Goal: Task Accomplishment & Management: Complete application form

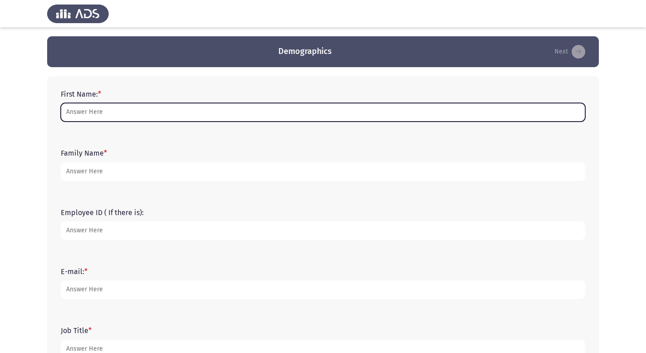
click at [121, 108] on input "First Name: *" at bounding box center [323, 112] width 525 height 19
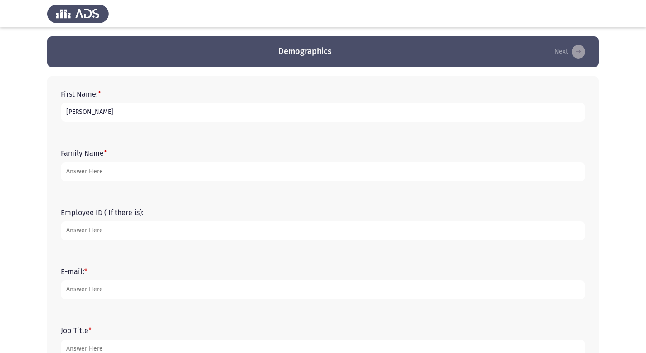
type input "[PERSON_NAME]"
type input "15261"
type input "[EMAIL_ADDRESS][DOMAIN_NAME]"
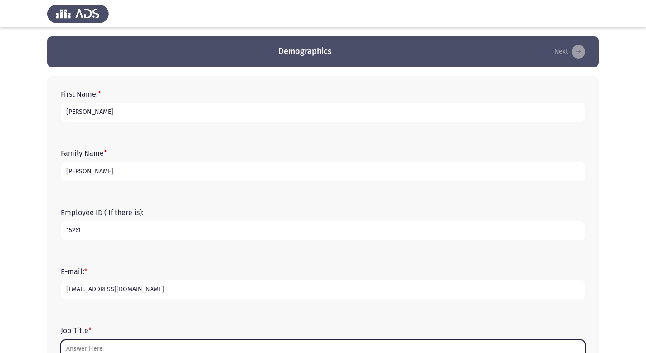
scroll to position [5, 0]
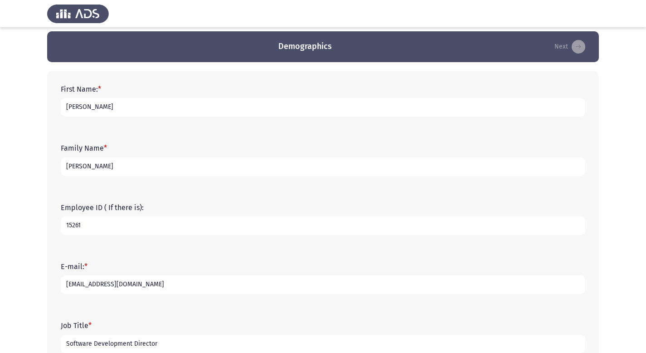
type input "Software Development Director"
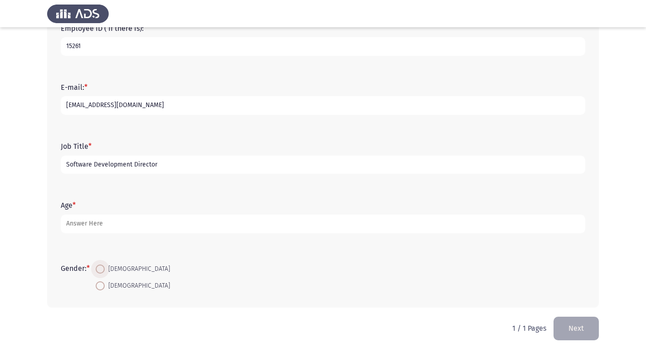
click at [118, 268] on span "[DEMOGRAPHIC_DATA]" at bounding box center [137, 268] width 65 height 11
click at [105, 268] on input "[DEMOGRAPHIC_DATA]" at bounding box center [100, 268] width 9 height 9
radio input "true"
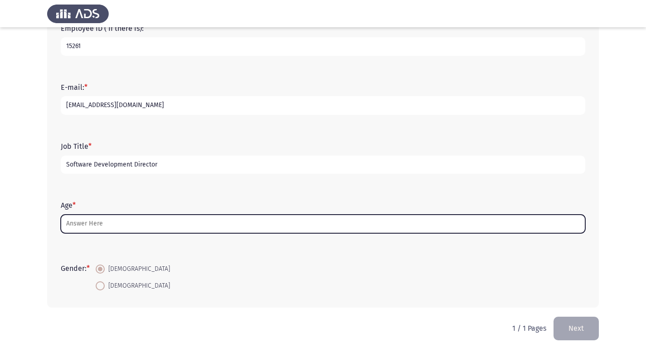
click at [183, 229] on input "Age *" at bounding box center [323, 223] width 525 height 19
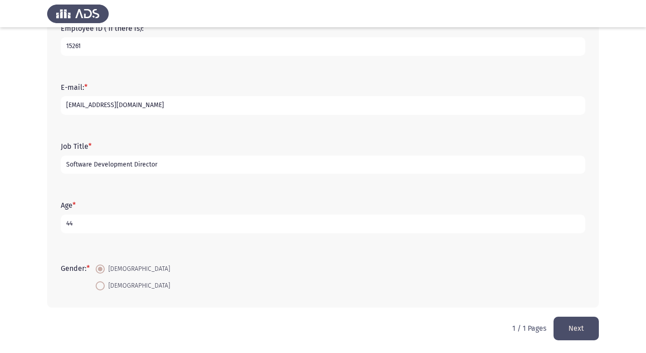
type input "44"
click at [423, 279] on form "Gender: * [DEMOGRAPHIC_DATA] [DEMOGRAPHIC_DATA]" at bounding box center [323, 277] width 525 height 34
click at [587, 330] on button "Next" at bounding box center [576, 327] width 45 height 23
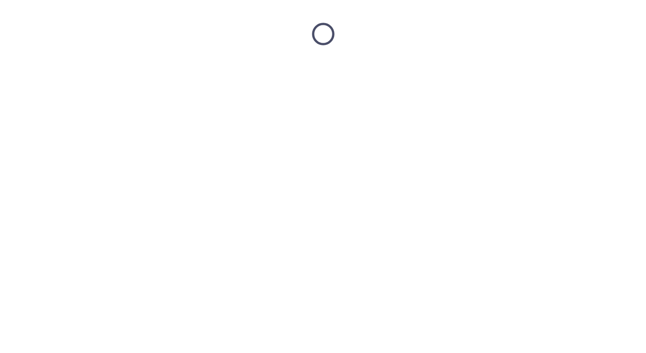
scroll to position [0, 0]
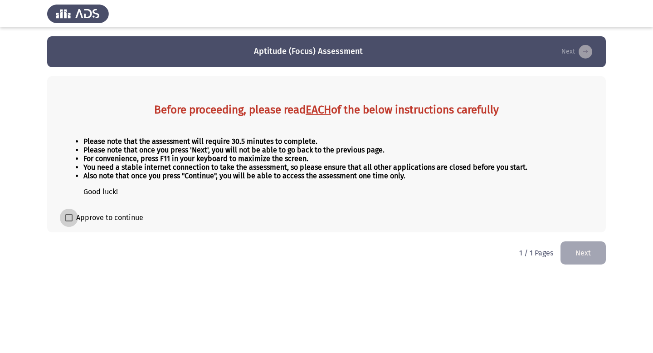
click at [69, 217] on span at bounding box center [68, 217] width 7 height 7
click at [69, 221] on input "Approve to continue" at bounding box center [68, 221] width 0 height 0
click at [443, 172] on li "Also note that once you press "Continue", you will be able to access the assess…" at bounding box center [335, 175] width 504 height 9
click at [238, 183] on ul "Please note that the assessment will require 30.5 minutes to complete. Please n…" at bounding box center [326, 166] width 522 height 59
click at [68, 217] on span at bounding box center [68, 217] width 7 height 7
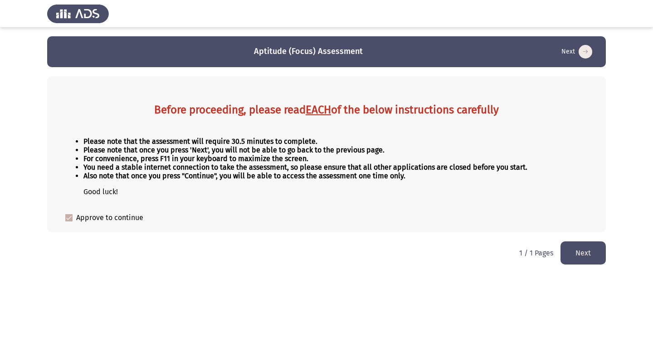
click at [68, 221] on input "Approve to continue" at bounding box center [68, 221] width 0 height 0
click at [69, 219] on span at bounding box center [68, 217] width 7 height 7
click at [69, 221] on input "Approve to continue" at bounding box center [68, 221] width 0 height 0
checkbox input "true"
click at [413, 239] on html "Aptitude (Focus) Assessment Next Before proceeding, please read EACH of the bel…" at bounding box center [326, 136] width 653 height 273
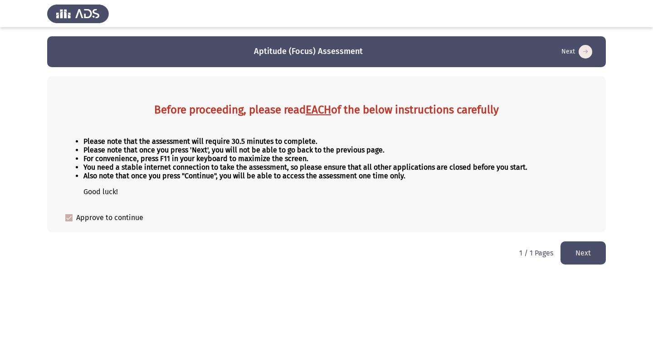
click at [578, 253] on button "Next" at bounding box center [582, 252] width 45 height 23
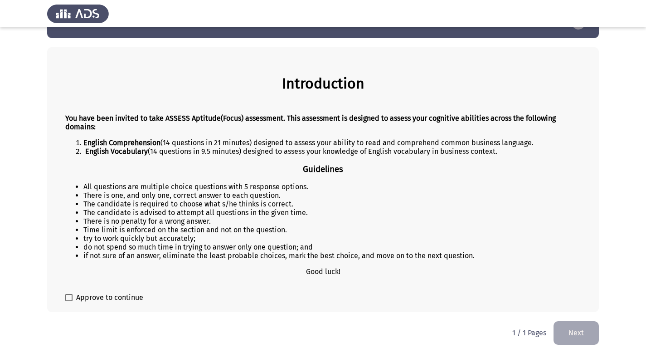
scroll to position [30, 0]
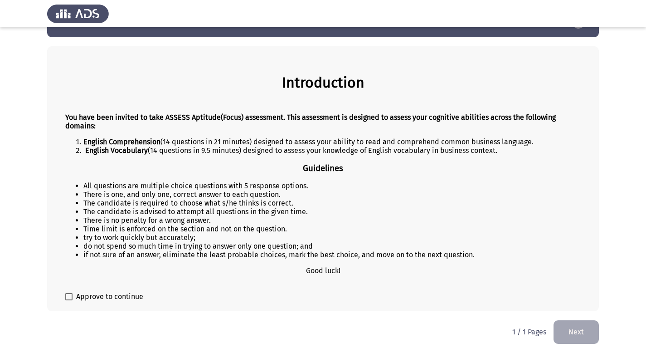
click at [69, 296] on span at bounding box center [68, 296] width 7 height 7
click at [69, 300] on input "Approve to continue" at bounding box center [68, 300] width 0 height 0
click at [72, 299] on span at bounding box center [68, 296] width 7 height 7
click at [69, 300] on input "Approve to continue" at bounding box center [68, 300] width 0 height 0
click at [107, 294] on span "Approve to continue" at bounding box center [109, 296] width 67 height 11
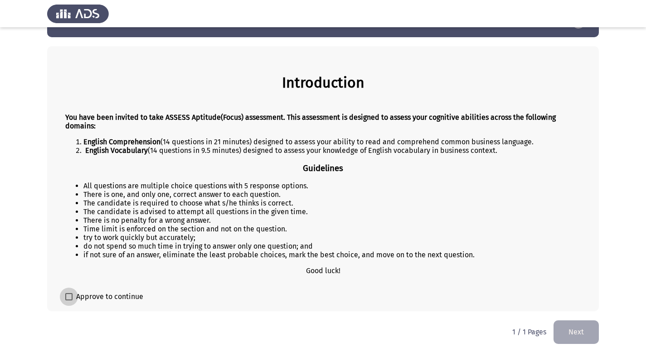
click at [69, 300] on input "Approve to continue" at bounding box center [68, 300] width 0 height 0
checkbox input "true"
click at [573, 339] on button "Next" at bounding box center [576, 331] width 45 height 23
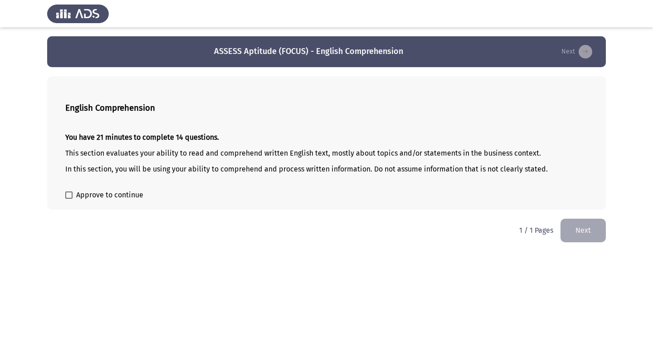
click at [68, 198] on span at bounding box center [68, 194] width 7 height 7
click at [68, 199] on input "Approve to continue" at bounding box center [68, 199] width 0 height 0
checkbox input "true"
click at [579, 231] on button "Next" at bounding box center [582, 230] width 45 height 23
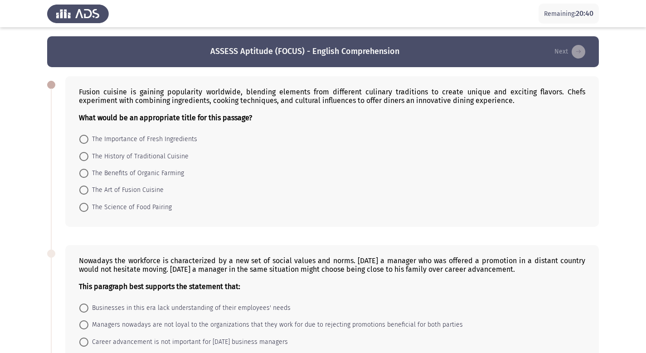
click at [84, 189] on span at bounding box center [83, 189] width 9 height 9
click at [84, 189] on input "The Art of Fusion Cuisine" at bounding box center [83, 189] width 9 height 9
radio input "true"
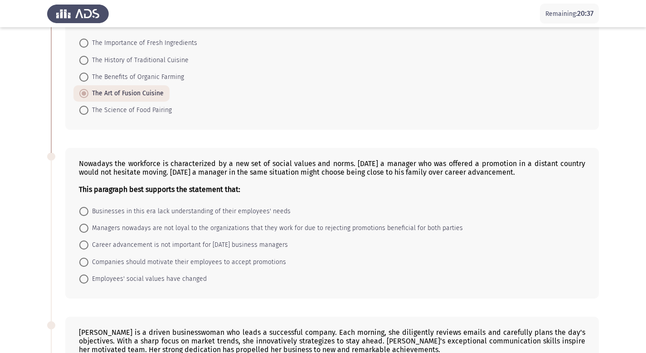
scroll to position [98, 0]
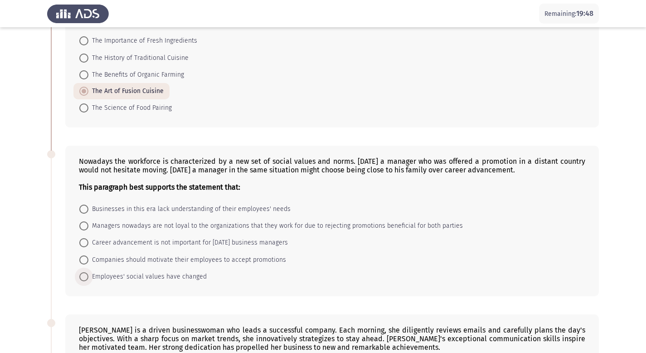
click at [157, 279] on span "Employees' social values have changed" at bounding box center [147, 276] width 118 height 11
click at [88, 279] on input "Employees' social values have changed" at bounding box center [83, 276] width 9 height 9
radio input "true"
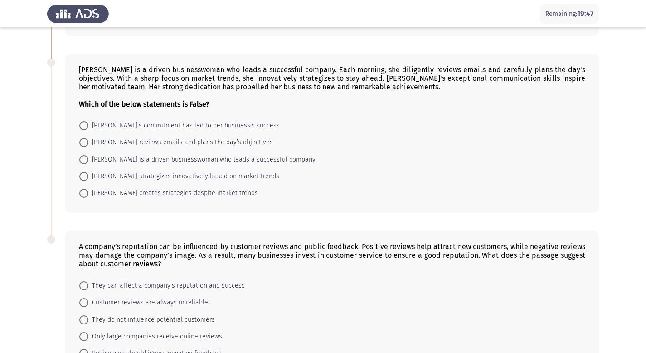
scroll to position [357, 0]
click at [86, 129] on span at bounding box center [83, 126] width 9 height 9
click at [86, 129] on input "Emily's commitment has led to her business's success" at bounding box center [83, 126] width 9 height 9
radio input "true"
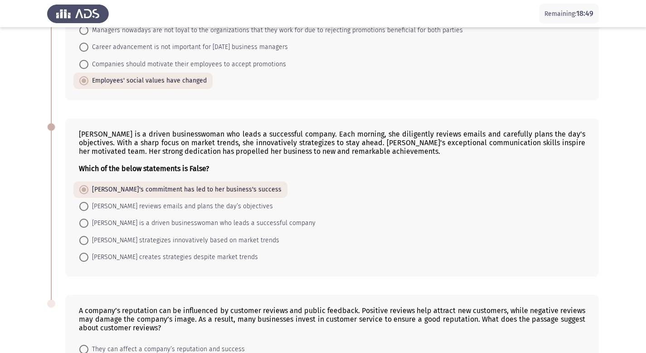
scroll to position [293, 0]
click at [79, 260] on span at bounding box center [83, 257] width 9 height 9
click at [79, 260] on input "Emily creates strategies despite market trends" at bounding box center [83, 257] width 9 height 9
radio input "true"
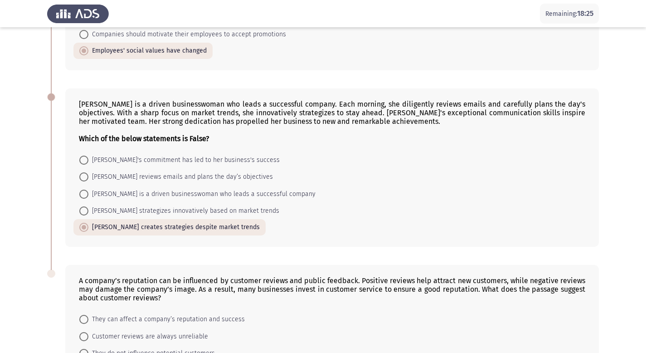
scroll to position [423, 0]
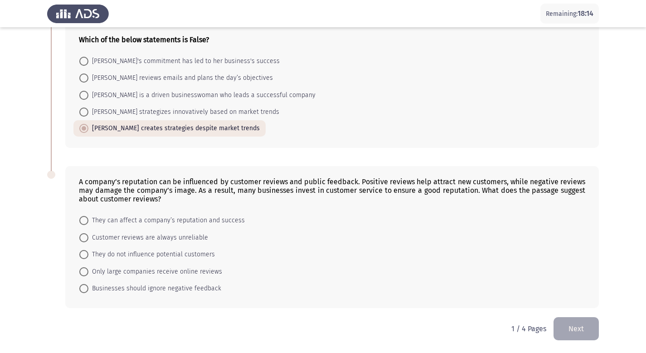
click at [87, 220] on span at bounding box center [83, 220] width 9 height 9
click at [87, 220] on input "They can affect a company’s reputation and success" at bounding box center [83, 220] width 9 height 9
radio input "true"
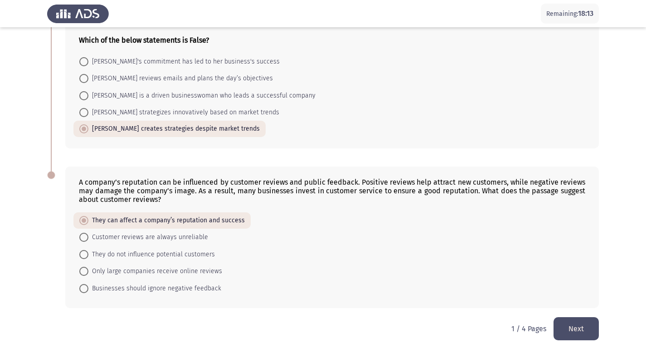
click at [579, 329] on button "Next" at bounding box center [576, 328] width 45 height 23
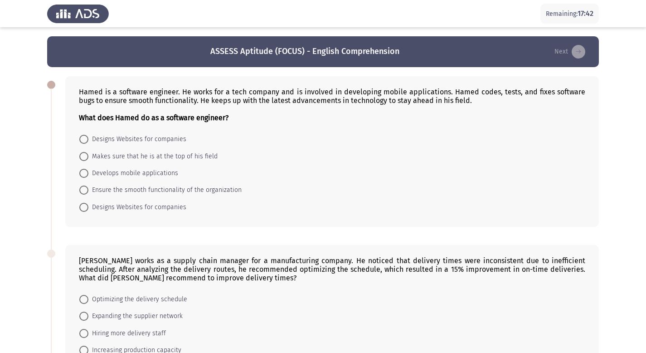
click at [142, 173] on span "Develops mobile applications" at bounding box center [133, 173] width 90 height 11
click at [88, 173] on input "Develops mobile applications" at bounding box center [83, 173] width 9 height 9
radio input "true"
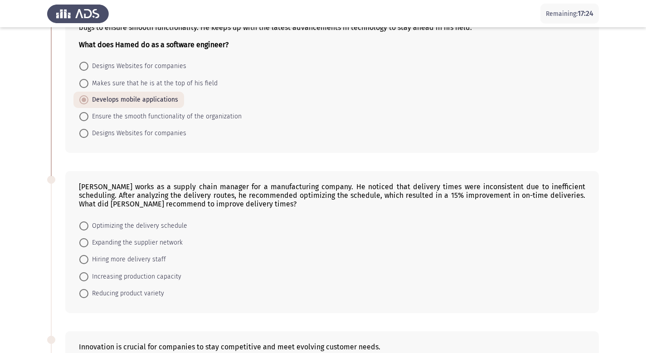
scroll to position [78, 0]
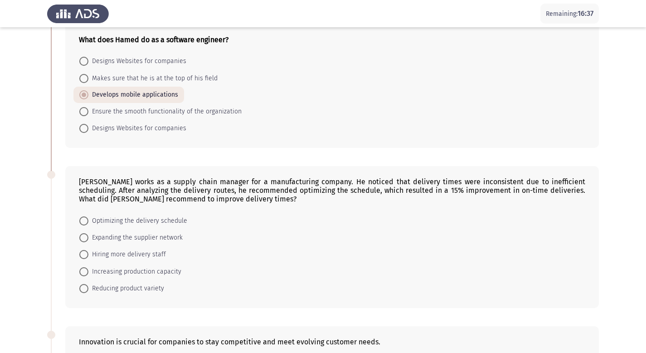
click at [86, 213] on mat-radio-button "Optimizing the delivery schedule" at bounding box center [133, 220] width 120 height 17
click at [86, 216] on span at bounding box center [83, 220] width 9 height 9
click at [86, 216] on input "Optimizing the delivery schedule" at bounding box center [83, 220] width 9 height 9
radio input "true"
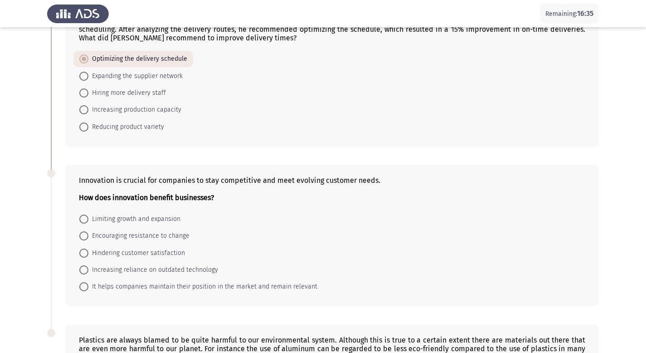
scroll to position [240, 0]
click at [87, 286] on span at bounding box center [83, 285] width 9 height 9
click at [87, 286] on input "It helps companies maintain their position in the market and remain relevant" at bounding box center [83, 285] width 9 height 9
radio input "true"
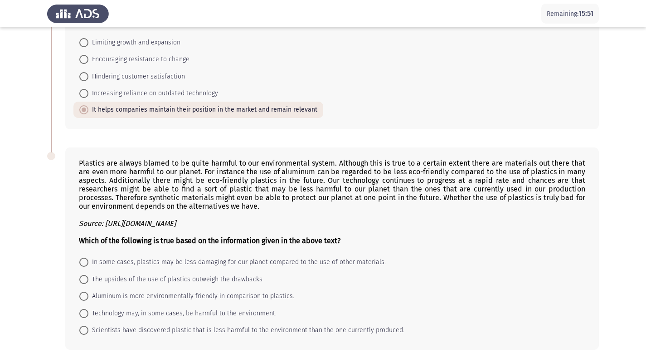
scroll to position [433, 0]
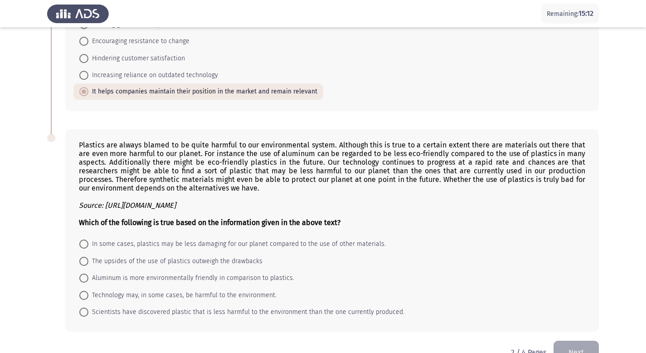
click at [79, 239] on label "In some cases, plastics may be less damaging for our planet compared to the use…" at bounding box center [232, 243] width 306 height 11
click at [79, 239] on input "In some cases, plastics may be less damaging for our planet compared to the use…" at bounding box center [83, 243] width 9 height 9
radio input "true"
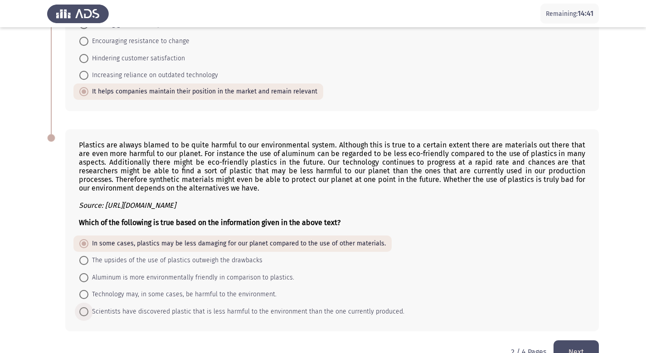
click at [355, 311] on span "Scientists have discovered plastic that is less harmful to the environment than…" at bounding box center [246, 311] width 316 height 11
click at [88, 311] on input "Scientists have discovered plastic that is less harmful to the environment than…" at bounding box center [83, 311] width 9 height 9
radio input "true"
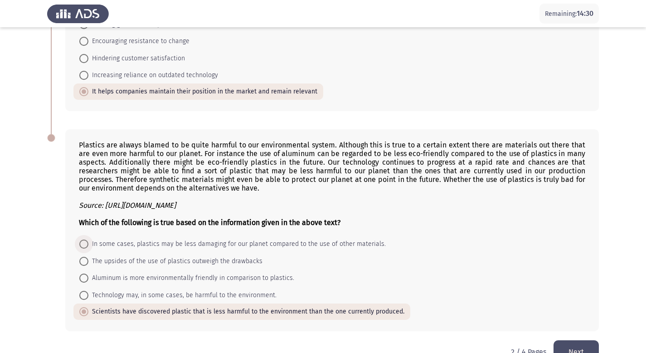
click at [244, 244] on span "In some cases, plastics may be less damaging for our planet compared to the use…" at bounding box center [236, 243] width 297 height 11
click at [88, 244] on input "In some cases, plastics may be less damaging for our planet compared to the use…" at bounding box center [83, 243] width 9 height 9
radio input "true"
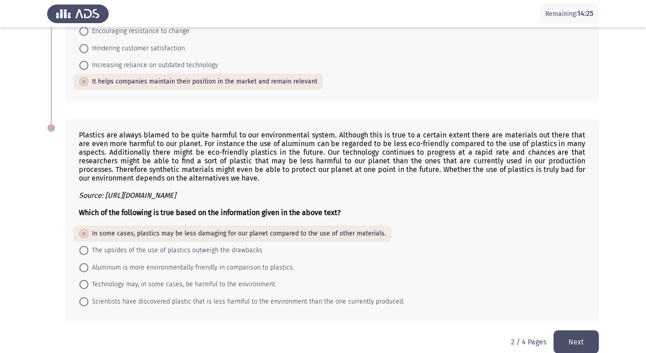
scroll to position [457, 0]
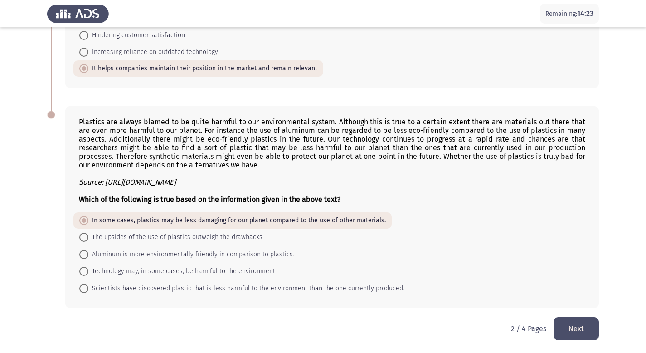
click at [587, 327] on button "Next" at bounding box center [576, 328] width 45 height 23
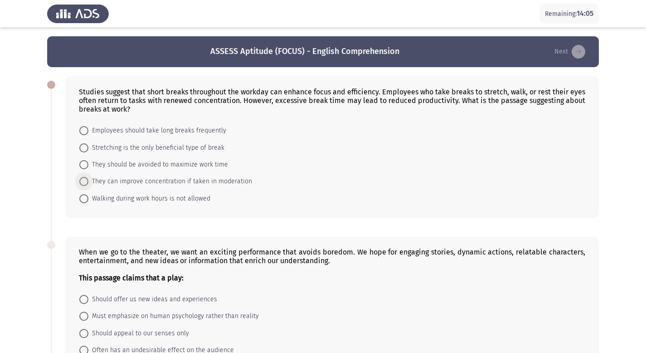
click at [107, 179] on span "They can improve concentration if taken in moderation" at bounding box center [170, 181] width 164 height 11
click at [88, 179] on input "They can improve concentration if taken in moderation" at bounding box center [83, 181] width 9 height 9
radio input "true"
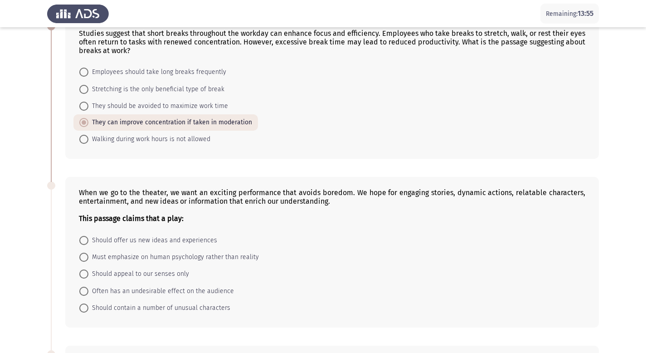
scroll to position [57, 0]
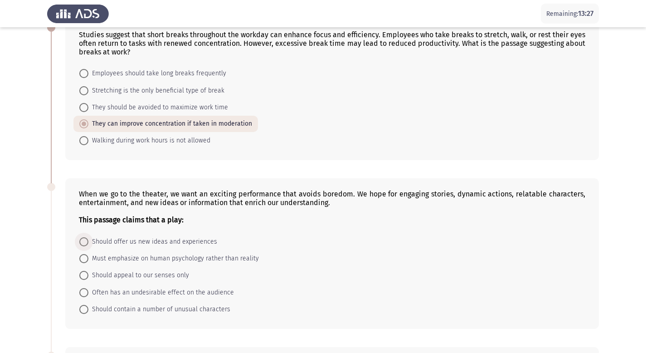
click at [202, 240] on span "Should offer us new ideas and experiences" at bounding box center [152, 241] width 129 height 11
click at [88, 240] on input "Should offer us new ideas and experiences" at bounding box center [83, 241] width 9 height 9
radio input "true"
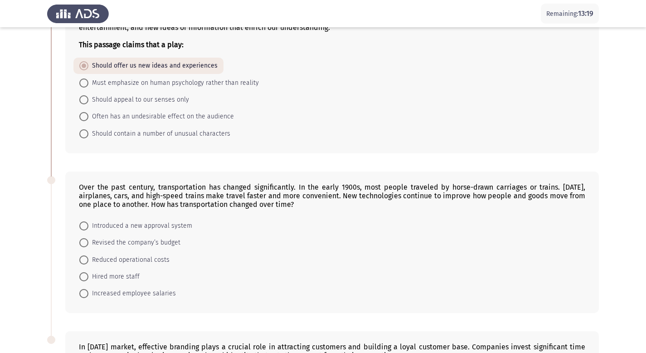
scroll to position [233, 0]
click at [87, 256] on span at bounding box center [83, 258] width 9 height 9
click at [87, 256] on input "Reduced operational costs" at bounding box center [83, 258] width 9 height 9
radio input "true"
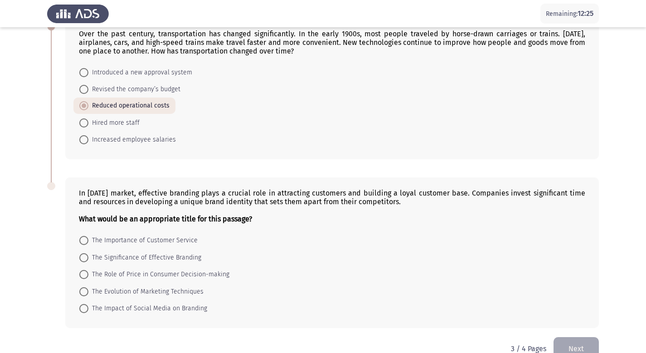
scroll to position [387, 0]
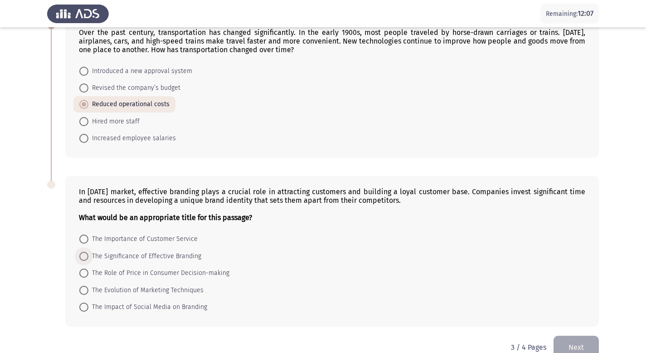
click at [86, 256] on span at bounding box center [83, 256] width 9 height 9
click at [86, 256] on input "The Significance of Effective Branding" at bounding box center [83, 256] width 9 height 9
radio input "true"
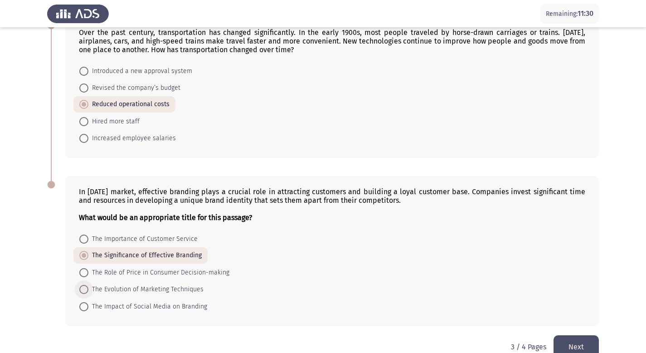
click at [122, 288] on span "The Evolution of Marketing Techniques" at bounding box center [145, 289] width 115 height 11
click at [88, 288] on input "The Evolution of Marketing Techniques" at bounding box center [83, 289] width 9 height 9
radio input "true"
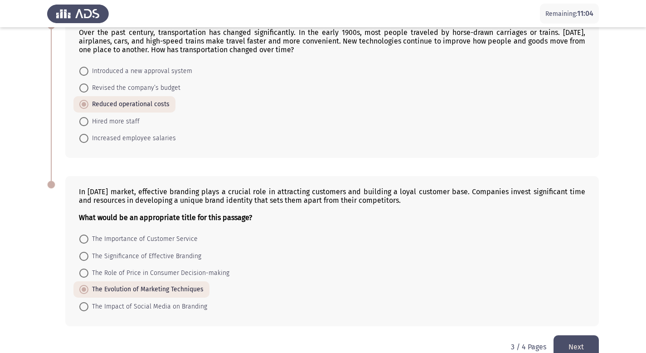
click at [91, 255] on span "The Significance of Effective Branding" at bounding box center [144, 256] width 113 height 11
click at [88, 255] on input "The Significance of Effective Branding" at bounding box center [83, 256] width 9 height 9
radio input "true"
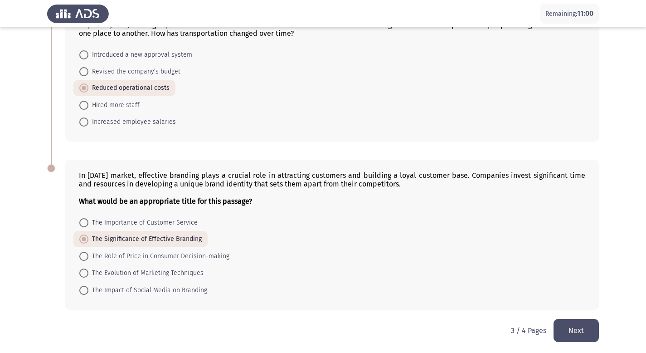
scroll to position [404, 0]
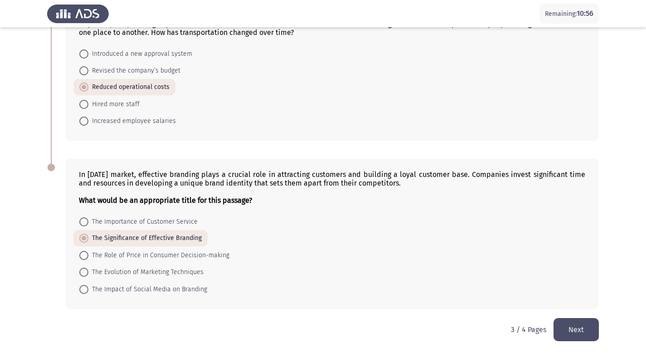
click at [583, 322] on button "Next" at bounding box center [576, 329] width 45 height 23
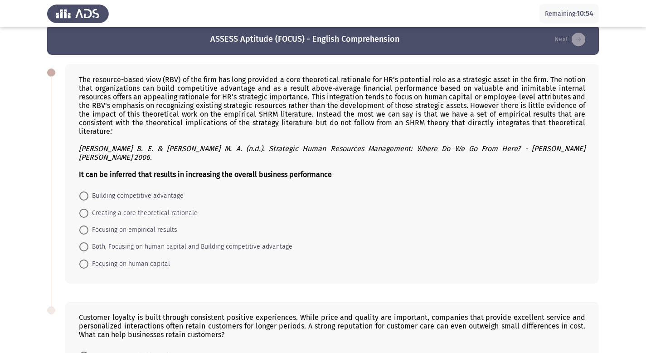
scroll to position [13, 0]
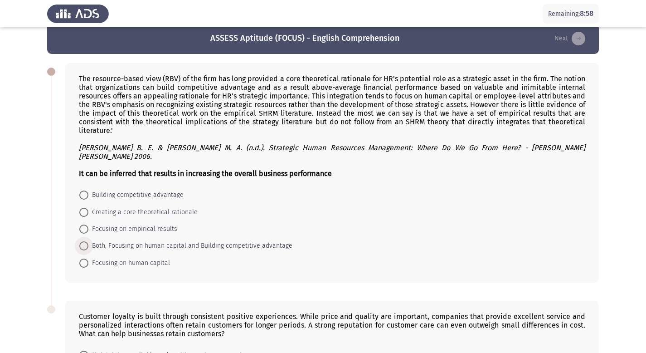
click at [82, 241] on span at bounding box center [83, 245] width 9 height 9
click at [82, 241] on input "Both, Focusing on human capital and Building competitive advantage" at bounding box center [83, 245] width 9 height 9
radio input "true"
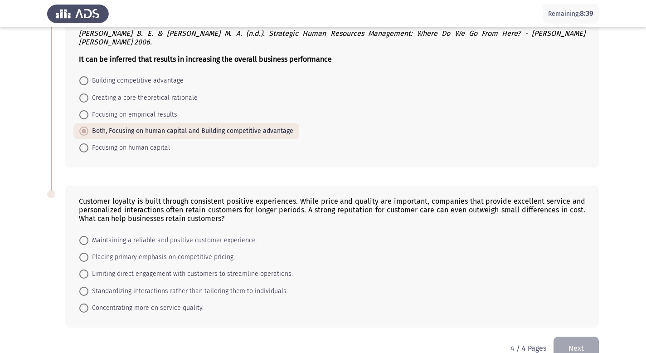
scroll to position [129, 0]
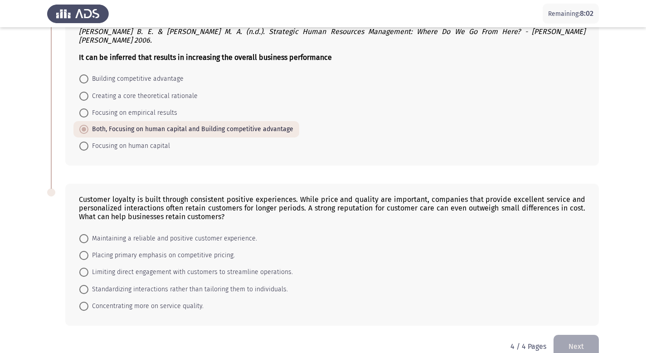
click at [85, 234] on span at bounding box center [83, 238] width 9 height 9
click at [85, 234] on input "Maintaining a reliable and positive customer experience." at bounding box center [83, 238] width 9 height 9
radio input "true"
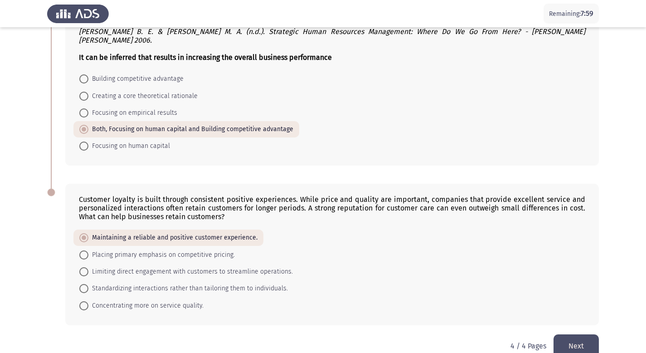
click at [576, 339] on button "Next" at bounding box center [576, 345] width 45 height 23
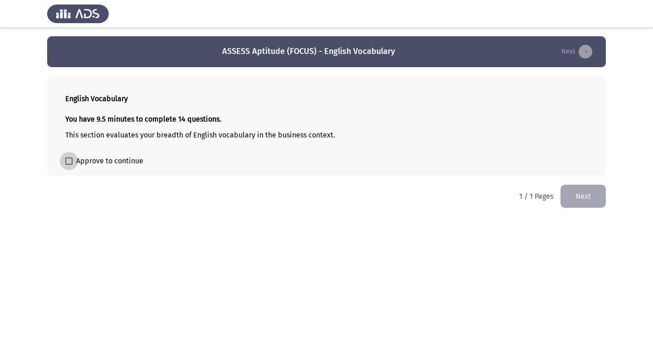
click at [74, 162] on label "Approve to continue" at bounding box center [104, 160] width 78 height 11
click at [69, 165] on input "Approve to continue" at bounding box center [68, 165] width 0 height 0
checkbox input "true"
click at [587, 196] on button "Next" at bounding box center [582, 196] width 45 height 23
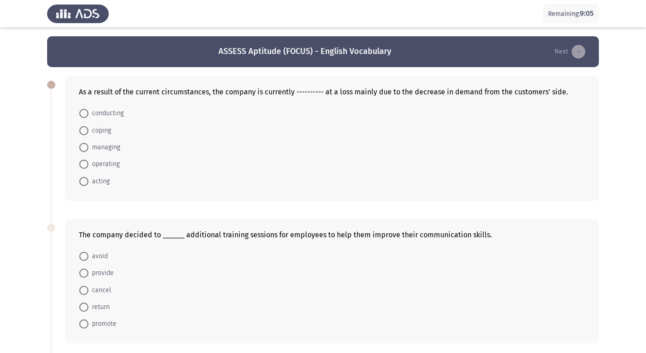
drag, startPoint x: 81, startPoint y: 91, endPoint x: 164, endPoint y: 94, distance: 83.0
click at [164, 94] on div "As a result of the current circumstances, the company is currently ---------- a…" at bounding box center [332, 91] width 506 height 9
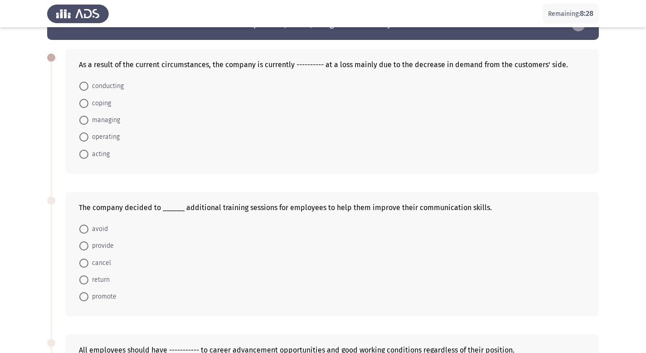
scroll to position [68, 0]
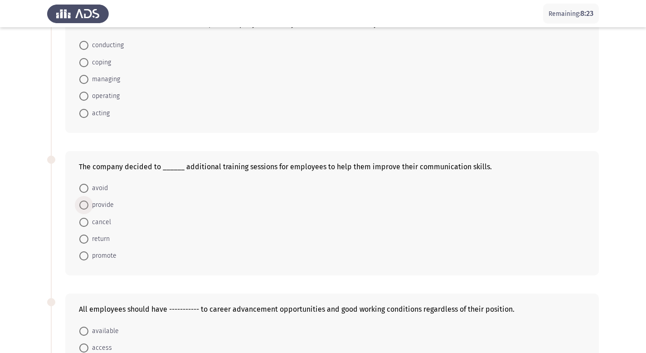
click at [86, 204] on span at bounding box center [83, 204] width 9 height 9
click at [86, 204] on input "provide" at bounding box center [83, 204] width 9 height 9
radio input "true"
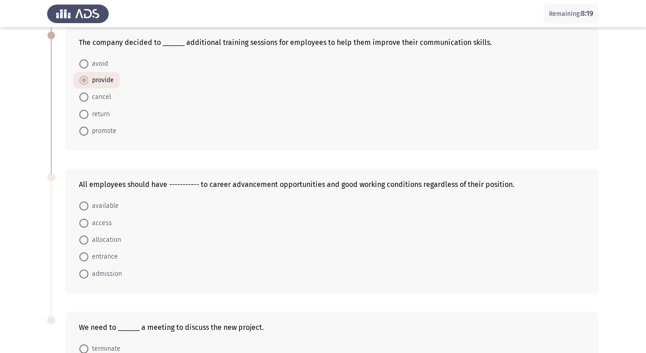
scroll to position [192, 0]
drag, startPoint x: 92, startPoint y: 221, endPoint x: 133, endPoint y: 229, distance: 42.0
click at [92, 221] on span "access" at bounding box center [100, 223] width 24 height 11
click at [88, 221] on input "access" at bounding box center [83, 223] width 9 height 9
radio input "true"
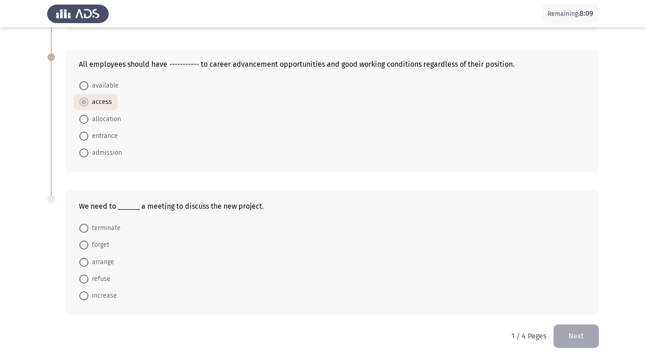
scroll to position [316, 0]
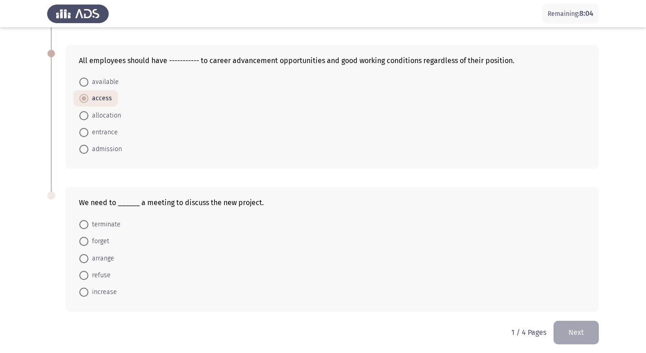
click at [89, 257] on span "arrange" at bounding box center [101, 258] width 26 height 11
click at [88, 257] on input "arrange" at bounding box center [83, 258] width 9 height 9
radio input "true"
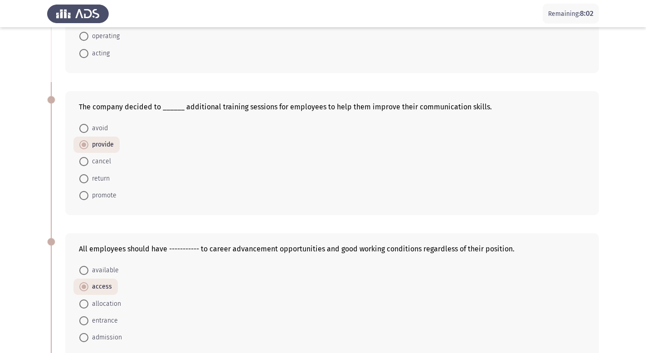
scroll to position [0, 0]
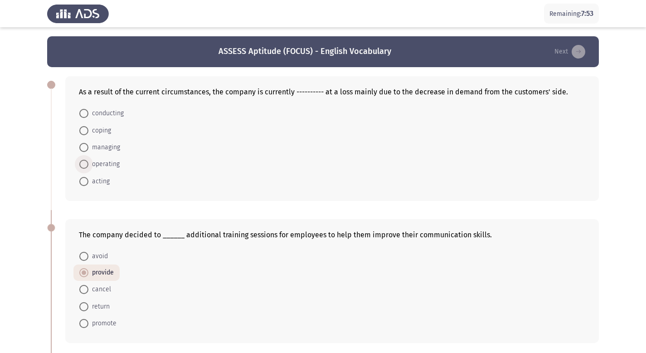
click at [116, 164] on span "operating" at bounding box center [103, 164] width 31 height 11
click at [88, 164] on input "operating" at bounding box center [83, 164] width 9 height 9
radio input "true"
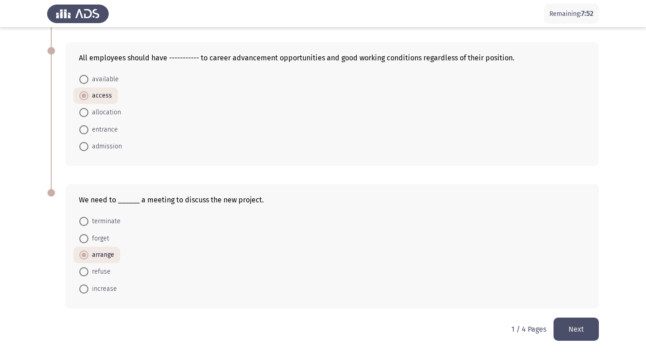
scroll to position [319, 0]
click at [579, 331] on button "Next" at bounding box center [576, 328] width 45 height 23
click at [579, 331] on html "Remaining: 7:52 ASSESS Aptitude (FOCUS) - English Vocabulary Next As a result o…" at bounding box center [323, 17] width 646 height 672
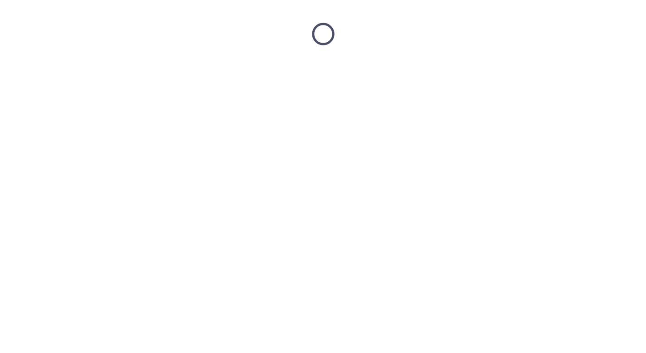
scroll to position [0, 0]
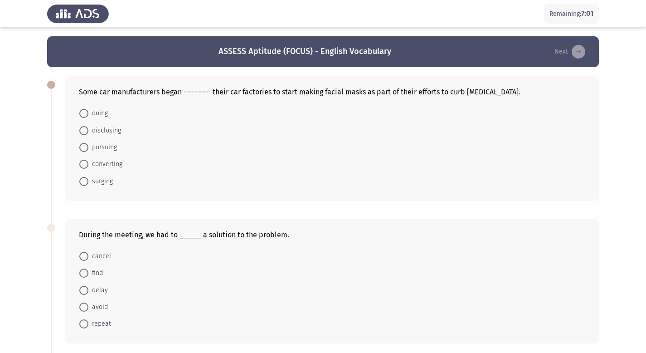
click at [84, 164] on span at bounding box center [83, 164] width 9 height 9
click at [84, 164] on input "converting" at bounding box center [83, 164] width 9 height 9
radio input "true"
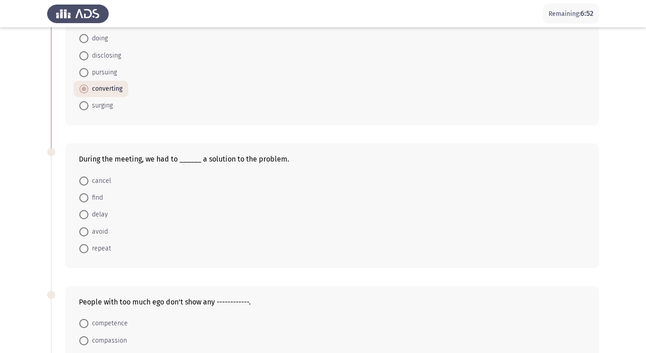
click at [91, 201] on span "find" at bounding box center [95, 197] width 15 height 11
click at [88, 201] on input "find" at bounding box center [83, 197] width 9 height 9
radio input "true"
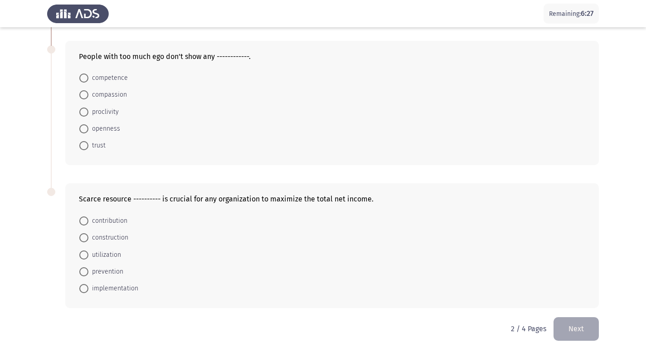
scroll to position [320, 0]
click at [122, 93] on span "compassion" at bounding box center [107, 94] width 39 height 11
click at [88, 93] on input "compassion" at bounding box center [83, 94] width 9 height 9
radio input "true"
click at [122, 93] on span "compassion" at bounding box center [107, 94] width 39 height 11
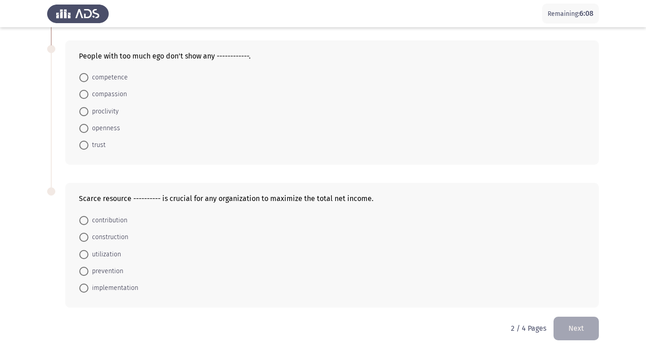
click at [88, 93] on input "compassion" at bounding box center [83, 94] width 9 height 9
click at [107, 253] on span "utilization" at bounding box center [104, 254] width 33 height 11
click at [88, 253] on input "utilization" at bounding box center [83, 254] width 9 height 9
radio input "true"
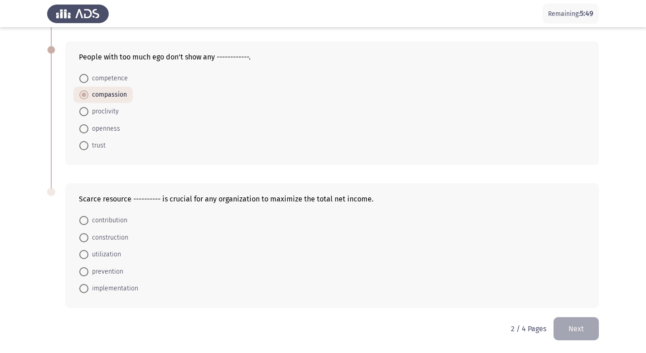
scroll to position [319, 0]
click at [585, 326] on button "Next" at bounding box center [576, 328] width 45 height 23
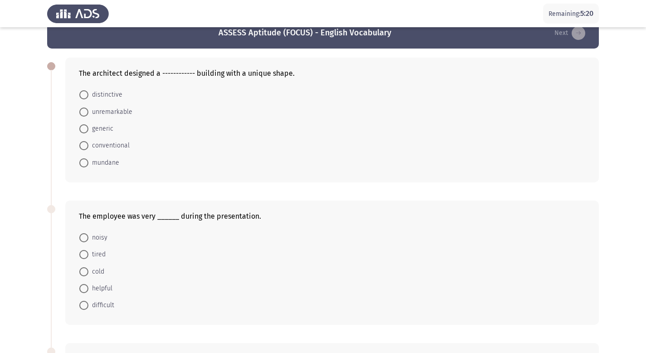
scroll to position [20, 0]
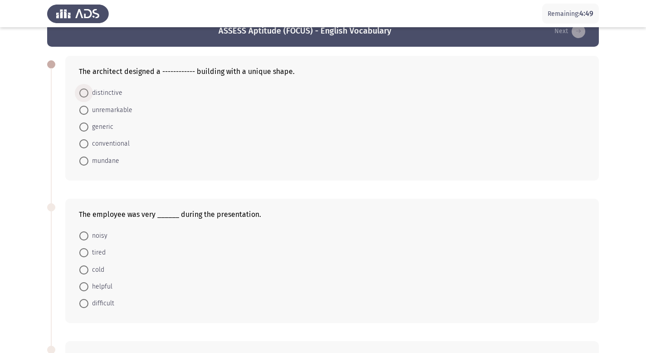
click at [83, 90] on span at bounding box center [83, 92] width 9 height 9
click at [83, 90] on input "distinctive" at bounding box center [83, 92] width 9 height 9
radio input "true"
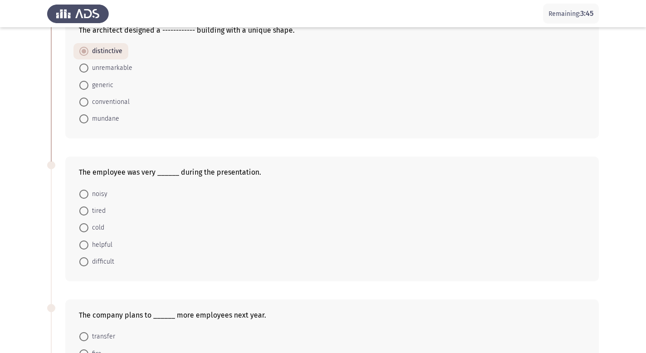
scroll to position [67, 0]
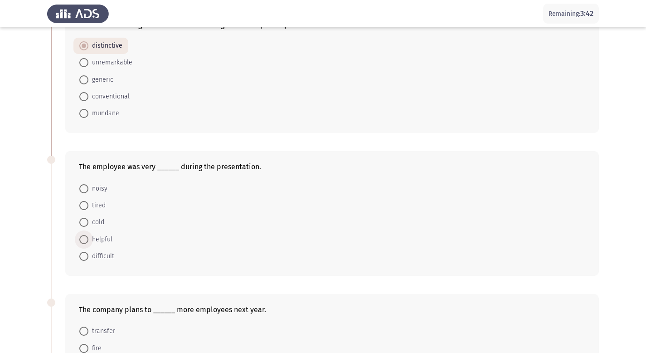
click at [83, 239] on span at bounding box center [83, 239] width 9 height 9
click at [83, 239] on input "helpful" at bounding box center [83, 239] width 9 height 9
radio input "true"
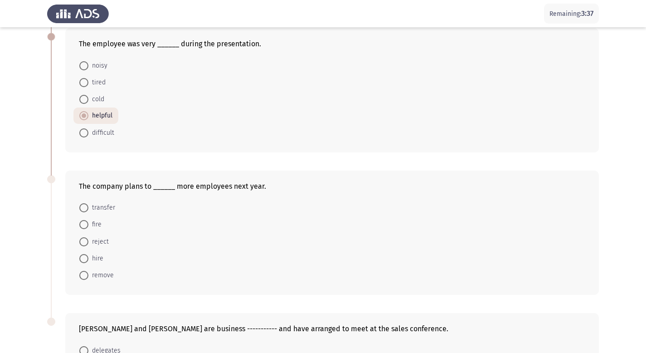
scroll to position [197, 0]
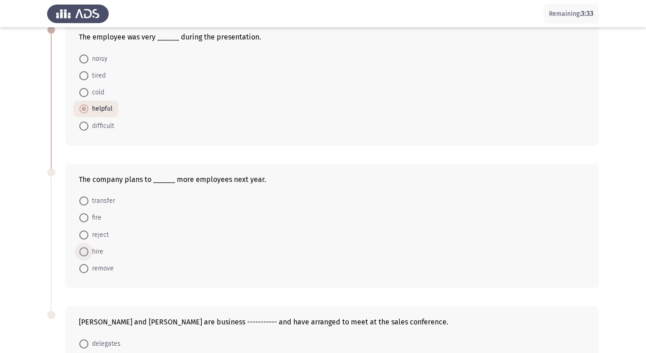
click at [84, 251] on span at bounding box center [83, 251] width 9 height 9
click at [84, 251] on input "hire" at bounding box center [83, 251] width 9 height 9
radio input "true"
click at [84, 251] on span at bounding box center [83, 251] width 9 height 9
click at [84, 251] on input "hire" at bounding box center [83, 251] width 9 height 9
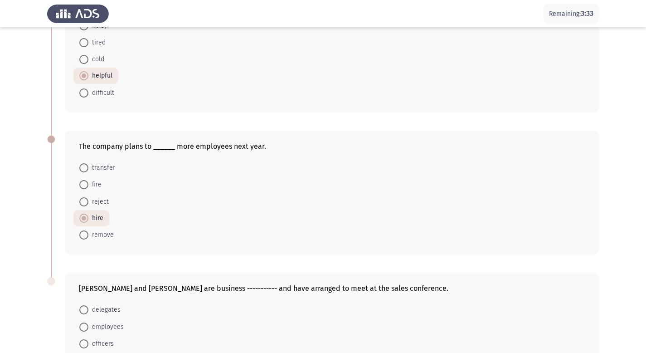
scroll to position [319, 0]
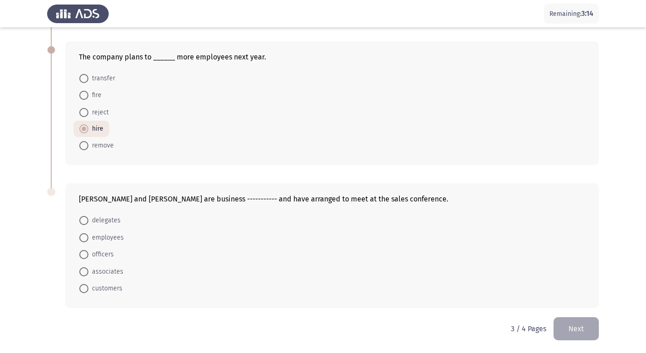
click at [84, 272] on span at bounding box center [83, 271] width 9 height 9
click at [84, 272] on input "associates" at bounding box center [83, 271] width 9 height 9
radio input "true"
click at [571, 321] on button "Next" at bounding box center [576, 328] width 45 height 23
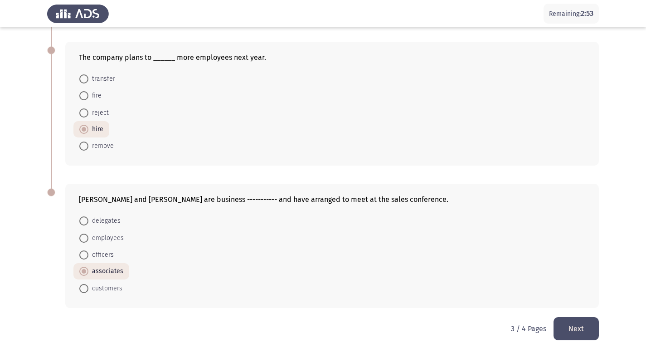
click at [571, 321] on html "Remaining: 2:53 ASSESS Aptitude (FOCUS) - English Vocabulary Next The architect…" at bounding box center [323, 17] width 646 height 672
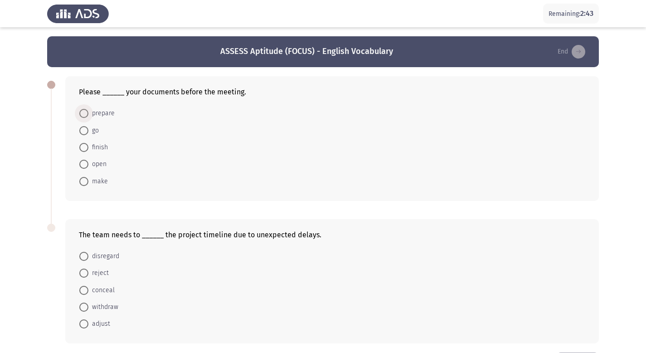
click at [85, 112] on span at bounding box center [83, 113] width 9 height 9
click at [85, 112] on input "prepare" at bounding box center [83, 113] width 9 height 9
radio input "true"
click at [85, 112] on span at bounding box center [83, 113] width 9 height 9
click at [85, 112] on input "prepare" at bounding box center [83, 113] width 9 height 9
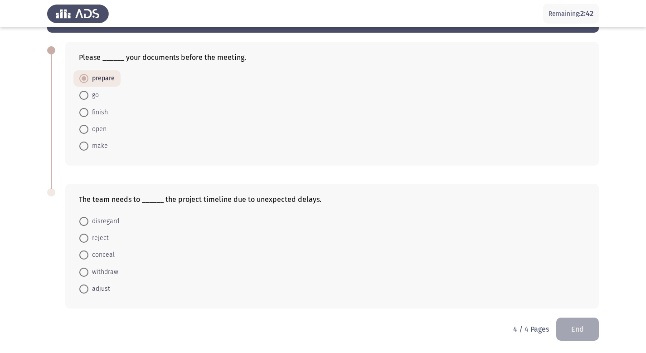
scroll to position [35, 0]
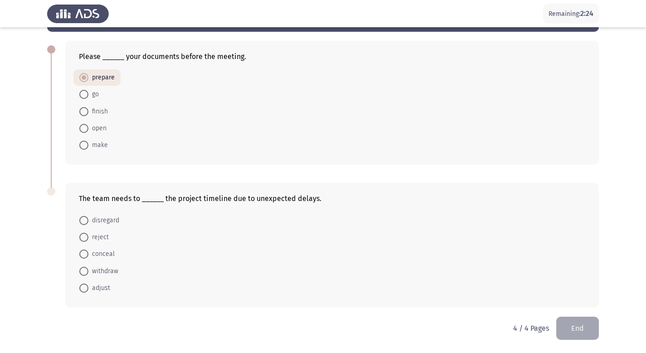
click at [93, 273] on span "withdraw" at bounding box center [103, 271] width 30 height 11
click at [88, 273] on input "withdraw" at bounding box center [83, 271] width 9 height 9
radio input "true"
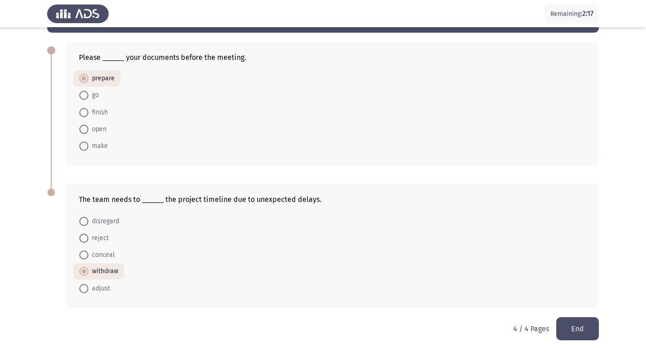
click at [93, 290] on span "adjust" at bounding box center [99, 288] width 22 height 11
click at [88, 290] on input "adjust" at bounding box center [83, 288] width 9 height 9
radio input "true"
click at [577, 329] on button "End" at bounding box center [577, 328] width 43 height 23
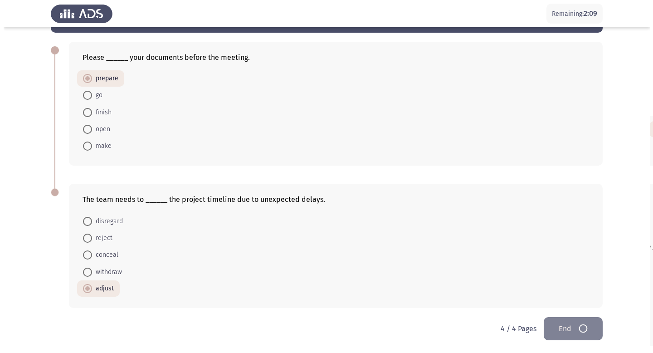
scroll to position [0, 0]
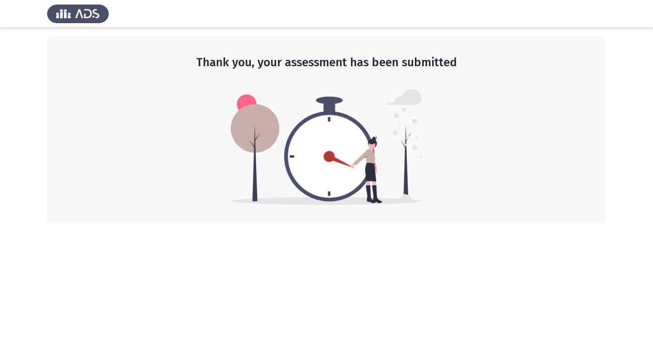
click at [249, 223] on html "Thank you, your assessment has been submitted" at bounding box center [326, 111] width 653 height 223
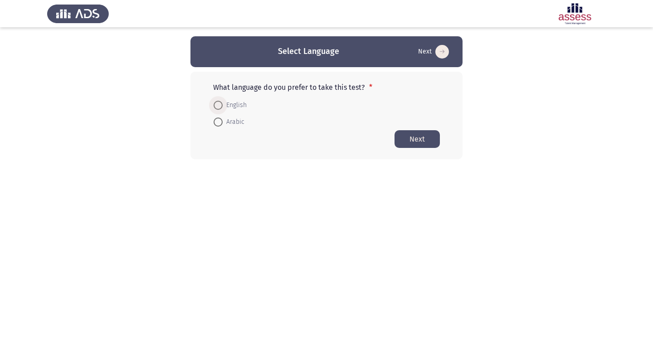
click at [221, 104] on span at bounding box center [218, 105] width 9 height 9
click at [221, 104] on input "English" at bounding box center [218, 105] width 9 height 9
radio input "true"
click at [416, 140] on button "Next" at bounding box center [416, 139] width 45 height 18
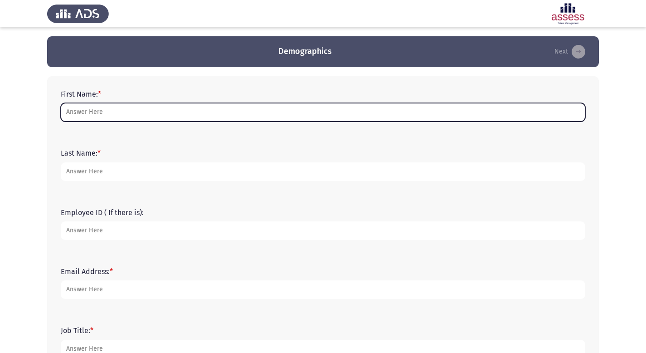
click at [119, 111] on input "First Name: *" at bounding box center [323, 112] width 525 height 19
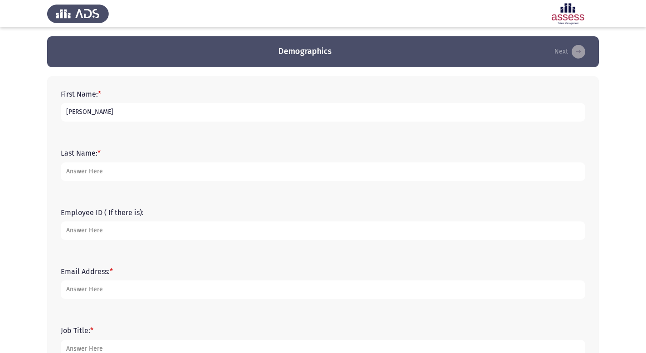
type input "[PERSON_NAME]"
type input "15261"
type input "[EMAIL_ADDRESS][DOMAIN_NAME]"
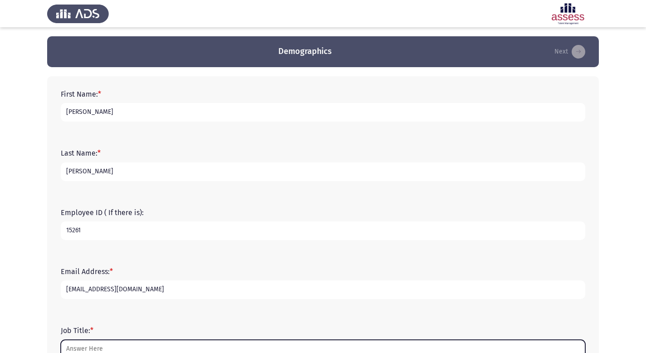
scroll to position [5, 0]
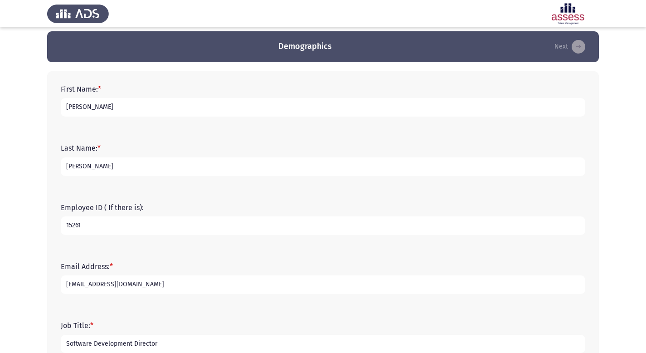
type input "Software Development Director"
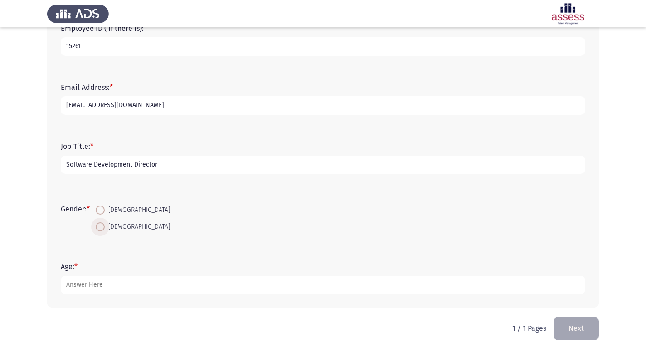
click at [105, 227] on span at bounding box center [100, 226] width 9 height 9
click at [105, 227] on input "[DEMOGRAPHIC_DATA]" at bounding box center [100, 226] width 9 height 9
radio input "true"
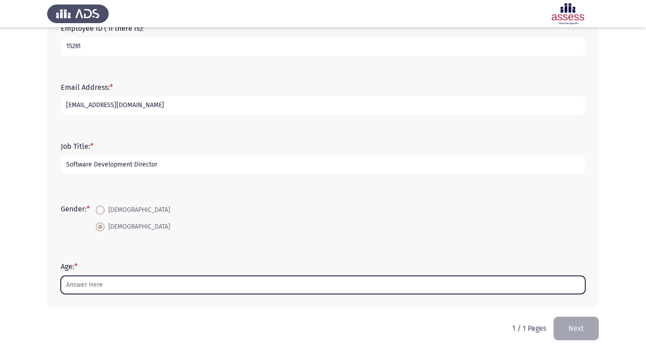
click at [131, 287] on input "Age: *" at bounding box center [323, 285] width 525 height 19
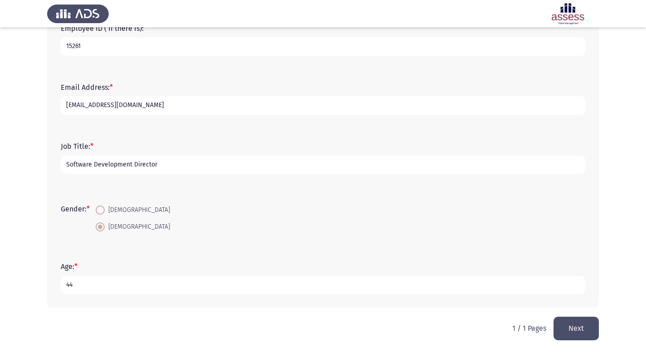
type input "44"
click at [567, 330] on button "Next" at bounding box center [576, 327] width 45 height 23
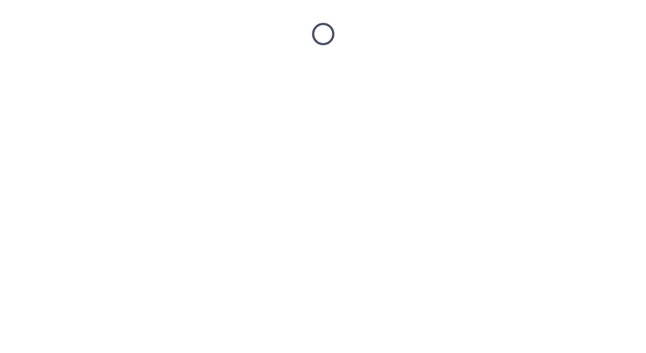
scroll to position [0, 0]
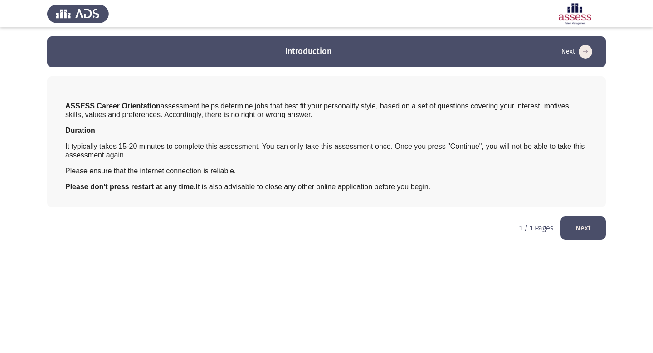
click at [412, 171] on p "Please ensure that the internet connection is reliable." at bounding box center [326, 170] width 522 height 9
click at [582, 227] on button "Next" at bounding box center [582, 227] width 45 height 23
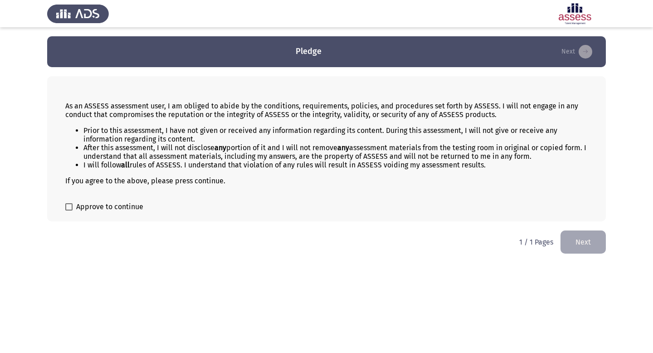
click at [70, 206] on span at bounding box center [68, 206] width 7 height 7
click at [69, 210] on input "Approve to continue" at bounding box center [68, 210] width 0 height 0
checkbox input "true"
click at [578, 246] on button "Next" at bounding box center [582, 241] width 45 height 23
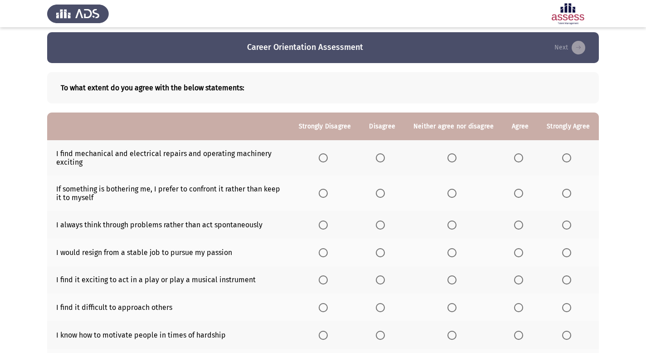
scroll to position [5, 0]
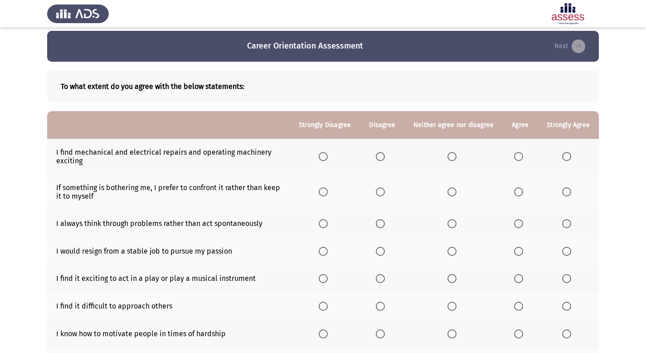
click at [384, 158] on span "Select an option" at bounding box center [380, 156] width 9 height 9
click at [384, 158] on input "Select an option" at bounding box center [380, 156] width 9 height 9
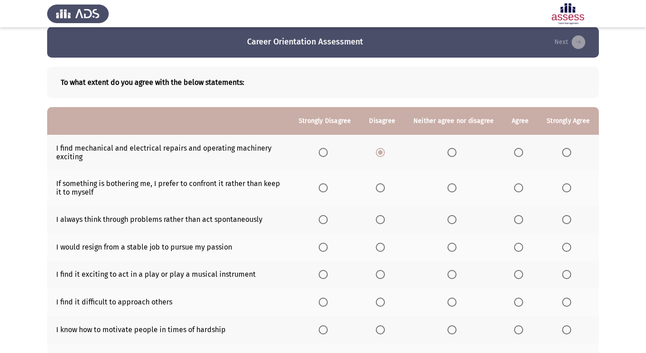
scroll to position [11, 0]
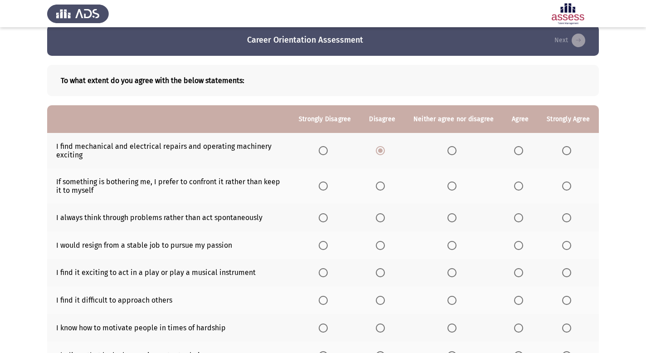
click at [517, 186] on span "Select an option" at bounding box center [518, 185] width 9 height 9
click at [517, 186] on input "Select an option" at bounding box center [518, 185] width 9 height 9
drag, startPoint x: 68, startPoint y: 223, endPoint x: 115, endPoint y: 219, distance: 47.8
click at [115, 219] on td "I always think through problems rather than act spontaneously" at bounding box center [168, 218] width 243 height 28
click at [519, 219] on span "Select an option" at bounding box center [518, 217] width 9 height 9
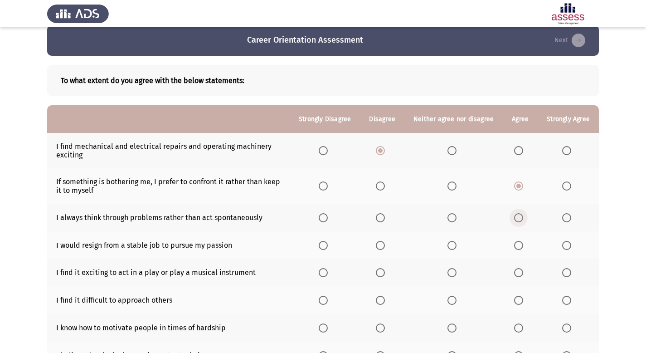
click at [519, 219] on input "Select an option" at bounding box center [518, 217] width 9 height 9
click at [452, 248] on span "Select an option" at bounding box center [451, 245] width 9 height 9
click at [452, 248] on input "Select an option" at bounding box center [451, 245] width 9 height 9
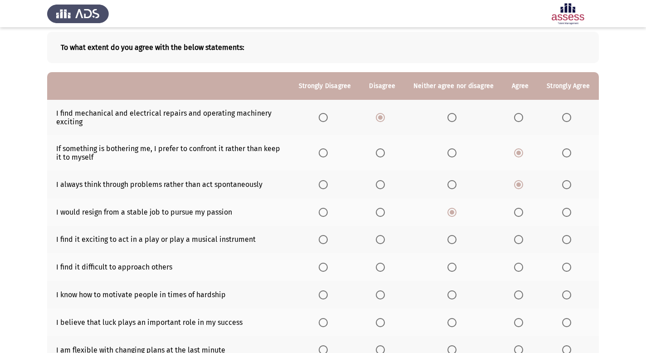
scroll to position [47, 0]
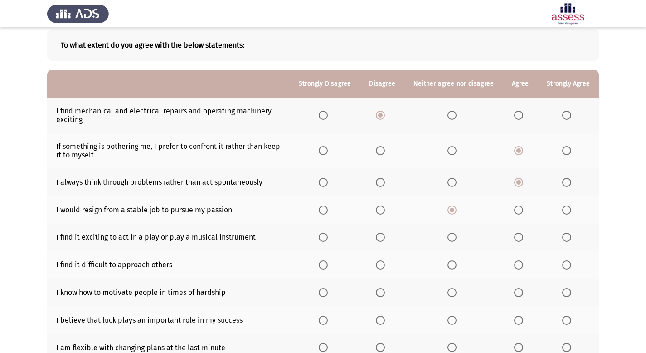
click at [456, 238] on span "Select an option" at bounding box center [451, 237] width 9 height 9
click at [456, 238] on input "Select an option" at bounding box center [451, 237] width 9 height 9
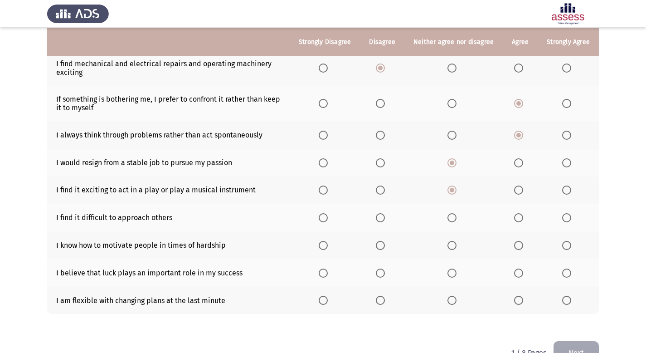
scroll to position [95, 0]
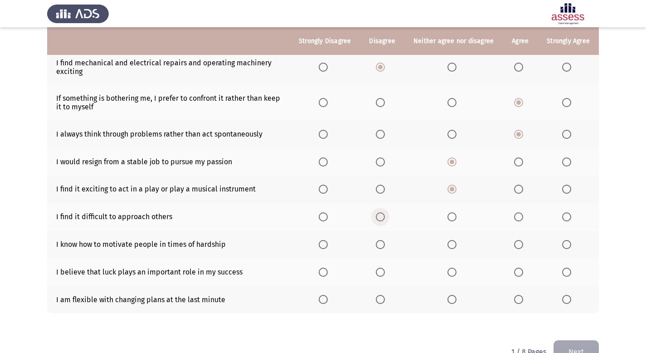
click at [385, 218] on span "Select an option" at bounding box center [380, 216] width 9 height 9
click at [385, 218] on input "Select an option" at bounding box center [380, 216] width 9 height 9
click at [521, 247] on span "Select an option" at bounding box center [518, 244] width 9 height 9
click at [521, 247] on input "Select an option" at bounding box center [518, 244] width 9 height 9
click at [565, 246] on span "Select an option" at bounding box center [566, 244] width 9 height 9
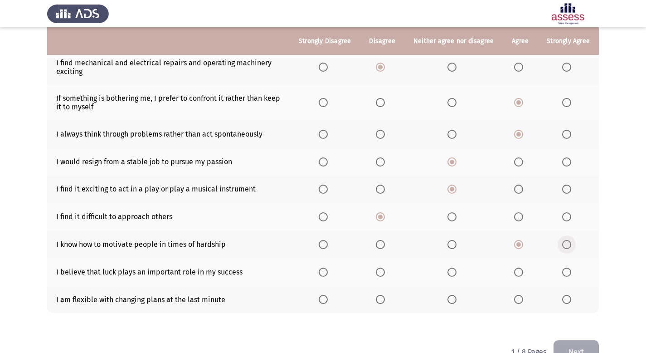
click at [565, 246] on input "Select an option" at bounding box center [566, 244] width 9 height 9
click at [382, 272] on span "Select an option" at bounding box center [380, 271] width 9 height 9
click at [382, 272] on input "Select an option" at bounding box center [380, 271] width 9 height 9
click at [520, 298] on span "Select an option" at bounding box center [518, 299] width 9 height 9
click at [520, 298] on input "Select an option" at bounding box center [518, 299] width 9 height 9
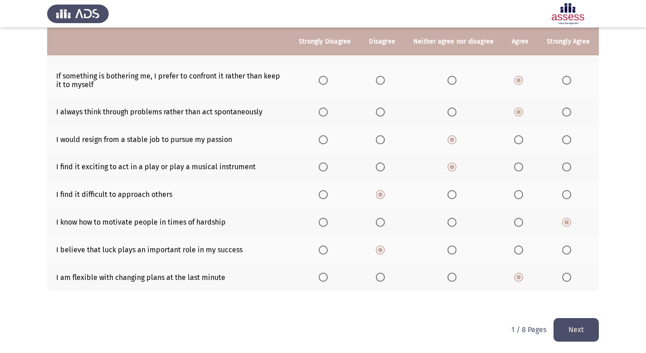
scroll to position [118, 0]
click at [588, 331] on button "Next" at bounding box center [576, 328] width 45 height 23
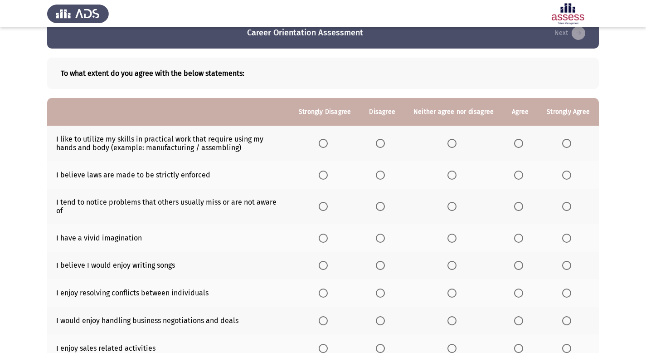
scroll to position [19, 0]
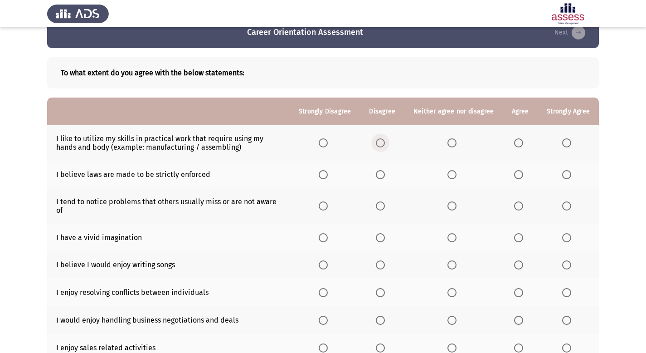
click at [385, 145] on span "Select an option" at bounding box center [380, 142] width 9 height 9
click at [385, 145] on input "Select an option" at bounding box center [380, 142] width 9 height 9
click at [519, 175] on span "Select an option" at bounding box center [518, 174] width 9 height 9
click at [519, 175] on input "Select an option" at bounding box center [518, 174] width 9 height 9
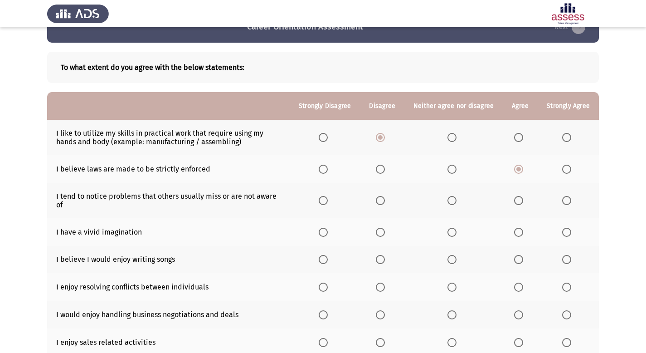
scroll to position [26, 0]
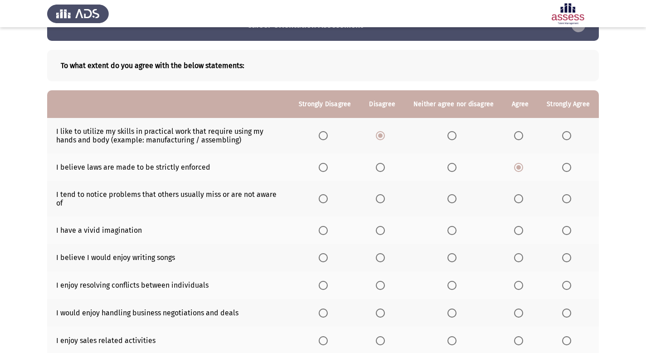
click at [520, 202] on span "Select an option" at bounding box center [518, 198] width 9 height 9
click at [520, 202] on input "Select an option" at bounding box center [518, 198] width 9 height 9
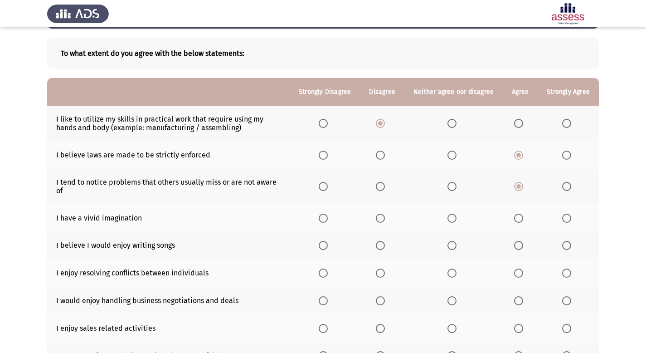
scroll to position [44, 0]
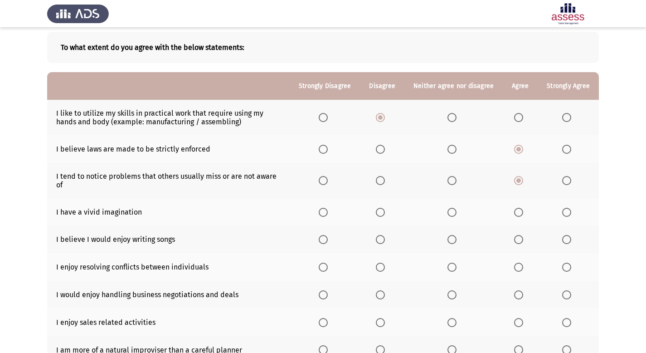
click at [520, 215] on span "Select an option" at bounding box center [518, 212] width 9 height 9
click at [520, 215] on input "Select an option" at bounding box center [518, 212] width 9 height 9
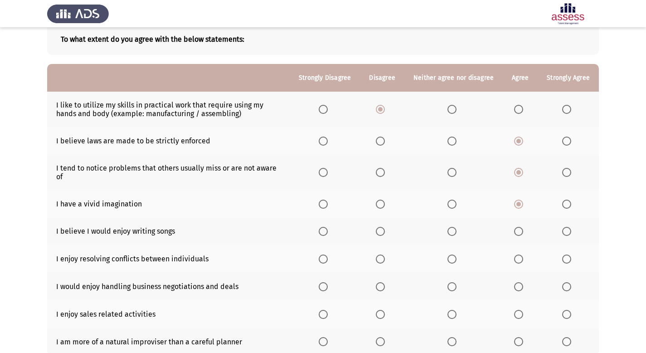
scroll to position [58, 0]
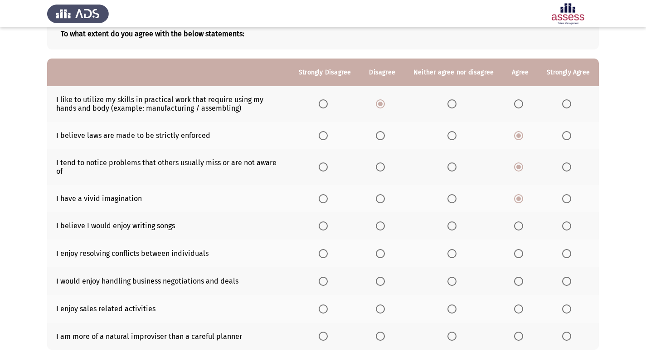
click at [385, 228] on span "Select an option" at bounding box center [380, 225] width 9 height 9
click at [385, 228] on input "Select an option" at bounding box center [380, 225] width 9 height 9
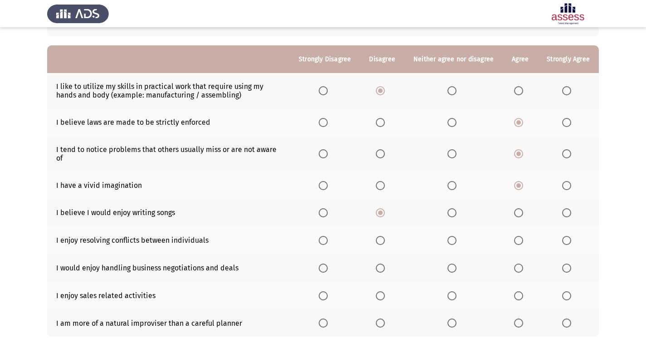
scroll to position [72, 0]
click at [517, 240] on span "Select an option" at bounding box center [518, 239] width 9 height 9
click at [517, 240] on input "Select an option" at bounding box center [518, 239] width 9 height 9
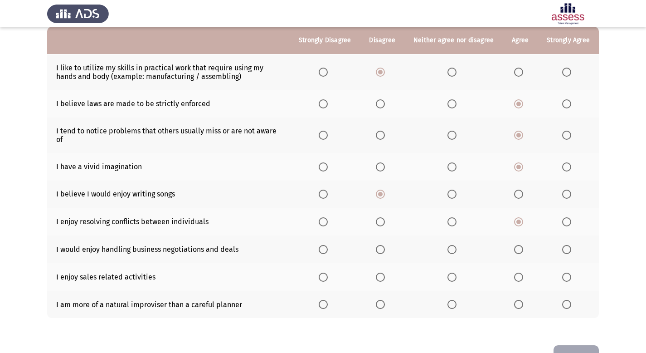
scroll to position [92, 0]
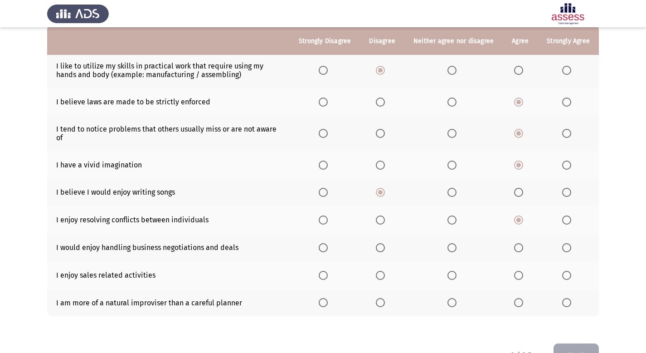
click at [517, 250] on span "Select an option" at bounding box center [518, 247] width 9 height 9
click at [517, 250] on input "Select an option" at bounding box center [518, 247] width 9 height 9
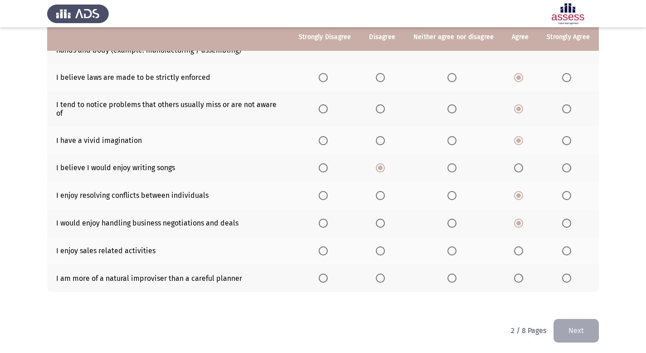
scroll to position [118, 0]
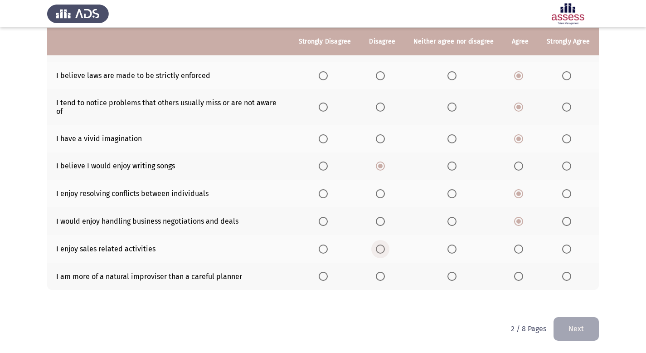
click at [385, 251] on span "Select an option" at bounding box center [380, 248] width 9 height 9
click at [385, 251] on input "Select an option" at bounding box center [380, 248] width 9 height 9
click at [516, 278] on span "Select an option" at bounding box center [518, 276] width 9 height 9
click at [516, 278] on input "Select an option" at bounding box center [518, 276] width 9 height 9
click at [576, 326] on button "Next" at bounding box center [576, 328] width 45 height 23
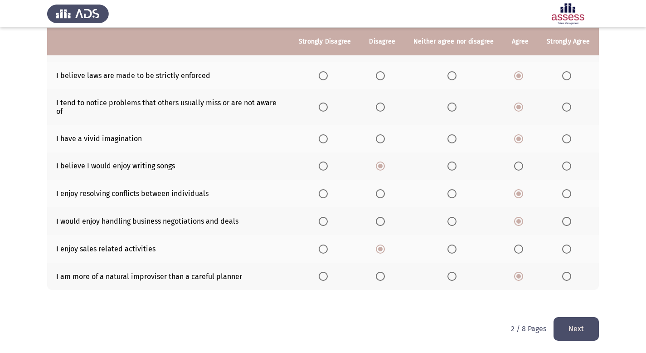
scroll to position [0, 0]
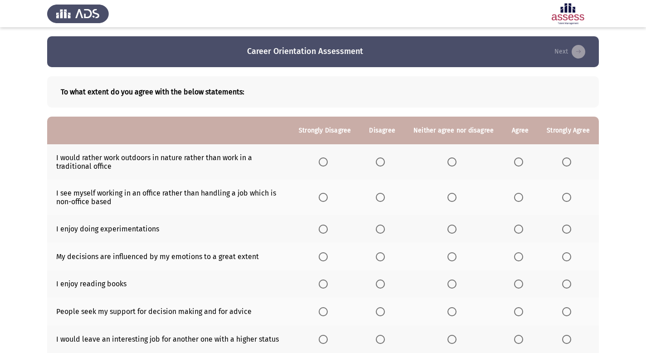
click at [382, 165] on span "Select an option" at bounding box center [380, 161] width 9 height 9
click at [382, 165] on input "Select an option" at bounding box center [380, 161] width 9 height 9
click at [384, 203] on th at bounding box center [382, 197] width 44 height 35
click at [384, 199] on span "Select an option" at bounding box center [380, 197] width 9 height 9
click at [384, 199] on input "Select an option" at bounding box center [380, 197] width 9 height 9
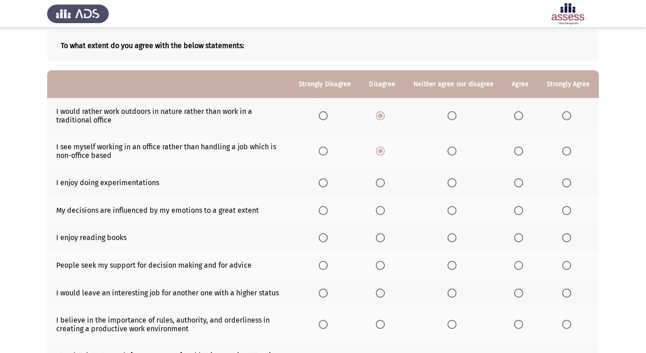
scroll to position [47, 0]
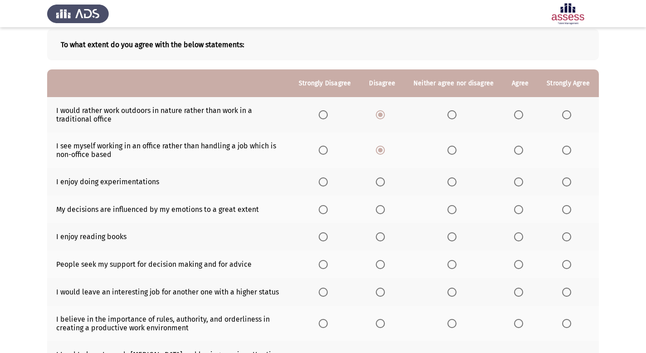
click at [455, 185] on span "Select an option" at bounding box center [451, 181] width 9 height 9
click at [455, 185] on input "Select an option" at bounding box center [451, 181] width 9 height 9
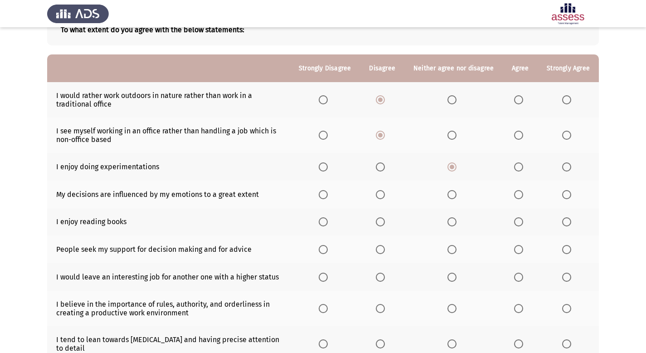
scroll to position [63, 0]
click at [385, 194] on span "Select an option" at bounding box center [380, 193] width 9 height 9
click at [385, 194] on input "Select an option" at bounding box center [380, 193] width 9 height 9
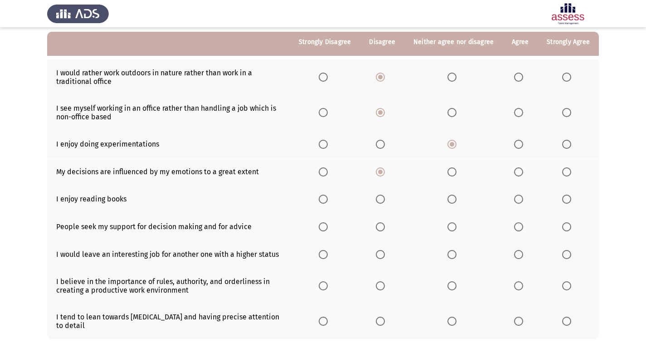
scroll to position [86, 0]
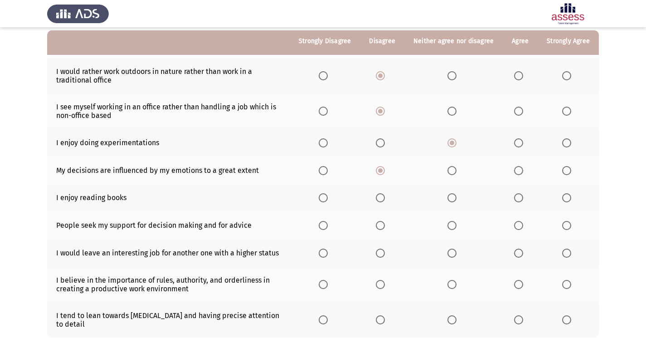
click at [515, 200] on span "Select an option" at bounding box center [518, 197] width 9 height 9
click at [515, 200] on input "Select an option" at bounding box center [518, 197] width 9 height 9
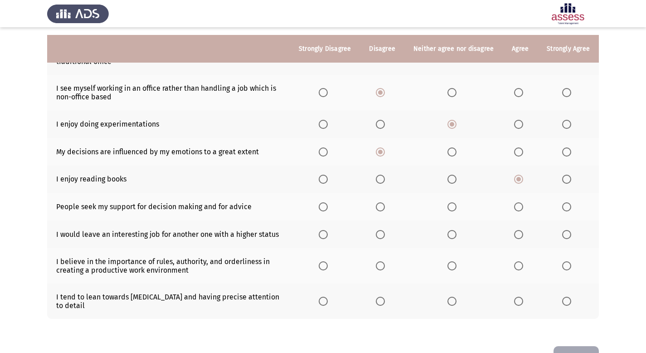
scroll to position [112, 0]
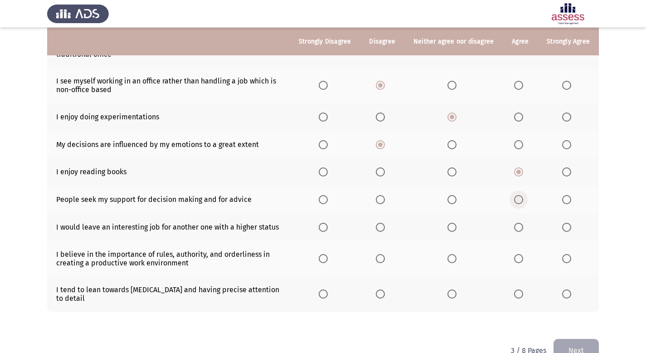
click at [516, 199] on span "Select an option" at bounding box center [518, 199] width 9 height 9
click at [516, 199] on input "Select an option" at bounding box center [518, 199] width 9 height 9
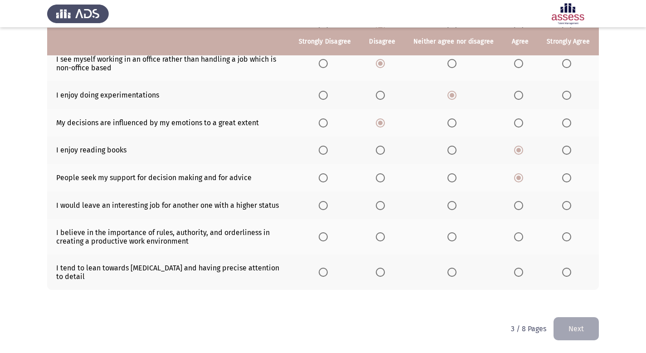
scroll to position [134, 0]
click at [383, 204] on span "Select an option" at bounding box center [380, 205] width 9 height 9
click at [383, 204] on input "Select an option" at bounding box center [380, 205] width 9 height 9
click at [520, 238] on span "Select an option" at bounding box center [518, 236] width 9 height 9
click at [520, 238] on input "Select an option" at bounding box center [518, 236] width 9 height 9
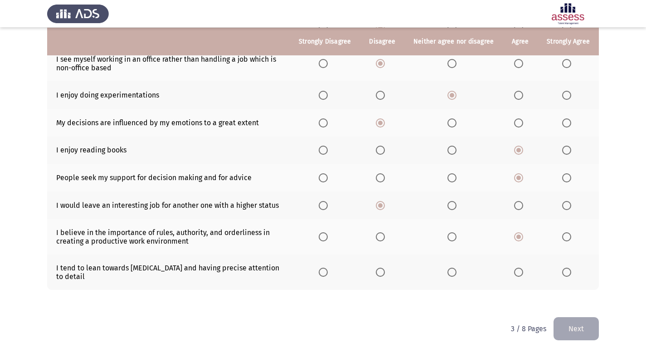
click at [520, 272] on span "Select an option" at bounding box center [518, 271] width 9 height 9
click at [520, 272] on input "Select an option" at bounding box center [518, 271] width 9 height 9
click at [578, 335] on button "Next" at bounding box center [576, 328] width 45 height 23
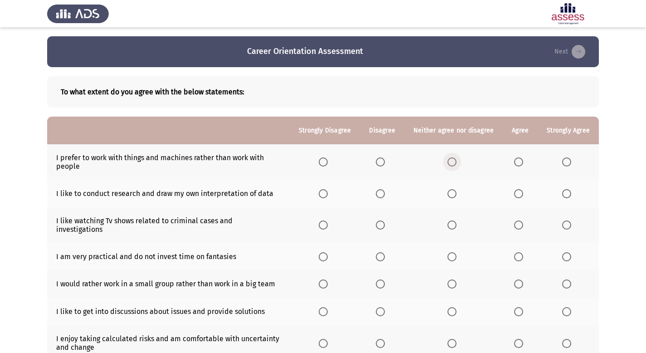
click at [454, 163] on span "Select an option" at bounding box center [451, 161] width 9 height 9
click at [454, 163] on input "Select an option" at bounding box center [451, 161] width 9 height 9
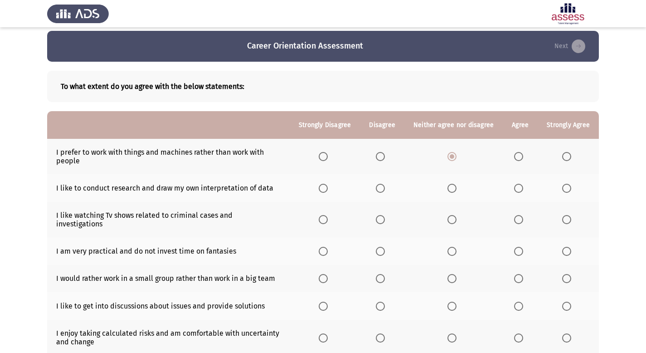
scroll to position [14, 0]
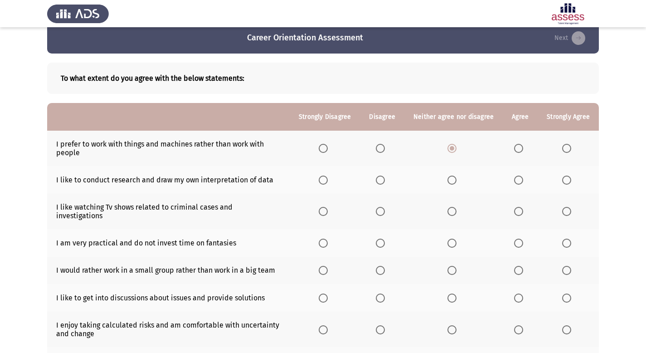
click at [520, 181] on span "Select an option" at bounding box center [518, 179] width 9 height 9
click at [520, 181] on input "Select an option" at bounding box center [518, 179] width 9 height 9
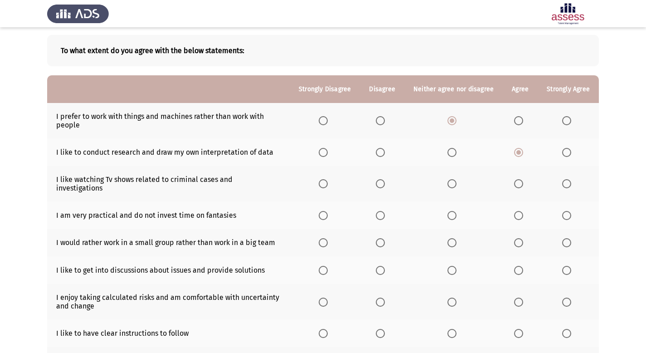
scroll to position [47, 0]
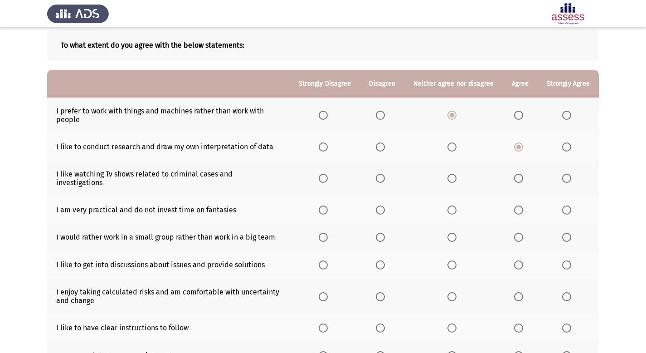
click at [382, 174] on span "Select an option" at bounding box center [380, 178] width 9 height 9
click at [382, 174] on input "Select an option" at bounding box center [380, 178] width 9 height 9
click at [518, 177] on span "Select an option" at bounding box center [518, 178] width 9 height 9
click at [518, 177] on input "Select an option" at bounding box center [518, 178] width 9 height 9
click at [382, 205] on span "Select an option" at bounding box center [380, 209] width 9 height 9
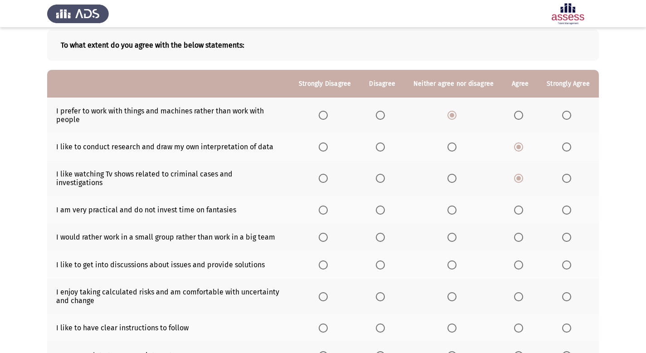
click at [382, 205] on input "Select an option" at bounding box center [380, 209] width 9 height 9
click at [517, 205] on span "Select an option" at bounding box center [518, 209] width 9 height 9
click at [517, 205] on input "Select an option" at bounding box center [518, 209] width 9 height 9
click at [382, 233] on span "Select an option" at bounding box center [380, 237] width 9 height 9
click at [382, 233] on input "Select an option" at bounding box center [380, 237] width 9 height 9
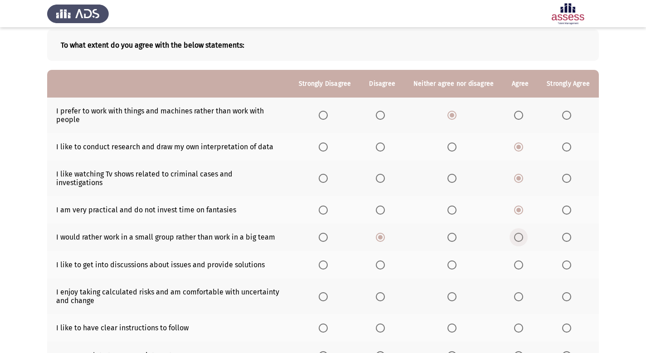
click at [518, 233] on span "Select an option" at bounding box center [518, 237] width 9 height 9
click at [518, 233] on input "Select an option" at bounding box center [518, 237] width 9 height 9
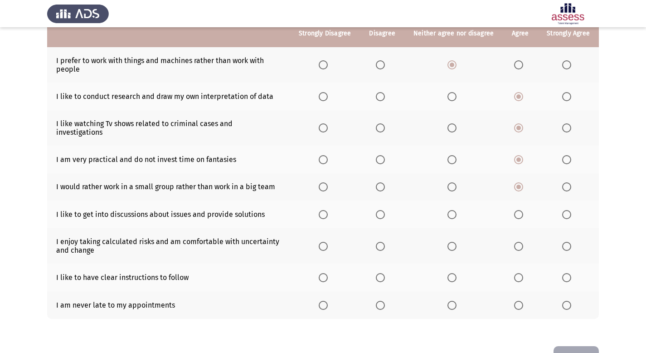
scroll to position [101, 0]
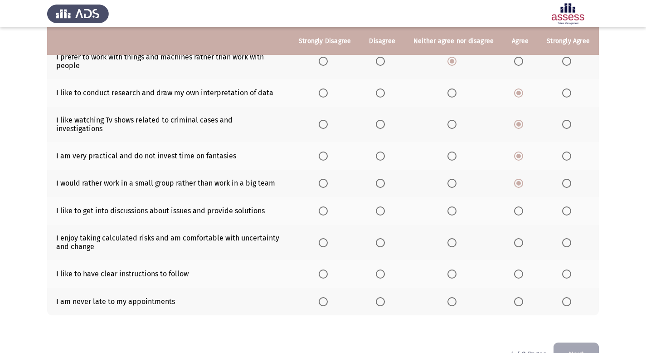
click at [521, 206] on span "Select an option" at bounding box center [518, 210] width 9 height 9
click at [521, 206] on input "Select an option" at bounding box center [518, 210] width 9 height 9
click at [523, 238] on span "Select an option" at bounding box center [518, 242] width 9 height 9
click at [523, 238] on input "Select an option" at bounding box center [518, 242] width 9 height 9
click at [523, 269] on span "Select an option" at bounding box center [518, 273] width 9 height 9
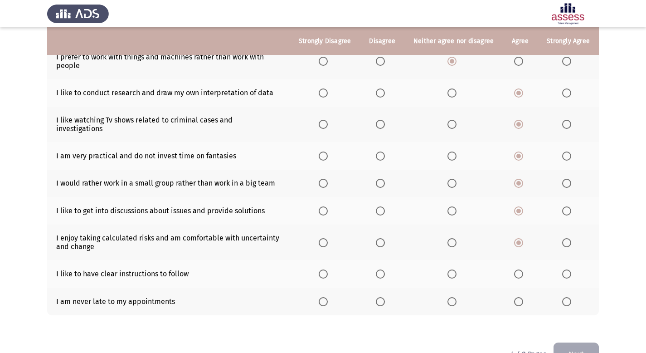
click at [523, 269] on input "Select an option" at bounding box center [518, 273] width 9 height 9
click at [521, 297] on span "Select an option" at bounding box center [518, 301] width 9 height 9
click at [521, 297] on input "Select an option" at bounding box center [518, 301] width 9 height 9
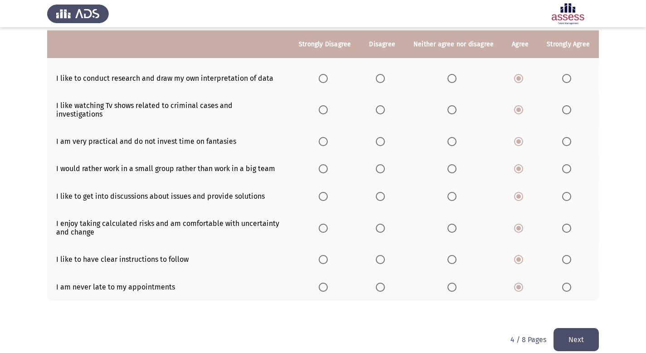
scroll to position [118, 0]
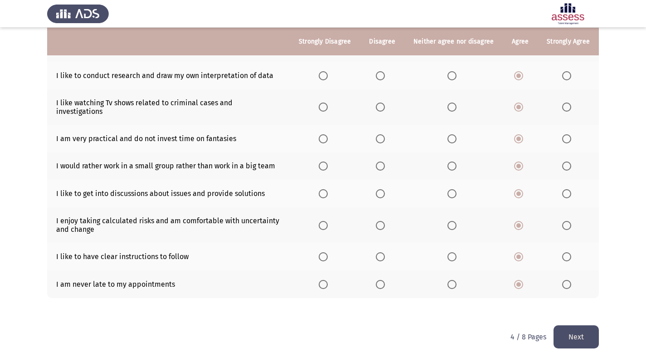
click at [575, 328] on button "Next" at bounding box center [576, 336] width 45 height 23
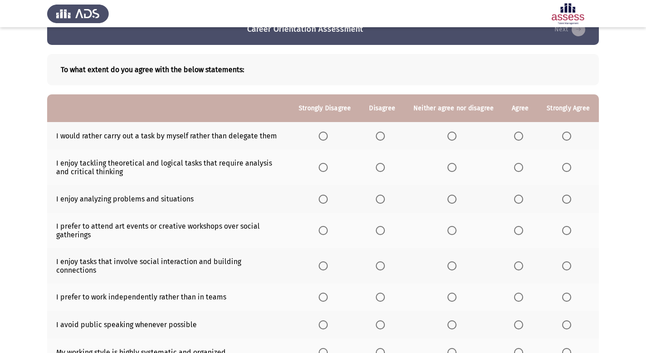
scroll to position [19, 0]
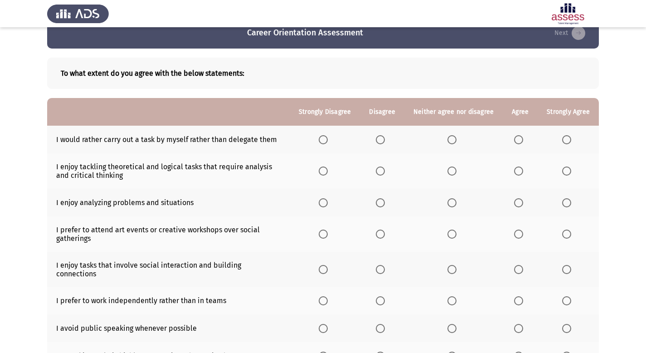
click at [519, 136] on span "Select an option" at bounding box center [518, 139] width 9 height 9
click at [519, 136] on input "Select an option" at bounding box center [518, 139] width 9 height 9
click at [519, 170] on span "Select an option" at bounding box center [518, 170] width 9 height 9
click at [519, 170] on input "Select an option" at bounding box center [518, 170] width 9 height 9
click at [516, 201] on span "Select an option" at bounding box center [518, 202] width 9 height 9
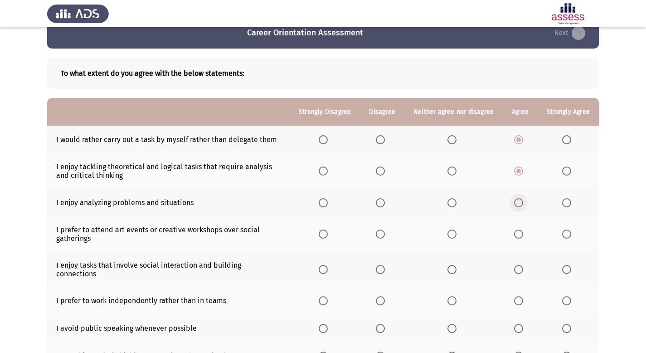
click at [516, 201] on input "Select an option" at bounding box center [518, 202] width 9 height 9
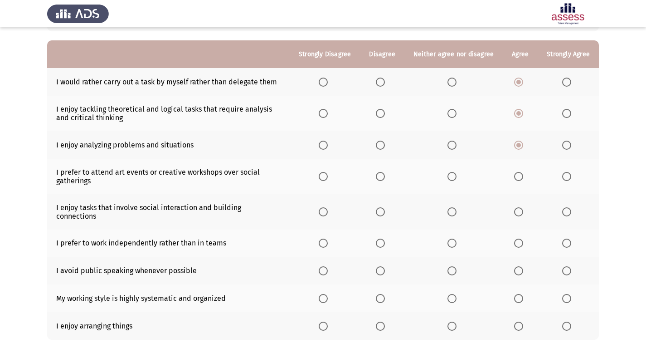
scroll to position [77, 0]
click at [523, 175] on span "Select an option" at bounding box center [518, 175] width 9 height 9
click at [523, 175] on input "Select an option" at bounding box center [518, 175] width 9 height 9
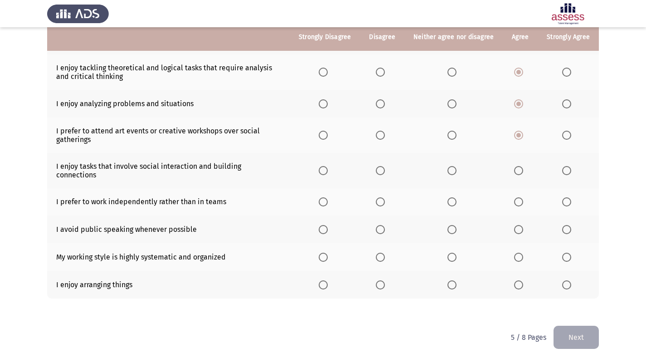
scroll to position [118, 0]
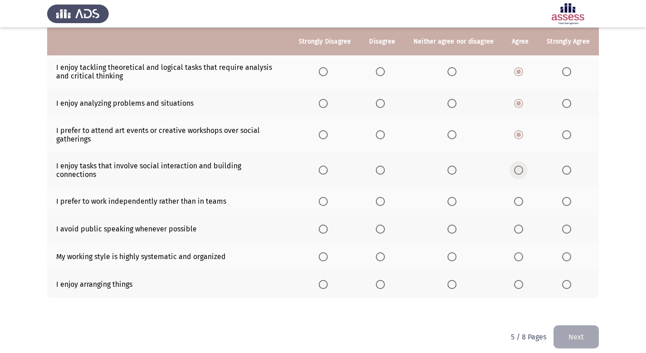
click at [521, 170] on span "Select an option" at bounding box center [518, 169] width 9 height 9
click at [521, 170] on input "Select an option" at bounding box center [518, 169] width 9 height 9
click at [384, 197] on span "Select an option" at bounding box center [380, 201] width 9 height 9
click at [384, 197] on input "Select an option" at bounding box center [380, 201] width 9 height 9
click at [388, 224] on label "Select an option" at bounding box center [382, 228] width 13 height 9
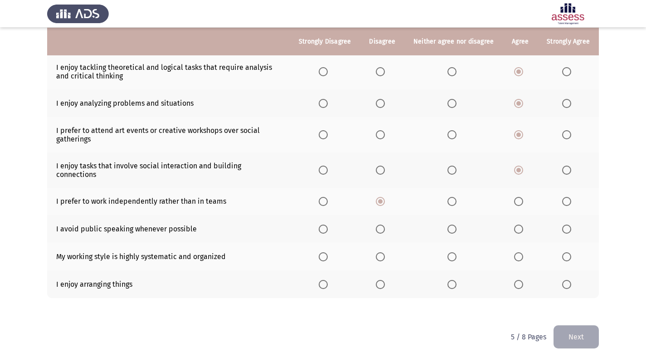
click at [385, 224] on input "Select an option" at bounding box center [380, 228] width 9 height 9
click at [517, 252] on span "Select an option" at bounding box center [518, 256] width 9 height 9
click at [517, 252] on input "Select an option" at bounding box center [518, 256] width 9 height 9
click at [521, 280] on span "Select an option" at bounding box center [518, 284] width 9 height 9
click at [521, 280] on input "Select an option" at bounding box center [518, 284] width 9 height 9
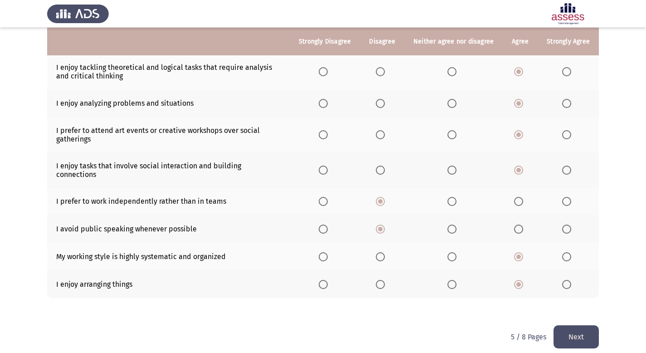
click at [578, 330] on button "Next" at bounding box center [576, 336] width 45 height 23
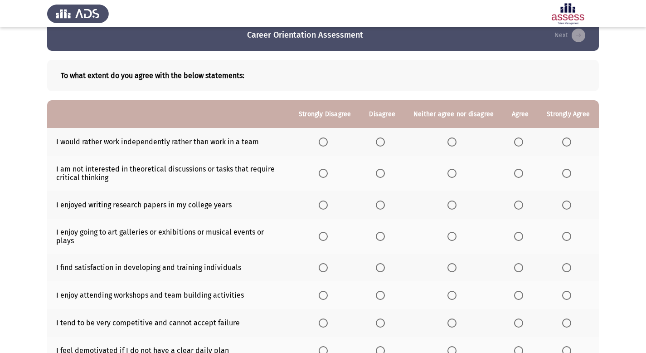
scroll to position [17, 0]
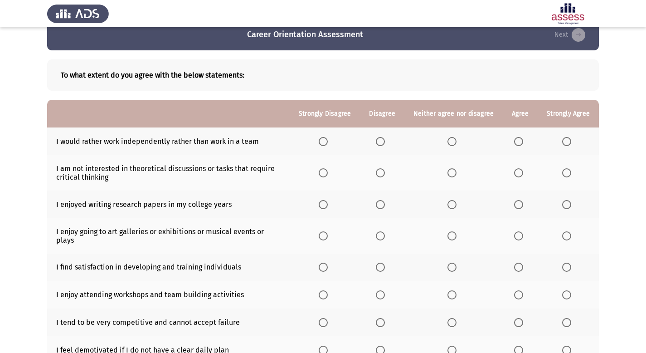
click at [385, 142] on span "Select an option" at bounding box center [380, 141] width 9 height 9
click at [385, 142] on input "Select an option" at bounding box center [380, 141] width 9 height 9
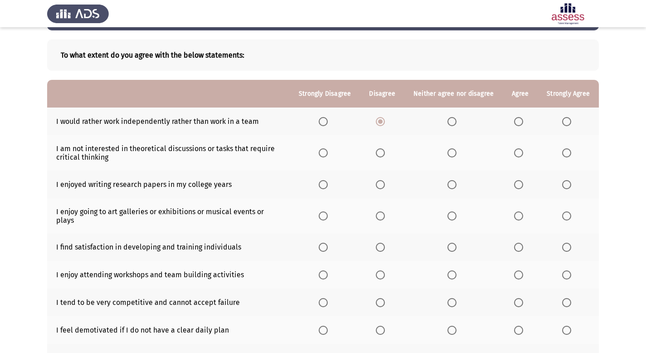
scroll to position [38, 0]
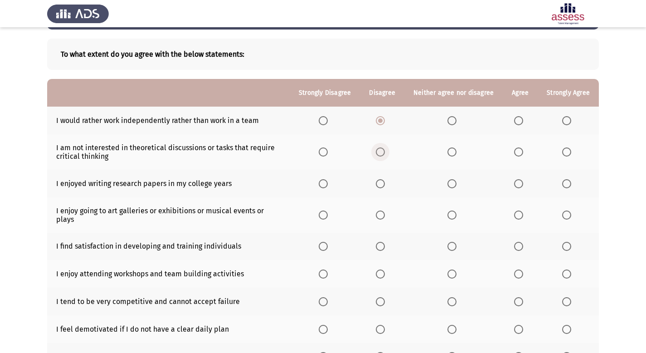
click at [382, 153] on span "Select an option" at bounding box center [380, 151] width 9 height 9
click at [382, 153] on input "Select an option" at bounding box center [380, 151] width 9 height 9
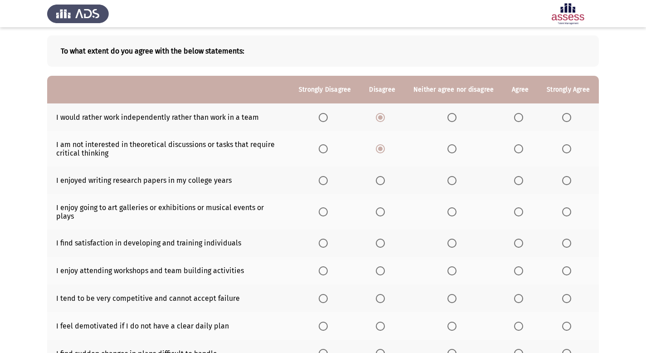
scroll to position [41, 0]
click at [384, 180] on span "Select an option" at bounding box center [380, 179] width 9 height 9
click at [384, 180] on input "Select an option" at bounding box center [380, 179] width 9 height 9
click at [520, 207] on span "Select an option" at bounding box center [518, 211] width 9 height 9
click at [520, 207] on input "Select an option" at bounding box center [518, 211] width 9 height 9
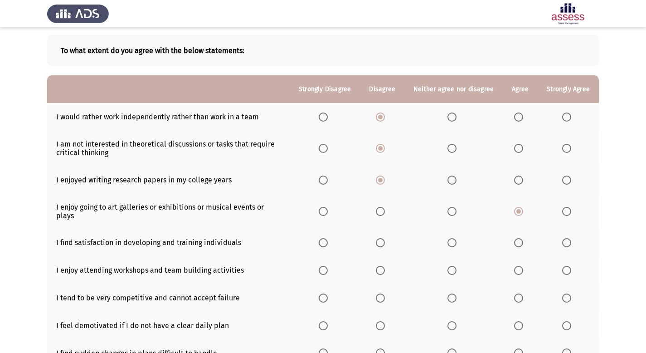
click at [520, 238] on span "Select an option" at bounding box center [518, 242] width 9 height 9
click at [520, 238] on input "Select an option" at bounding box center [518, 242] width 9 height 9
click at [514, 259] on th at bounding box center [520, 270] width 35 height 28
click at [518, 266] on span "Select an option" at bounding box center [518, 270] width 9 height 9
click at [518, 266] on input "Select an option" at bounding box center [518, 270] width 9 height 9
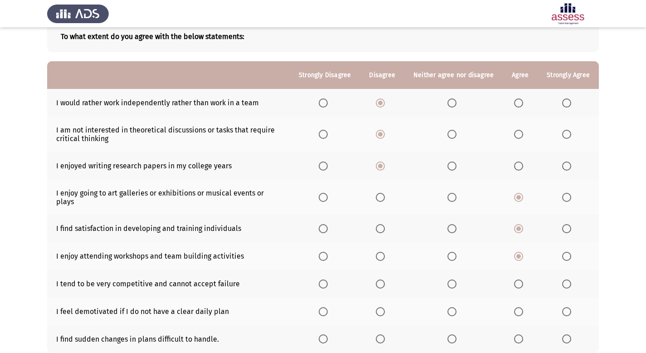
scroll to position [68, 0]
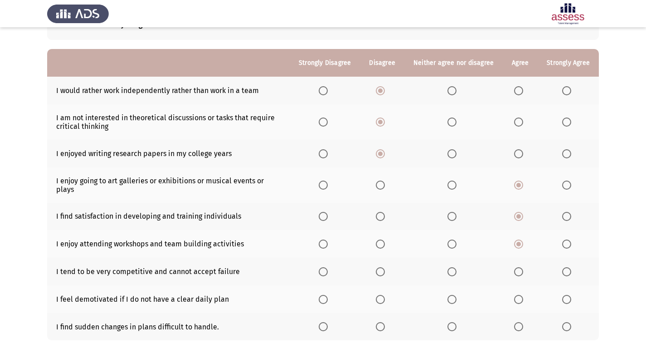
click at [385, 267] on span "Select an option" at bounding box center [380, 271] width 9 height 9
click at [385, 267] on input "Select an option" at bounding box center [380, 271] width 9 height 9
click at [518, 295] on span "Select an option" at bounding box center [518, 299] width 9 height 9
click at [518, 295] on input "Select an option" at bounding box center [518, 299] width 9 height 9
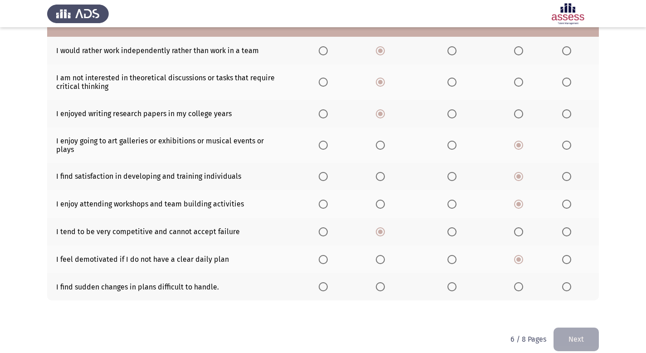
scroll to position [110, 0]
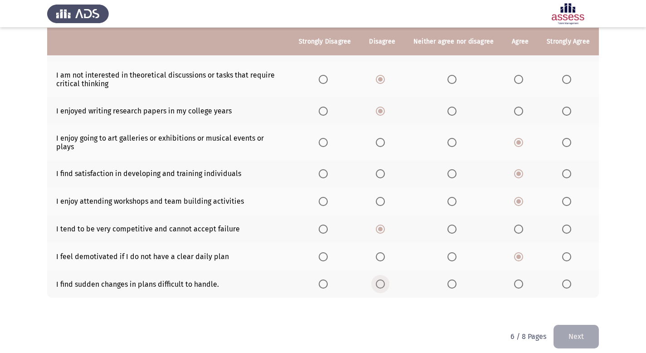
click at [385, 279] on span "Select an option" at bounding box center [380, 283] width 9 height 9
click at [385, 279] on input "Select an option" at bounding box center [380, 283] width 9 height 9
click at [585, 328] on button "Next" at bounding box center [576, 336] width 45 height 23
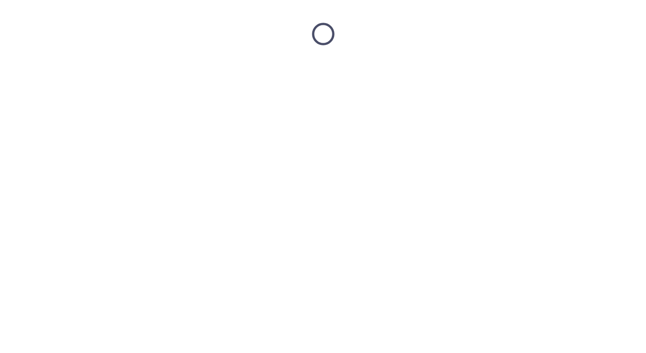
scroll to position [0, 0]
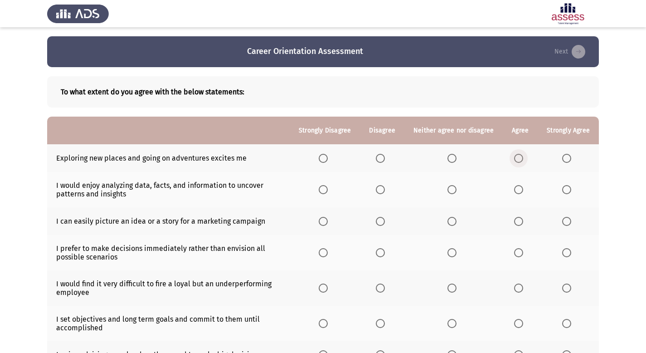
click at [519, 158] on span "Select an option" at bounding box center [518, 158] width 9 height 9
click at [519, 158] on input "Select an option" at bounding box center [518, 158] width 9 height 9
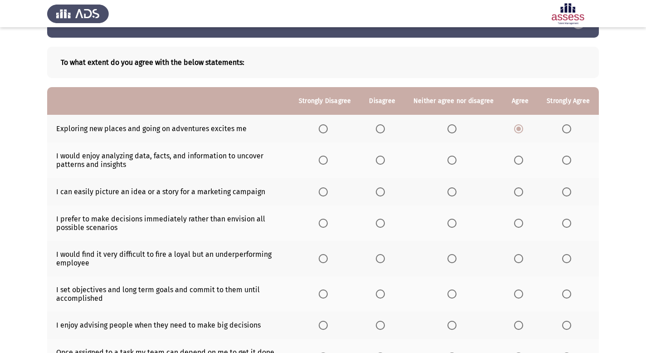
scroll to position [38, 0]
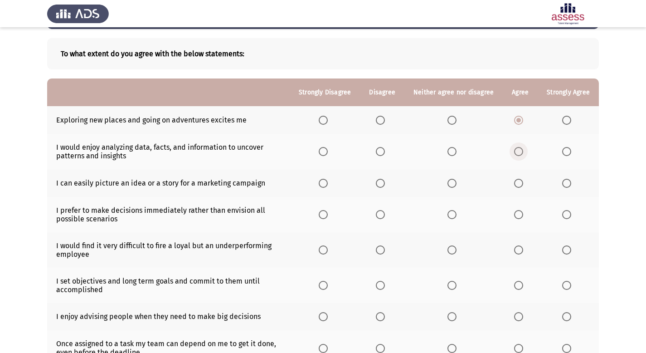
click at [524, 153] on label "Select an option" at bounding box center [520, 151] width 13 height 9
click at [523, 153] on input "Select an option" at bounding box center [518, 151] width 9 height 9
click at [378, 182] on span "Select an option" at bounding box center [380, 183] width 9 height 9
click at [378, 182] on input "Select an option" at bounding box center [380, 183] width 9 height 9
click at [519, 215] on span "Select an option" at bounding box center [518, 214] width 9 height 9
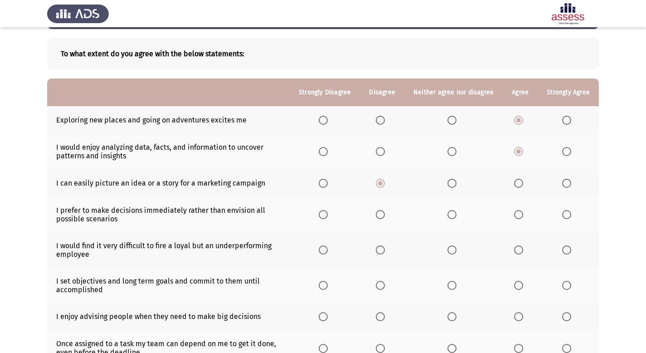
click at [519, 215] on input "Select an option" at bounding box center [518, 214] width 9 height 9
click at [382, 216] on span "Select an option" at bounding box center [380, 214] width 9 height 9
click at [382, 216] on input "Select an option" at bounding box center [380, 214] width 9 height 9
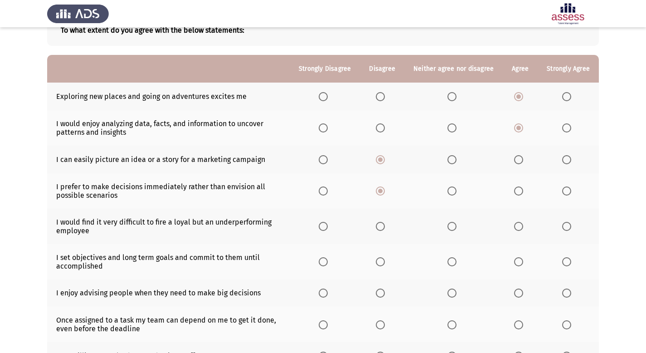
scroll to position [63, 0]
click at [384, 228] on span "Select an option" at bounding box center [380, 225] width 9 height 9
click at [384, 228] on input "Select an option" at bounding box center [380, 225] width 9 height 9
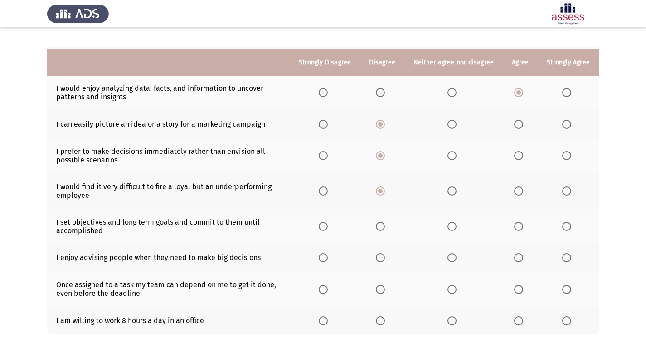
scroll to position [118, 0]
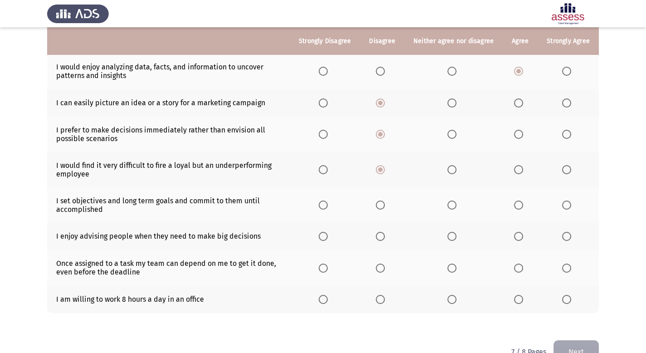
click at [516, 206] on span "Select an option" at bounding box center [518, 204] width 9 height 9
click at [516, 206] on input "Select an option" at bounding box center [518, 204] width 9 height 9
click at [516, 236] on span "Select an option" at bounding box center [518, 236] width 9 height 9
click at [516, 236] on input "Select an option" at bounding box center [518, 236] width 9 height 9
click at [384, 270] on span "Select an option" at bounding box center [380, 267] width 9 height 9
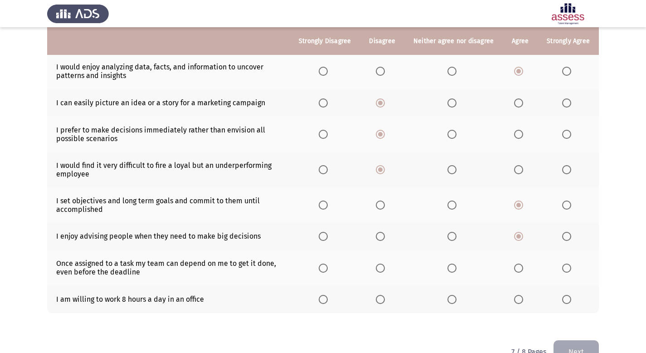
click at [384, 270] on input "Select an option" at bounding box center [380, 267] width 9 height 9
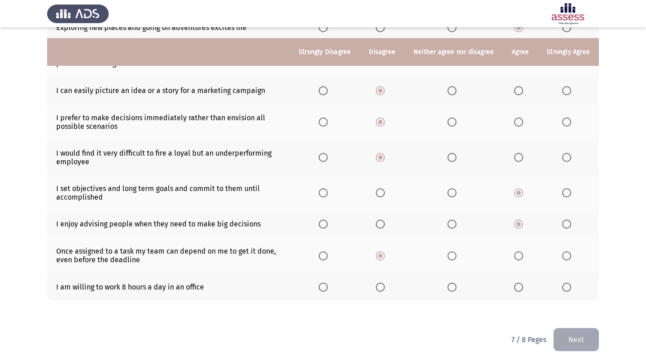
scroll to position [141, 0]
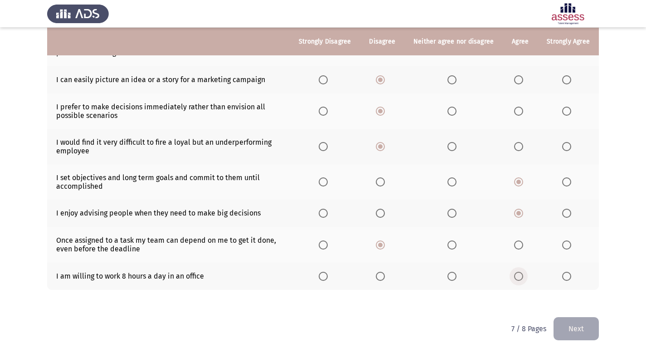
click at [517, 277] on span "Select an option" at bounding box center [518, 276] width 9 height 9
click at [517, 277] on input "Select an option" at bounding box center [518, 276] width 9 height 9
click at [585, 330] on button "Next" at bounding box center [576, 328] width 45 height 23
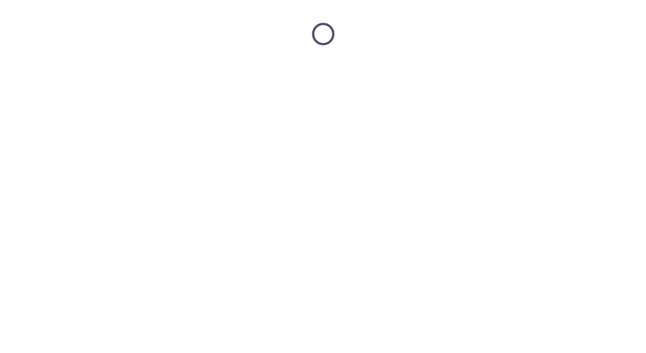
scroll to position [0, 0]
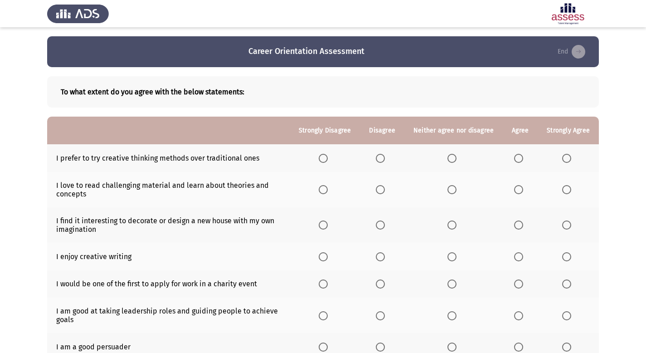
click at [518, 157] on span "Select an option" at bounding box center [518, 158] width 9 height 9
click at [518, 157] on input "Select an option" at bounding box center [518, 158] width 9 height 9
click at [521, 189] on span "Select an option" at bounding box center [518, 189] width 9 height 9
click at [521, 189] on input "Select an option" at bounding box center [518, 189] width 9 height 9
click at [520, 226] on span "Select an option" at bounding box center [518, 224] width 9 height 9
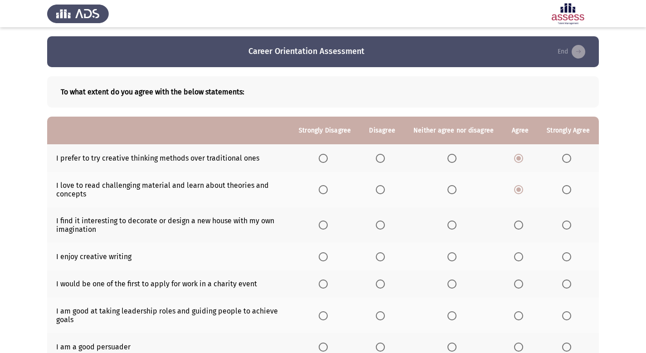
click at [520, 226] on input "Select an option" at bounding box center [518, 224] width 9 height 9
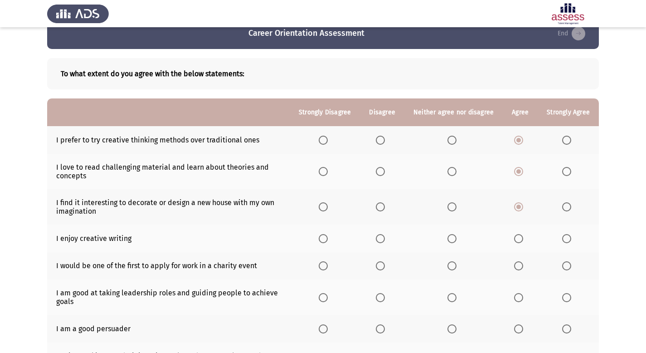
scroll to position [62, 0]
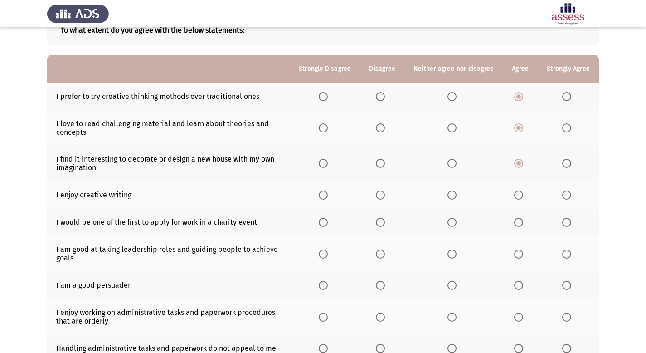
click at [382, 197] on span "Select an option" at bounding box center [380, 194] width 9 height 9
click at [382, 197] on input "Select an option" at bounding box center [380, 194] width 9 height 9
click at [453, 194] on span "Select an option" at bounding box center [451, 194] width 9 height 9
click at [453, 194] on input "Select an option" at bounding box center [451, 194] width 9 height 9
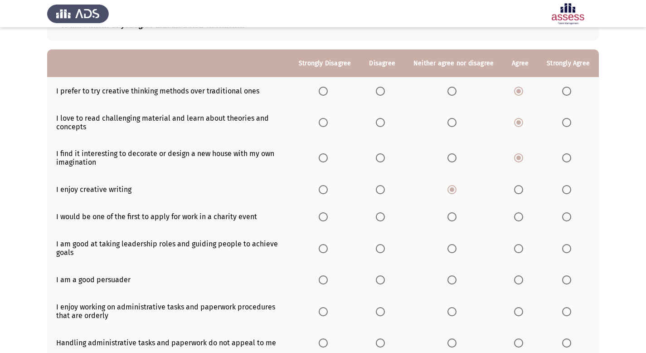
scroll to position [75, 0]
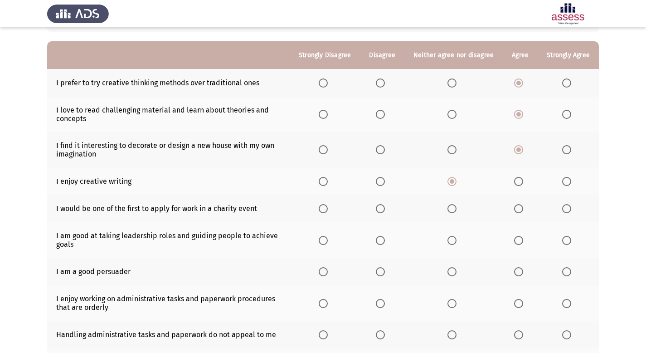
click at [452, 208] on span "Select an option" at bounding box center [451, 208] width 9 height 9
click at [452, 208] on input "Select an option" at bounding box center [451, 208] width 9 height 9
click at [521, 237] on span "Select an option" at bounding box center [518, 240] width 9 height 9
click at [521, 237] on input "Select an option" at bounding box center [518, 240] width 9 height 9
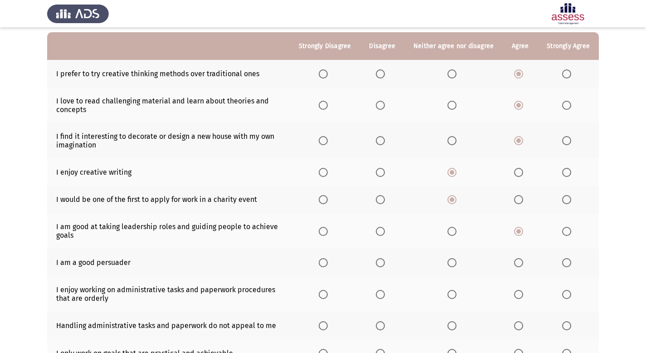
scroll to position [91, 0]
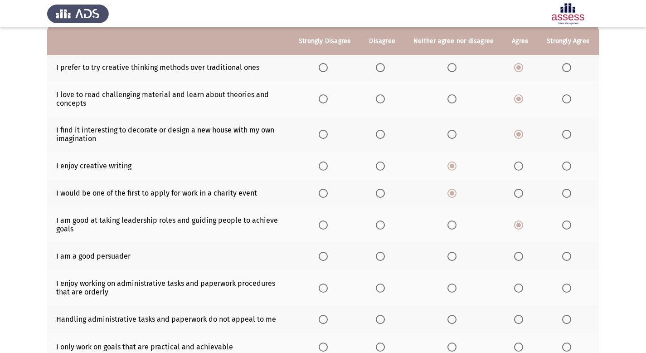
click at [518, 257] on span "Select an option" at bounding box center [518, 256] width 9 height 9
click at [518, 257] on input "Select an option" at bounding box center [518, 256] width 9 height 9
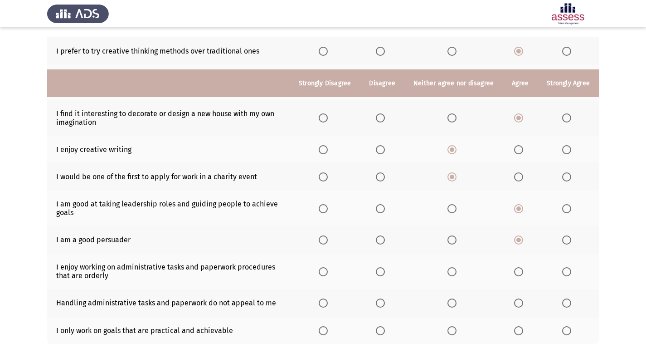
scroll to position [150, 0]
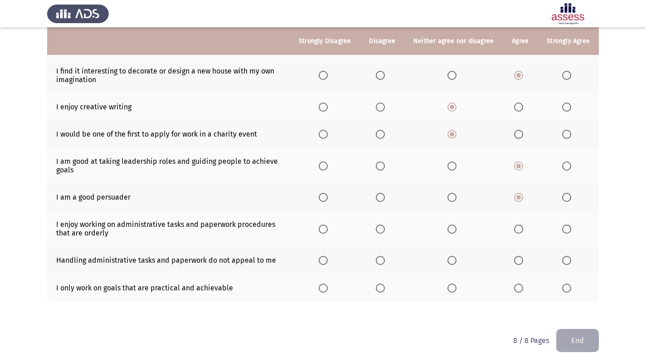
click at [384, 230] on span "Select an option" at bounding box center [380, 228] width 9 height 9
click at [384, 230] on input "Select an option" at bounding box center [380, 228] width 9 height 9
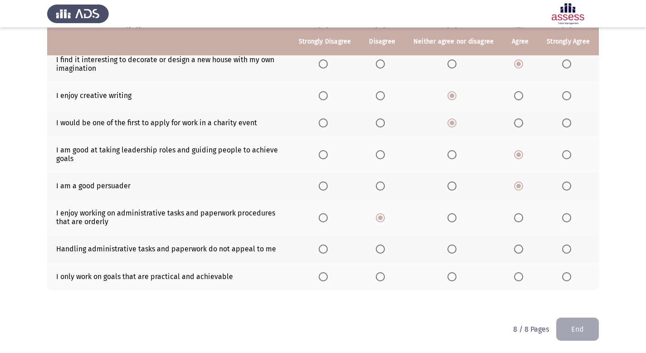
scroll to position [161, 0]
click at [384, 250] on span "Select an option" at bounding box center [380, 248] width 9 height 9
click at [384, 250] on input "Select an option" at bounding box center [380, 248] width 9 height 9
drag, startPoint x: 515, startPoint y: 248, endPoint x: 522, endPoint y: 250, distance: 8.0
click at [515, 248] on th at bounding box center [520, 248] width 35 height 28
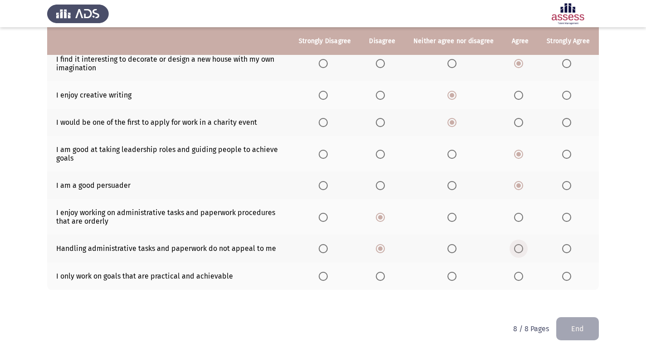
click at [525, 252] on label "Select an option" at bounding box center [520, 248] width 13 height 9
click at [523, 252] on input "Select an option" at bounding box center [518, 248] width 9 height 9
click at [456, 220] on span "Select an option" at bounding box center [451, 217] width 9 height 9
click at [456, 220] on input "Select an option" at bounding box center [451, 217] width 9 height 9
click at [385, 220] on span "Select an option" at bounding box center [380, 217] width 9 height 9
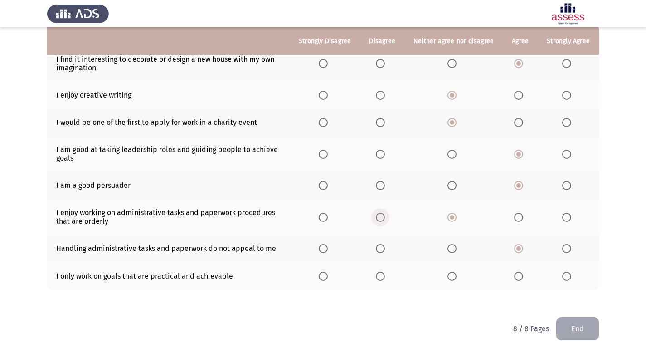
click at [385, 220] on input "Select an option" at bounding box center [380, 217] width 9 height 9
click at [454, 250] on span "Select an option" at bounding box center [451, 248] width 9 height 9
click at [454, 250] on input "Select an option" at bounding box center [451, 248] width 9 height 9
click at [522, 275] on span "Select an option" at bounding box center [518, 276] width 9 height 9
click at [522, 275] on input "Select an option" at bounding box center [518, 276] width 9 height 9
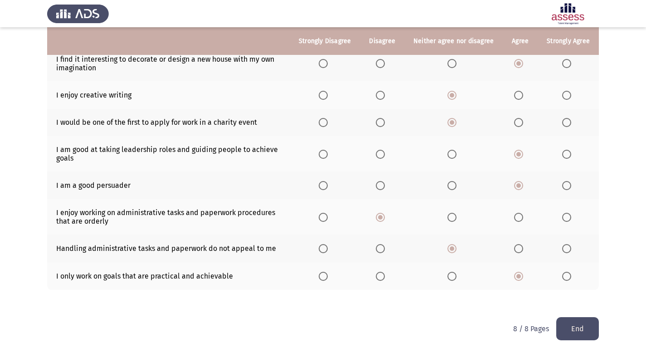
click at [583, 330] on button "End" at bounding box center [577, 328] width 43 height 23
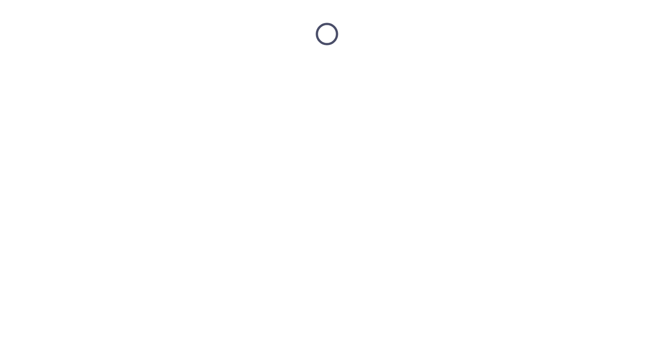
scroll to position [0, 0]
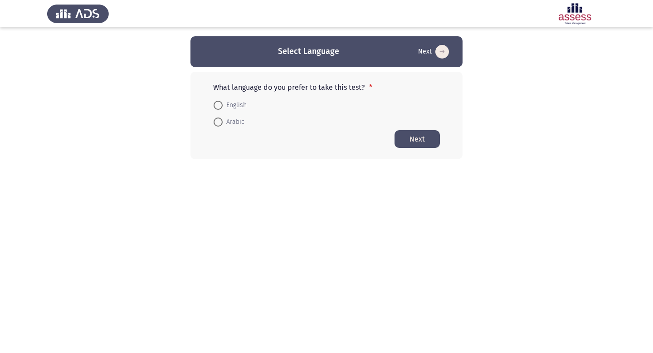
click at [222, 102] on span at bounding box center [218, 105] width 9 height 9
click at [222, 102] on input "English" at bounding box center [218, 105] width 9 height 9
radio input "true"
click at [420, 138] on button "Next" at bounding box center [416, 139] width 45 height 18
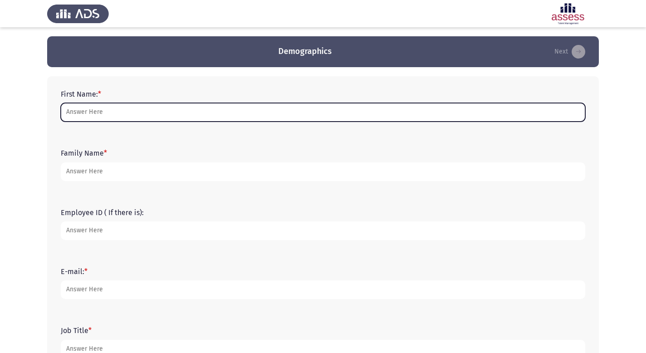
click at [195, 118] on input "First Name: *" at bounding box center [323, 112] width 525 height 19
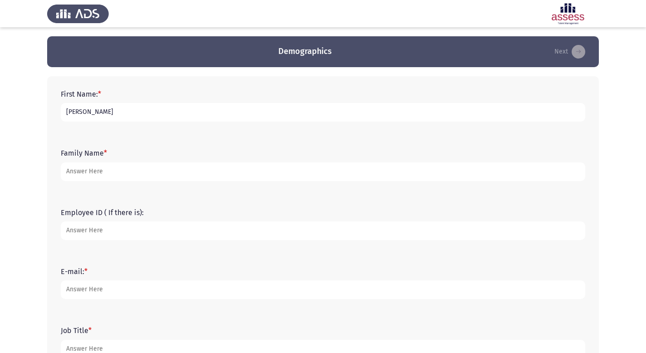
type input "[PERSON_NAME]"
type input "15261"
type input "[EMAIL_ADDRESS][DOMAIN_NAME]"
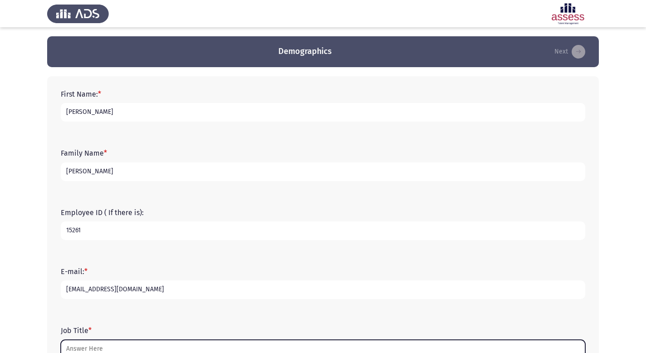
scroll to position [5, 0]
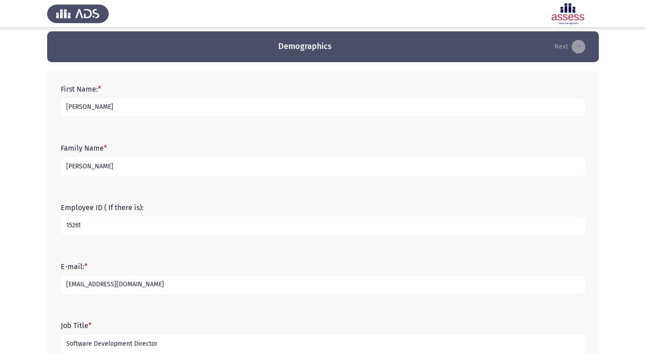
type input "Software Development Director"
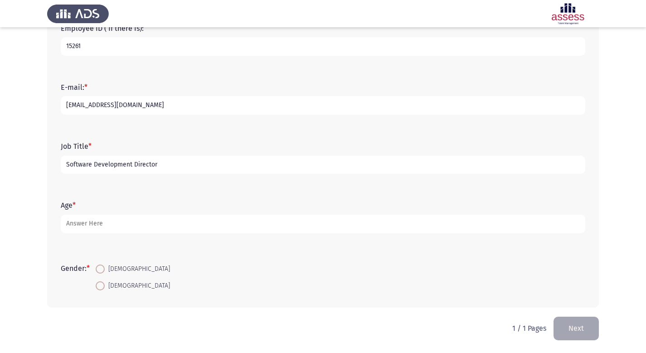
click at [116, 268] on span "[DEMOGRAPHIC_DATA]" at bounding box center [137, 268] width 65 height 11
click at [105, 268] on input "[DEMOGRAPHIC_DATA]" at bounding box center [100, 268] width 9 height 9
radio input "true"
click at [406, 291] on form "Gender: * [DEMOGRAPHIC_DATA] [DEMOGRAPHIC_DATA]" at bounding box center [323, 277] width 525 height 34
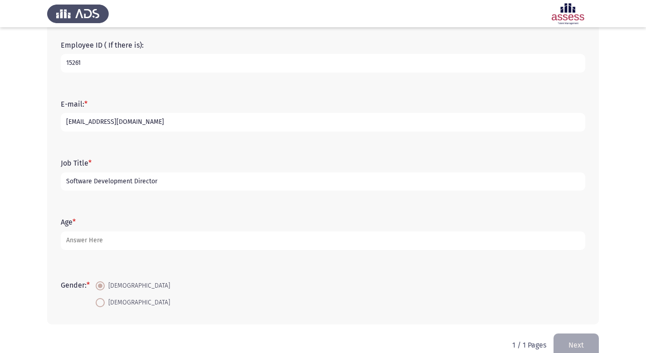
scroll to position [165, 0]
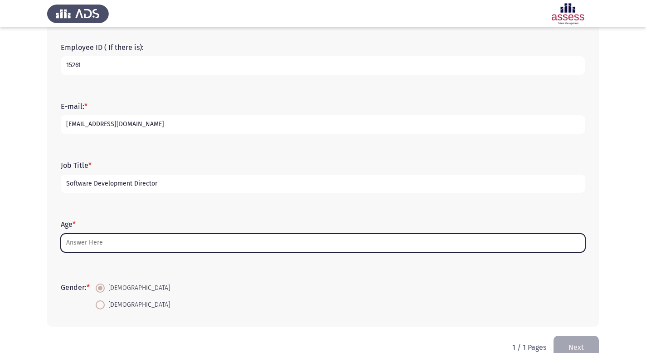
click at [142, 248] on input "Age *" at bounding box center [323, 242] width 525 height 19
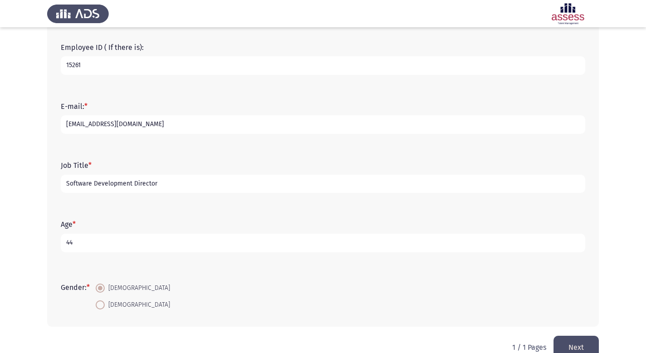
type input "44"
click at [279, 289] on form "Gender: * [DEMOGRAPHIC_DATA] [DEMOGRAPHIC_DATA]" at bounding box center [323, 296] width 525 height 34
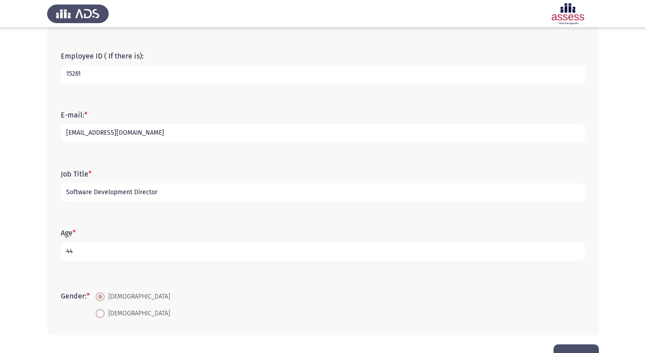
scroll to position [184, 0]
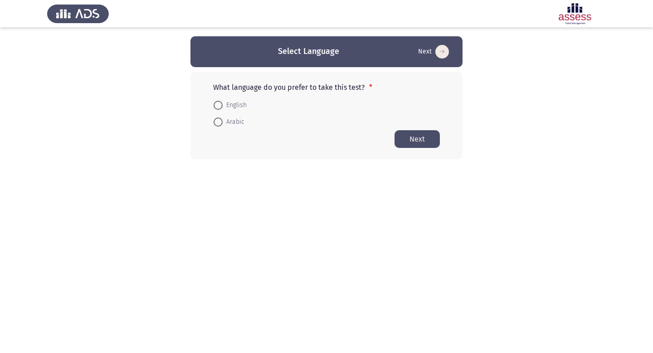
click at [231, 99] on mat-radio-button "English" at bounding box center [230, 104] width 45 height 17
click at [229, 102] on span "English" at bounding box center [235, 105] width 24 height 11
click at [223, 102] on input "English" at bounding box center [218, 105] width 9 height 9
radio input "true"
click at [417, 139] on button "Next" at bounding box center [416, 139] width 45 height 18
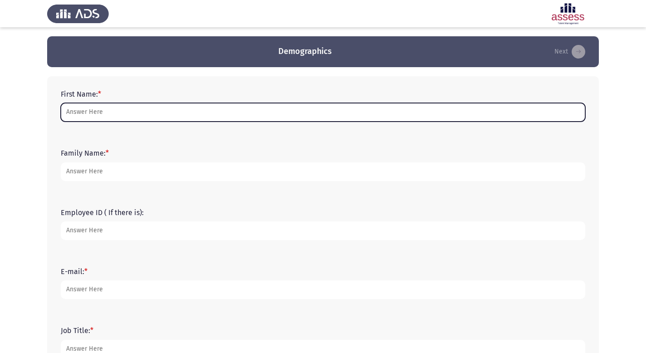
click at [202, 117] on input "First Name: *" at bounding box center [323, 112] width 525 height 19
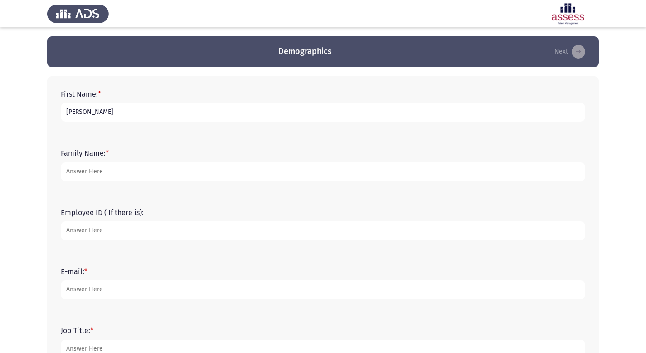
type input "[PERSON_NAME]"
type input "15261"
type input "[EMAIL_ADDRESS][DOMAIN_NAME]"
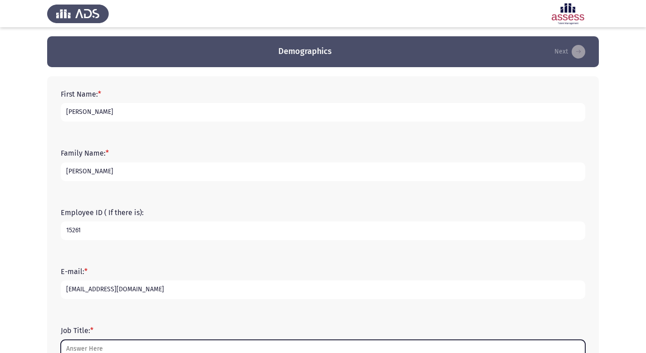
scroll to position [5, 0]
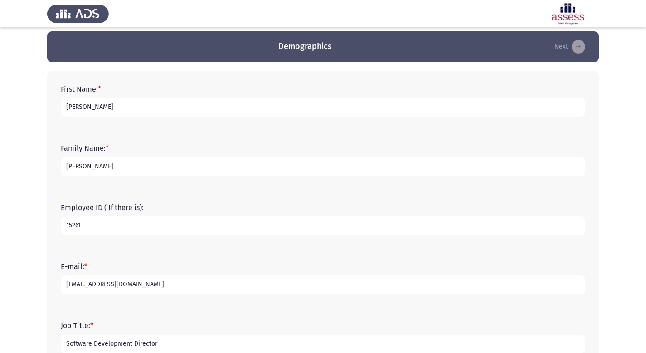
type input "Software Development Director"
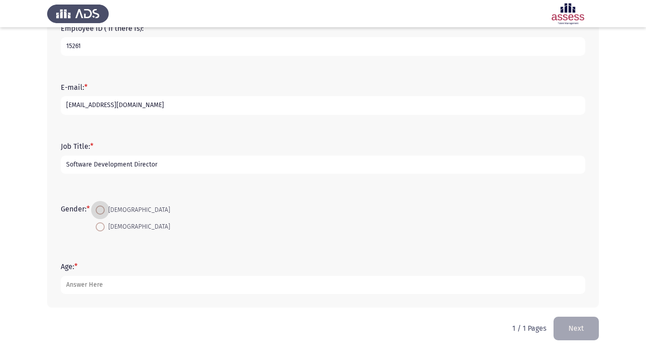
click at [117, 207] on span "[DEMOGRAPHIC_DATA]" at bounding box center [137, 209] width 65 height 11
click at [105, 207] on input "[DEMOGRAPHIC_DATA]" at bounding box center [100, 209] width 9 height 9
radio input "true"
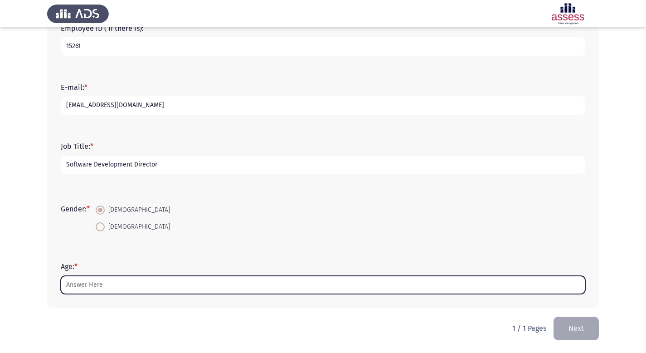
click at [121, 283] on input "Age: *" at bounding box center [323, 285] width 525 height 19
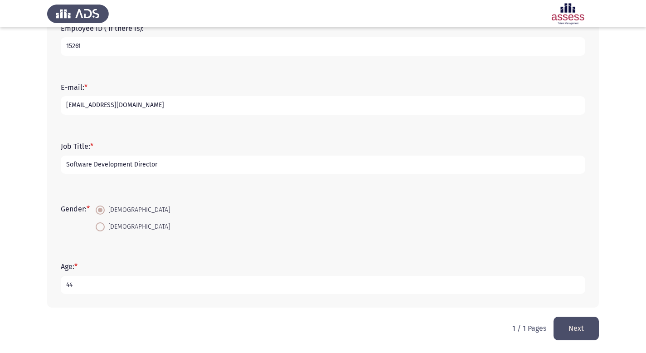
click at [300, 284] on input "44" at bounding box center [323, 285] width 525 height 19
type input "44"
click at [582, 327] on button "Next" at bounding box center [576, 327] width 45 height 23
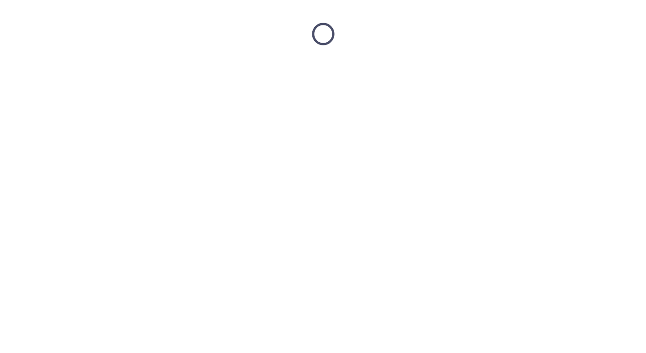
scroll to position [0, 0]
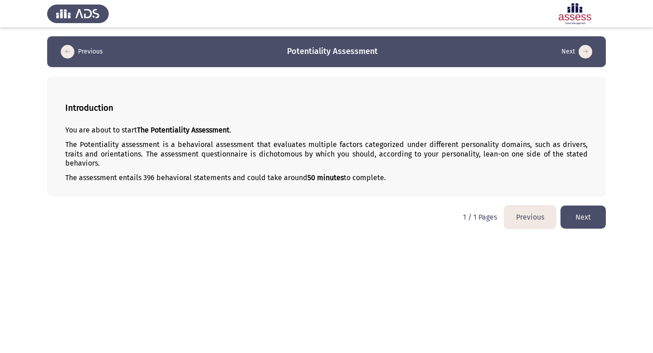
click at [455, 160] on div "You are about to start The Potentiality Assessment . The Potentiality assessmen…" at bounding box center [326, 157] width 522 height 62
click at [453, 158] on p "The Potentiality assessment is a behavioral assessment that evaluates multiple …" at bounding box center [326, 154] width 522 height 28
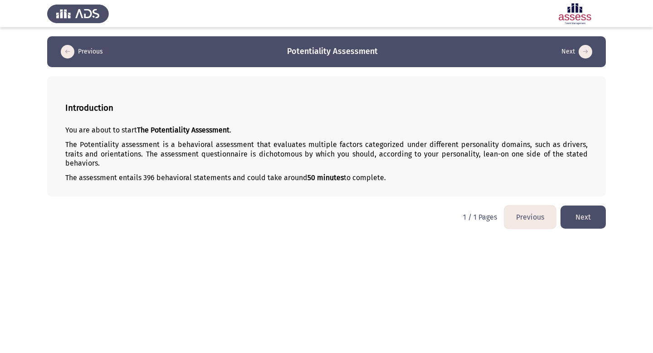
click at [453, 158] on p "The Potentiality assessment is a behavioral assessment that evaluates multiple …" at bounding box center [326, 154] width 522 height 28
click at [588, 212] on button "Next" at bounding box center [582, 216] width 45 height 23
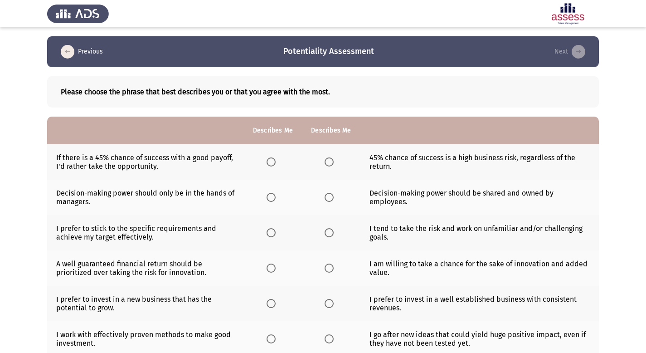
click at [275, 162] on span "Select an option" at bounding box center [271, 161] width 9 height 9
click at [275, 162] on input "Select an option" at bounding box center [271, 161] width 9 height 9
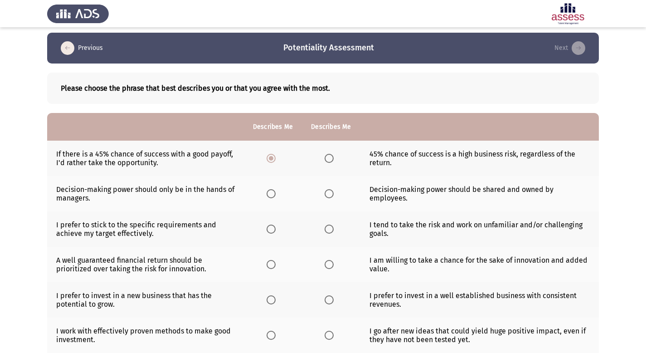
scroll to position [16, 0]
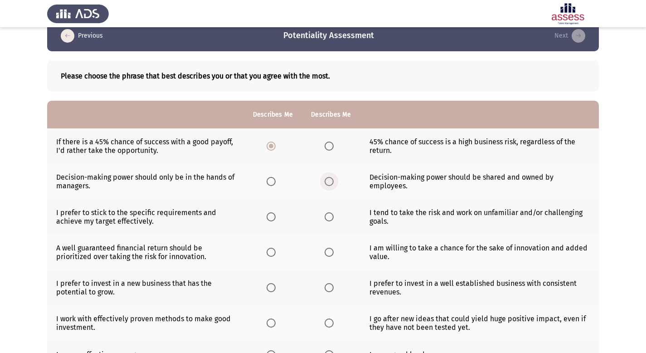
click at [330, 184] on span "Select an option" at bounding box center [329, 181] width 9 height 9
click at [330, 184] on input "Select an option" at bounding box center [329, 181] width 9 height 9
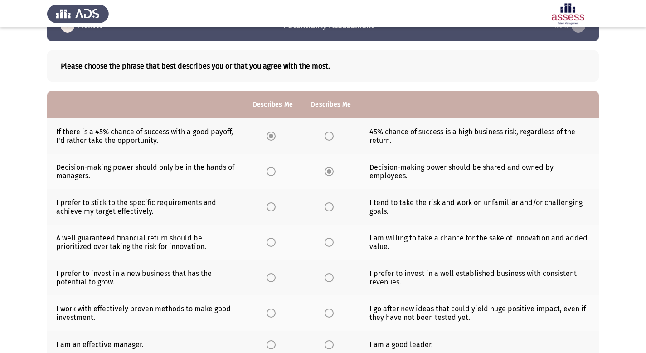
scroll to position [26, 0]
click at [274, 208] on span "Select an option" at bounding box center [271, 206] width 9 height 9
click at [274, 208] on input "Select an option" at bounding box center [271, 206] width 9 height 9
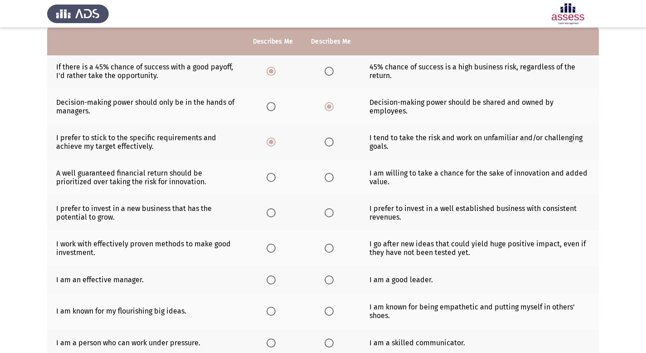
click at [330, 178] on span "Select an option" at bounding box center [329, 177] width 9 height 9
click at [330, 178] on input "Select an option" at bounding box center [329, 177] width 9 height 9
click at [271, 179] on span "Select an option" at bounding box center [271, 177] width 9 height 9
click at [271, 179] on input "Select an option" at bounding box center [271, 177] width 9 height 9
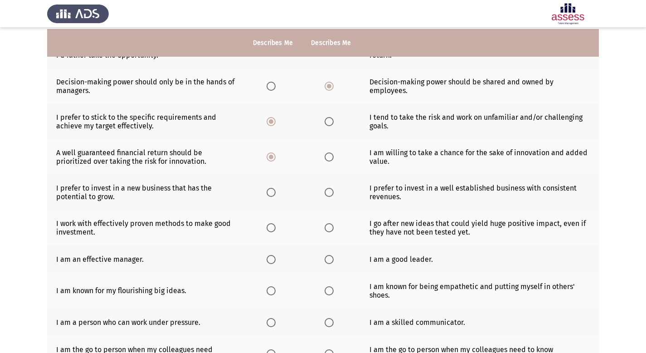
scroll to position [118, 0]
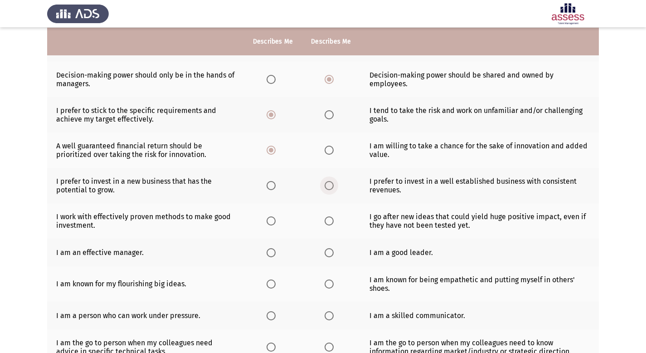
click at [331, 185] on span "Select an option" at bounding box center [329, 185] width 9 height 9
click at [331, 185] on input "Select an option" at bounding box center [329, 185] width 9 height 9
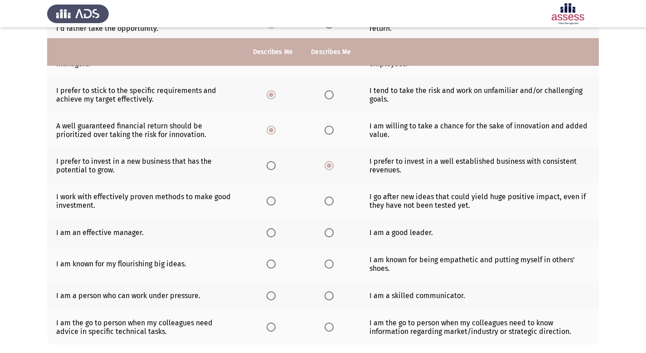
scroll to position [185, 0]
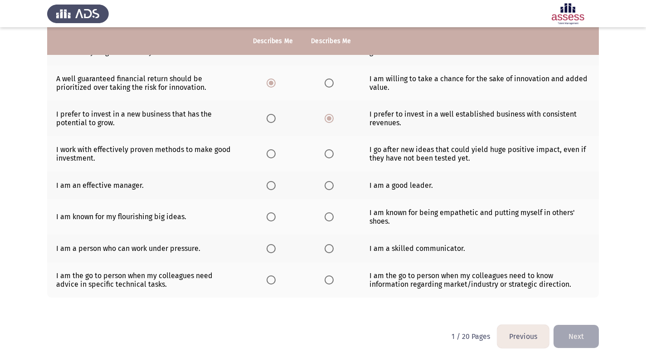
click at [330, 156] on span "Select an option" at bounding box center [329, 153] width 9 height 9
click at [330, 156] on input "Select an option" at bounding box center [329, 153] width 9 height 9
click at [329, 188] on span "Select an option" at bounding box center [329, 185] width 9 height 9
click at [329, 188] on input "Select an option" at bounding box center [329, 185] width 9 height 9
click at [333, 217] on span "Select an option" at bounding box center [329, 216] width 9 height 9
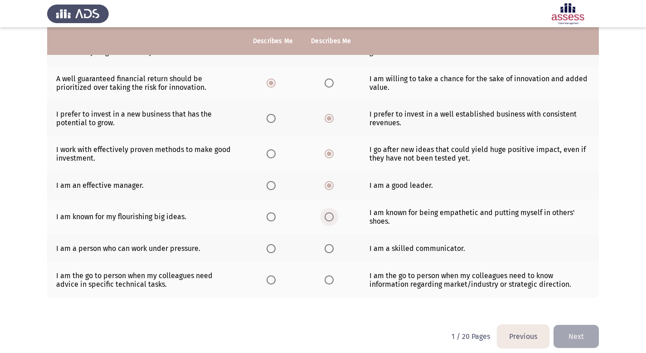
click at [333, 217] on input "Select an option" at bounding box center [329, 216] width 9 height 9
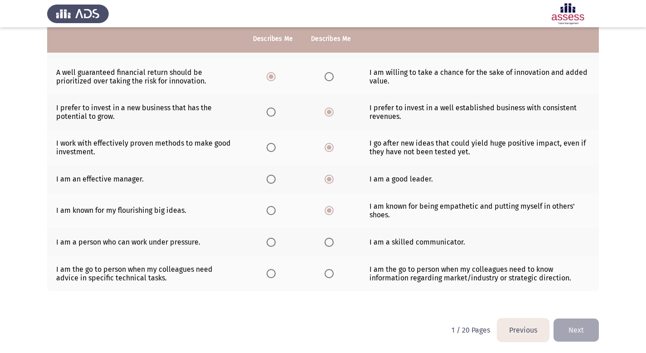
scroll to position [193, 0]
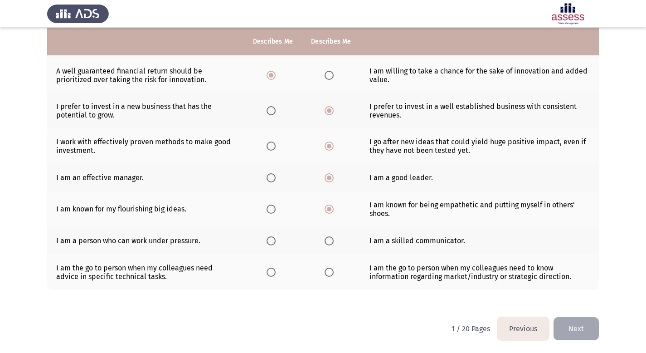
click at [268, 237] on span "Select an option" at bounding box center [271, 240] width 9 height 9
click at [268, 237] on input "Select an option" at bounding box center [271, 240] width 9 height 9
click at [273, 276] on th at bounding box center [273, 271] width 58 height 35
click at [273, 269] on span "Select an option" at bounding box center [271, 271] width 9 height 9
click at [273, 269] on input "Select an option" at bounding box center [271, 271] width 9 height 9
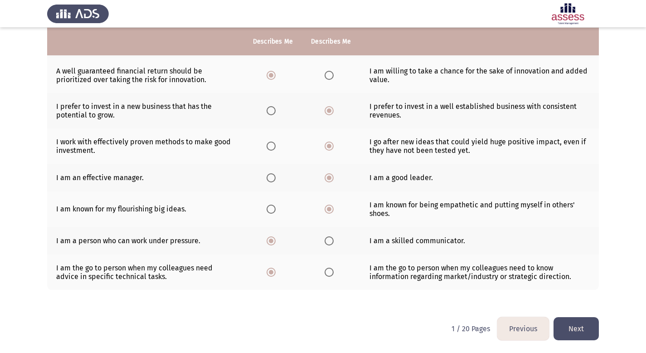
click at [573, 326] on button "Next" at bounding box center [576, 328] width 45 height 23
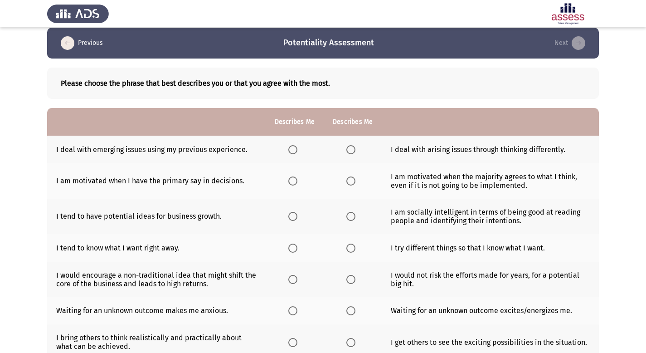
scroll to position [50, 0]
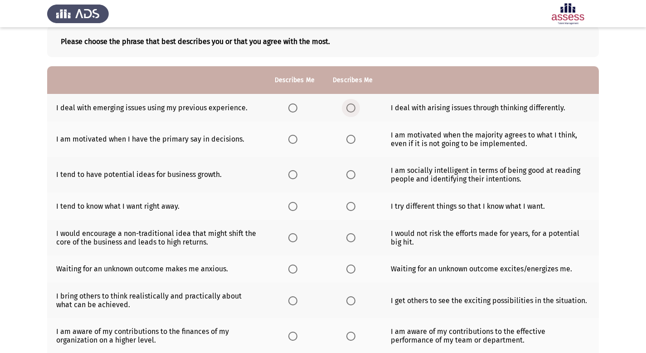
click at [354, 109] on span "Select an option" at bounding box center [350, 107] width 9 height 9
click at [354, 109] on input "Select an option" at bounding box center [350, 107] width 9 height 9
click at [297, 140] on span "Select an option" at bounding box center [292, 139] width 9 height 9
click at [297, 140] on input "Select an option" at bounding box center [292, 139] width 9 height 9
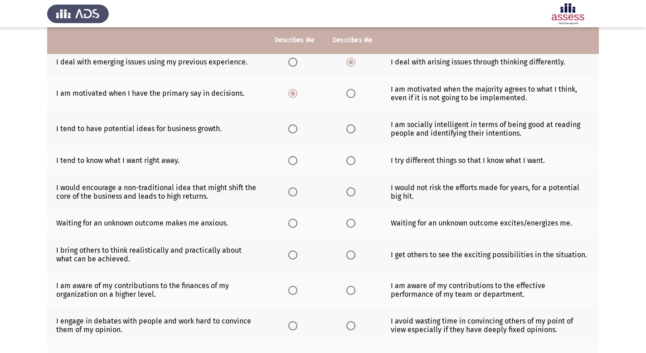
scroll to position [95, 0]
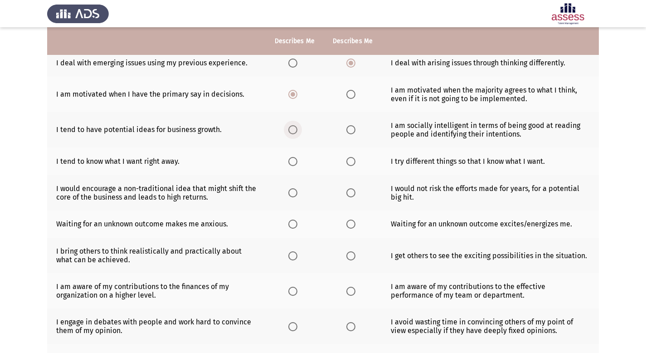
click at [297, 131] on span "Select an option" at bounding box center [292, 129] width 9 height 9
click at [297, 131] on input "Select an option" at bounding box center [292, 129] width 9 height 9
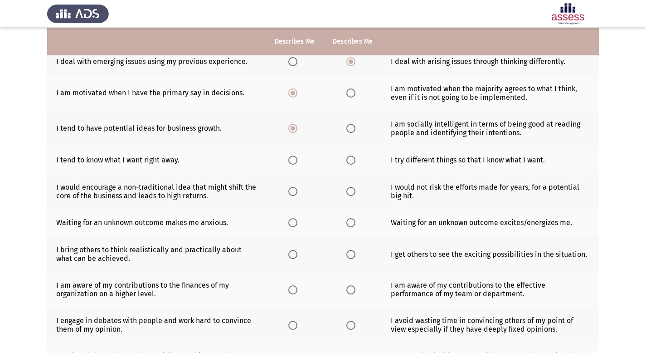
scroll to position [97, 0]
click at [292, 161] on span "Select an option" at bounding box center [292, 159] width 9 height 9
click at [292, 161] on input "Select an option" at bounding box center [292, 159] width 9 height 9
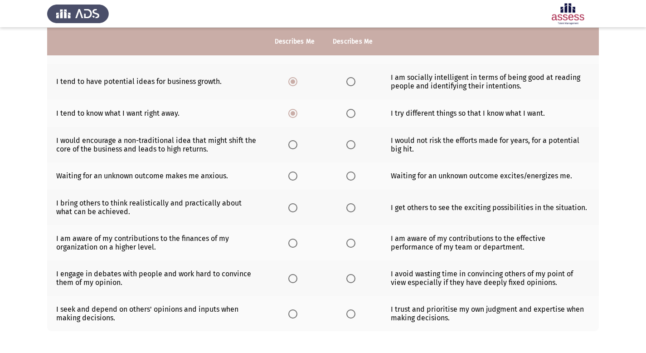
scroll to position [148, 0]
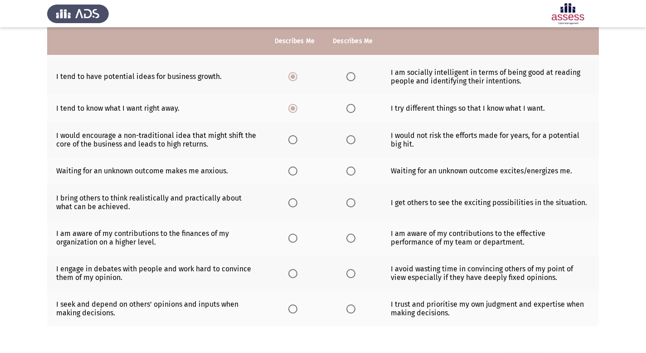
click at [295, 140] on span "Select an option" at bounding box center [292, 139] width 9 height 9
click at [295, 140] on input "Select an option" at bounding box center [292, 139] width 9 height 9
click at [352, 174] on span "Select an option" at bounding box center [350, 170] width 9 height 9
click at [352, 174] on input "Select an option" at bounding box center [350, 170] width 9 height 9
click at [296, 204] on span "Select an option" at bounding box center [292, 202] width 9 height 9
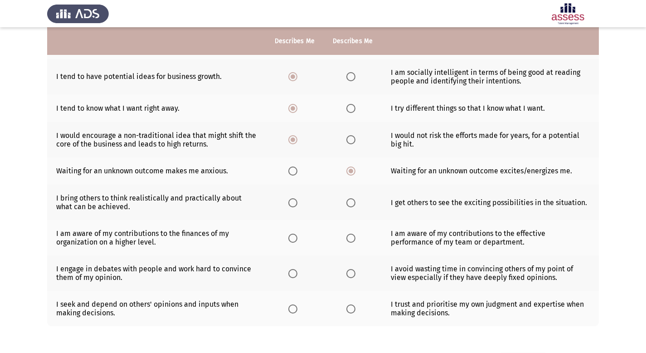
click at [296, 204] on input "Select an option" at bounding box center [292, 202] width 9 height 9
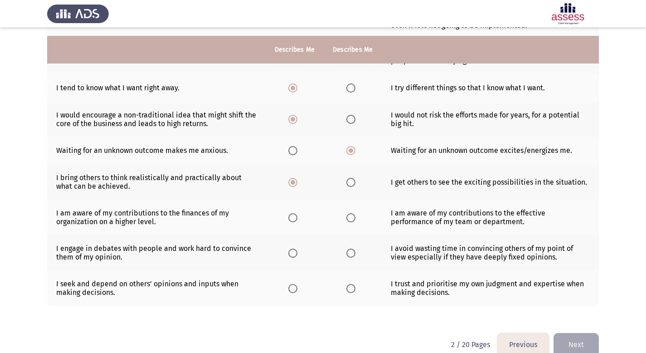
scroll to position [177, 0]
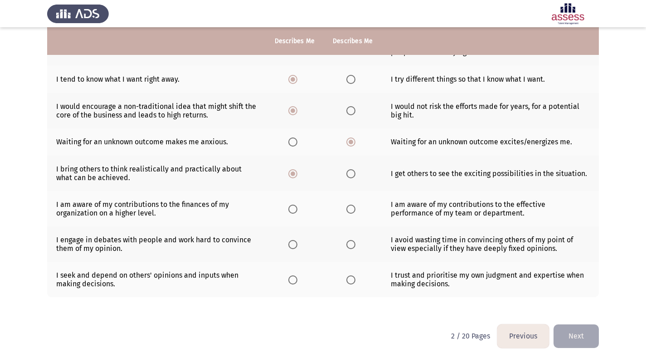
click at [354, 209] on span "Select an option" at bounding box center [350, 208] width 9 height 9
click at [354, 209] on input "Select an option" at bounding box center [350, 208] width 9 height 9
click at [354, 209] on span "Select an option" at bounding box center [350, 208] width 9 height 9
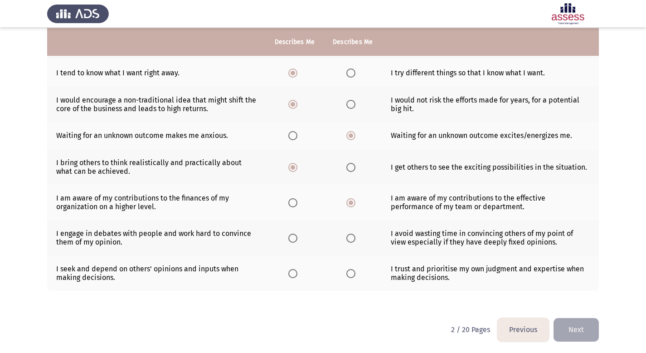
scroll to position [185, 0]
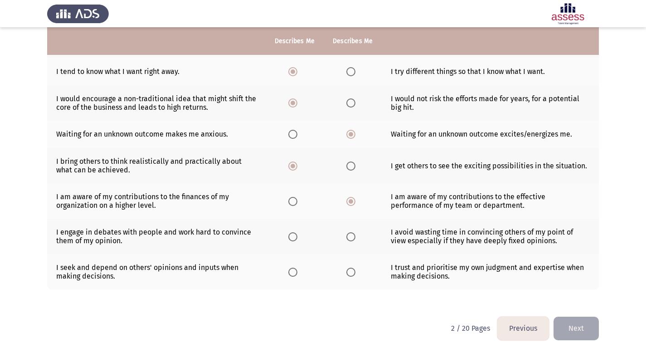
click at [353, 237] on span "Select an option" at bounding box center [350, 236] width 9 height 9
click at [353, 237] on input "Select an option" at bounding box center [350, 236] width 9 height 9
click at [291, 271] on span "Select an option" at bounding box center [292, 271] width 9 height 9
click at [291, 271] on input "Select an option" at bounding box center [292, 271] width 9 height 9
click at [352, 276] on span "Select an option" at bounding box center [350, 271] width 9 height 9
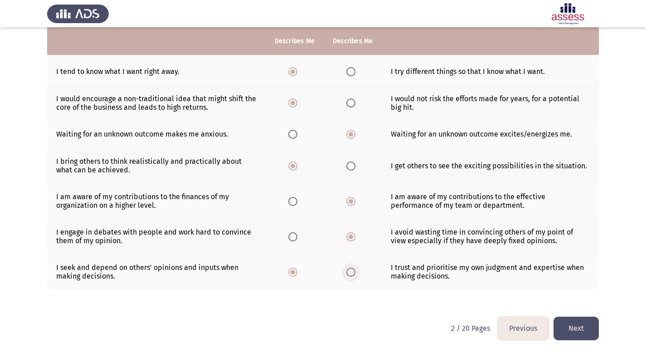
click at [352, 276] on input "Select an option" at bounding box center [350, 271] width 9 height 9
click at [342, 305] on div "Please choose the phrase that best describes you or that you agree with the mos…" at bounding box center [323, 94] width 552 height 425
click at [590, 331] on button "Next" at bounding box center [576, 327] width 45 height 23
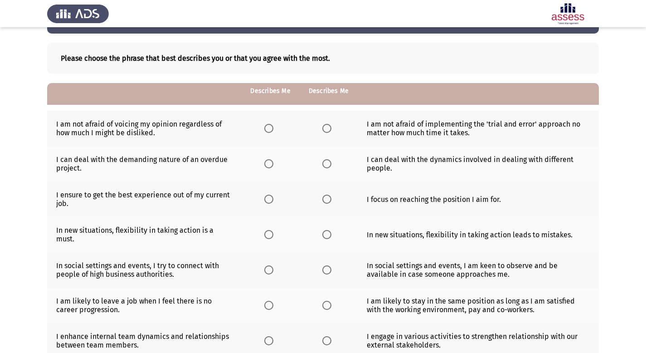
scroll to position [33, 0]
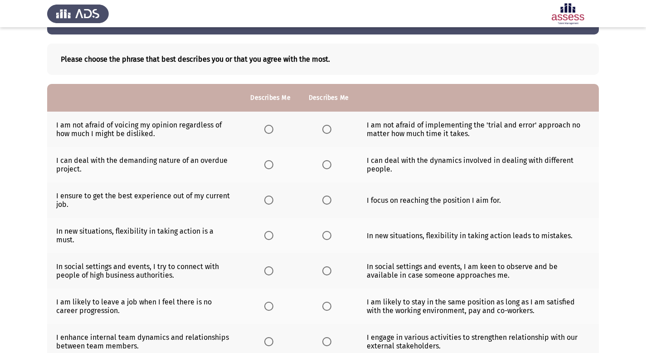
click at [270, 132] on span "Select an option" at bounding box center [268, 129] width 9 height 9
click at [270, 132] on input "Select an option" at bounding box center [268, 129] width 9 height 9
click at [273, 169] on span "Select an option" at bounding box center [268, 164] width 9 height 9
click at [273, 169] on input "Select an option" at bounding box center [268, 164] width 9 height 9
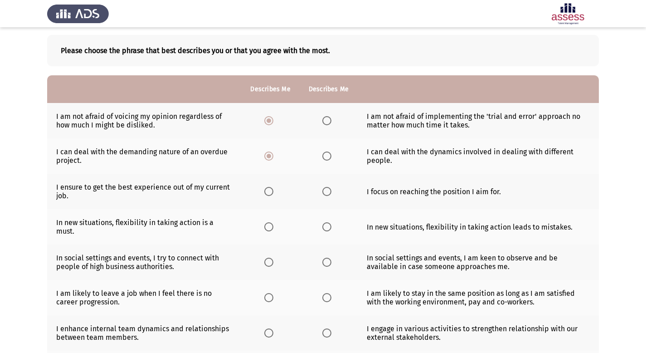
scroll to position [41, 0]
click at [270, 194] on span "Select an option" at bounding box center [268, 191] width 9 height 9
click at [270, 194] on input "Select an option" at bounding box center [268, 191] width 9 height 9
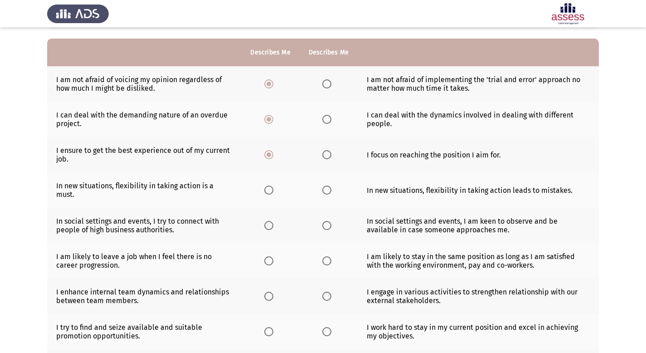
scroll to position [86, 0]
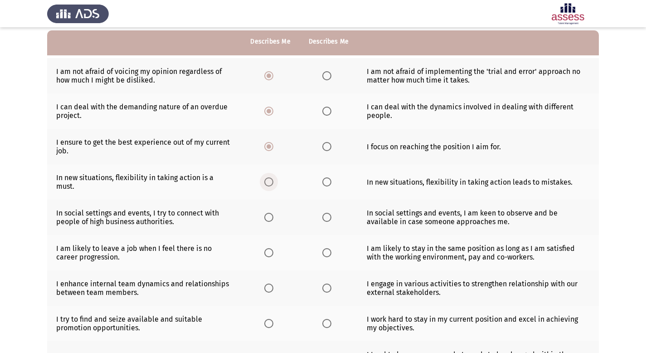
click at [267, 180] on span "Select an option" at bounding box center [268, 181] width 9 height 9
click at [267, 180] on input "Select an option" at bounding box center [268, 181] width 9 height 9
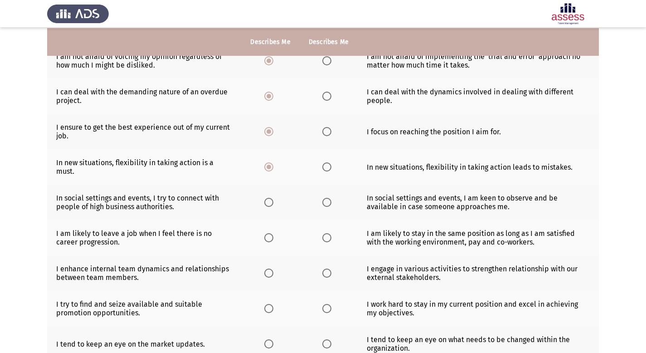
scroll to position [117, 0]
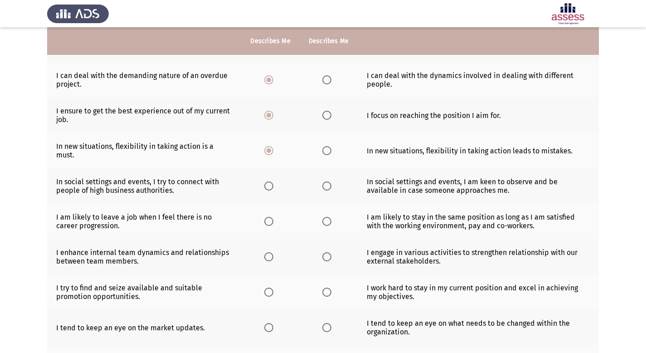
click at [270, 181] on span "Select an option" at bounding box center [268, 185] width 9 height 9
click at [270, 181] on input "Select an option" at bounding box center [268, 185] width 9 height 9
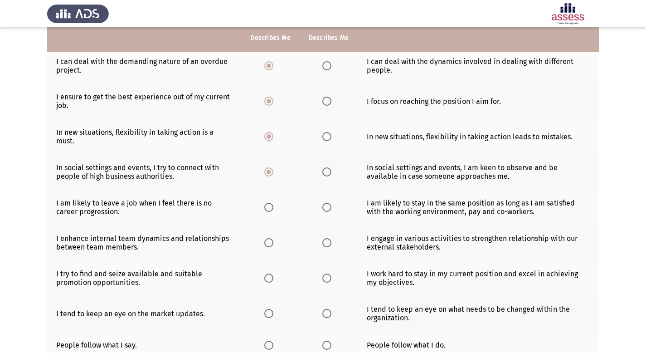
scroll to position [132, 0]
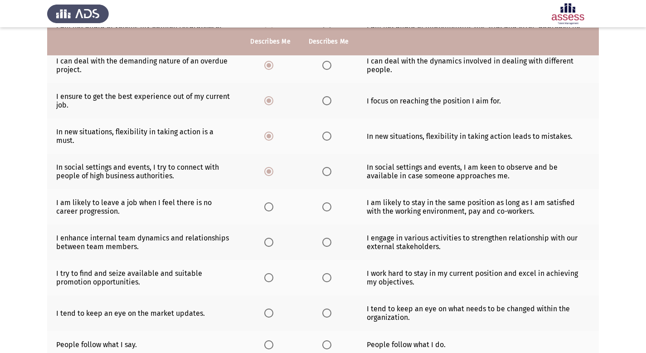
click at [325, 202] on span "Select an option" at bounding box center [326, 206] width 9 height 9
click at [325, 202] on input "Select an option" at bounding box center [326, 206] width 9 height 9
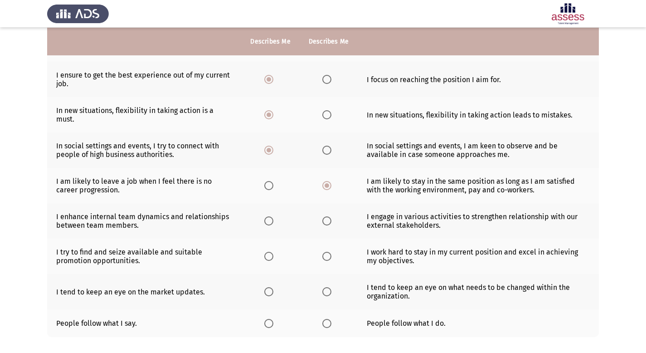
scroll to position [193, 0]
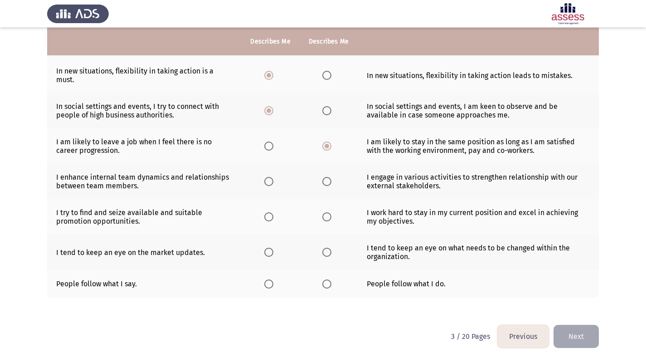
click at [267, 177] on span "Select an option" at bounding box center [268, 181] width 9 height 9
click at [267, 177] on input "Select an option" at bounding box center [268, 181] width 9 height 9
click at [334, 212] on label "Select an option" at bounding box center [328, 216] width 13 height 9
click at [331, 212] on input "Select an option" at bounding box center [326, 216] width 9 height 9
click at [271, 212] on span "Select an option" at bounding box center [268, 216] width 9 height 9
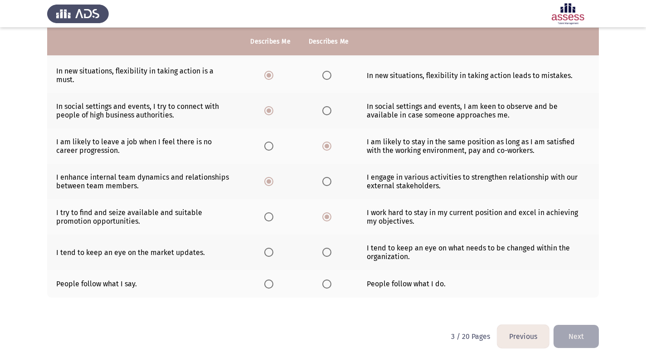
click at [271, 212] on input "Select an option" at bounding box center [268, 216] width 9 height 9
click at [330, 212] on span "Select an option" at bounding box center [326, 216] width 9 height 9
click at [330, 212] on input "Select an option" at bounding box center [326, 216] width 9 height 9
click at [271, 212] on span "Select an option" at bounding box center [268, 216] width 9 height 9
click at [271, 212] on input "Select an option" at bounding box center [268, 216] width 9 height 9
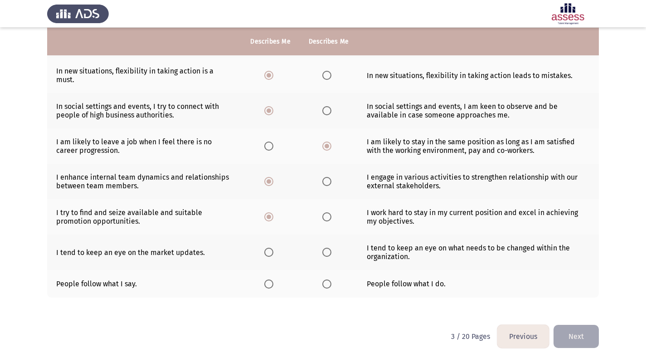
click at [323, 212] on span "Select an option" at bounding box center [326, 216] width 9 height 9
click at [323, 212] on input "Select an option" at bounding box center [326, 216] width 9 height 9
click at [331, 248] on label "Select an option" at bounding box center [328, 252] width 13 height 9
click at [331, 248] on input "Select an option" at bounding box center [326, 252] width 9 height 9
click at [330, 279] on span "Select an option" at bounding box center [326, 283] width 9 height 9
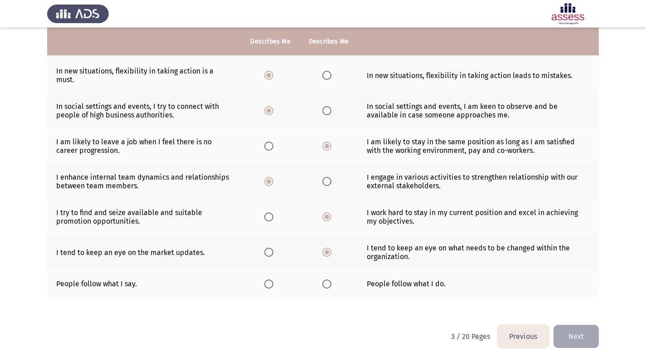
click at [330, 279] on input "Select an option" at bounding box center [326, 283] width 9 height 9
click at [583, 325] on button "Next" at bounding box center [576, 336] width 45 height 23
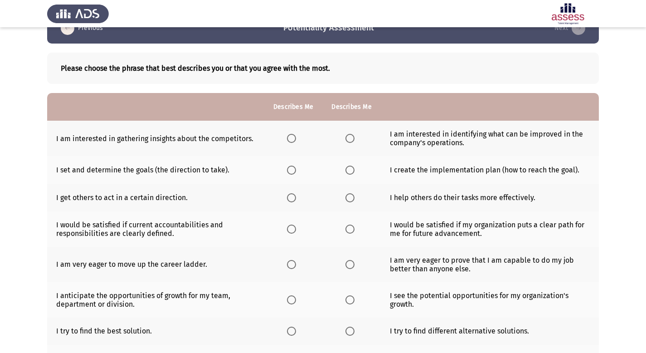
scroll to position [33, 0]
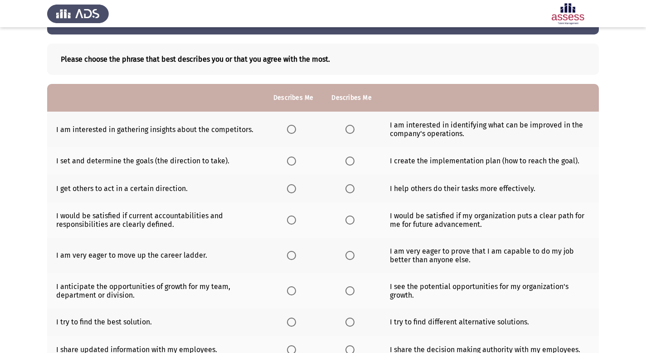
click at [351, 131] on span "Select an option" at bounding box center [349, 129] width 9 height 9
click at [351, 131] on input "Select an option" at bounding box center [349, 129] width 9 height 9
click at [350, 164] on span "Select an option" at bounding box center [349, 160] width 9 height 9
click at [350, 164] on input "Select an option" at bounding box center [349, 160] width 9 height 9
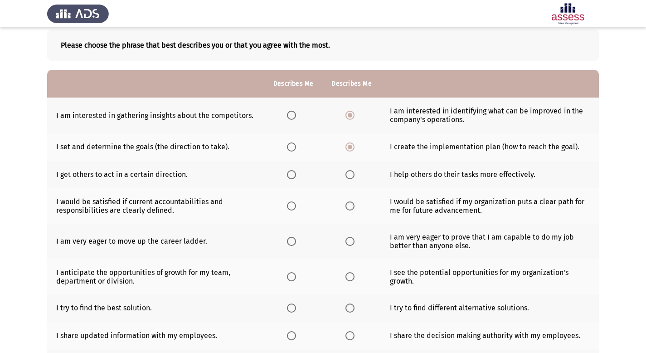
scroll to position [53, 0]
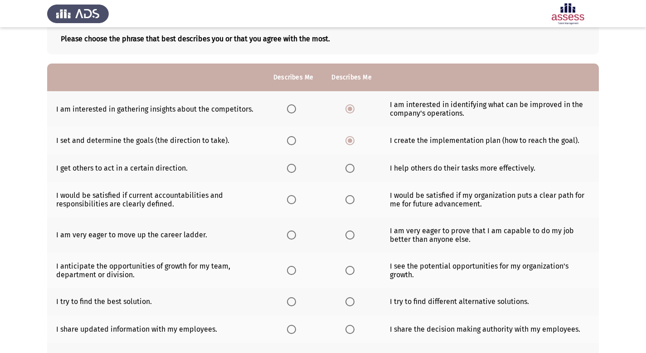
click at [351, 167] on span "Select an option" at bounding box center [349, 168] width 9 height 9
click at [351, 167] on input "Select an option" at bounding box center [349, 168] width 9 height 9
click at [352, 199] on span "Select an option" at bounding box center [349, 199] width 9 height 9
click at [352, 199] on input "Select an option" at bounding box center [349, 199] width 9 height 9
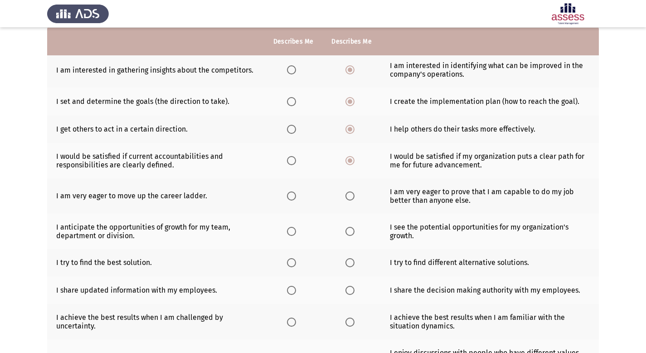
scroll to position [92, 0]
click at [292, 197] on span "Select an option" at bounding box center [291, 195] width 9 height 9
click at [292, 197] on input "Select an option" at bounding box center [291, 195] width 9 height 9
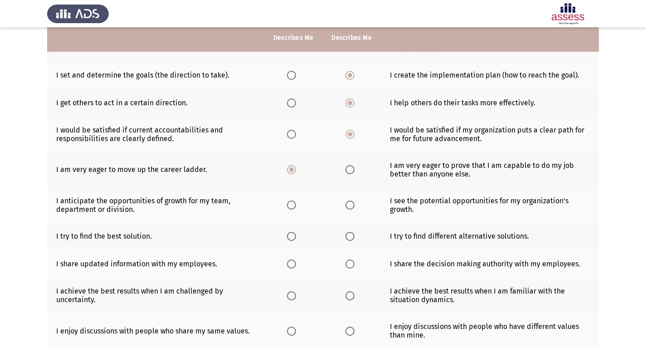
scroll to position [119, 0]
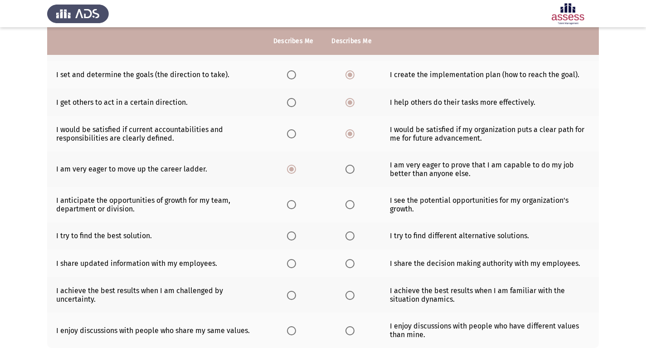
click at [350, 205] on span "Select an option" at bounding box center [349, 204] width 9 height 9
click at [350, 205] on input "Select an option" at bounding box center [349, 204] width 9 height 9
click at [350, 205] on span "Select an option" at bounding box center [350, 204] width 5 height 5
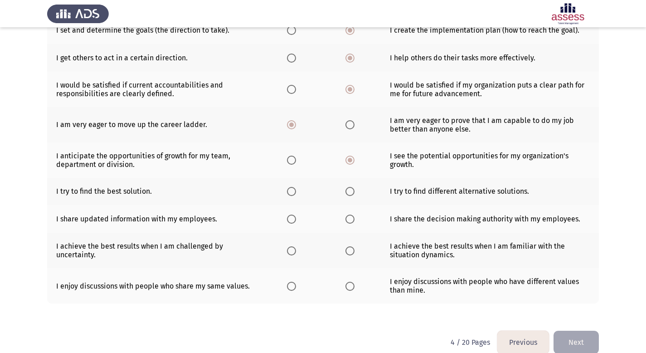
scroll to position [170, 0]
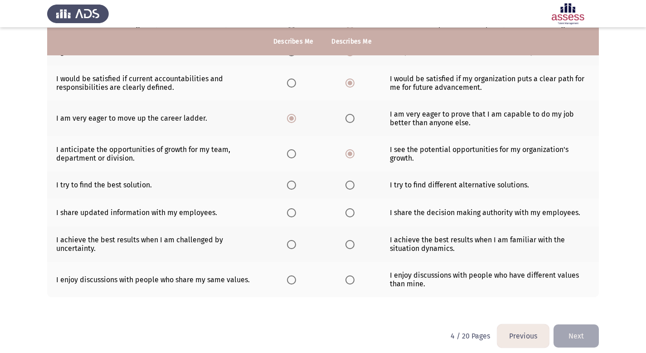
click at [352, 187] on span "Select an option" at bounding box center [349, 184] width 9 height 9
click at [352, 187] on input "Select an option" at bounding box center [349, 184] width 9 height 9
click at [294, 185] on span "Select an option" at bounding box center [291, 184] width 9 height 9
click at [294, 185] on input "Select an option" at bounding box center [291, 184] width 9 height 9
click at [291, 214] on span "Select an option" at bounding box center [291, 212] width 9 height 9
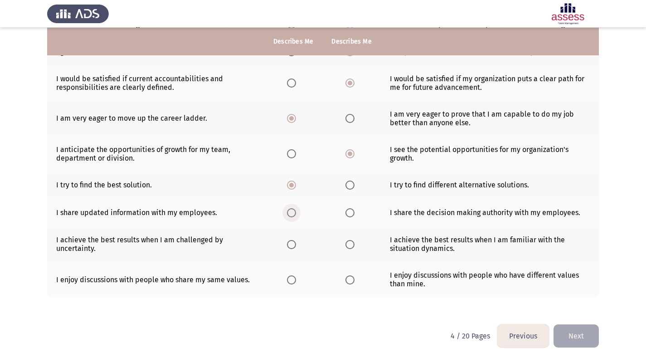
click at [291, 214] on input "Select an option" at bounding box center [291, 212] width 9 height 9
click at [349, 247] on span "Select an option" at bounding box center [349, 244] width 9 height 9
click at [349, 247] on input "Select an option" at bounding box center [349, 244] width 9 height 9
click at [347, 282] on span "Select an option" at bounding box center [349, 279] width 9 height 9
click at [347, 282] on input "Select an option" at bounding box center [349, 279] width 9 height 9
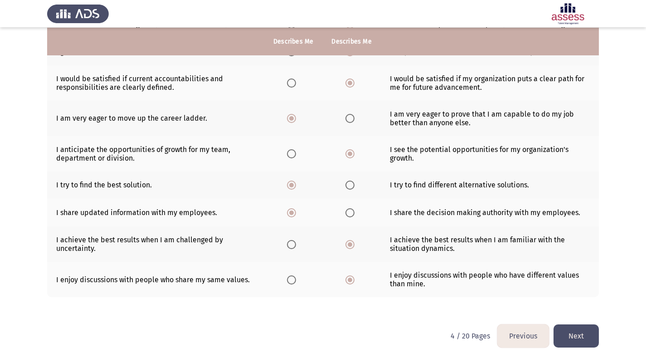
click at [569, 332] on button "Next" at bounding box center [576, 335] width 45 height 23
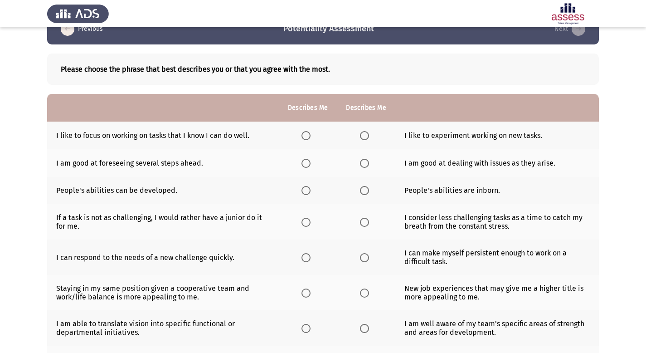
scroll to position [74, 0]
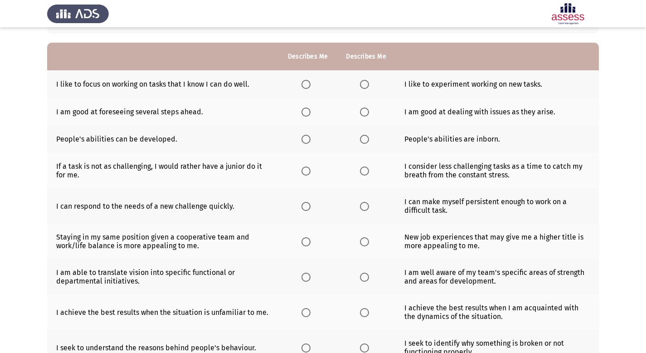
click at [309, 84] on span "Select an option" at bounding box center [305, 84] width 9 height 9
click at [309, 84] on input "Select an option" at bounding box center [305, 84] width 9 height 9
click at [308, 113] on span "Select an option" at bounding box center [305, 111] width 9 height 9
click at [308, 113] on input "Select an option" at bounding box center [305, 111] width 9 height 9
click at [308, 137] on span "Select an option" at bounding box center [305, 139] width 9 height 9
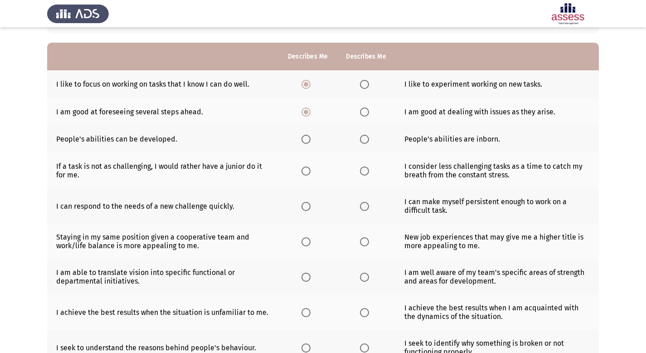
click at [308, 137] on input "Select an option" at bounding box center [305, 139] width 9 height 9
click at [308, 172] on span "Select an option" at bounding box center [305, 170] width 9 height 9
click at [308, 172] on input "Select an option" at bounding box center [305, 170] width 9 height 9
click at [366, 205] on span "Select an option" at bounding box center [364, 206] width 9 height 9
click at [366, 205] on input "Select an option" at bounding box center [364, 206] width 9 height 9
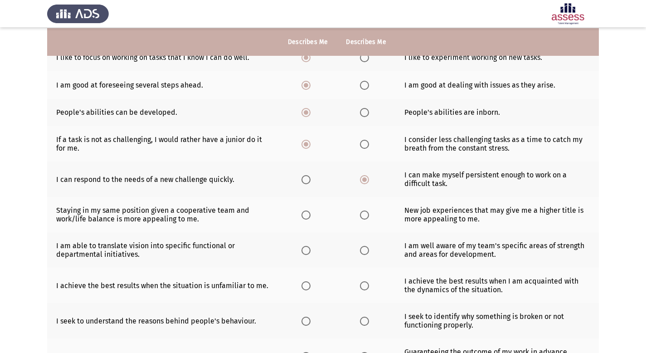
scroll to position [101, 0]
click at [307, 214] on span "Select an option" at bounding box center [305, 214] width 9 height 9
click at [307, 214] on input "Select an option" at bounding box center [305, 214] width 9 height 9
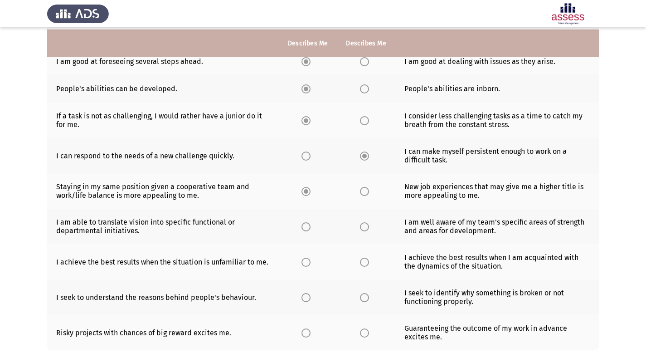
scroll to position [127, 0]
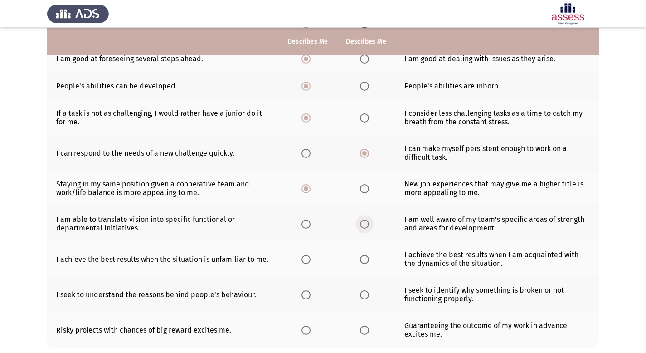
click at [365, 225] on span "Select an option" at bounding box center [364, 223] width 9 height 9
click at [365, 225] on input "Select an option" at bounding box center [364, 223] width 9 height 9
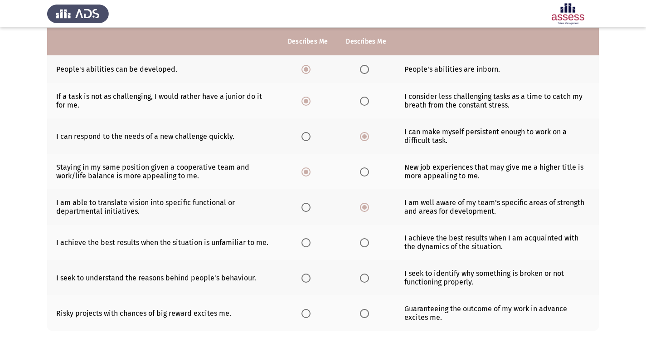
scroll to position [144, 0]
click at [368, 243] on label "Select an option" at bounding box center [366, 242] width 13 height 9
click at [368, 243] on input "Select an option" at bounding box center [364, 242] width 9 height 9
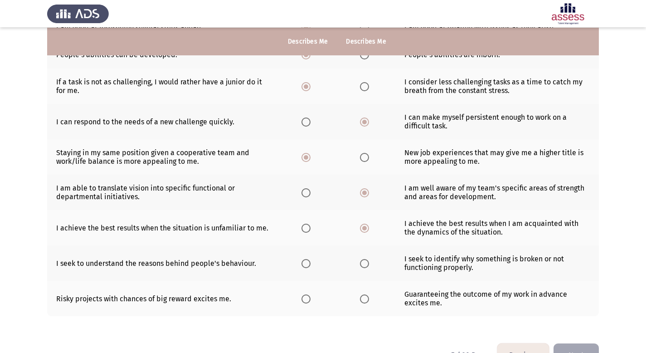
scroll to position [160, 0]
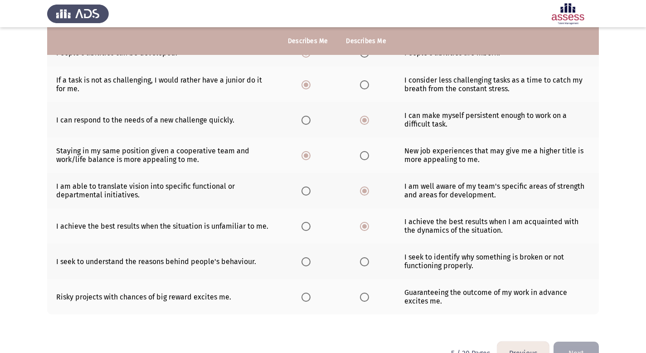
click at [306, 260] on span "Select an option" at bounding box center [305, 261] width 9 height 9
click at [306, 260] on input "Select an option" at bounding box center [305, 261] width 9 height 9
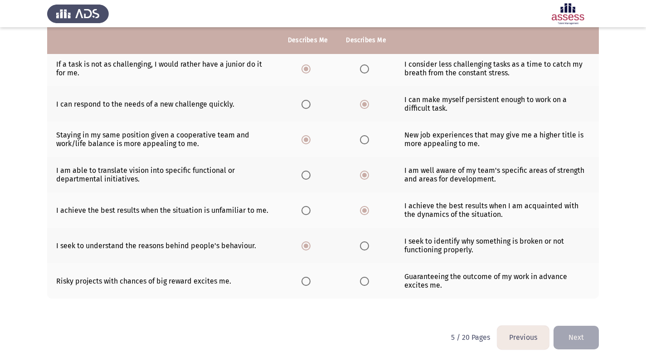
scroll to position [185, 0]
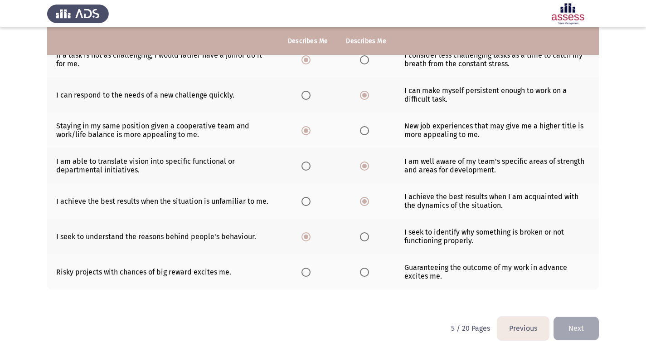
click at [366, 272] on span "Select an option" at bounding box center [364, 271] width 9 height 9
click at [366, 272] on input "Select an option" at bounding box center [364, 271] width 9 height 9
click at [574, 325] on button "Next" at bounding box center [576, 327] width 45 height 23
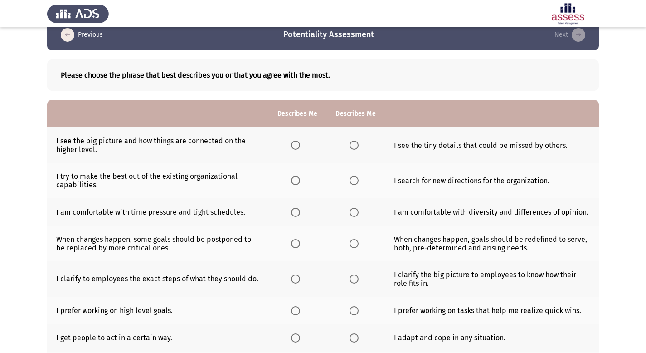
scroll to position [17, 0]
click at [354, 144] on span "Select an option" at bounding box center [354, 145] width 9 height 9
click at [354, 144] on input "Select an option" at bounding box center [354, 145] width 9 height 9
click at [296, 180] on span "Select an option" at bounding box center [295, 180] width 9 height 9
click at [296, 180] on input "Select an option" at bounding box center [295, 180] width 9 height 9
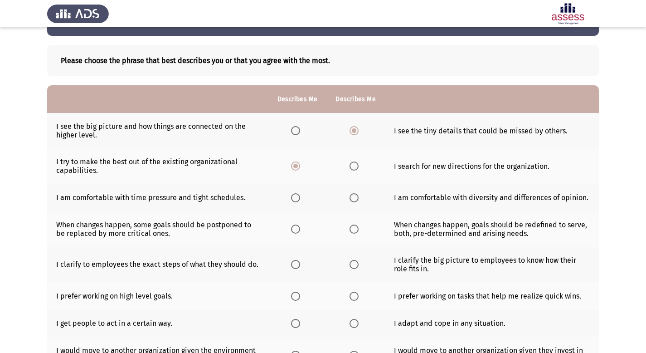
scroll to position [33, 0]
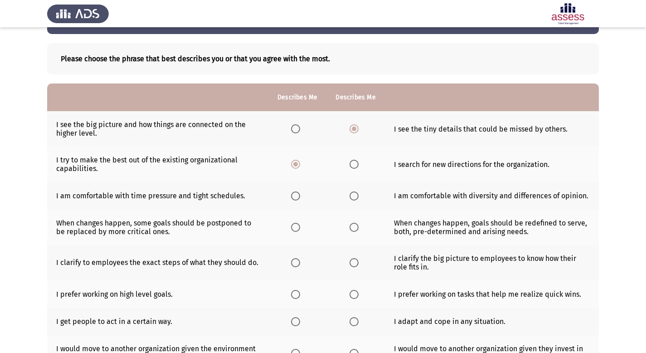
click at [294, 198] on span "Select an option" at bounding box center [295, 195] width 9 height 9
click at [294, 198] on input "Select an option" at bounding box center [295, 195] width 9 height 9
click at [352, 227] on span "Select an option" at bounding box center [354, 227] width 9 height 9
click at [352, 227] on input "Select an option" at bounding box center [354, 227] width 9 height 9
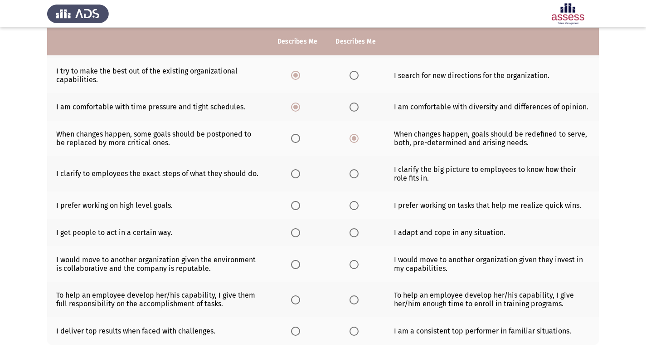
scroll to position [122, 0]
click at [293, 176] on span "Select an option" at bounding box center [295, 173] width 9 height 9
click at [293, 176] on input "Select an option" at bounding box center [295, 173] width 9 height 9
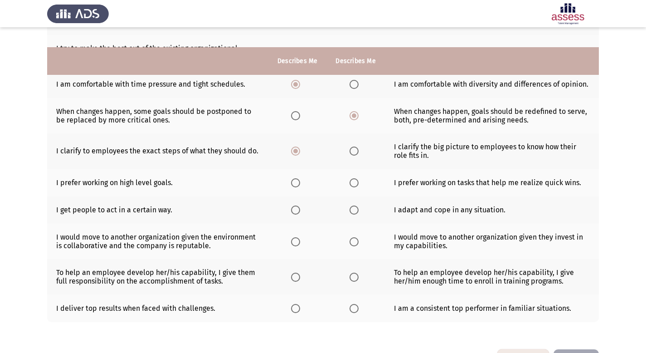
scroll to position [164, 0]
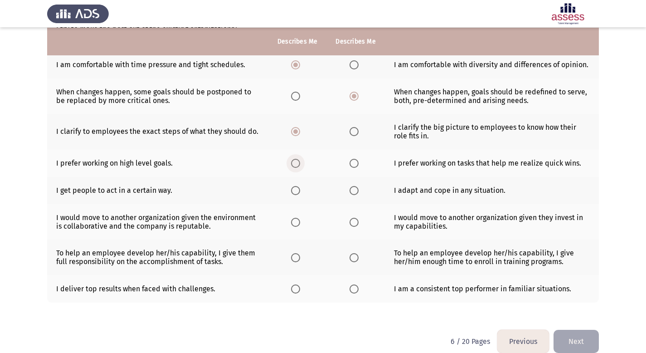
click at [295, 166] on span "Select an option" at bounding box center [295, 163] width 9 height 9
click at [295, 166] on input "Select an option" at bounding box center [295, 163] width 9 height 9
click at [356, 191] on span "Select an option" at bounding box center [354, 190] width 9 height 9
click at [356, 191] on input "Select an option" at bounding box center [354, 190] width 9 height 9
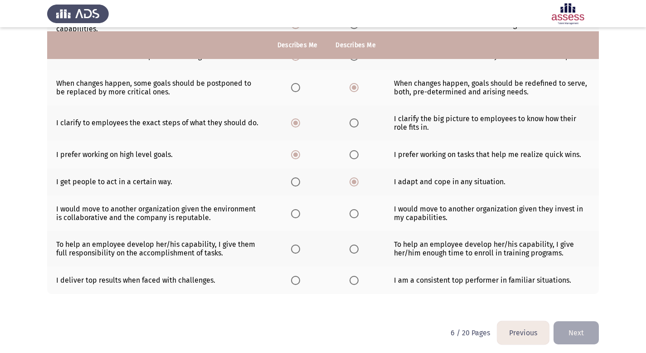
scroll to position [177, 0]
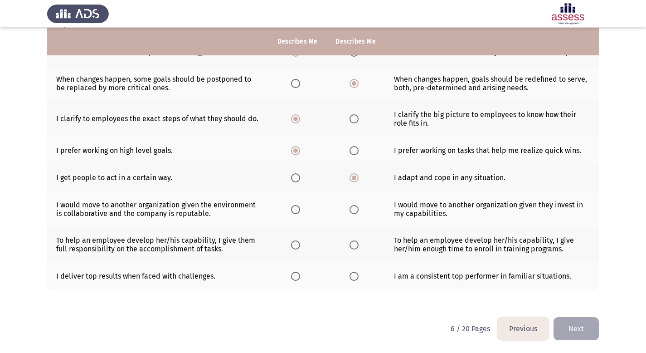
click at [356, 210] on span "Select an option" at bounding box center [354, 209] width 9 height 9
click at [356, 210] on input "Select an option" at bounding box center [354, 209] width 9 height 9
click at [354, 246] on span "Select an option" at bounding box center [354, 244] width 9 height 9
click at [354, 246] on input "Select an option" at bounding box center [354, 244] width 9 height 9
click at [355, 278] on span "Select an option" at bounding box center [354, 276] width 9 height 9
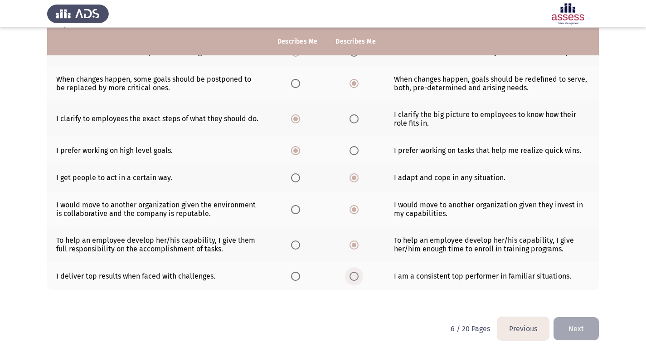
click at [355, 278] on input "Select an option" at bounding box center [354, 276] width 9 height 9
click at [294, 277] on span "Select an option" at bounding box center [295, 276] width 9 height 9
click at [294, 277] on input "Select an option" at bounding box center [295, 276] width 9 height 9
click at [195, 294] on div "Please choose the phrase that best describes you or that you agree with the mos…" at bounding box center [323, 99] width 552 height 418
click at [576, 332] on button "Next" at bounding box center [576, 328] width 45 height 23
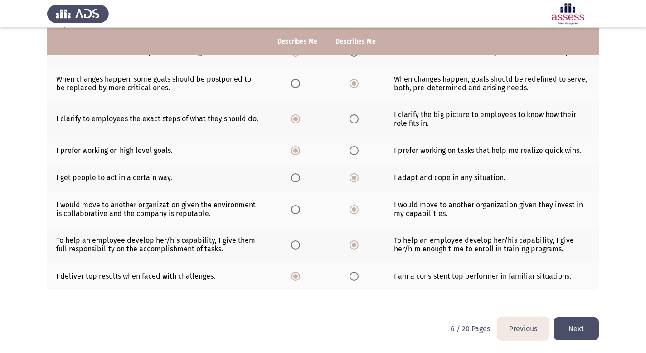
scroll to position [0, 0]
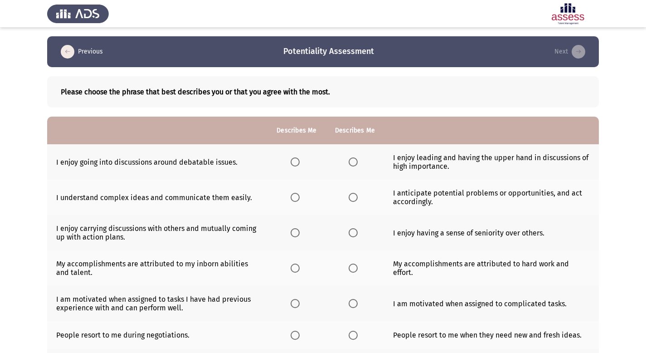
click at [296, 162] on span "Select an option" at bounding box center [295, 161] width 9 height 9
click at [296, 162] on input "Select an option" at bounding box center [295, 161] width 9 height 9
click at [350, 197] on span "Select an option" at bounding box center [353, 197] width 9 height 9
click at [350, 197] on input "Select an option" at bounding box center [353, 197] width 9 height 9
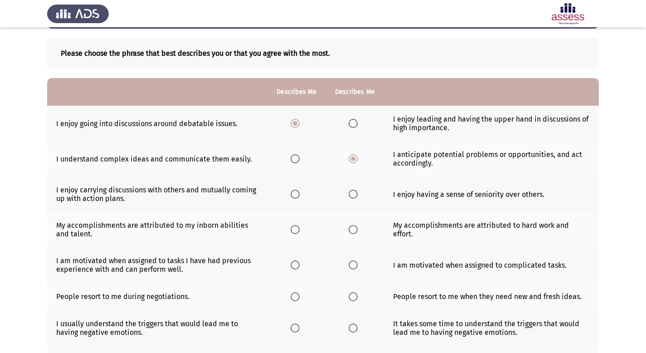
scroll to position [39, 0]
click at [294, 194] on span "Select an option" at bounding box center [295, 193] width 9 height 9
click at [294, 194] on input "Select an option" at bounding box center [295, 193] width 9 height 9
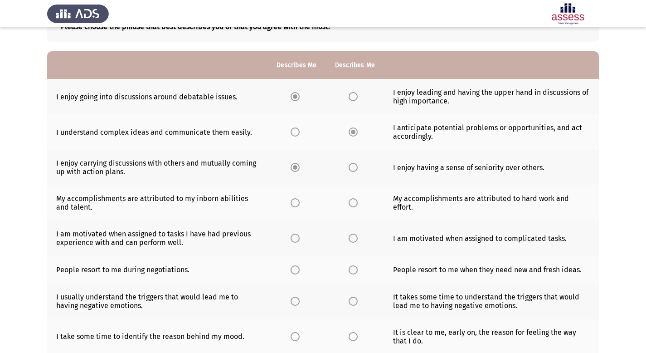
scroll to position [66, 0]
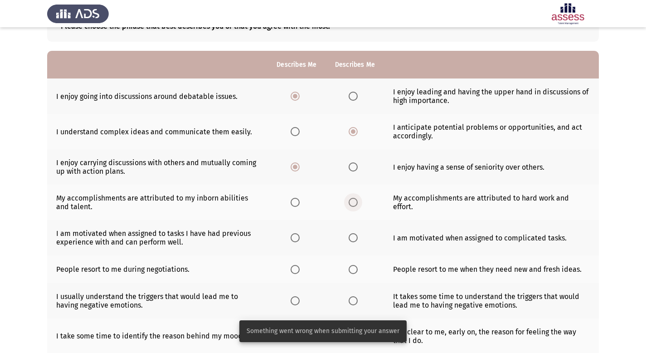
click at [354, 204] on span "Select an option" at bounding box center [353, 202] width 9 height 9
click at [354, 204] on input "Select an option" at bounding box center [353, 202] width 9 height 9
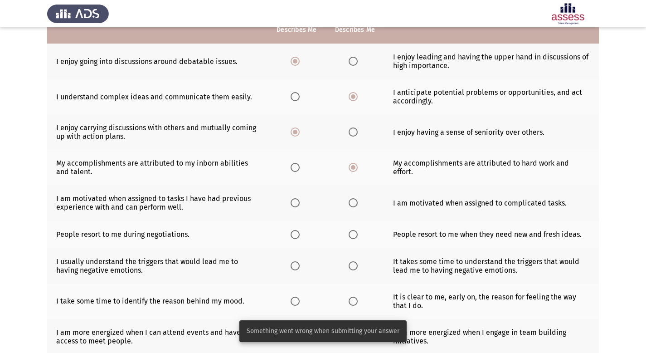
scroll to position [136, 0]
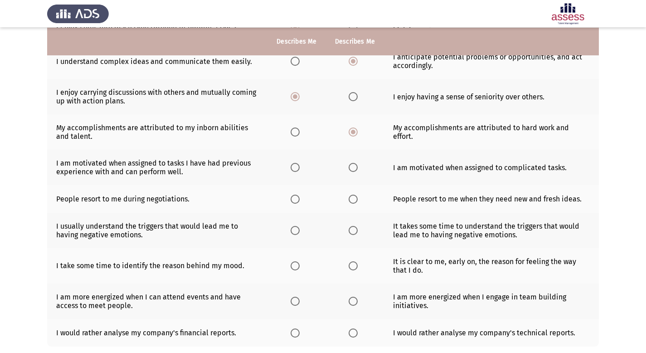
click at [354, 166] on span "Select an option" at bounding box center [353, 167] width 9 height 9
click at [354, 166] on input "Select an option" at bounding box center [353, 167] width 9 height 9
click at [351, 199] on span "Select an option" at bounding box center [353, 198] width 9 height 9
click at [351, 199] on input "Select an option" at bounding box center [353, 198] width 9 height 9
click at [296, 232] on span "Select an option" at bounding box center [295, 230] width 9 height 9
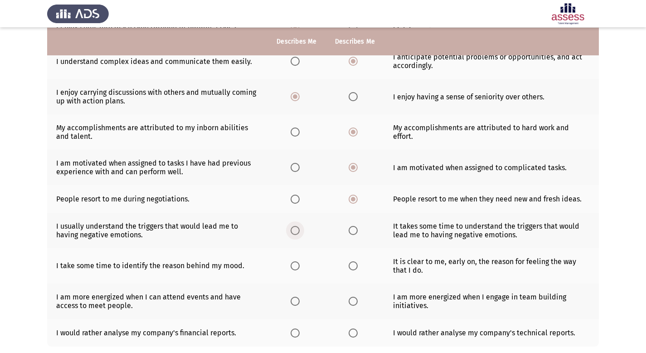
click at [296, 232] on input "Select an option" at bounding box center [295, 230] width 9 height 9
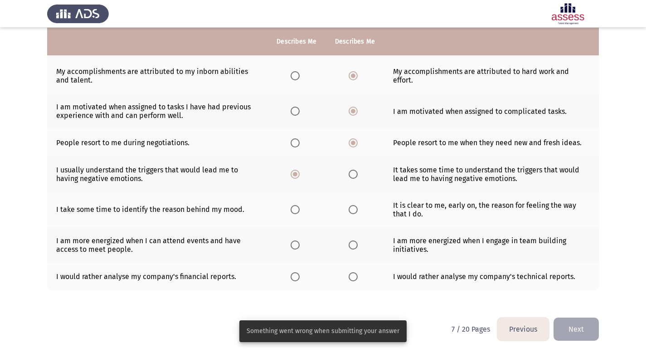
scroll to position [193, 0]
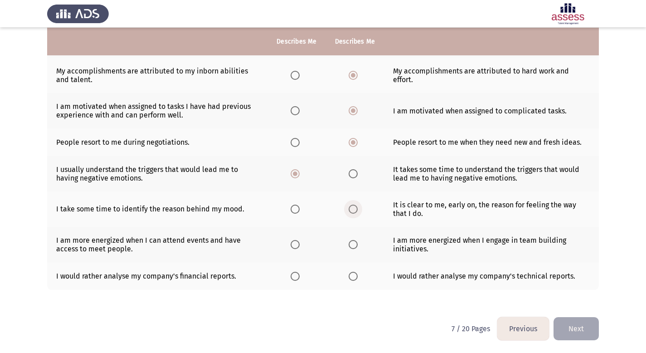
click at [351, 211] on span "Select an option" at bounding box center [353, 208] width 9 height 9
click at [351, 211] on input "Select an option" at bounding box center [353, 208] width 9 height 9
click at [352, 243] on span "Select an option" at bounding box center [353, 244] width 9 height 9
click at [352, 243] on input "Select an option" at bounding box center [353, 244] width 9 height 9
click at [354, 278] on span "Select an option" at bounding box center [353, 276] width 9 height 9
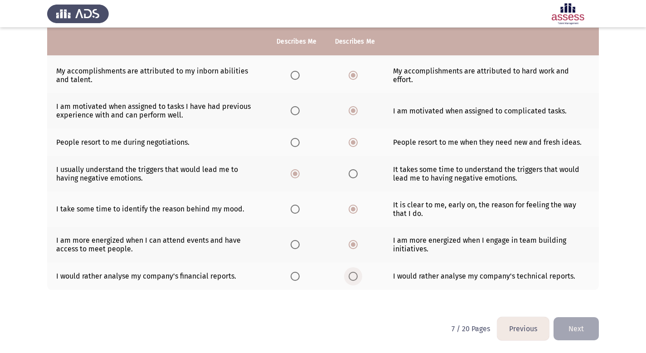
click at [354, 278] on input "Select an option" at bounding box center [353, 276] width 9 height 9
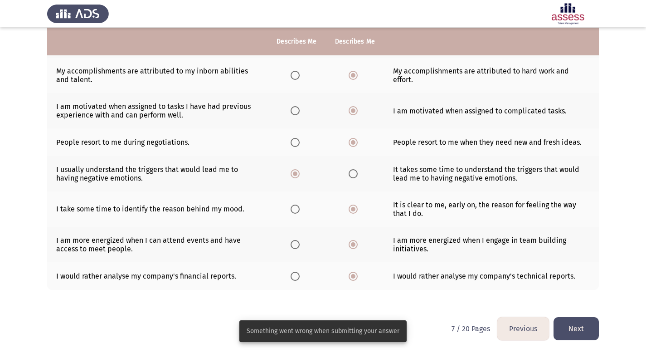
click at [386, 299] on div "Please choose the phrase that best describes you or that you agree with the mos…" at bounding box center [323, 90] width 552 height 433
click at [384, 301] on div "Please choose the phrase that best describes you or that you agree with the mos…" at bounding box center [323, 90] width 552 height 433
click at [576, 324] on button "Next" at bounding box center [576, 328] width 45 height 23
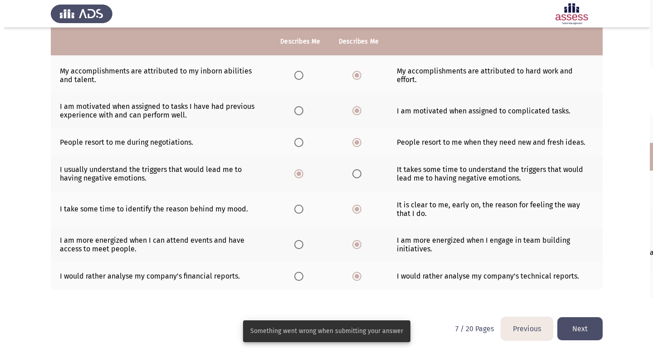
scroll to position [0, 0]
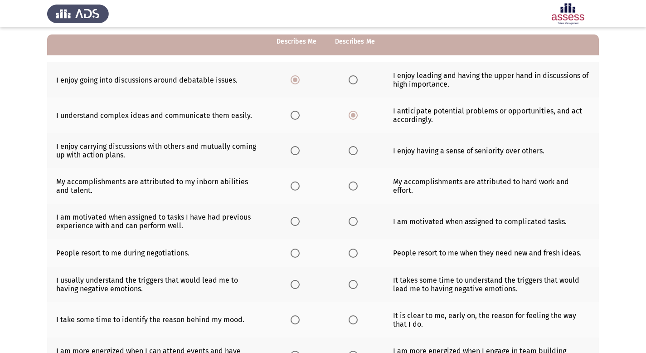
scroll to position [82, 0]
click at [296, 153] on span "Select an option" at bounding box center [295, 150] width 9 height 9
click at [296, 153] on input "Select an option" at bounding box center [295, 150] width 9 height 9
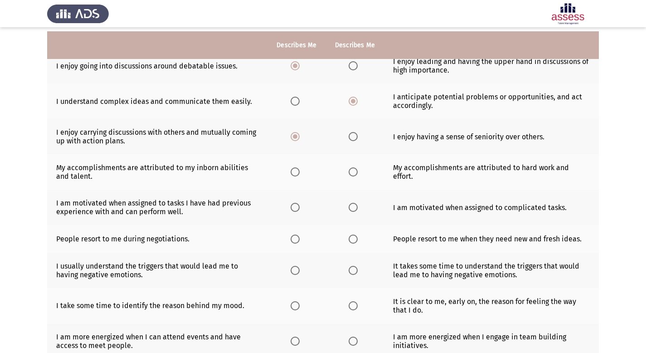
scroll to position [100, 0]
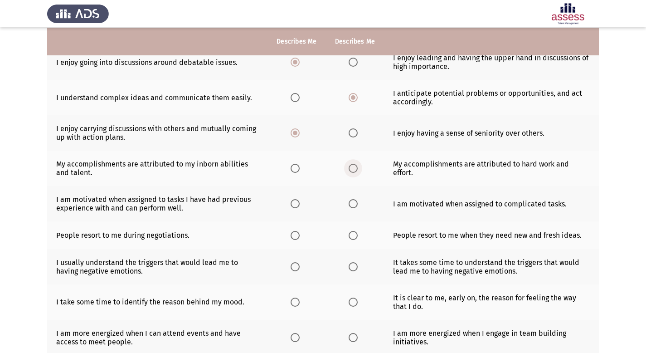
click at [355, 169] on span "Select an option" at bounding box center [353, 168] width 9 height 9
click at [355, 169] on input "Select an option" at bounding box center [353, 168] width 9 height 9
click at [351, 204] on span "Select an option" at bounding box center [353, 203] width 9 height 9
click at [351, 204] on input "Select an option" at bounding box center [353, 203] width 9 height 9
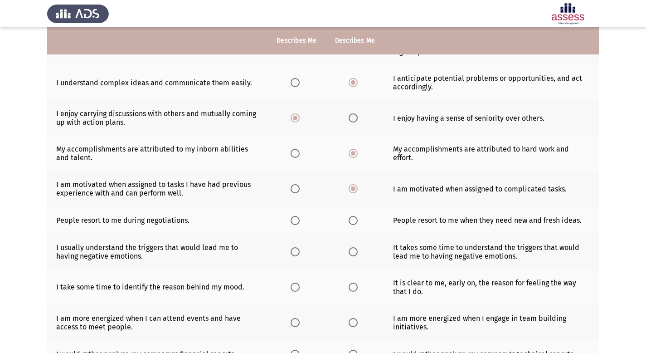
scroll to position [116, 0]
click at [354, 219] on span "Select an option" at bounding box center [353, 219] width 9 height 9
click at [354, 219] on input "Select an option" at bounding box center [353, 219] width 9 height 9
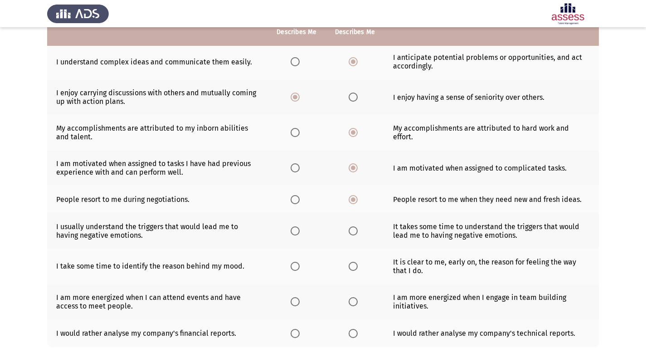
scroll to position [185, 0]
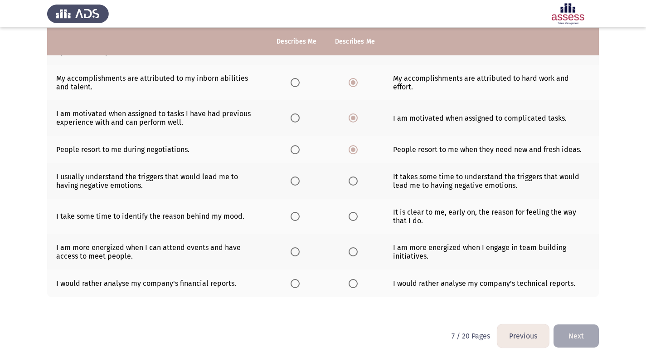
click at [296, 181] on span "Select an option" at bounding box center [295, 180] width 9 height 9
click at [296, 181] on input "Select an option" at bounding box center [295, 180] width 9 height 9
click at [351, 217] on span "Select an option" at bounding box center [353, 216] width 9 height 9
click at [351, 217] on input "Select an option" at bounding box center [353, 216] width 9 height 9
click at [356, 251] on span "Select an option" at bounding box center [353, 251] width 9 height 9
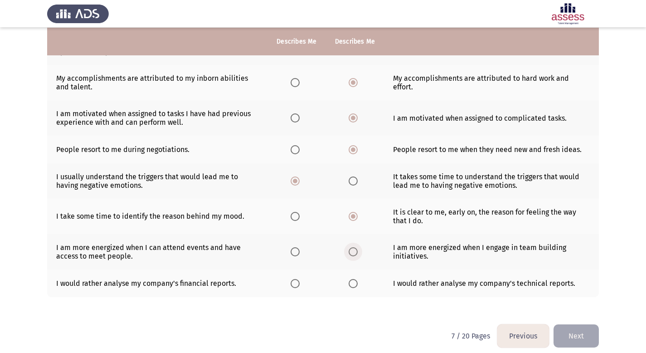
click at [356, 251] on input "Select an option" at bounding box center [353, 251] width 9 height 9
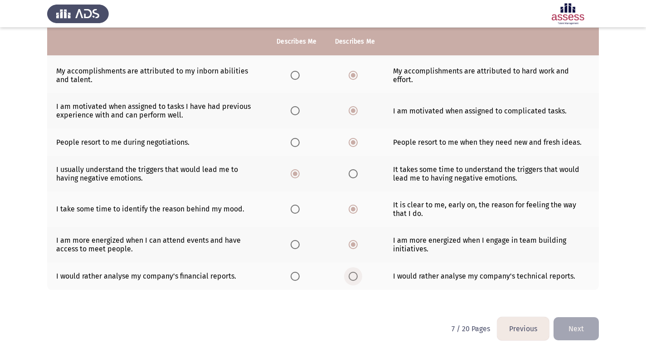
click at [356, 275] on span "Select an option" at bounding box center [353, 276] width 9 height 9
click at [356, 275] on input "Select an option" at bounding box center [353, 276] width 9 height 9
click at [588, 330] on button "Next" at bounding box center [576, 328] width 45 height 23
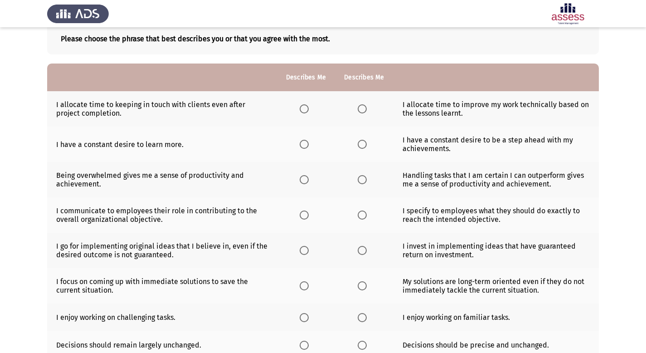
scroll to position [54, 0]
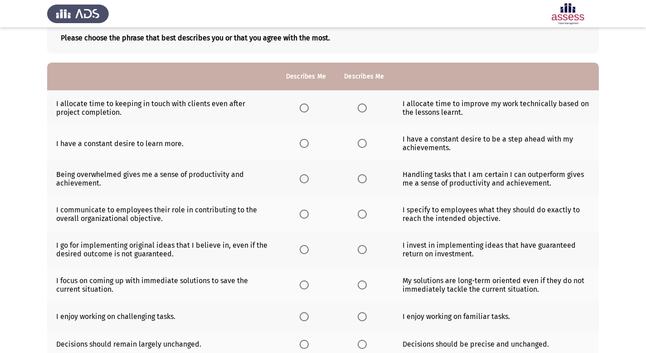
click at [361, 109] on span "Select an option" at bounding box center [362, 107] width 9 height 9
click at [361, 109] on input "Select an option" at bounding box center [362, 107] width 9 height 9
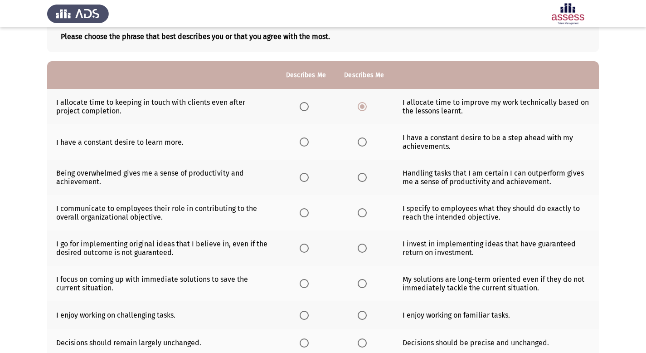
scroll to position [56, 0]
click at [305, 143] on span "Select an option" at bounding box center [304, 141] width 9 height 9
click at [305, 143] on input "Select an option" at bounding box center [304, 141] width 9 height 9
click at [362, 178] on span "Select an option" at bounding box center [362, 176] width 9 height 9
click at [362, 178] on input "Select an option" at bounding box center [362, 176] width 9 height 9
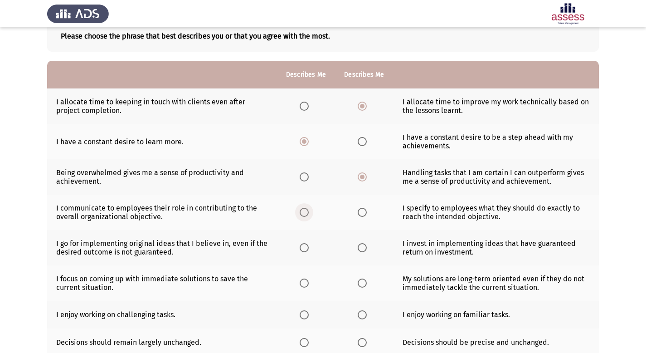
click at [304, 213] on span "Select an option" at bounding box center [304, 212] width 9 height 9
click at [304, 213] on input "Select an option" at bounding box center [304, 212] width 9 height 9
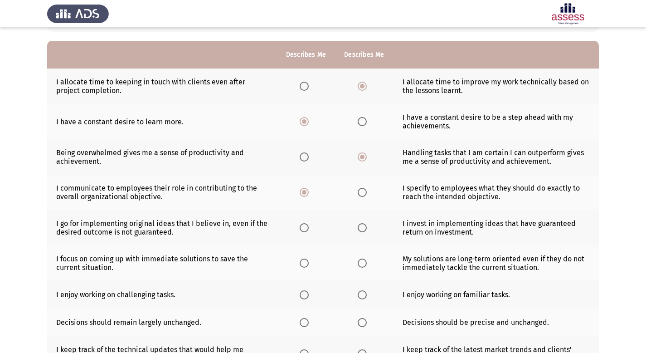
scroll to position [78, 0]
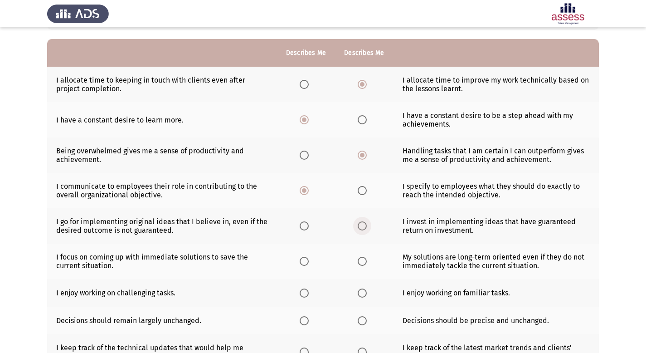
click at [359, 227] on span "Select an option" at bounding box center [362, 225] width 9 height 9
click at [359, 227] on input "Select an option" at bounding box center [362, 225] width 9 height 9
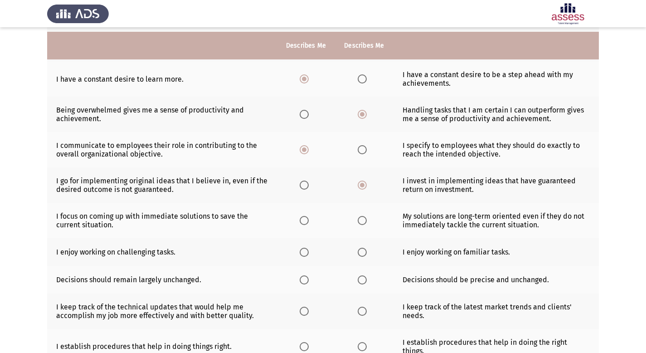
scroll to position [127, 0]
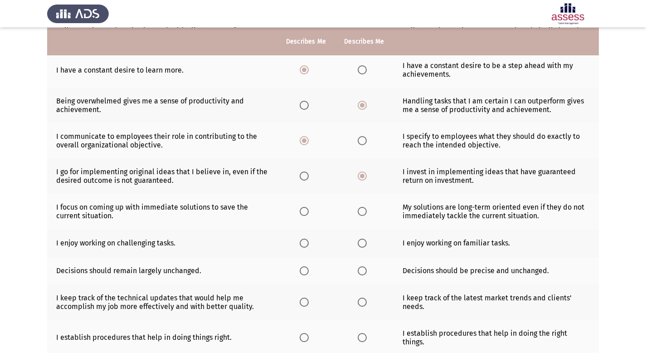
click at [305, 213] on span "Select an option" at bounding box center [304, 211] width 9 height 9
click at [305, 213] on input "Select an option" at bounding box center [304, 211] width 9 height 9
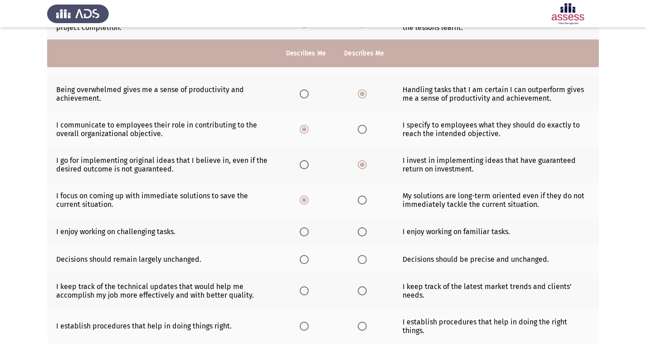
scroll to position [151, 0]
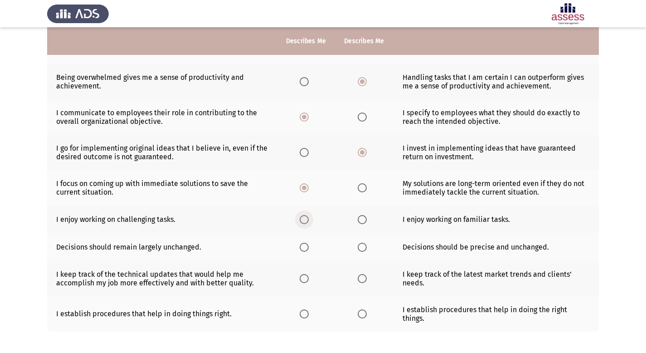
click at [302, 220] on span "Select an option" at bounding box center [304, 219] width 9 height 9
click at [302, 220] on input "Select an option" at bounding box center [304, 219] width 9 height 9
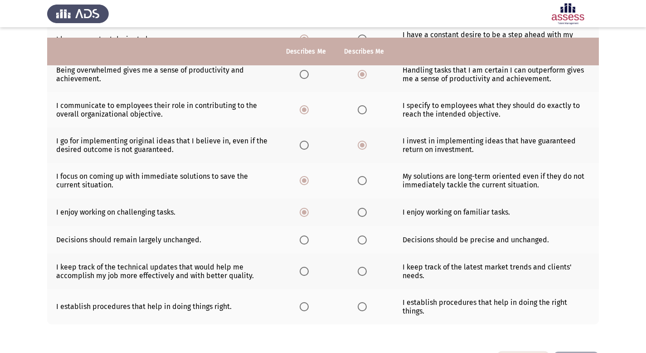
scroll to position [185, 0]
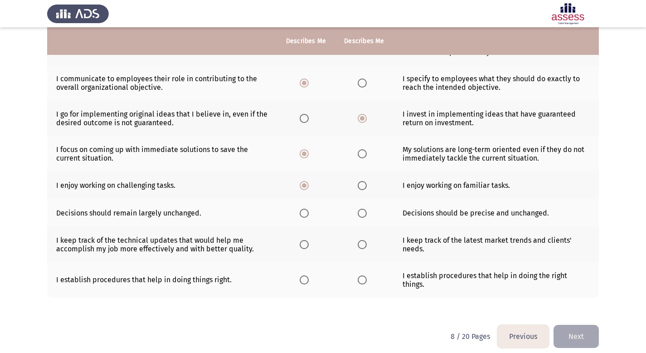
click at [365, 212] on span "Select an option" at bounding box center [362, 213] width 9 height 9
click at [365, 212] on input "Select an option" at bounding box center [362, 213] width 9 height 9
click at [305, 246] on span "Select an option" at bounding box center [304, 244] width 9 height 9
click at [305, 246] on input "Select an option" at bounding box center [304, 244] width 9 height 9
click at [306, 277] on span "Select an option" at bounding box center [304, 279] width 9 height 9
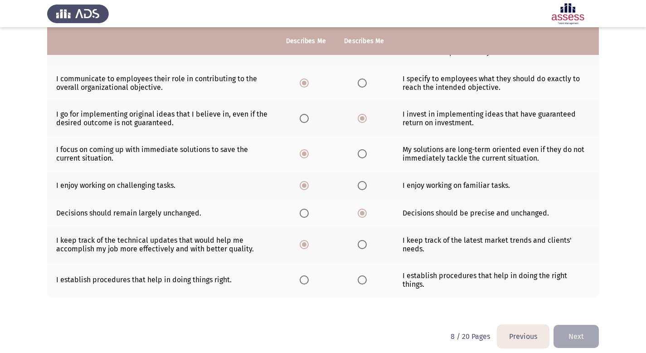
click at [306, 277] on input "Select an option" at bounding box center [304, 279] width 9 height 9
click at [591, 330] on button "Next" at bounding box center [576, 336] width 45 height 23
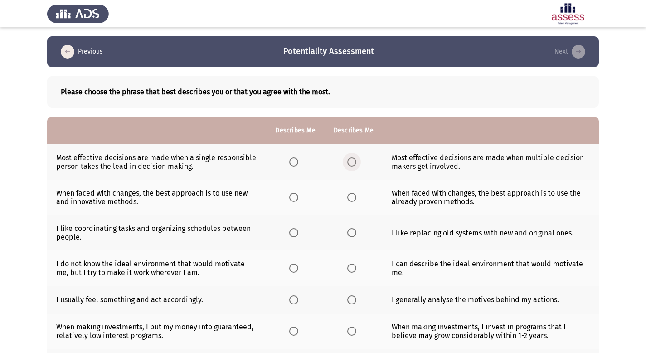
click at [351, 163] on span "Select an option" at bounding box center [351, 161] width 9 height 9
click at [351, 163] on input "Select an option" at bounding box center [351, 161] width 9 height 9
click at [296, 199] on span "Select an option" at bounding box center [293, 197] width 9 height 9
click at [296, 199] on input "Select an option" at bounding box center [293, 197] width 9 height 9
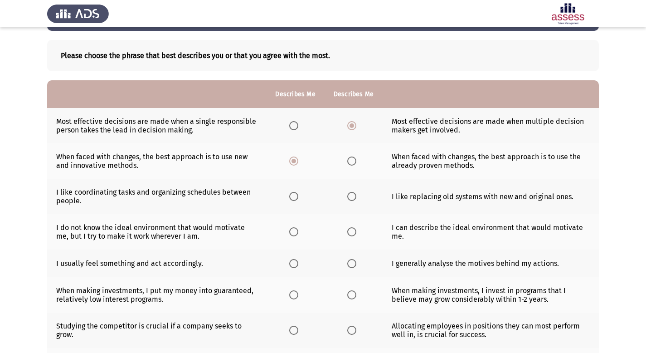
scroll to position [37, 0]
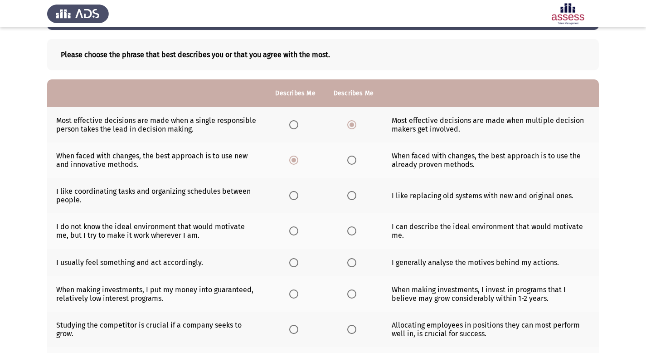
click at [294, 197] on span "Select an option" at bounding box center [293, 195] width 9 height 9
click at [294, 197] on input "Select an option" at bounding box center [293, 195] width 9 height 9
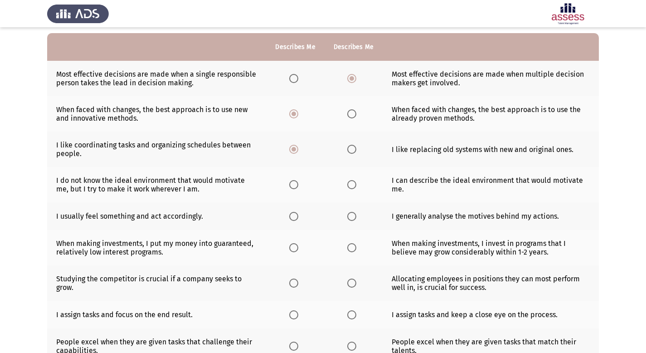
scroll to position [92, 0]
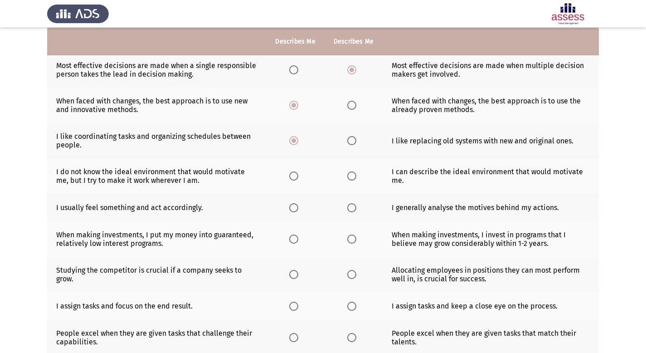
click at [351, 176] on span "Select an option" at bounding box center [351, 175] width 9 height 9
click at [351, 176] on input "Select an option" at bounding box center [351, 175] width 9 height 9
click at [348, 205] on span "Select an option" at bounding box center [351, 207] width 9 height 9
click at [348, 205] on input "Select an option" at bounding box center [351, 207] width 9 height 9
click at [350, 239] on span "Select an option" at bounding box center [351, 238] width 9 height 9
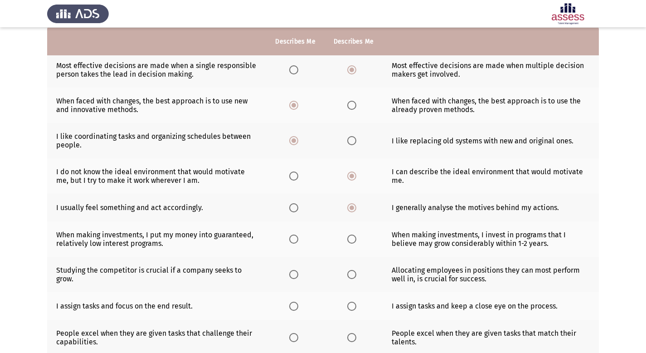
click at [350, 239] on input "Select an option" at bounding box center [351, 238] width 9 height 9
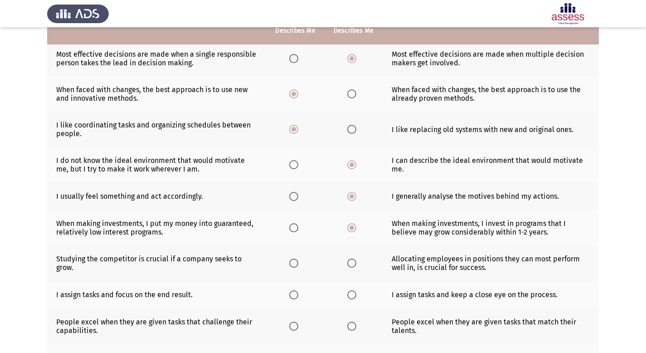
scroll to position [160, 0]
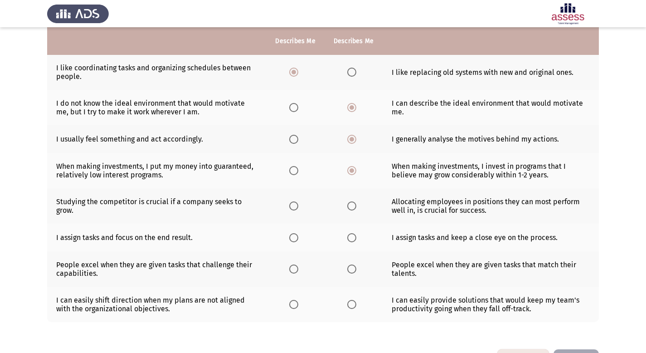
click at [355, 206] on span "Select an option" at bounding box center [351, 205] width 9 height 9
click at [355, 206] on input "Select an option" at bounding box center [351, 205] width 9 height 9
click at [353, 237] on span "Select an option" at bounding box center [351, 237] width 9 height 9
click at [353, 237] on input "Select an option" at bounding box center [351, 237] width 9 height 9
click at [350, 269] on span "Select an option" at bounding box center [351, 268] width 9 height 9
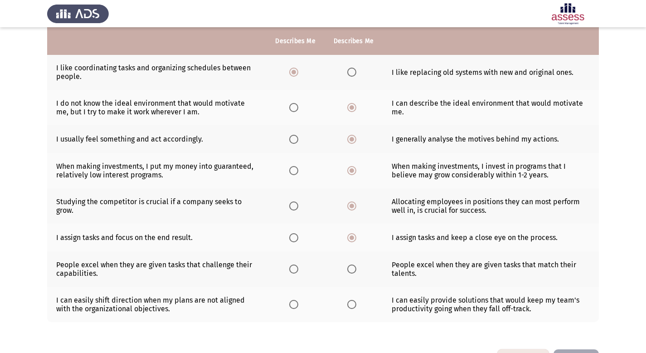
click at [350, 269] on input "Select an option" at bounding box center [351, 268] width 9 height 9
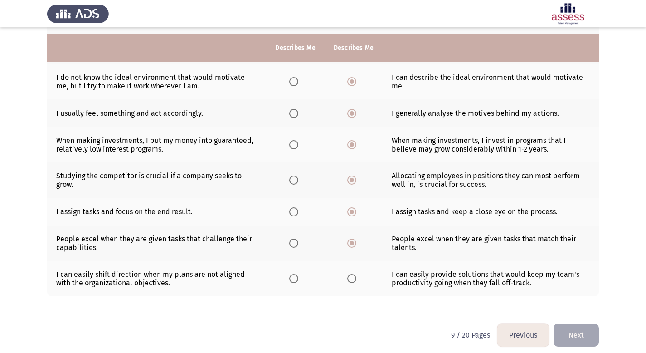
scroll to position [193, 0]
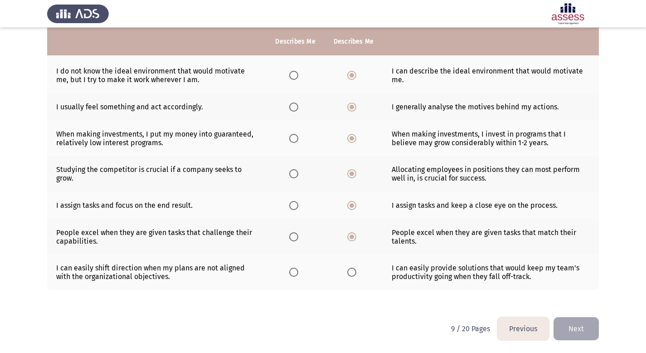
click at [350, 270] on span "Select an option" at bounding box center [351, 271] width 9 height 9
click at [350, 270] on input "Select an option" at bounding box center [351, 271] width 9 height 9
click at [578, 330] on button "Next" at bounding box center [576, 328] width 45 height 23
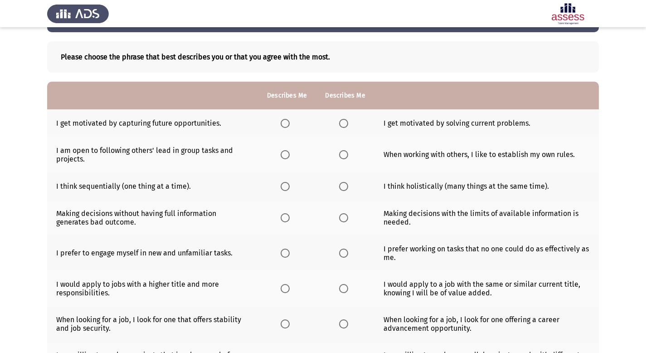
scroll to position [35, 0]
click at [342, 121] on span "Select an option" at bounding box center [343, 122] width 9 height 9
click at [342, 121] on input "Select an option" at bounding box center [343, 122] width 9 height 9
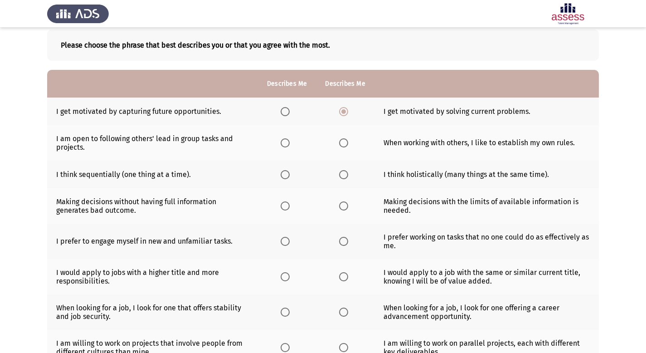
click at [289, 144] on span "Select an option" at bounding box center [285, 142] width 9 height 9
click at [289, 144] on input "Select an option" at bounding box center [285, 142] width 9 height 9
click at [345, 173] on span "Select an option" at bounding box center [343, 174] width 9 height 9
click at [345, 173] on input "Select an option" at bounding box center [343, 174] width 9 height 9
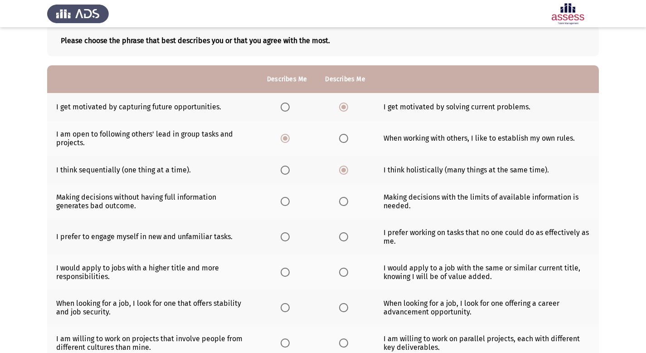
scroll to position [52, 0]
click at [340, 198] on span "Select an option" at bounding box center [343, 200] width 9 height 9
click at [340, 198] on input "Select an option" at bounding box center [343, 200] width 9 height 9
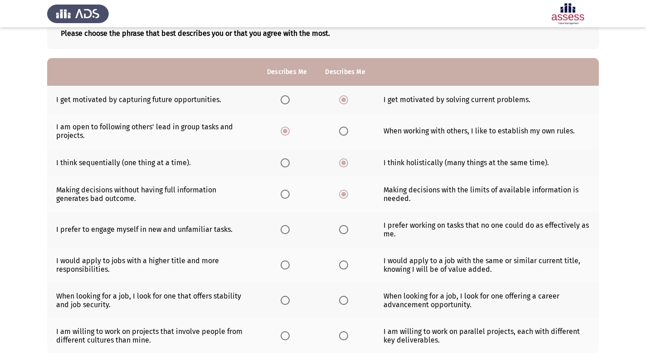
scroll to position [59, 0]
click at [347, 228] on span "Select an option" at bounding box center [343, 228] width 9 height 9
click at [347, 228] on input "Select an option" at bounding box center [343, 228] width 9 height 9
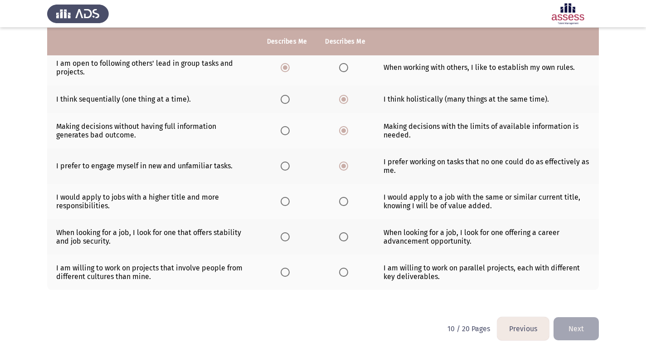
scroll to position [122, 0]
click at [343, 201] on span "Select an option" at bounding box center [343, 201] width 9 height 9
click at [343, 201] on input "Select an option" at bounding box center [343, 201] width 9 height 9
click at [289, 203] on span "Select an option" at bounding box center [285, 201] width 9 height 9
click at [289, 203] on input "Select an option" at bounding box center [285, 201] width 9 height 9
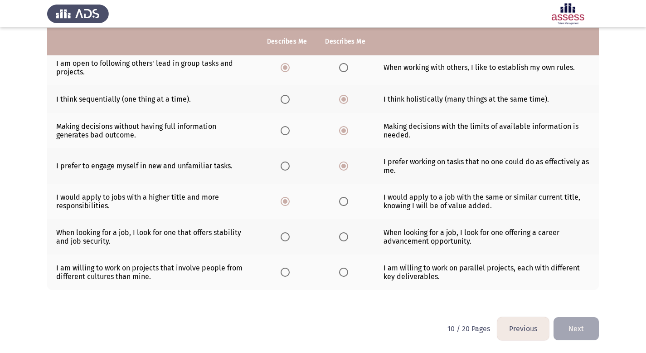
click at [345, 238] on span "Select an option" at bounding box center [343, 236] width 9 height 9
click at [345, 238] on input "Select an option" at bounding box center [343, 236] width 9 height 9
click at [345, 274] on span "Select an option" at bounding box center [343, 271] width 9 height 9
click at [345, 274] on input "Select an option" at bounding box center [343, 271] width 9 height 9
click at [581, 331] on button "Next" at bounding box center [576, 328] width 45 height 23
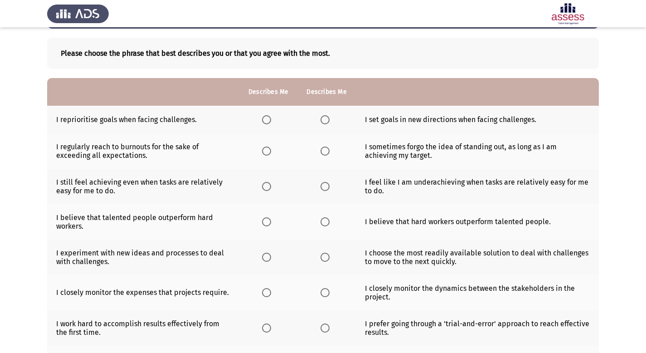
scroll to position [53, 0]
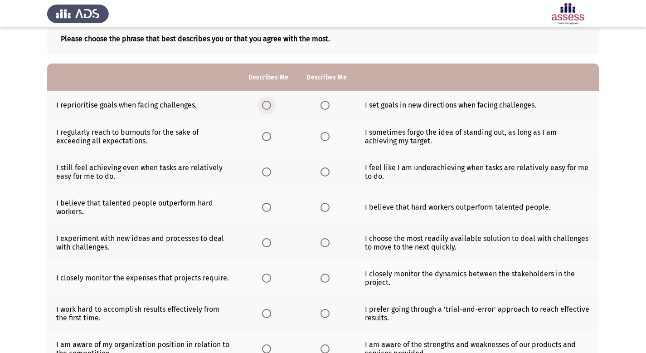
click at [269, 108] on span "Select an option" at bounding box center [266, 105] width 9 height 9
click at [269, 108] on input "Select an option" at bounding box center [266, 105] width 9 height 9
click at [325, 137] on span "Select an option" at bounding box center [325, 136] width 9 height 9
click at [325, 137] on input "Select an option" at bounding box center [325, 136] width 9 height 9
click at [267, 175] on span "Select an option" at bounding box center [266, 171] width 9 height 9
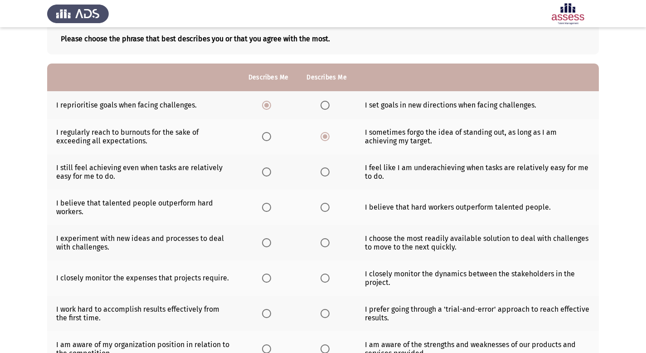
click at [267, 175] on input "Select an option" at bounding box center [266, 171] width 9 height 9
click at [268, 208] on span "Select an option" at bounding box center [266, 207] width 9 height 9
click at [268, 208] on input "Select an option" at bounding box center [266, 207] width 9 height 9
click at [327, 210] on span "Select an option" at bounding box center [325, 207] width 9 height 9
click at [327, 210] on input "Select an option" at bounding box center [325, 207] width 9 height 9
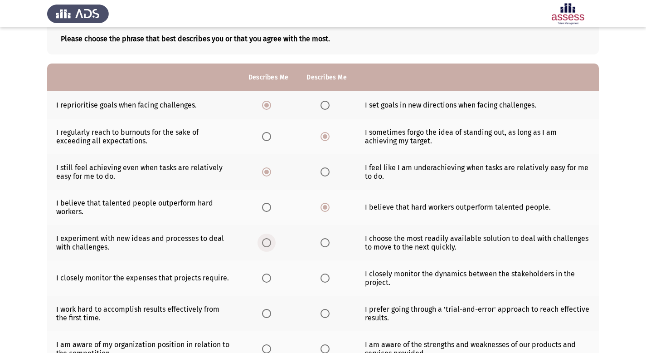
click at [269, 244] on span "Select an option" at bounding box center [266, 242] width 9 height 9
click at [269, 244] on input "Select an option" at bounding box center [266, 242] width 9 height 9
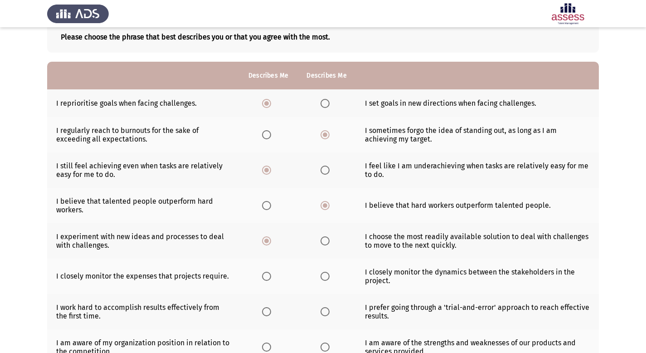
scroll to position [57, 0]
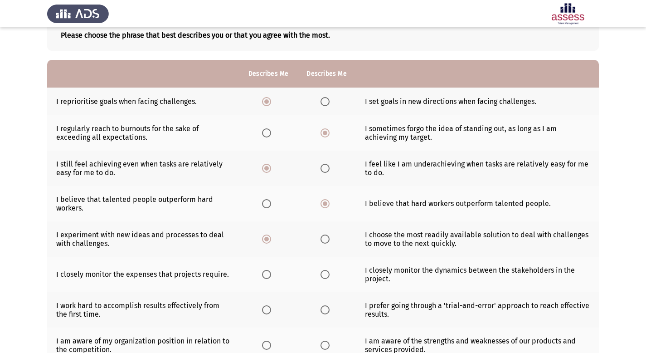
click at [325, 242] on span "Select an option" at bounding box center [325, 238] width 9 height 9
click at [325, 242] on input "Select an option" at bounding box center [325, 238] width 9 height 9
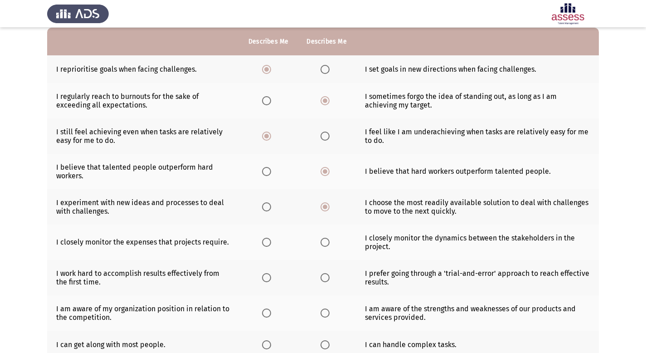
scroll to position [90, 0]
click at [272, 243] on label "Select an option" at bounding box center [268, 241] width 13 height 9
click at [271, 243] on input "Select an option" at bounding box center [266, 241] width 9 height 9
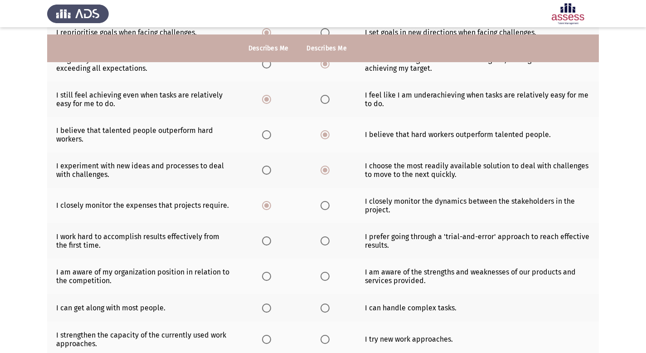
scroll to position [133, 0]
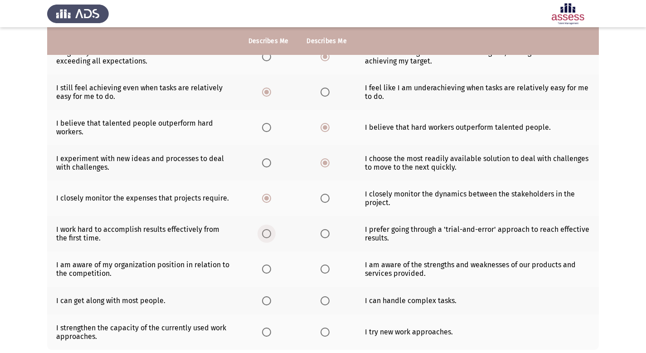
click at [267, 234] on span "Select an option" at bounding box center [266, 233] width 9 height 9
click at [267, 234] on input "Select an option" at bounding box center [266, 233] width 9 height 9
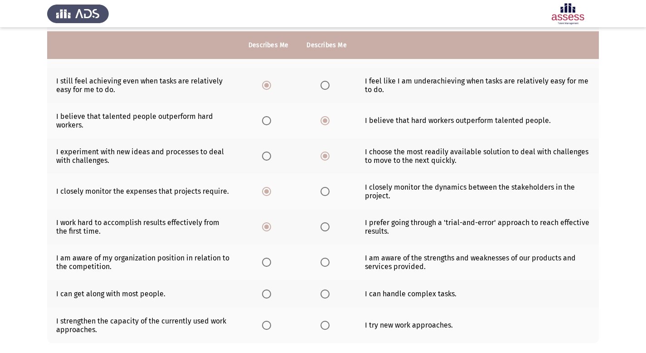
scroll to position [146, 0]
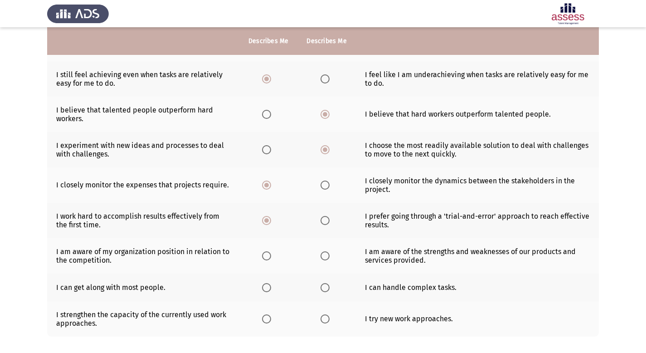
click at [327, 257] on span "Select an option" at bounding box center [325, 255] width 9 height 9
click at [327, 257] on input "Select an option" at bounding box center [325, 255] width 9 height 9
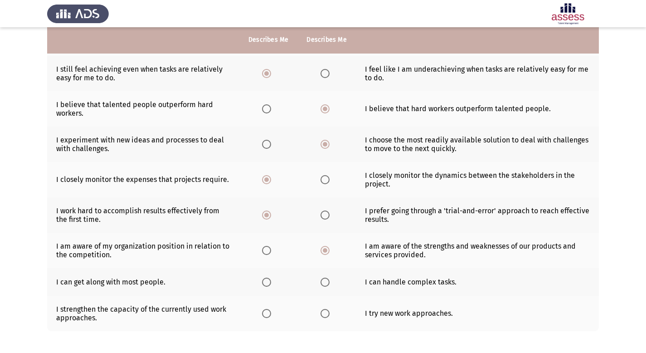
scroll to position [155, 0]
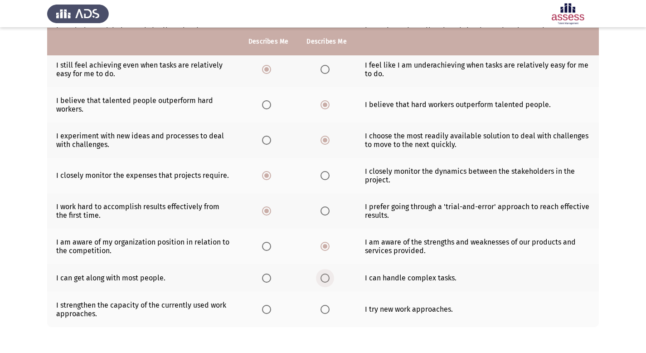
click at [324, 278] on span "Select an option" at bounding box center [325, 277] width 9 height 9
click at [324, 278] on input "Select an option" at bounding box center [325, 277] width 9 height 9
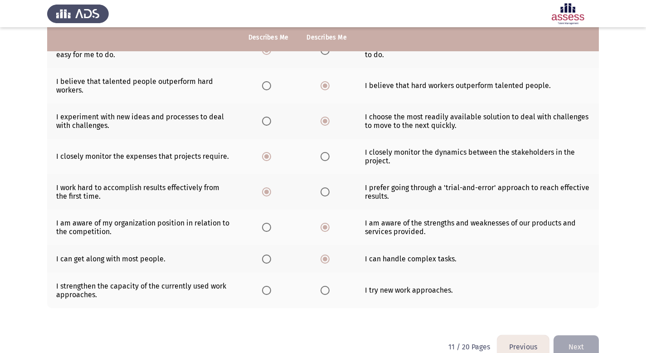
scroll to position [190, 0]
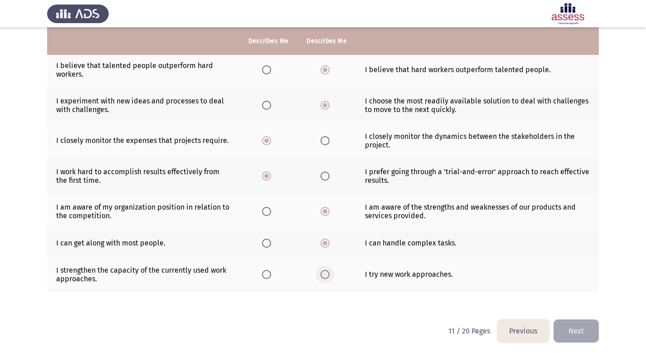
click at [327, 275] on span "Select an option" at bounding box center [325, 274] width 9 height 9
click at [327, 275] on input "Select an option" at bounding box center [325, 274] width 9 height 9
click at [569, 328] on button "Next" at bounding box center [576, 330] width 45 height 23
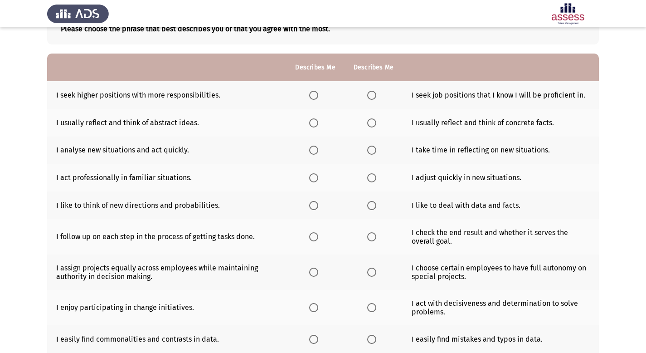
scroll to position [63, 0]
click at [374, 95] on span "Select an option" at bounding box center [371, 94] width 9 height 9
click at [374, 95] on input "Select an option" at bounding box center [371, 94] width 9 height 9
click at [376, 122] on label "Select an option" at bounding box center [373, 122] width 13 height 9
click at [376, 122] on input "Select an option" at bounding box center [371, 122] width 9 height 9
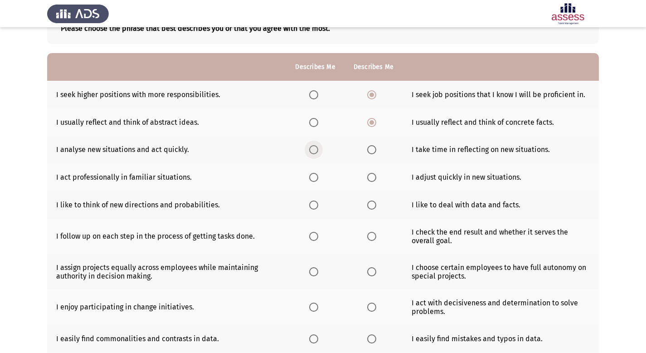
click at [316, 147] on span "Select an option" at bounding box center [313, 149] width 9 height 9
click at [316, 147] on input "Select an option" at bounding box center [313, 149] width 9 height 9
click at [316, 179] on span "Select an option" at bounding box center [313, 177] width 9 height 9
click at [316, 179] on input "Select an option" at bounding box center [313, 177] width 9 height 9
click at [373, 205] on span "Select an option" at bounding box center [371, 204] width 9 height 9
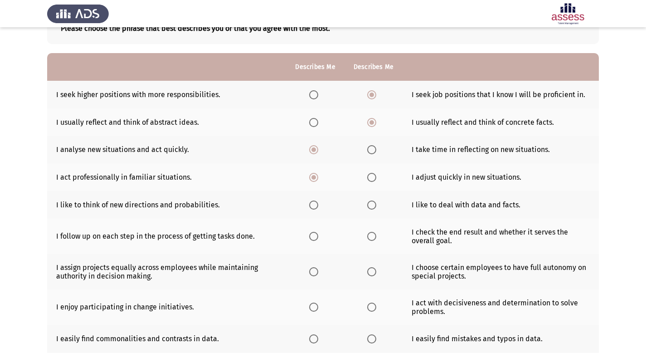
click at [373, 205] on input "Select an option" at bounding box center [371, 204] width 9 height 9
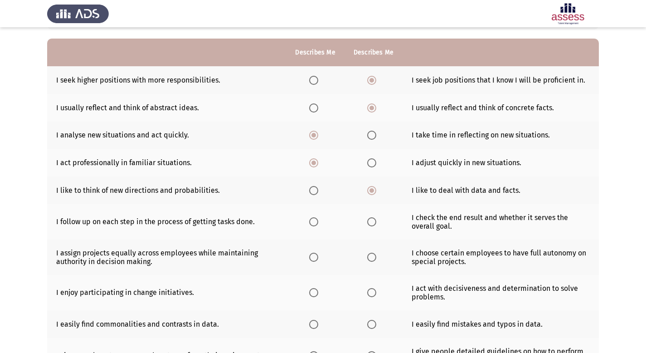
scroll to position [91, 0]
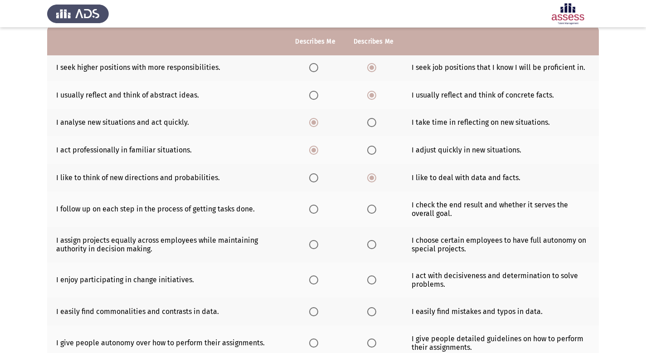
click at [318, 209] on span "Select an option" at bounding box center [313, 208] width 9 height 9
click at [318, 209] on input "Select an option" at bounding box center [313, 208] width 9 height 9
click at [374, 243] on span "Select an option" at bounding box center [371, 244] width 9 height 9
click at [374, 243] on input "Select an option" at bounding box center [371, 244] width 9 height 9
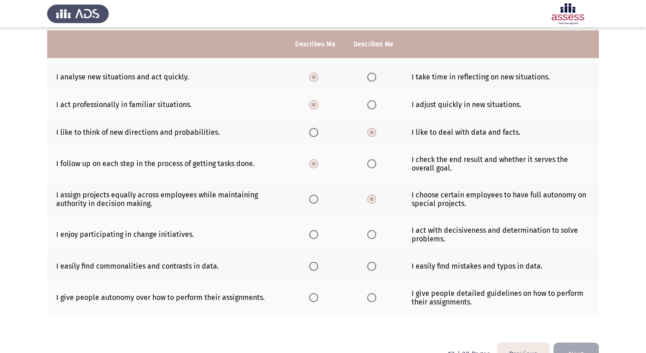
scroll to position [151, 0]
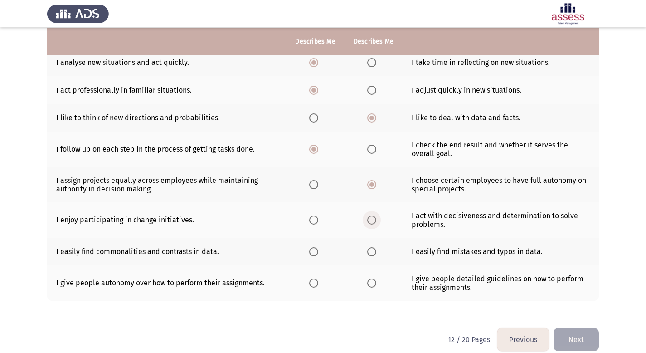
click at [370, 219] on span "Select an option" at bounding box center [371, 219] width 9 height 9
click at [370, 219] on input "Select an option" at bounding box center [371, 219] width 9 height 9
click at [315, 252] on span "Select an option" at bounding box center [313, 251] width 9 height 9
click at [315, 252] on input "Select an option" at bounding box center [313, 251] width 9 height 9
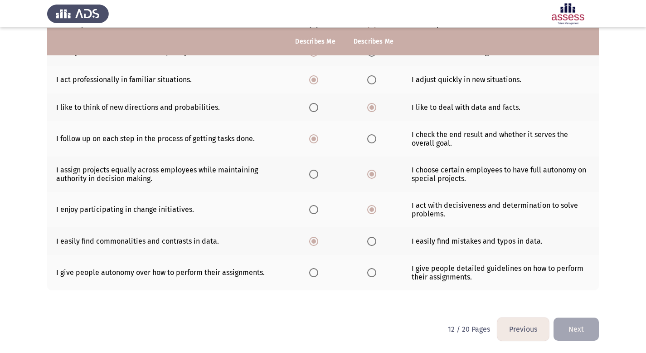
scroll to position [161, 0]
click at [374, 273] on span "Select an option" at bounding box center [371, 271] width 9 height 9
click at [374, 273] on input "Select an option" at bounding box center [371, 271] width 9 height 9
click at [574, 328] on button "Next" at bounding box center [576, 328] width 45 height 23
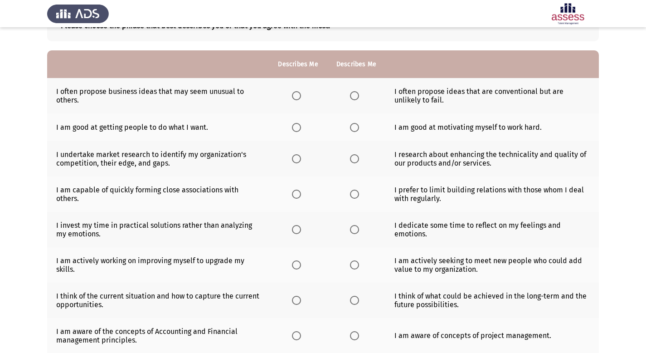
scroll to position [67, 0]
click at [359, 95] on label "Select an option" at bounding box center [356, 95] width 13 height 9
click at [359, 95] on input "Select an option" at bounding box center [354, 95] width 9 height 9
click at [352, 128] on span "Select an option" at bounding box center [354, 126] width 9 height 9
click at [352, 128] on input "Select an option" at bounding box center [354, 126] width 9 height 9
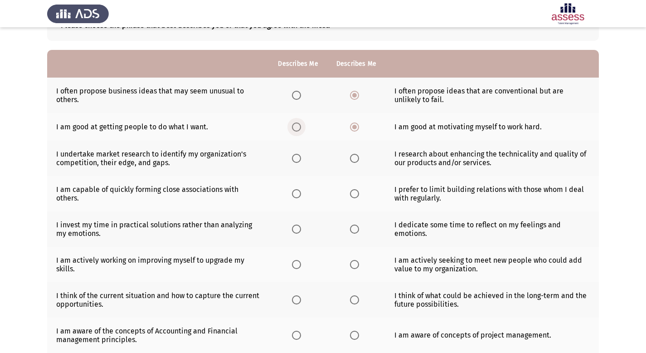
click at [298, 129] on span "Select an option" at bounding box center [296, 126] width 9 height 9
click at [298, 129] on input "Select an option" at bounding box center [296, 126] width 9 height 9
click at [353, 159] on span "Select an option" at bounding box center [354, 158] width 9 height 9
click at [353, 159] on input "Select an option" at bounding box center [354, 158] width 9 height 9
click at [294, 195] on span "Select an option" at bounding box center [296, 193] width 9 height 9
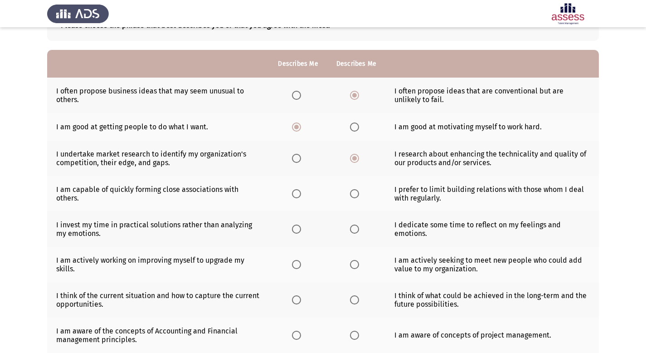
click at [294, 195] on input "Select an option" at bounding box center [296, 193] width 9 height 9
click at [292, 231] on span "Select an option" at bounding box center [296, 228] width 9 height 9
click at [292, 231] on input "Select an option" at bounding box center [296, 228] width 9 height 9
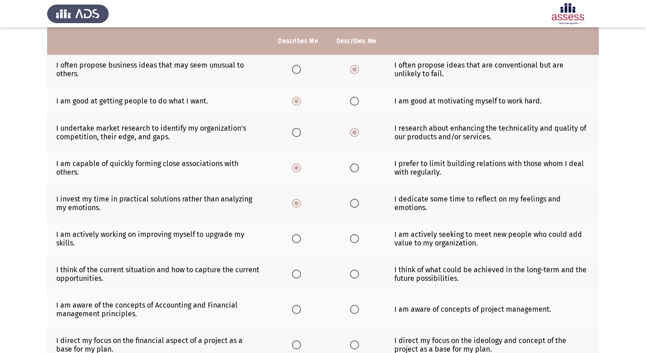
scroll to position [93, 0]
click at [293, 238] on span "Select an option" at bounding box center [296, 237] width 9 height 9
click at [293, 238] on input "Select an option" at bounding box center [296, 237] width 9 height 9
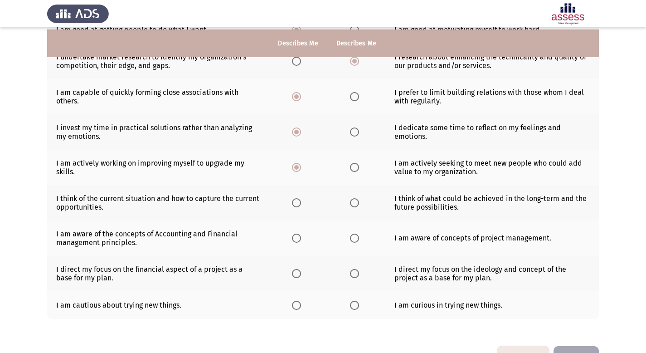
scroll to position [165, 0]
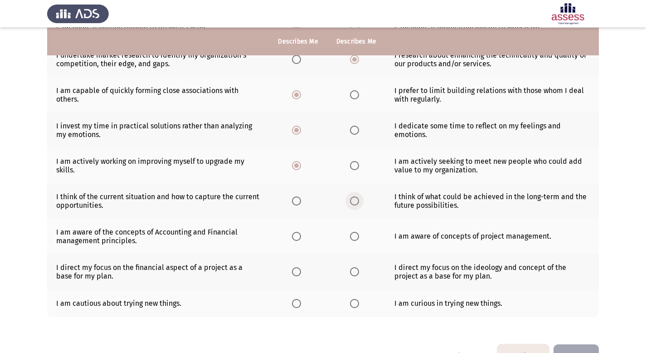
click at [353, 203] on span "Select an option" at bounding box center [354, 200] width 9 height 9
click at [353, 203] on input "Select an option" at bounding box center [354, 200] width 9 height 9
click at [352, 234] on span "Select an option" at bounding box center [354, 236] width 9 height 9
click at [352, 234] on input "Select an option" at bounding box center [354, 236] width 9 height 9
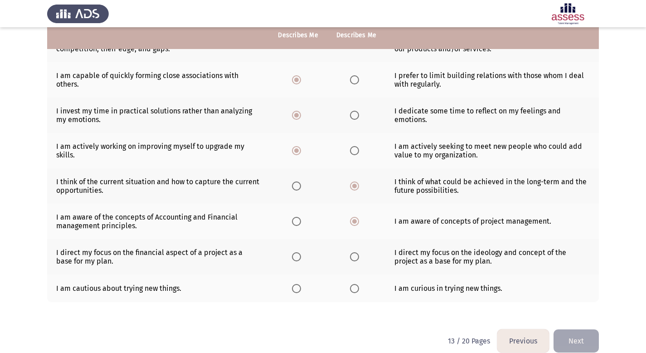
scroll to position [181, 0]
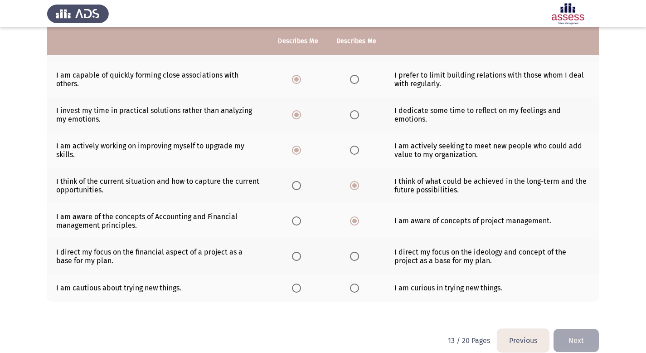
click at [357, 259] on span "Select an option" at bounding box center [354, 256] width 9 height 9
click at [357, 259] on input "Select an option" at bounding box center [354, 256] width 9 height 9
click at [355, 291] on span "Select an option" at bounding box center [354, 287] width 9 height 9
click at [355, 291] on input "Select an option" at bounding box center [354, 287] width 9 height 9
click at [578, 340] on button "Next" at bounding box center [576, 340] width 45 height 23
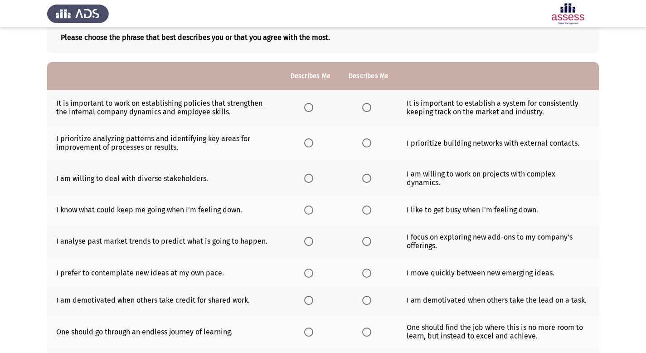
scroll to position [48, 0]
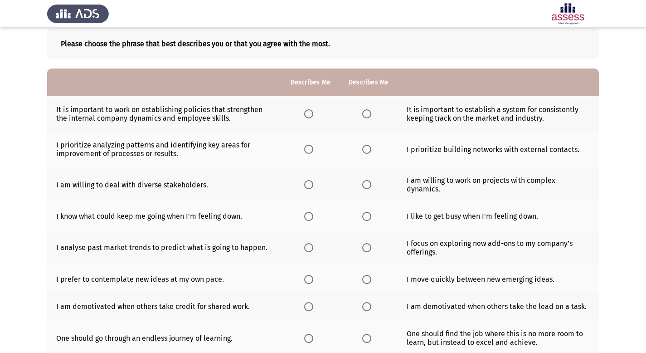
click at [364, 110] on span "Select an option" at bounding box center [366, 113] width 9 height 9
click at [364, 110] on input "Select an option" at bounding box center [366, 113] width 9 height 9
click at [312, 149] on span "Select an option" at bounding box center [308, 149] width 9 height 9
click at [312, 149] on input "Select an option" at bounding box center [308, 149] width 9 height 9
click at [371, 181] on label "Select an option" at bounding box center [368, 184] width 13 height 9
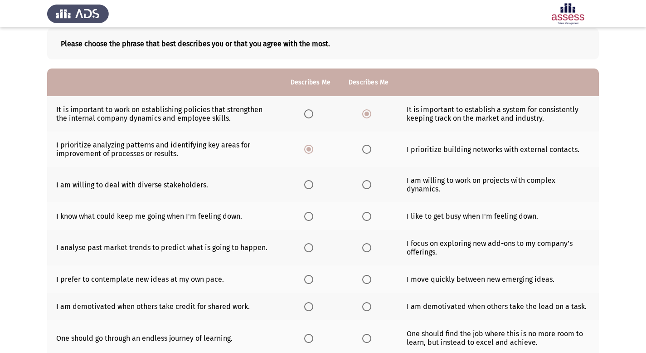
click at [371, 181] on input "Select an option" at bounding box center [366, 184] width 9 height 9
click at [311, 212] on span "Select an option" at bounding box center [308, 216] width 9 height 9
click at [311, 212] on input "Select an option" at bounding box center [308, 216] width 9 height 9
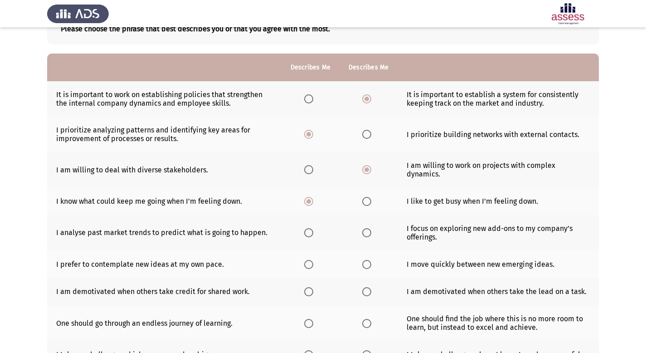
scroll to position [106, 0]
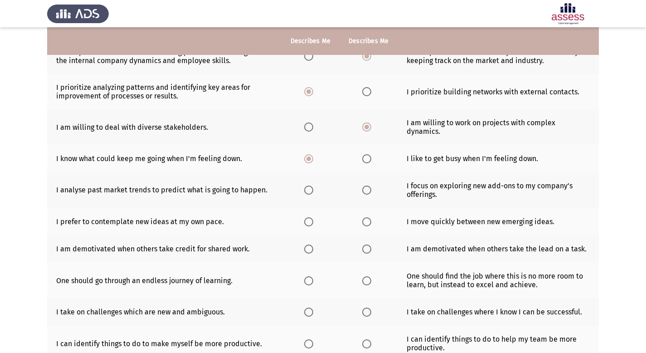
click at [366, 185] on span "Select an option" at bounding box center [366, 189] width 9 height 9
click at [366, 185] on input "Select an option" at bounding box center [366, 189] width 9 height 9
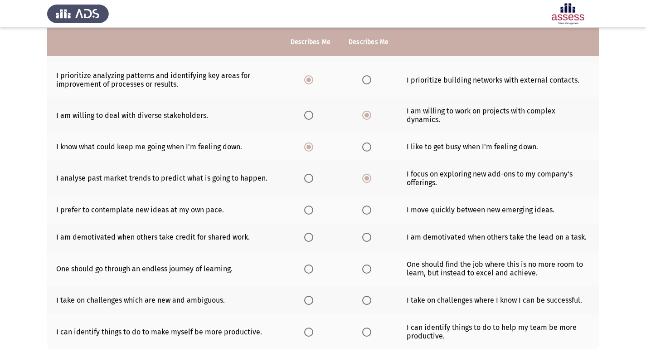
scroll to position [118, 0]
click at [366, 205] on span "Select an option" at bounding box center [366, 209] width 9 height 9
click at [366, 205] on input "Select an option" at bounding box center [366, 209] width 9 height 9
click at [312, 232] on span "Select an option" at bounding box center [308, 236] width 9 height 9
click at [312, 232] on input "Select an option" at bounding box center [308, 236] width 9 height 9
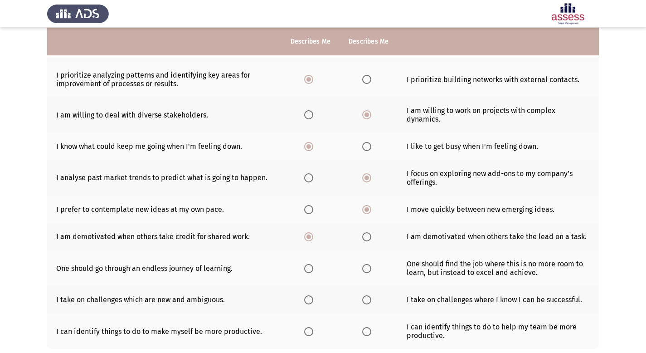
click at [307, 264] on span "Select an option" at bounding box center [308, 268] width 9 height 9
click at [307, 264] on input "Select an option" at bounding box center [308, 268] width 9 height 9
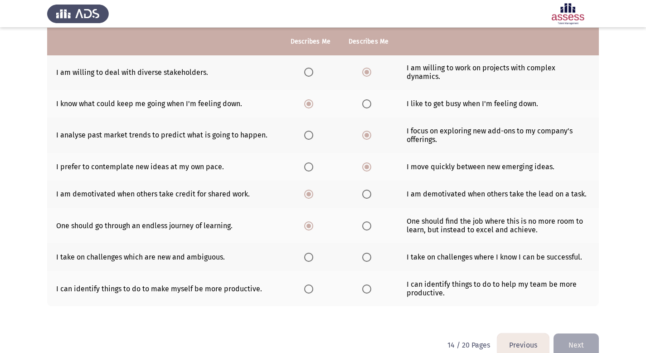
scroll to position [169, 0]
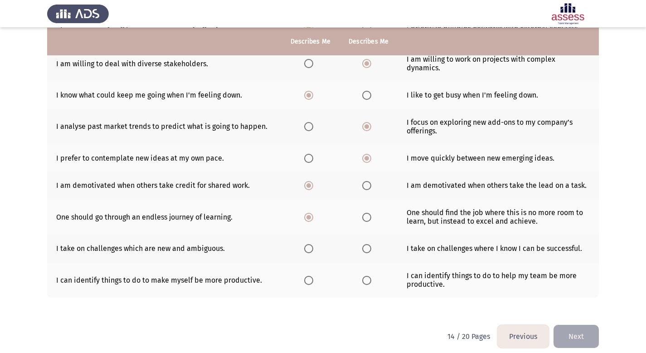
click at [364, 244] on span "Select an option" at bounding box center [366, 248] width 9 height 9
click at [364, 244] on input "Select an option" at bounding box center [366, 248] width 9 height 9
click at [369, 276] on span "Select an option" at bounding box center [366, 280] width 9 height 9
click at [369, 276] on input "Select an option" at bounding box center [366, 280] width 9 height 9
click at [579, 325] on button "Next" at bounding box center [576, 336] width 45 height 23
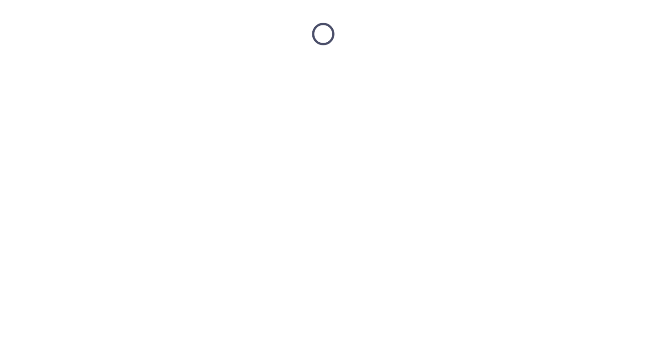
scroll to position [0, 0]
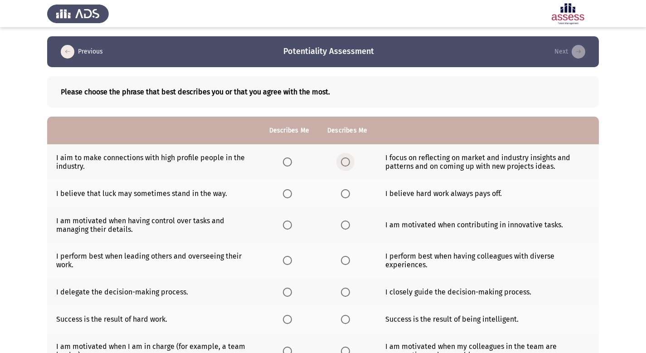
click at [346, 160] on span "Select an option" at bounding box center [345, 161] width 9 height 9
click at [346, 160] on input "Select an option" at bounding box center [345, 161] width 9 height 9
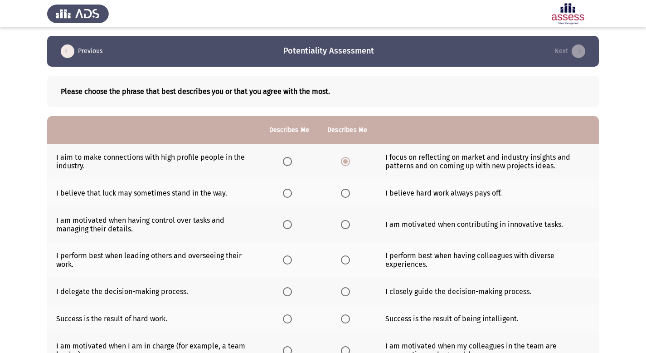
scroll to position [70, 0]
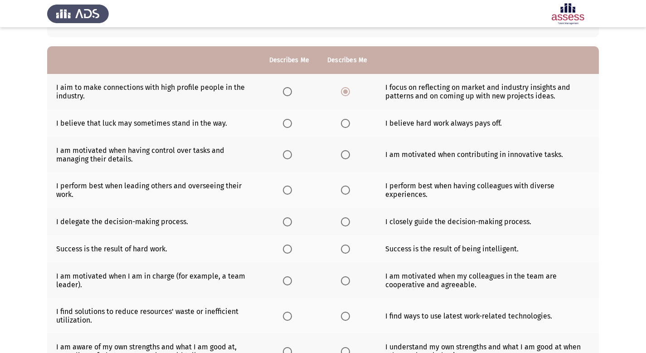
click at [343, 127] on span "Select an option" at bounding box center [345, 123] width 9 height 9
click at [343, 127] on input "Select an option" at bounding box center [345, 123] width 9 height 9
click at [344, 156] on span "Select an option" at bounding box center [345, 154] width 9 height 9
click at [344, 156] on input "Select an option" at bounding box center [345, 154] width 9 height 9
click at [345, 188] on span "Select an option" at bounding box center [345, 189] width 9 height 9
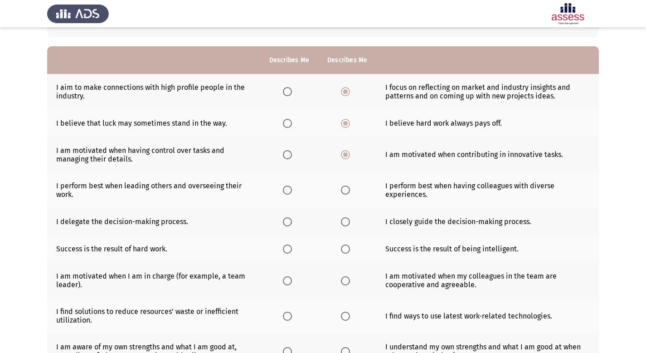
click at [345, 188] on input "Select an option" at bounding box center [345, 189] width 9 height 9
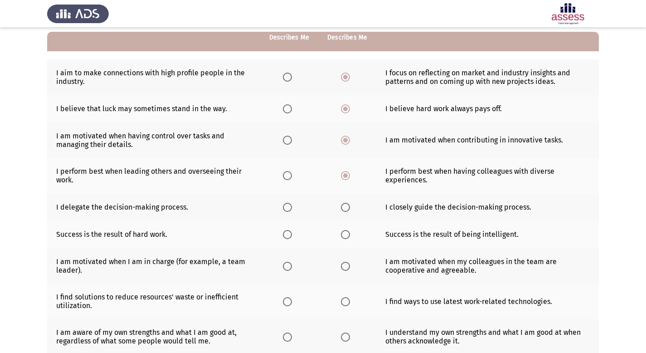
scroll to position [92, 0]
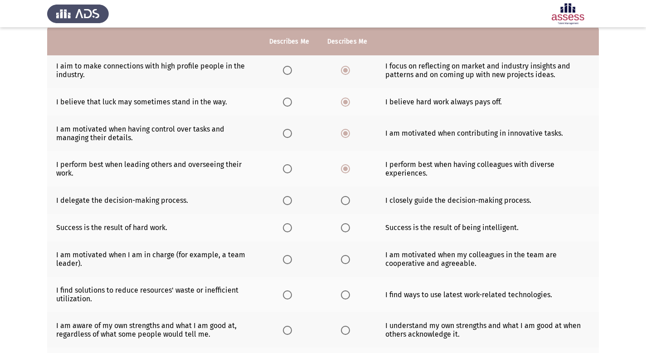
click at [348, 203] on span "Select an option" at bounding box center [345, 200] width 9 height 9
click at [348, 203] on input "Select an option" at bounding box center [345, 200] width 9 height 9
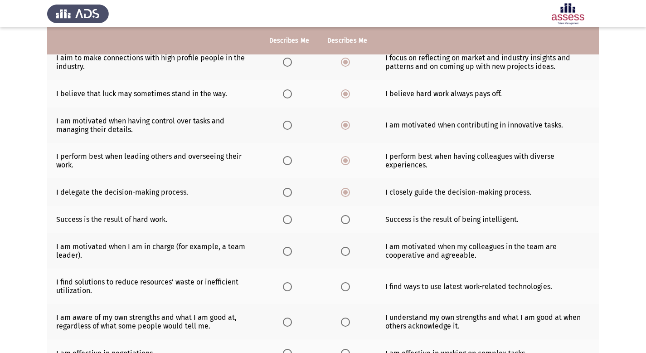
scroll to position [101, 0]
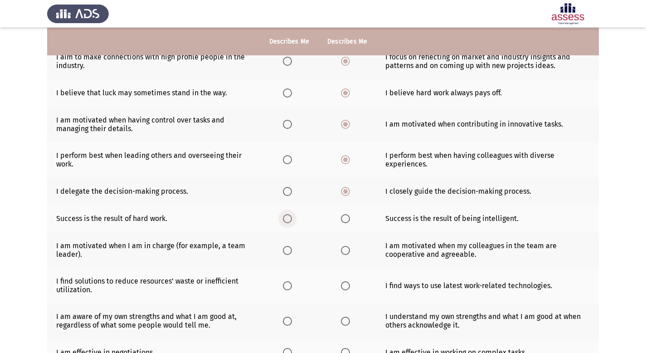
click at [290, 221] on span "Select an option" at bounding box center [287, 218] width 9 height 9
click at [290, 221] on input "Select an option" at bounding box center [287, 218] width 9 height 9
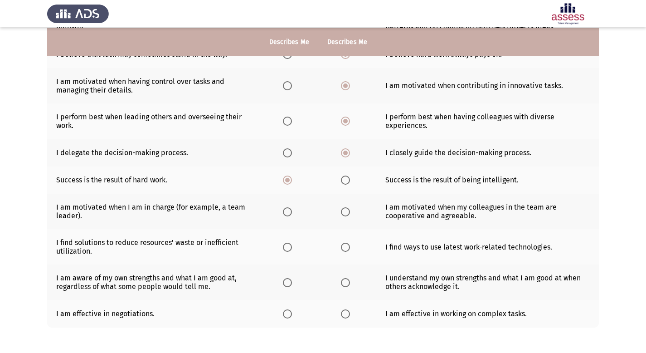
scroll to position [140, 0]
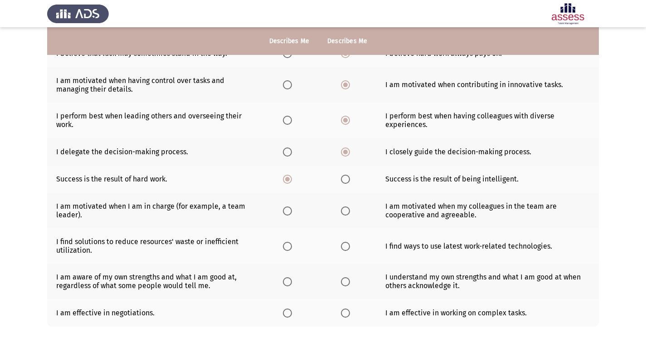
click at [344, 211] on span "Select an option" at bounding box center [345, 210] width 9 height 9
click at [344, 211] on input "Select an option" at bounding box center [345, 210] width 9 height 9
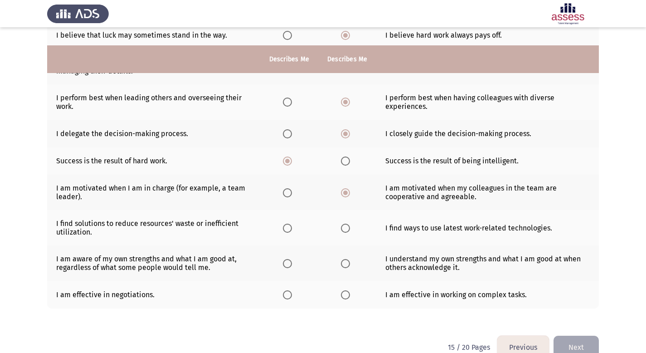
scroll to position [177, 0]
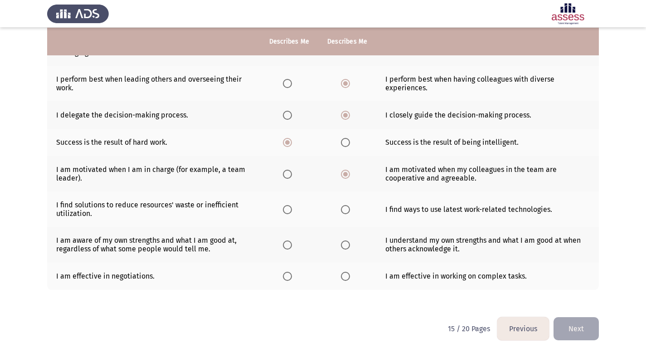
click at [286, 208] on span "Select an option" at bounding box center [287, 209] width 9 height 9
click at [286, 208] on input "Select an option" at bounding box center [287, 209] width 9 height 9
click at [345, 211] on span "Select an option" at bounding box center [345, 209] width 9 height 9
click at [345, 211] on input "Select an option" at bounding box center [345, 209] width 9 height 9
click at [347, 247] on span "Select an option" at bounding box center [345, 244] width 9 height 9
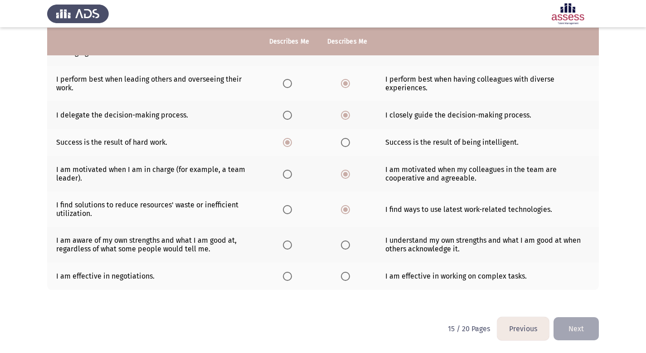
click at [347, 247] on input "Select an option" at bounding box center [345, 244] width 9 height 9
click at [346, 276] on span "Select an option" at bounding box center [345, 276] width 9 height 9
click at [346, 276] on input "Select an option" at bounding box center [345, 276] width 9 height 9
click at [583, 328] on button "Next" at bounding box center [576, 328] width 45 height 23
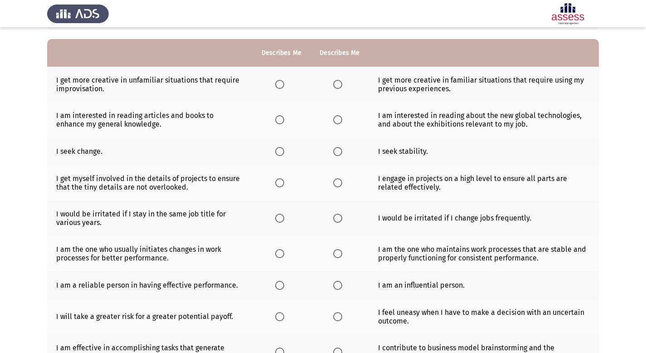
scroll to position [75, 0]
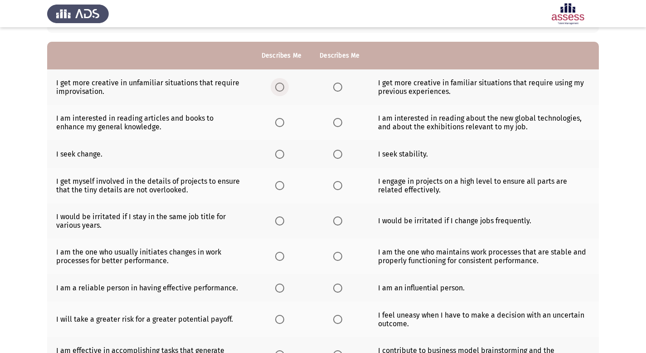
click at [282, 88] on span "Select an option" at bounding box center [279, 87] width 9 height 9
click at [282, 88] on input "Select an option" at bounding box center [279, 87] width 9 height 9
click at [339, 123] on span "Select an option" at bounding box center [337, 122] width 9 height 9
click at [339, 123] on input "Select an option" at bounding box center [337, 122] width 9 height 9
click at [342, 155] on label "Select an option" at bounding box center [339, 154] width 13 height 9
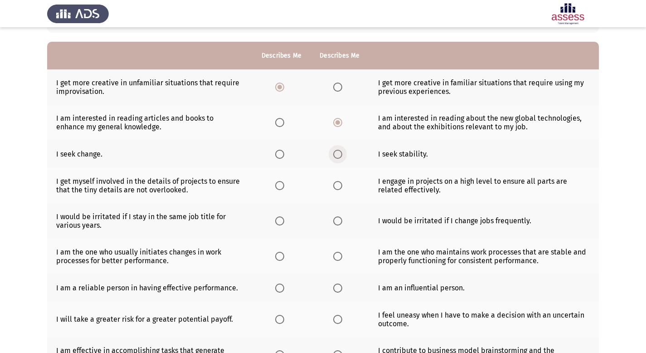
click at [342, 155] on input "Select an option" at bounding box center [337, 154] width 9 height 9
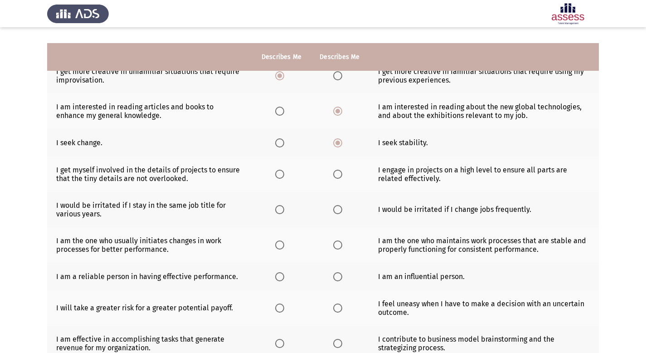
scroll to position [119, 0]
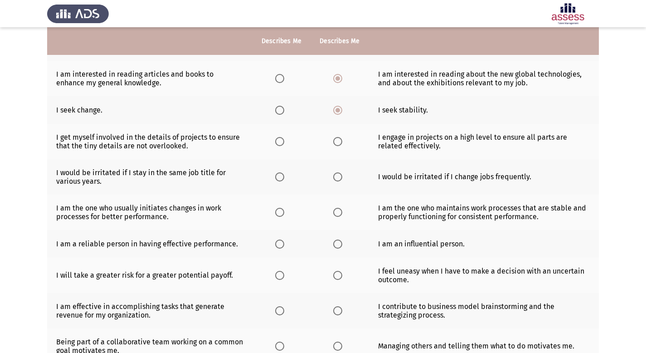
click at [281, 145] on span "Select an option" at bounding box center [279, 141] width 9 height 9
click at [281, 145] on input "Select an option" at bounding box center [279, 141] width 9 height 9
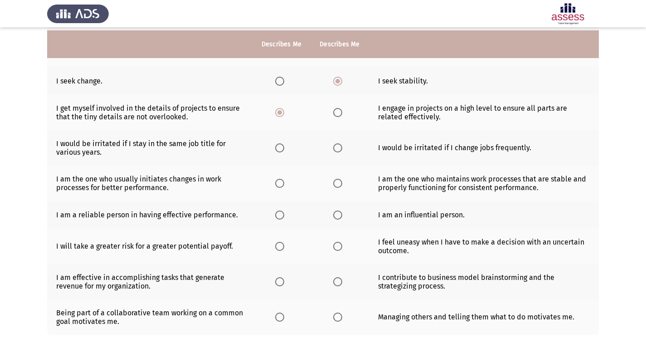
scroll to position [151, 0]
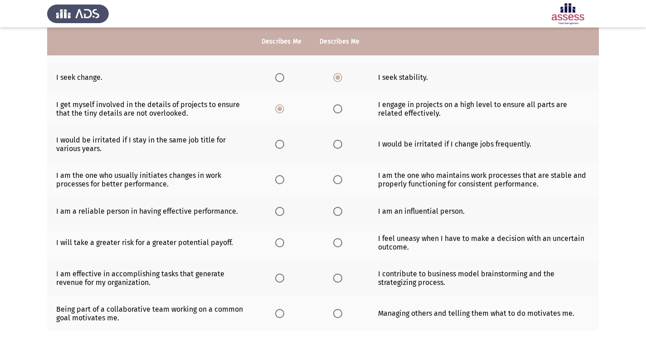
click at [338, 145] on span "Select an option" at bounding box center [337, 144] width 9 height 9
click at [338, 145] on input "Select an option" at bounding box center [337, 144] width 9 height 9
click at [335, 178] on span "Select an option" at bounding box center [337, 179] width 9 height 9
click at [335, 178] on input "Select an option" at bounding box center [337, 179] width 9 height 9
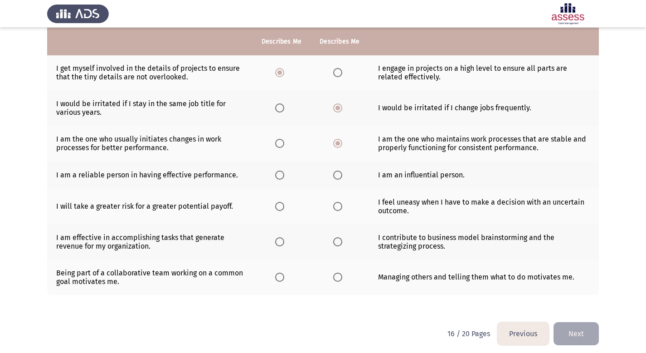
scroll to position [193, 0]
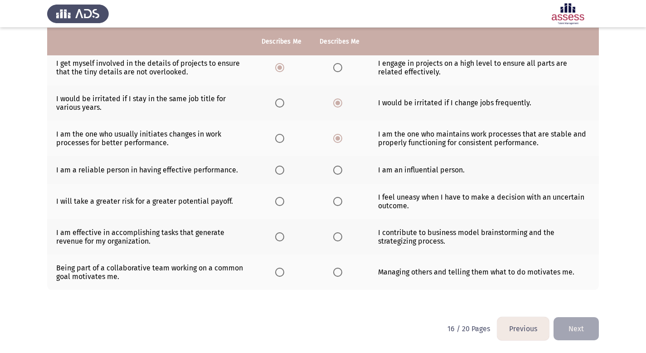
click at [280, 171] on span "Select an option" at bounding box center [279, 169] width 9 height 9
click at [280, 171] on input "Select an option" at bounding box center [279, 169] width 9 height 9
click at [279, 202] on span "Select an option" at bounding box center [279, 201] width 9 height 9
click at [279, 202] on input "Select an option" at bounding box center [279, 201] width 9 height 9
click at [333, 235] on span "Select an option" at bounding box center [337, 236] width 9 height 9
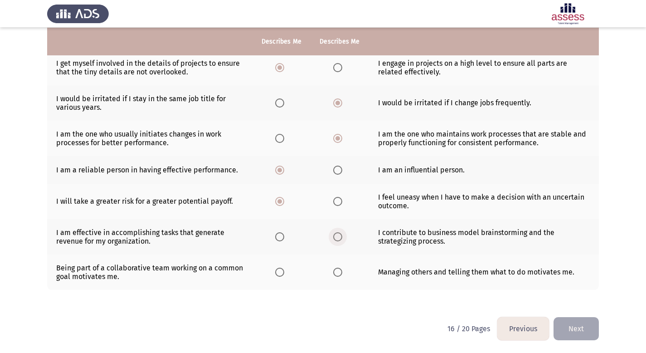
click at [333, 235] on input "Select an option" at bounding box center [337, 236] width 9 height 9
click at [277, 274] on span "Select an option" at bounding box center [279, 271] width 9 height 9
click at [277, 274] on input "Select an option" at bounding box center [279, 271] width 9 height 9
click at [588, 326] on button "Next" at bounding box center [576, 328] width 45 height 23
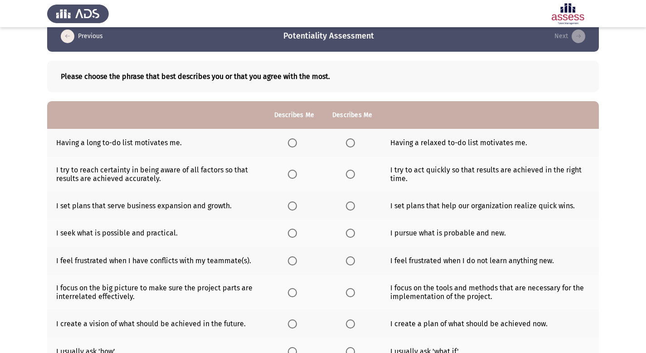
scroll to position [60, 0]
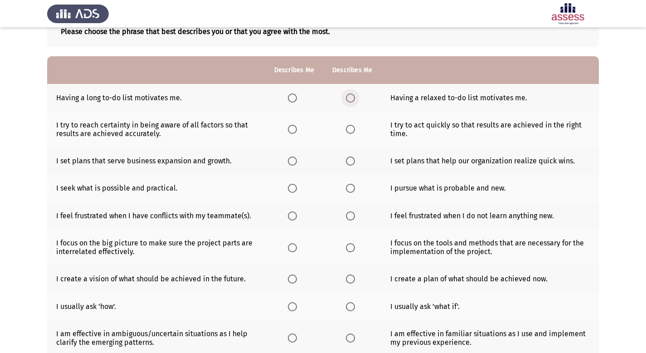
click at [350, 98] on span "Select an option" at bounding box center [350, 97] width 9 height 9
click at [350, 98] on input "Select an option" at bounding box center [350, 97] width 9 height 9
click at [293, 98] on span "Select an option" at bounding box center [292, 97] width 9 height 9
click at [293, 98] on input "Select an option" at bounding box center [292, 97] width 9 height 9
click at [353, 98] on span "Select an option" at bounding box center [350, 97] width 9 height 9
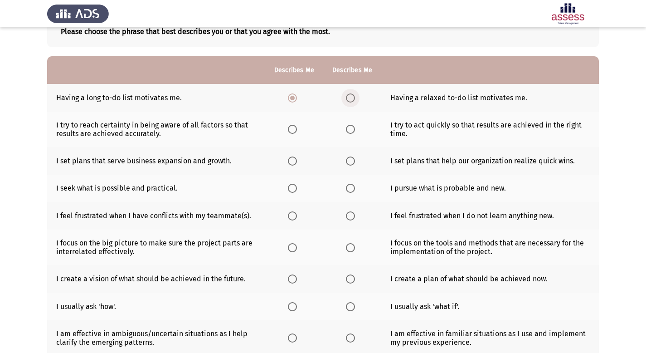
click at [353, 98] on input "Select an option" at bounding box center [350, 97] width 9 height 9
click at [295, 96] on span "Select an option" at bounding box center [292, 97] width 9 height 9
click at [295, 96] on input "Select an option" at bounding box center [292, 97] width 9 height 9
click at [295, 128] on span "Select an option" at bounding box center [292, 129] width 9 height 9
click at [295, 128] on input "Select an option" at bounding box center [292, 129] width 9 height 9
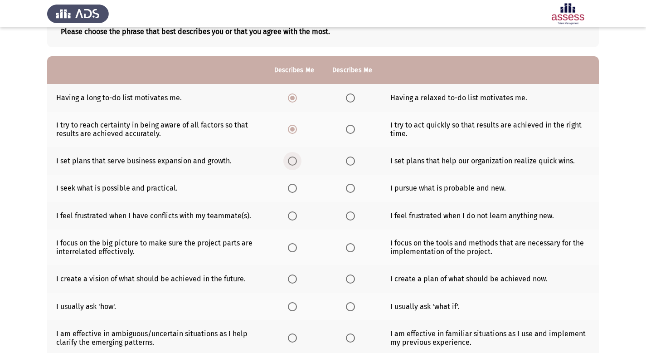
click at [296, 162] on span "Select an option" at bounding box center [292, 160] width 9 height 9
click at [296, 162] on input "Select an option" at bounding box center [292, 160] width 9 height 9
click at [294, 188] on span "Select an option" at bounding box center [292, 188] width 9 height 9
click at [294, 188] on input "Select an option" at bounding box center [292, 188] width 9 height 9
click at [292, 218] on span "Select an option" at bounding box center [292, 215] width 9 height 9
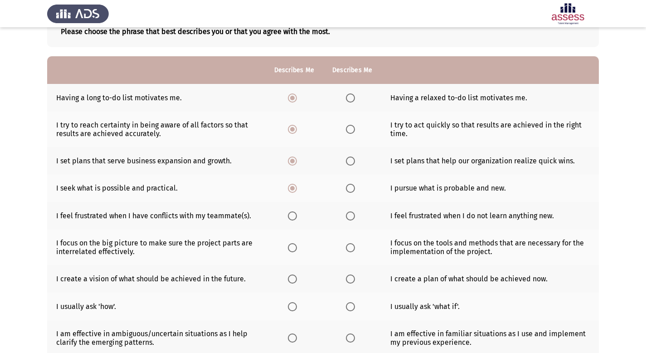
click at [292, 218] on input "Select an option" at bounding box center [292, 215] width 9 height 9
click at [353, 248] on span "Select an option" at bounding box center [350, 247] width 9 height 9
click at [353, 248] on input "Select an option" at bounding box center [350, 247] width 9 height 9
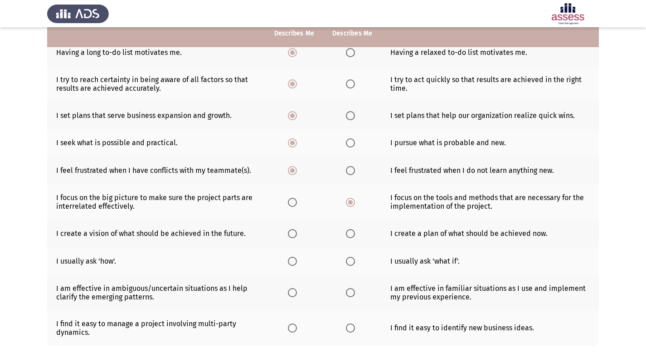
scroll to position [107, 0]
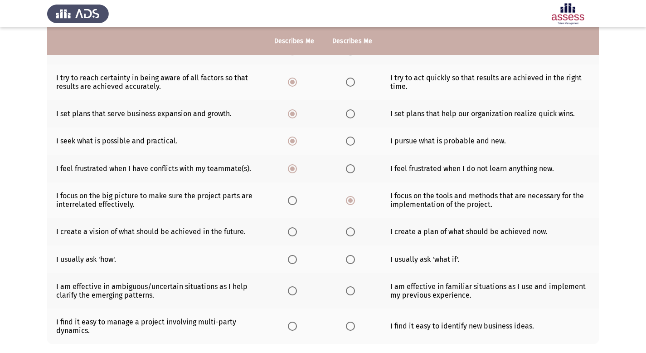
click at [352, 233] on span "Select an option" at bounding box center [350, 231] width 9 height 9
click at [352, 233] on input "Select an option" at bounding box center [350, 231] width 9 height 9
click at [347, 260] on span "Select an option" at bounding box center [350, 259] width 9 height 9
click at [347, 260] on input "Select an option" at bounding box center [350, 259] width 9 height 9
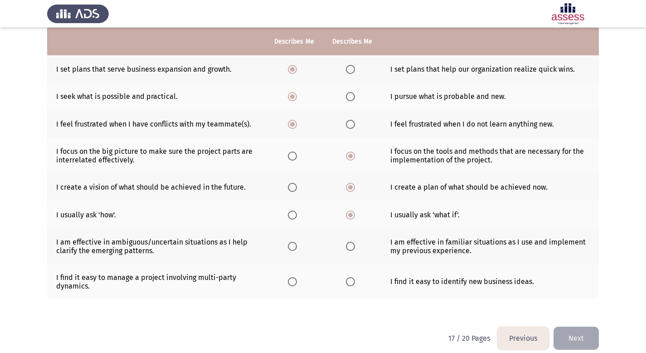
scroll to position [152, 0]
click at [291, 280] on span "Select an option" at bounding box center [292, 281] width 9 height 9
click at [291, 280] on input "Select an option" at bounding box center [292, 281] width 9 height 9
click at [294, 247] on span "Select an option" at bounding box center [292, 245] width 9 height 9
click at [294, 247] on input "Select an option" at bounding box center [292, 245] width 9 height 9
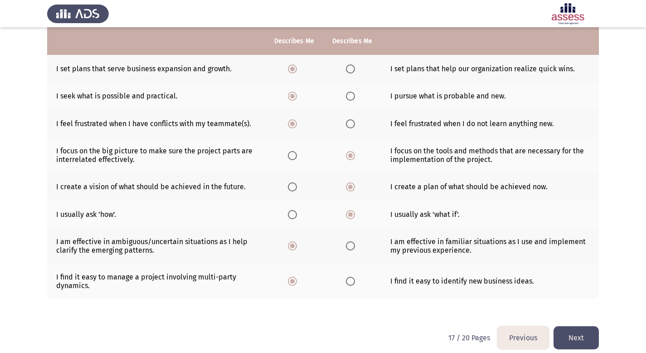
click at [579, 337] on button "Next" at bounding box center [576, 337] width 45 height 23
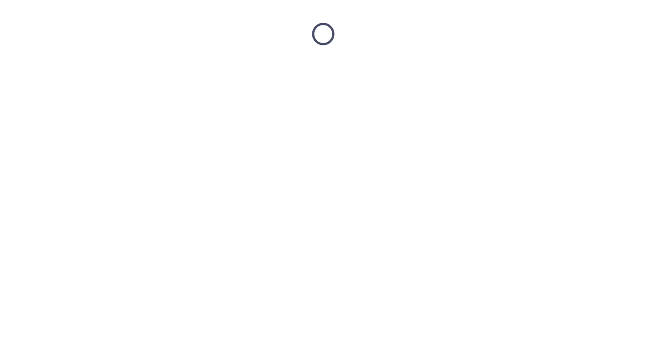
scroll to position [0, 0]
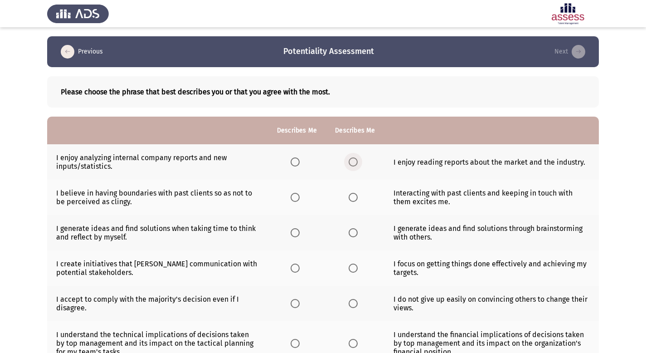
click at [355, 161] on span "Select an option" at bounding box center [353, 161] width 9 height 9
click at [355, 161] on input "Select an option" at bounding box center [353, 161] width 9 height 9
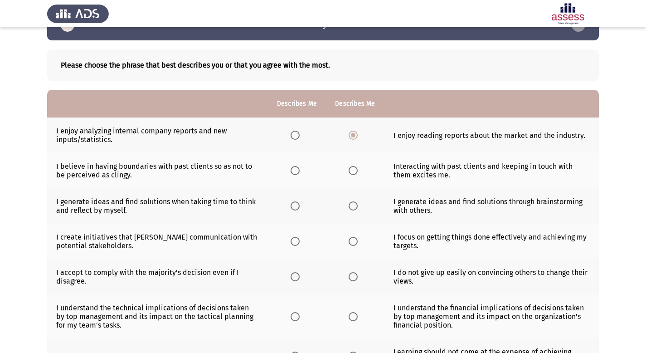
scroll to position [27, 0]
click at [350, 169] on span "Select an option" at bounding box center [353, 169] width 9 height 9
click at [350, 169] on input "Select an option" at bounding box center [353, 169] width 9 height 9
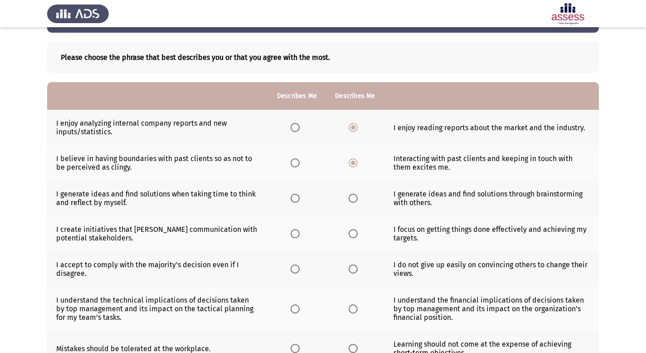
scroll to position [40, 0]
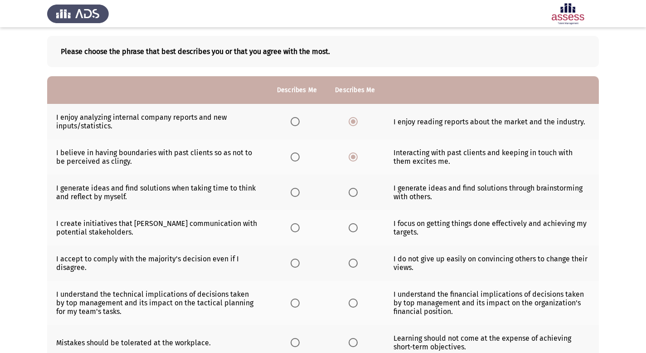
click at [354, 190] on span "Select an option" at bounding box center [353, 192] width 9 height 9
click at [354, 190] on input "Select an option" at bounding box center [353, 192] width 9 height 9
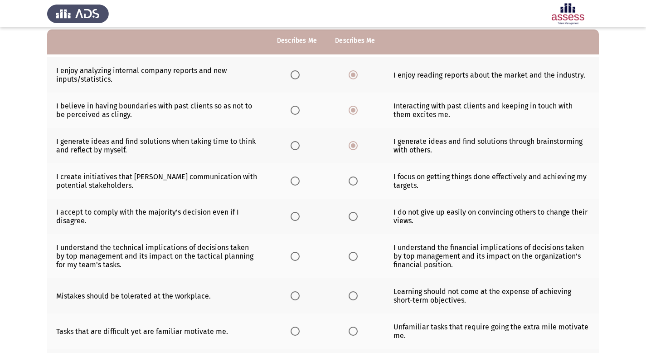
scroll to position [87, 0]
click at [352, 184] on span "Select an option" at bounding box center [353, 180] width 9 height 9
click at [352, 184] on input "Select an option" at bounding box center [353, 180] width 9 height 9
click at [300, 217] on span "Select an option" at bounding box center [295, 216] width 9 height 9
click at [300, 217] on input "Select an option" at bounding box center [295, 216] width 9 height 9
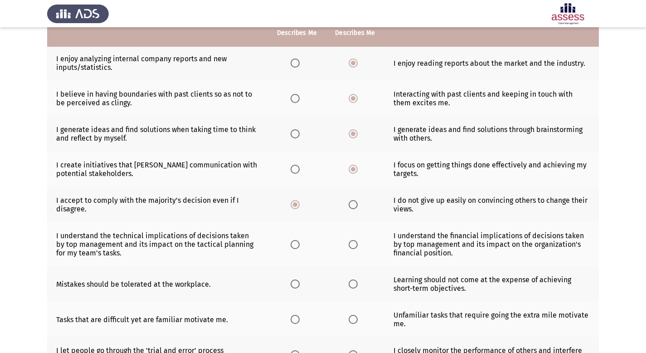
scroll to position [100, 0]
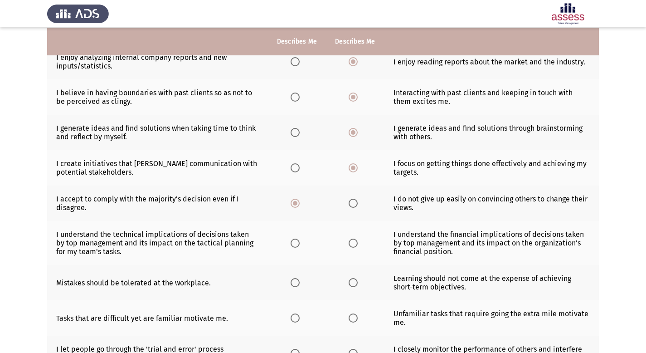
click at [296, 244] on span "Select an option" at bounding box center [295, 242] width 9 height 9
click at [296, 244] on input "Select an option" at bounding box center [295, 242] width 9 height 9
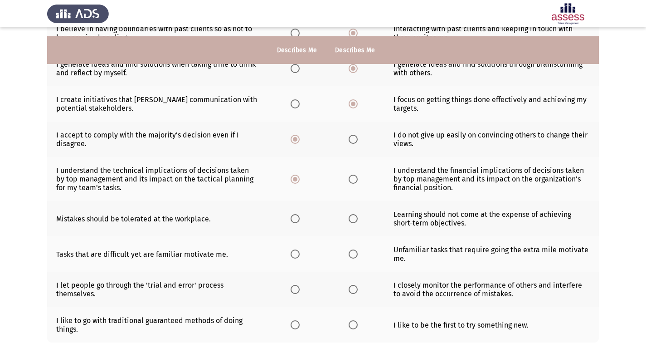
scroll to position [173, 0]
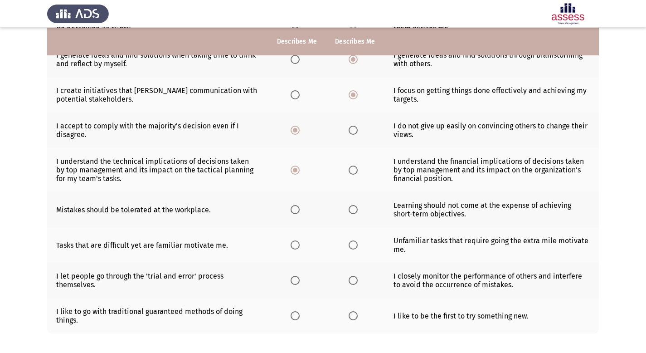
click at [298, 215] on th at bounding box center [297, 209] width 58 height 35
click at [295, 208] on span "Select an option" at bounding box center [295, 209] width 9 height 9
click at [295, 208] on input "Select an option" at bounding box center [295, 209] width 9 height 9
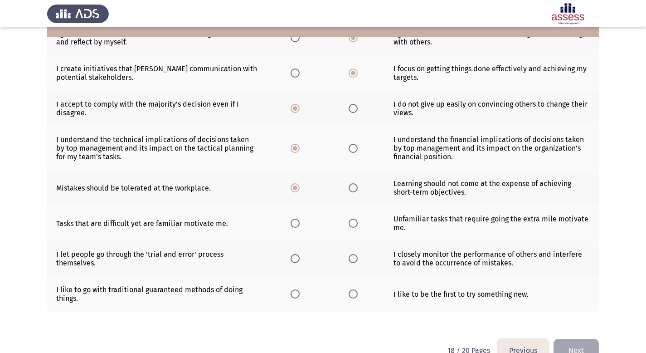
scroll to position [209, 0]
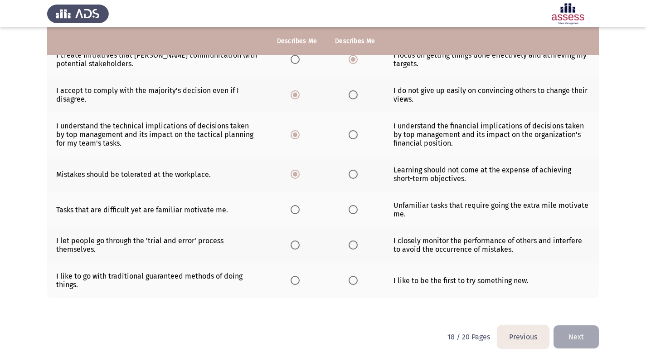
click at [289, 211] on th at bounding box center [297, 209] width 58 height 35
click at [294, 214] on span "Select an option" at bounding box center [295, 209] width 9 height 9
click at [294, 214] on input "Select an option" at bounding box center [295, 209] width 9 height 9
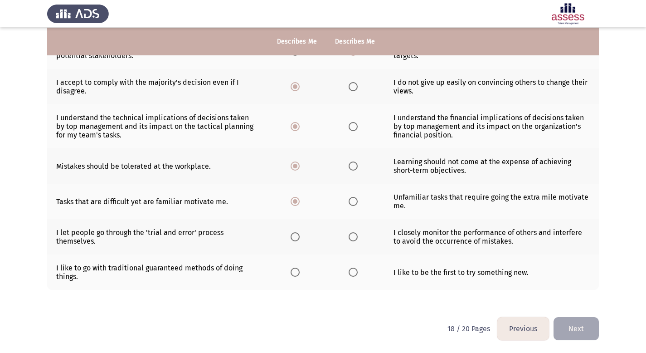
scroll to position [217, 0]
click at [350, 233] on span "Select an option" at bounding box center [353, 236] width 9 height 9
click at [350, 233] on input "Select an option" at bounding box center [353, 236] width 9 height 9
click at [354, 275] on span "Select an option" at bounding box center [353, 271] width 9 height 9
click at [354, 275] on input "Select an option" at bounding box center [353, 271] width 9 height 9
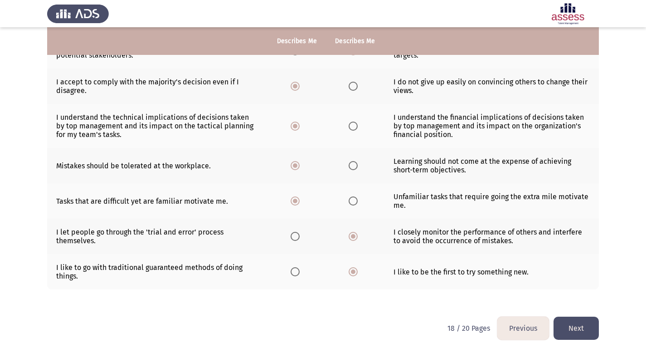
click at [582, 334] on button "Next" at bounding box center [576, 327] width 45 height 23
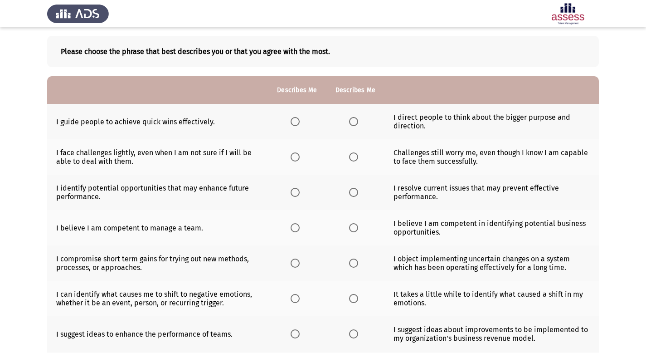
scroll to position [41, 0]
click at [355, 123] on span "Select an option" at bounding box center [353, 121] width 9 height 9
click at [355, 123] on input "Select an option" at bounding box center [353, 121] width 9 height 9
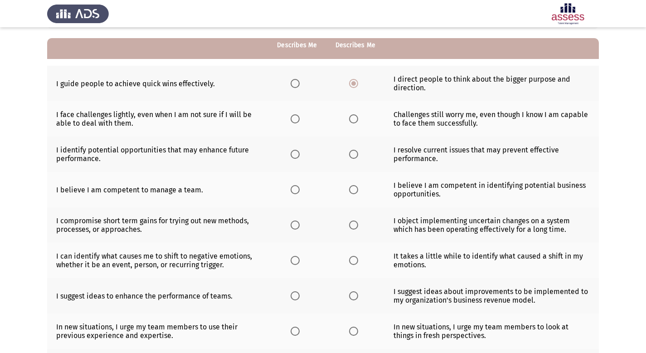
scroll to position [87, 0]
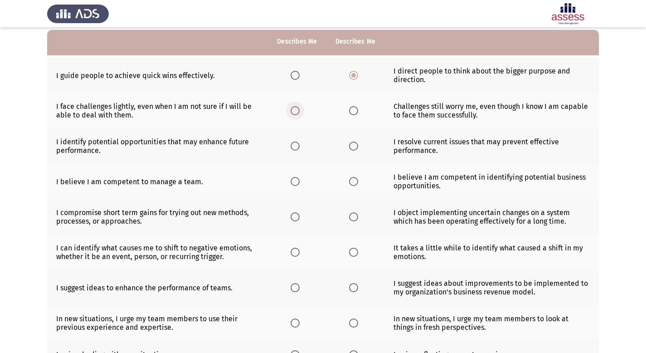
drag, startPoint x: 296, startPoint y: 113, endPoint x: 296, endPoint y: 88, distance: 24.9
click at [297, 105] on th at bounding box center [297, 110] width 58 height 35
click at [297, 115] on th at bounding box center [297, 110] width 58 height 35
click at [294, 111] on span "Select an option" at bounding box center [295, 110] width 9 height 9
click at [294, 111] on input "Select an option" at bounding box center [295, 110] width 9 height 9
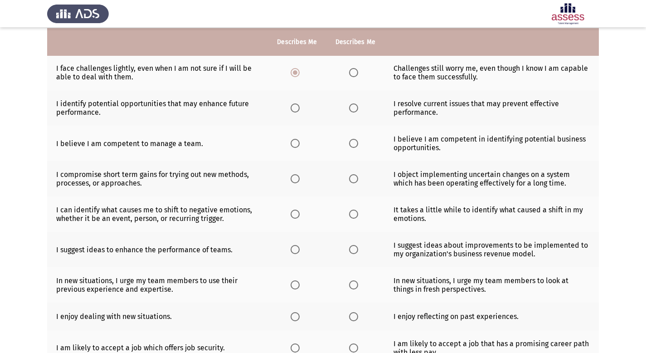
scroll to position [126, 0]
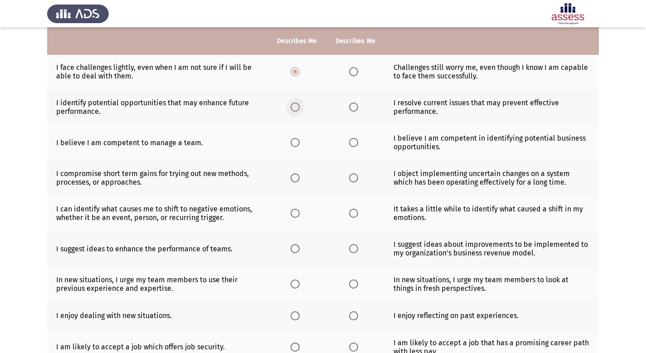
click at [296, 107] on span "Select an option" at bounding box center [295, 106] width 9 height 9
click at [296, 107] on input "Select an option" at bounding box center [295, 106] width 9 height 9
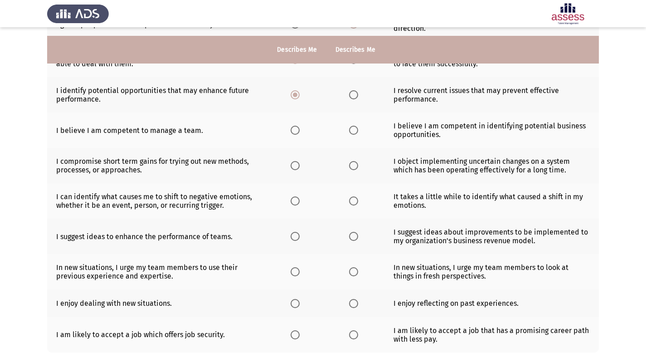
scroll to position [146, 0]
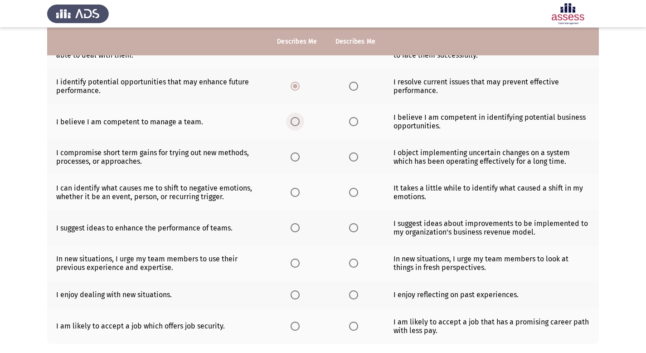
click at [298, 123] on span "Select an option" at bounding box center [295, 121] width 9 height 9
click at [298, 123] on input "Select an option" at bounding box center [295, 121] width 9 height 9
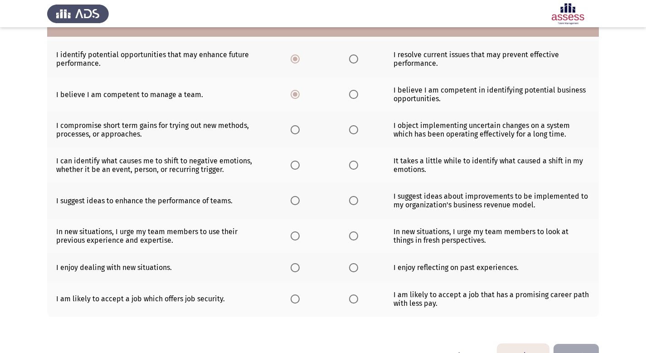
scroll to position [174, 0]
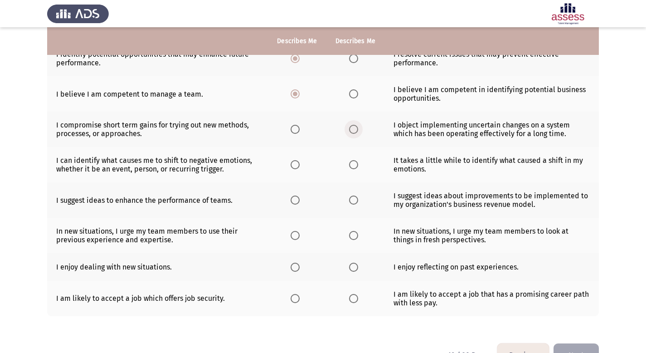
click at [354, 132] on span "Select an option" at bounding box center [353, 129] width 9 height 9
click at [354, 132] on input "Select an option" at bounding box center [353, 129] width 9 height 9
click at [292, 128] on span "Select an option" at bounding box center [295, 129] width 9 height 9
click at [292, 128] on input "Select an option" at bounding box center [295, 129] width 9 height 9
click at [295, 165] on span "Select an option" at bounding box center [295, 165] width 0 height 0
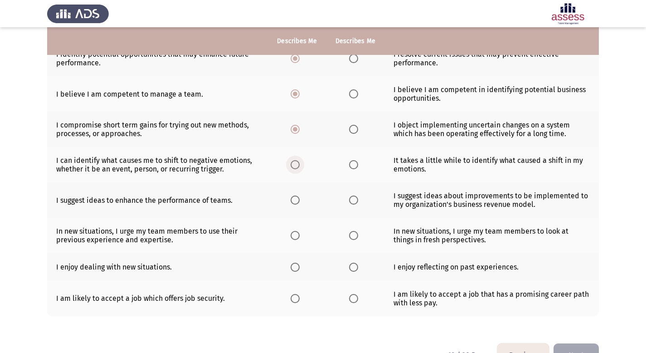
click at [296, 165] on input "Select an option" at bounding box center [295, 164] width 9 height 9
click at [299, 203] on span "Select an option" at bounding box center [295, 199] width 9 height 9
click at [299, 203] on input "Select an option" at bounding box center [295, 199] width 9 height 9
click at [355, 236] on span "Select an option" at bounding box center [353, 235] width 9 height 9
click at [355, 236] on input "Select an option" at bounding box center [353, 235] width 9 height 9
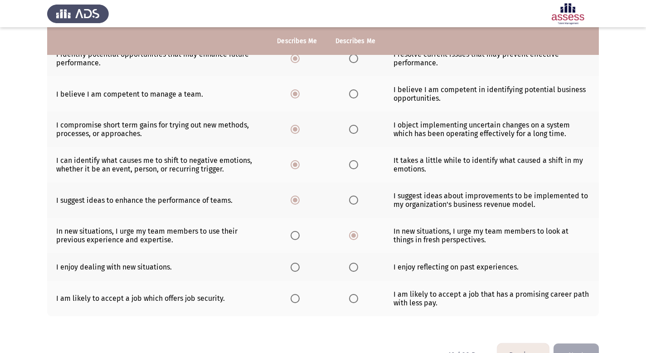
click at [294, 267] on span "Select an option" at bounding box center [295, 266] width 9 height 9
click at [294, 267] on input "Select an option" at bounding box center [295, 266] width 9 height 9
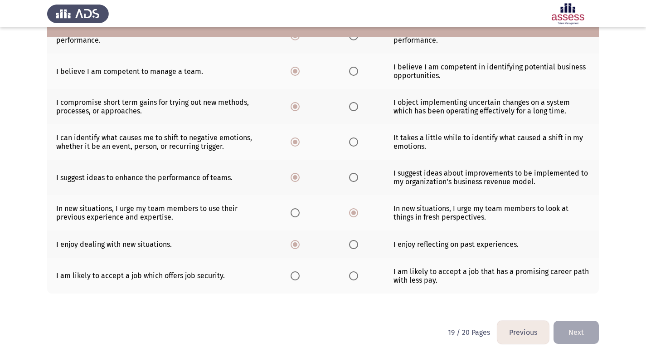
scroll to position [200, 0]
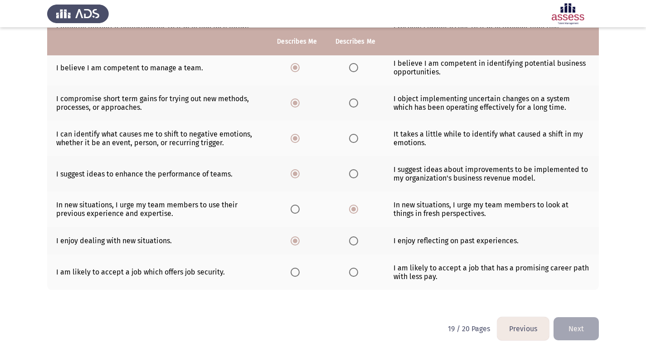
click at [296, 274] on span "Select an option" at bounding box center [295, 271] width 9 height 9
click at [296, 274] on input "Select an option" at bounding box center [295, 271] width 9 height 9
click at [572, 331] on button "Next" at bounding box center [576, 328] width 45 height 23
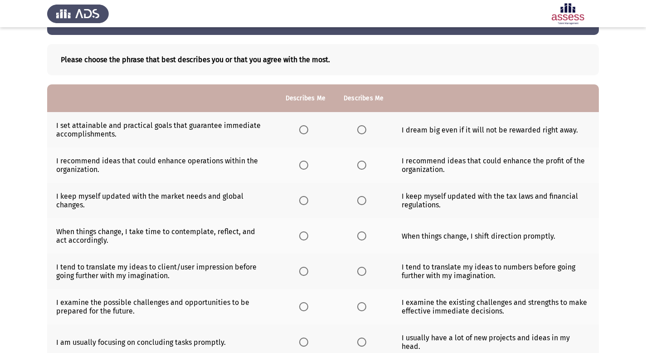
scroll to position [39, 0]
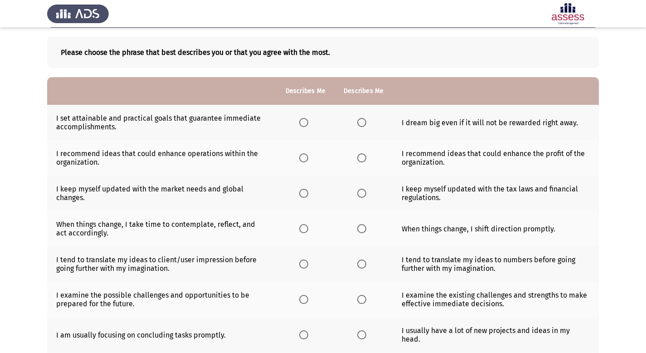
click at [305, 126] on span "Select an option" at bounding box center [303, 122] width 9 height 9
click at [305, 126] on input "Select an option" at bounding box center [303, 122] width 9 height 9
click at [306, 160] on span "Select an option" at bounding box center [303, 157] width 9 height 9
click at [306, 160] on input "Select an option" at bounding box center [303, 157] width 9 height 9
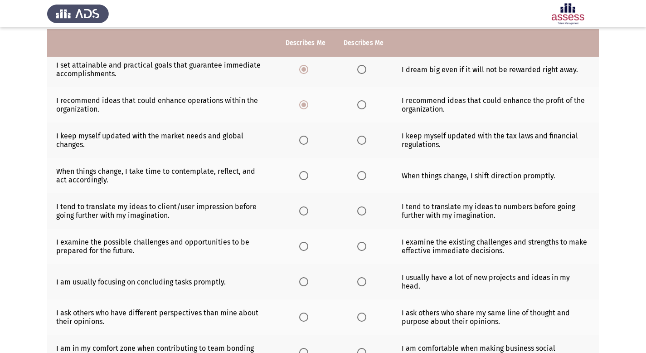
scroll to position [92, 0]
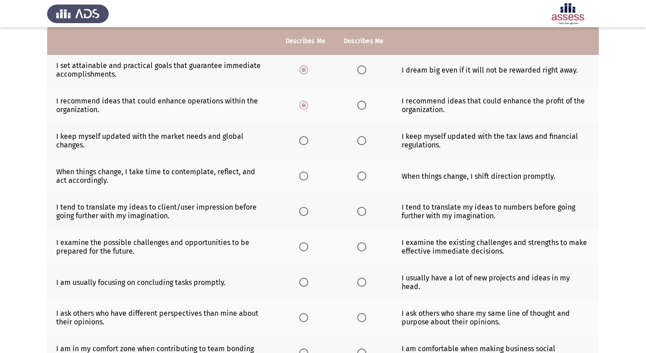
click at [364, 109] on span "Select an option" at bounding box center [361, 105] width 9 height 9
click at [364, 109] on input "Select an option" at bounding box center [361, 105] width 9 height 9
click at [304, 143] on span "Select an option" at bounding box center [303, 140] width 9 height 9
click at [304, 143] on input "Select an option" at bounding box center [303, 140] width 9 height 9
click at [362, 176] on span "Select an option" at bounding box center [361, 175] width 9 height 9
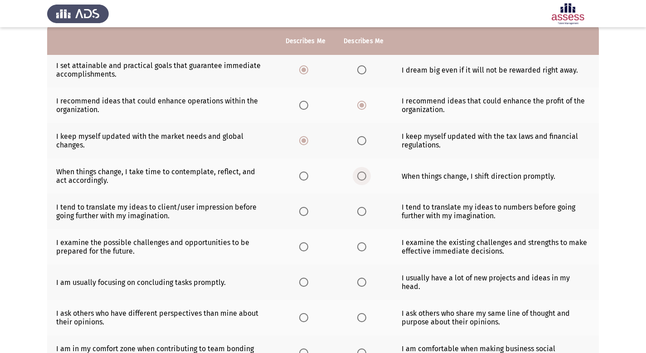
click at [362, 176] on input "Select an option" at bounding box center [361, 175] width 9 height 9
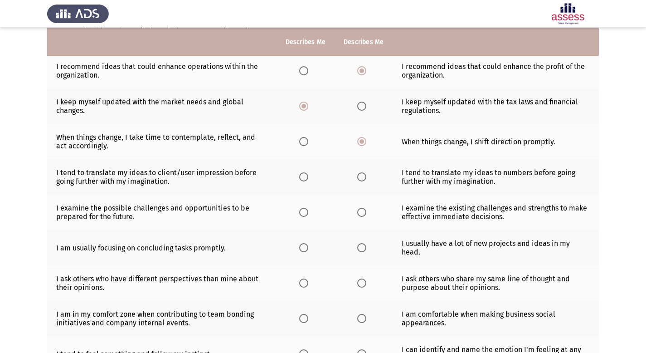
scroll to position [127, 0]
click at [364, 178] on span "Select an option" at bounding box center [361, 176] width 9 height 9
click at [364, 178] on input "Select an option" at bounding box center [361, 176] width 9 height 9
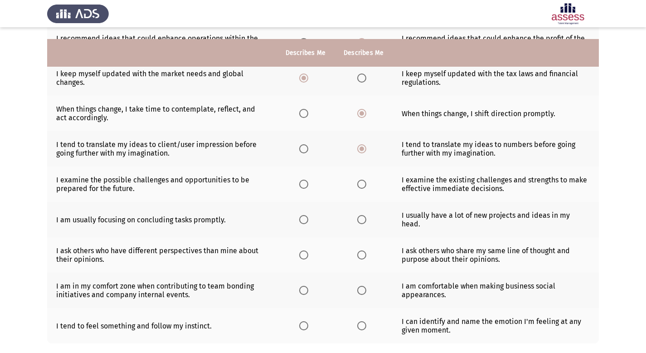
scroll to position [175, 0]
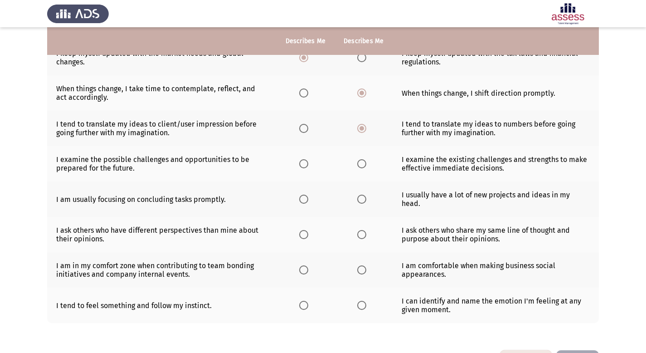
click at [362, 169] on th at bounding box center [364, 163] width 58 height 35
click at [364, 165] on span "Select an option" at bounding box center [361, 163] width 9 height 9
click at [364, 165] on input "Select an option" at bounding box center [361, 163] width 9 height 9
click at [303, 196] on span "Select an option" at bounding box center [303, 198] width 9 height 9
click at [303, 196] on input "Select an option" at bounding box center [303, 198] width 9 height 9
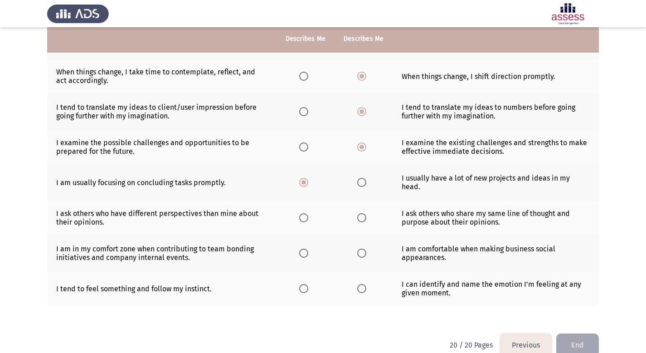
scroll to position [200, 0]
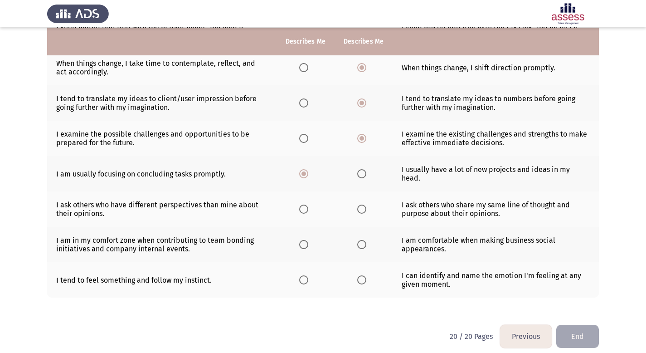
click at [367, 204] on label "Select an option" at bounding box center [363, 208] width 13 height 9
click at [366, 204] on input "Select an option" at bounding box center [361, 208] width 9 height 9
click at [306, 240] on span "Select an option" at bounding box center [303, 244] width 9 height 9
click at [306, 240] on input "Select an option" at bounding box center [303, 244] width 9 height 9
click at [365, 275] on span "Select an option" at bounding box center [361, 279] width 9 height 9
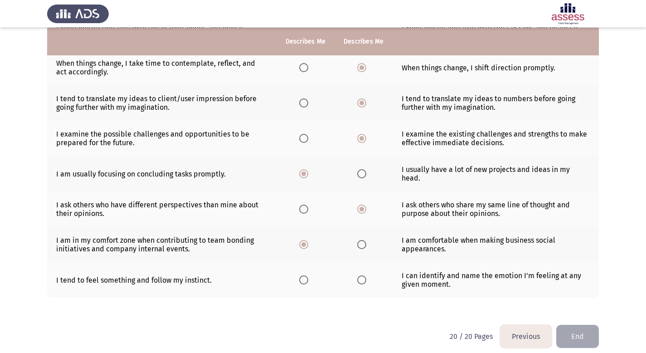
click at [365, 275] on input "Select an option" at bounding box center [361, 279] width 9 height 9
click at [578, 330] on button "End" at bounding box center [577, 336] width 43 height 23
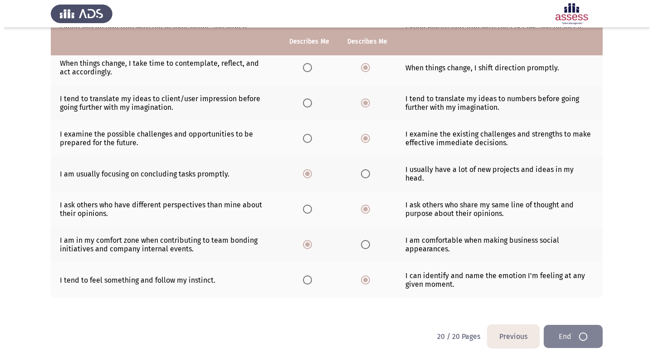
scroll to position [0, 0]
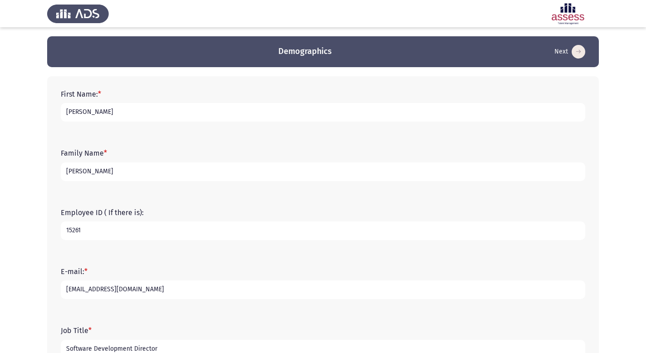
click at [189, 109] on input "[PERSON_NAME]" at bounding box center [323, 112] width 525 height 19
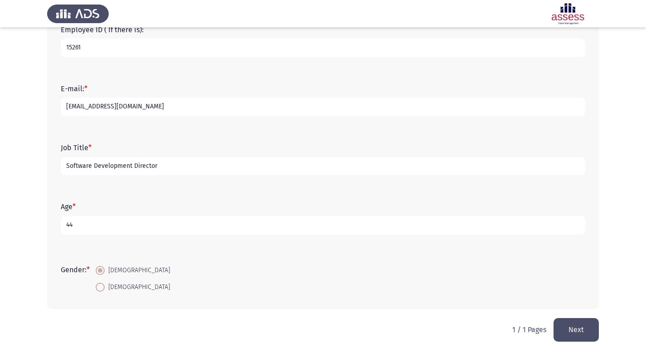
scroll to position [184, 0]
click at [575, 327] on button "Next" at bounding box center [576, 327] width 45 height 23
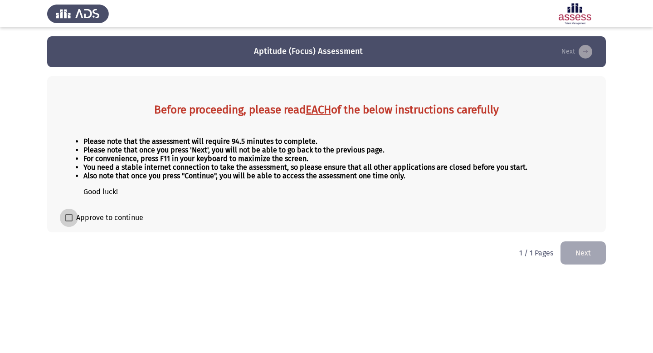
click at [113, 222] on span "Approve to continue" at bounding box center [109, 217] width 67 height 11
click at [69, 222] on input "Approve to continue" at bounding box center [68, 221] width 0 height 0
checkbox input "true"
click at [583, 252] on button "Next" at bounding box center [582, 252] width 45 height 23
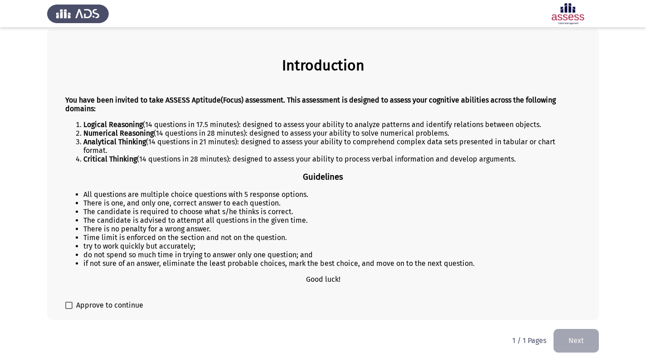
scroll to position [47, 0]
drag, startPoint x: 87, startPoint y: 205, endPoint x: 194, endPoint y: 209, distance: 107.5
click at [189, 209] on ul "All questions are multiple choice questions with 5 response options. There is o…" at bounding box center [322, 229] width 515 height 78
drag, startPoint x: 84, startPoint y: 215, endPoint x: 219, endPoint y: 215, distance: 134.2
click at [214, 216] on li "The candidate is advised to attempt all questions in the given time." at bounding box center [331, 220] width 497 height 9
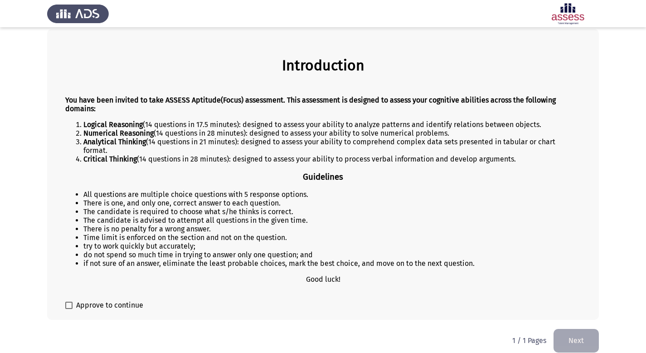
drag, startPoint x: 93, startPoint y: 223, endPoint x: 214, endPoint y: 222, distance: 120.1
click at [211, 224] on li "There is no penalty for a wrong answer." at bounding box center [331, 228] width 497 height 9
click at [88, 233] on li "Time limit is enforced on the section and not on the question." at bounding box center [331, 237] width 497 height 9
drag, startPoint x: 88, startPoint y: 232, endPoint x: 185, endPoint y: 234, distance: 97.5
click at [147, 234] on ul "All questions are multiple choice questions with 5 response options. There is o…" at bounding box center [322, 229] width 515 height 78
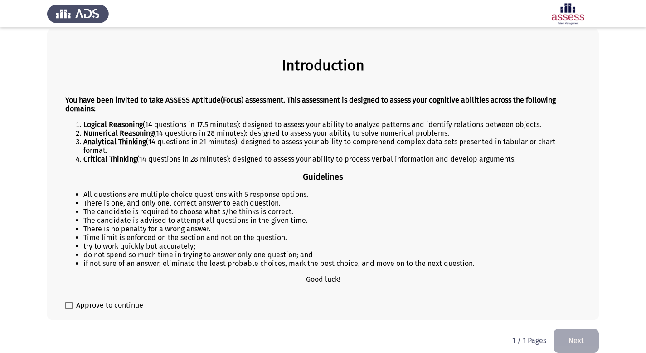
drag, startPoint x: 202, startPoint y: 234, endPoint x: 240, endPoint y: 231, distance: 38.2
click at [240, 231] on ul "All questions are multiple choice questions with 5 response options. There is o…" at bounding box center [322, 229] width 515 height 78
drag, startPoint x: 90, startPoint y: 240, endPoint x: 168, endPoint y: 245, distance: 78.1
click at [164, 244] on ul "All questions are multiple choice questions with 5 response options. There is o…" at bounding box center [322, 229] width 515 height 78
drag, startPoint x: 86, startPoint y: 249, endPoint x: 134, endPoint y: 251, distance: 47.6
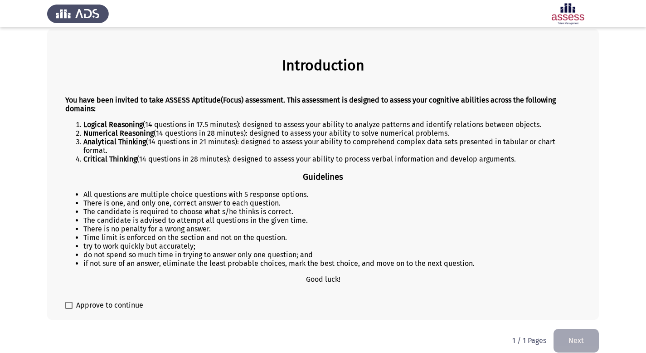
click at [132, 250] on ul "All questions are multiple choice questions with 5 response options. There is o…" at bounding box center [322, 229] width 515 height 78
drag, startPoint x: 99, startPoint y: 260, endPoint x: 172, endPoint y: 260, distance: 73.0
click at [167, 260] on div "You have been invited to take ASSESS Aptitude(Focus) assessment. This assessmen…" at bounding box center [322, 189] width 515 height 202
drag, startPoint x: 173, startPoint y: 260, endPoint x: 228, endPoint y: 264, distance: 55.9
click at [210, 262] on div "You have been invited to take ASSESS Aptitude(Focus) assessment. This assessmen…" at bounding box center [322, 189] width 515 height 202
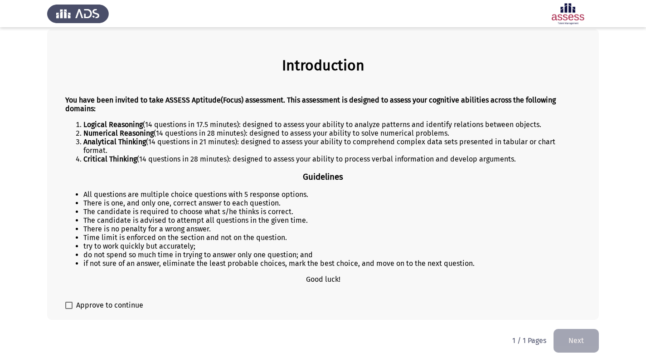
click at [394, 224] on li "There is no penalty for a wrong answer." at bounding box center [331, 228] width 497 height 9
click at [111, 300] on span "Approve to continue" at bounding box center [109, 305] width 67 height 11
click at [69, 309] on input "Approve to continue" at bounding box center [68, 309] width 0 height 0
checkbox input "true"
click at [578, 335] on button "Next" at bounding box center [576, 340] width 45 height 23
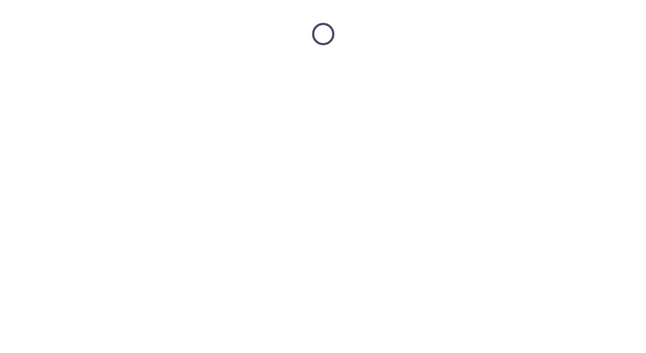
scroll to position [0, 0]
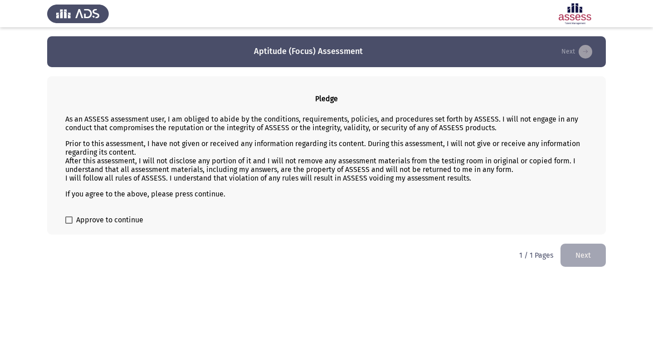
click at [111, 223] on span "Approve to continue" at bounding box center [109, 219] width 67 height 11
click at [69, 223] on input "Approve to continue" at bounding box center [68, 223] width 0 height 0
checkbox input "true"
click at [583, 257] on button "Next" at bounding box center [582, 254] width 45 height 23
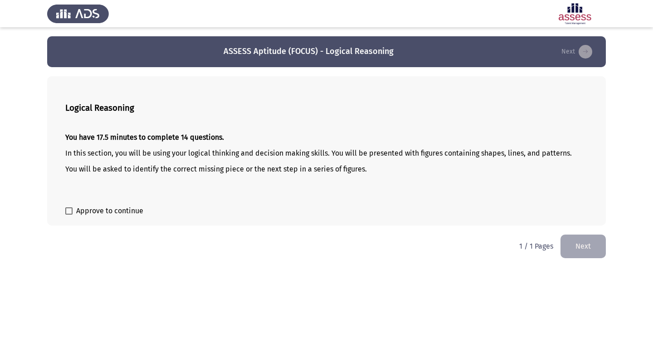
click at [101, 212] on span "Approve to continue" at bounding box center [109, 210] width 67 height 11
click at [69, 214] on input "Approve to continue" at bounding box center [68, 214] width 0 height 0
checkbox input "true"
click at [587, 249] on button "Next" at bounding box center [582, 245] width 45 height 23
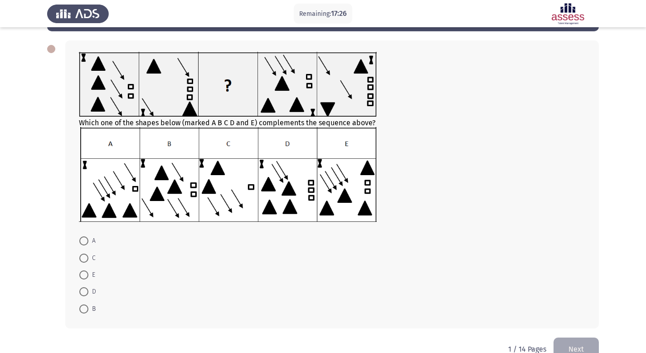
scroll to position [36, 0]
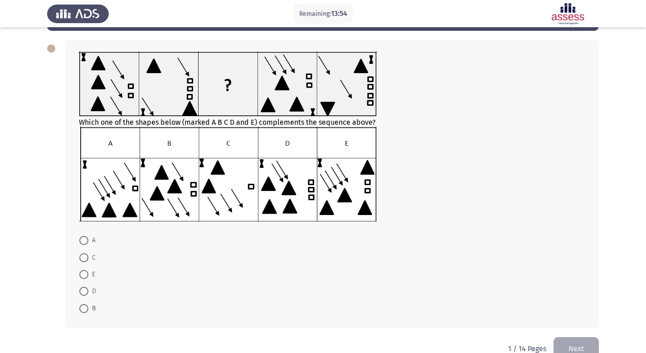
click at [87, 243] on span at bounding box center [83, 240] width 9 height 9
click at [87, 243] on input "A" at bounding box center [83, 240] width 9 height 9
radio input "true"
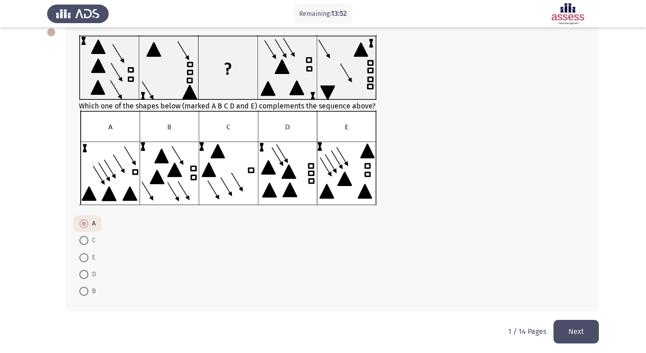
scroll to position [53, 0]
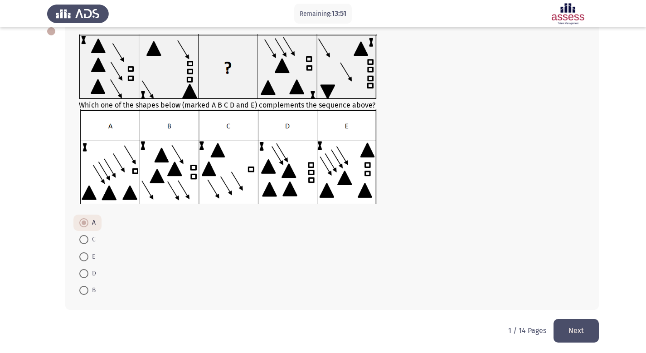
click at [572, 331] on button "Next" at bounding box center [576, 330] width 45 height 23
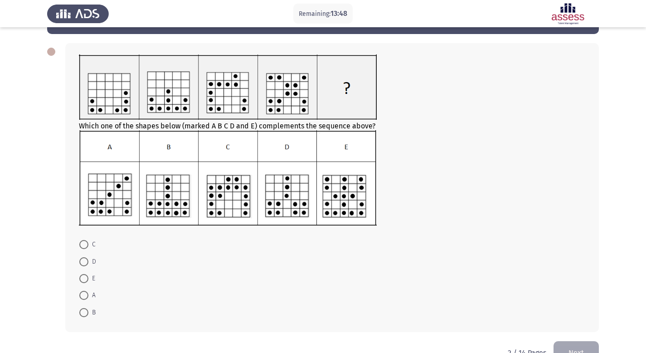
scroll to position [34, 0]
click at [89, 262] on span "D" at bounding box center [92, 261] width 8 height 11
click at [88, 262] on input "D" at bounding box center [83, 261] width 9 height 9
radio input "true"
click at [578, 345] on button "Next" at bounding box center [576, 351] width 45 height 23
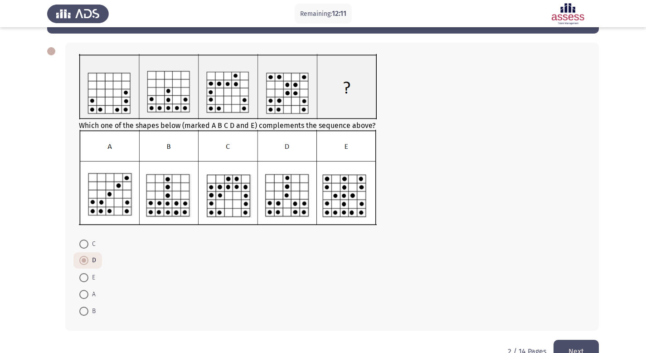
scroll to position [0, 0]
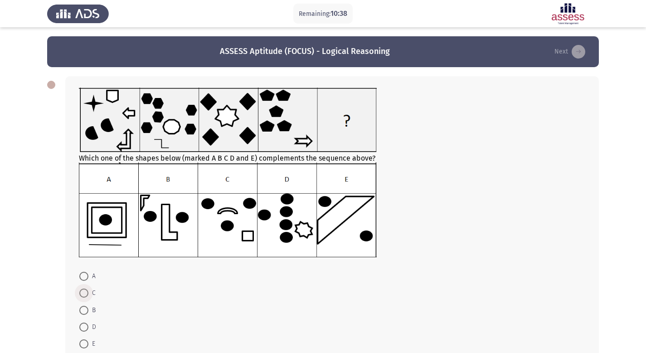
drag, startPoint x: 90, startPoint y: 291, endPoint x: 101, endPoint y: 295, distance: 11.5
click at [90, 291] on span "C" at bounding box center [91, 292] width 7 height 11
click at [88, 291] on input "C" at bounding box center [83, 292] width 9 height 9
radio input "true"
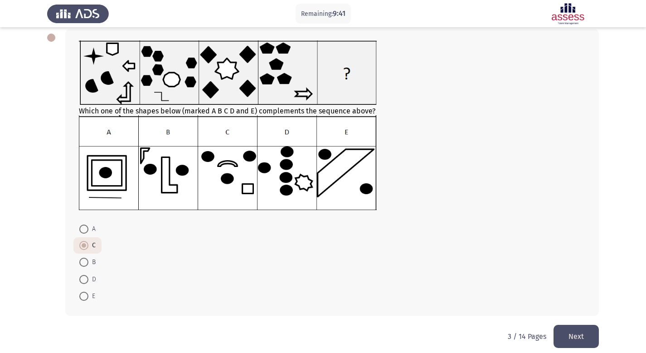
scroll to position [48, 0]
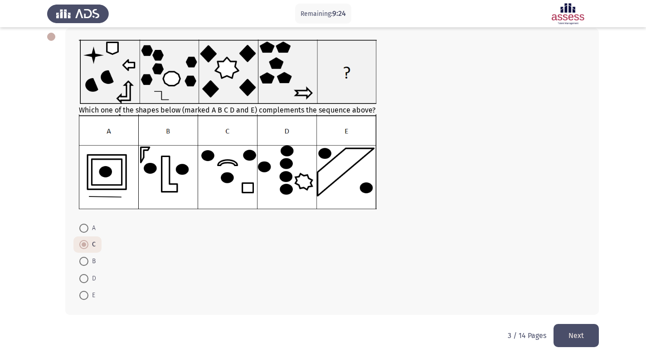
click at [583, 332] on button "Next" at bounding box center [576, 335] width 45 height 23
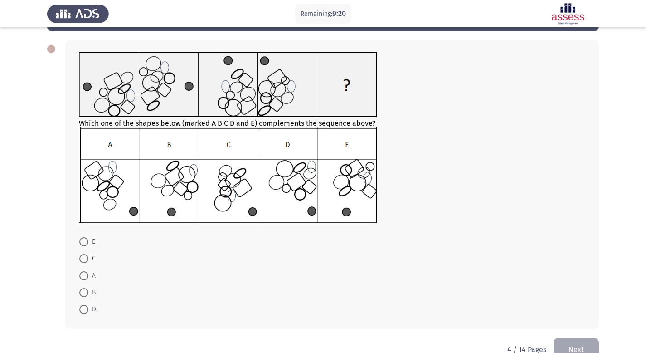
scroll to position [35, 0]
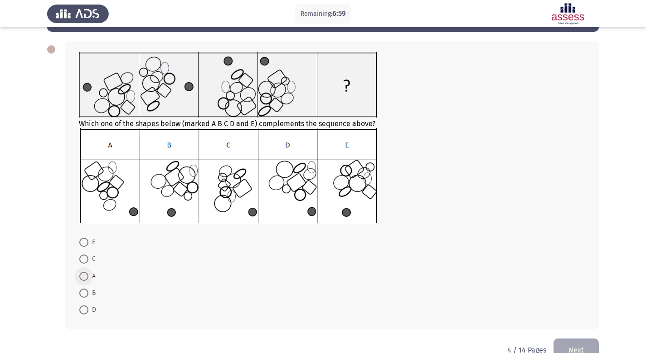
click at [85, 277] on span at bounding box center [83, 276] width 9 height 9
click at [85, 277] on input "A" at bounding box center [83, 276] width 9 height 9
radio input "true"
click at [582, 345] on button "Next" at bounding box center [576, 349] width 45 height 23
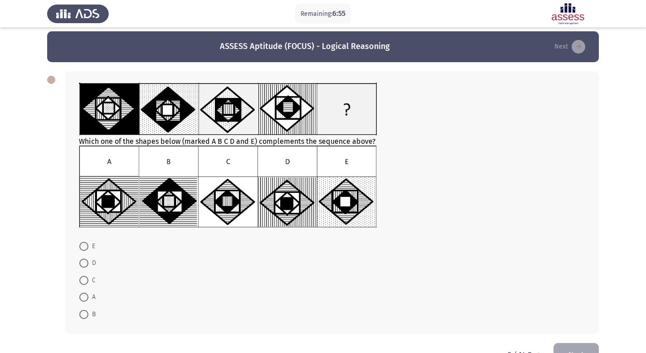
scroll to position [5, 0]
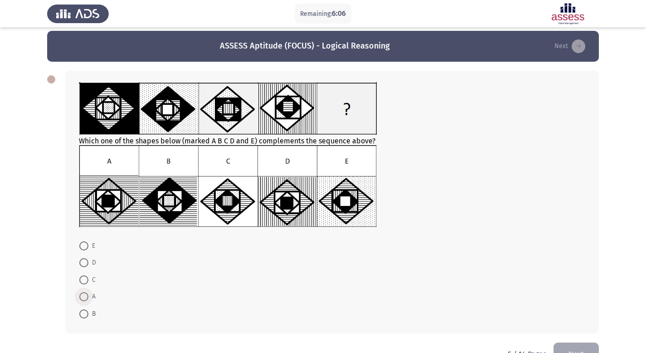
click at [84, 299] on span at bounding box center [83, 296] width 9 height 9
click at [84, 299] on input "A" at bounding box center [83, 296] width 9 height 9
radio input "true"
click at [578, 349] on button "Next" at bounding box center [576, 352] width 45 height 23
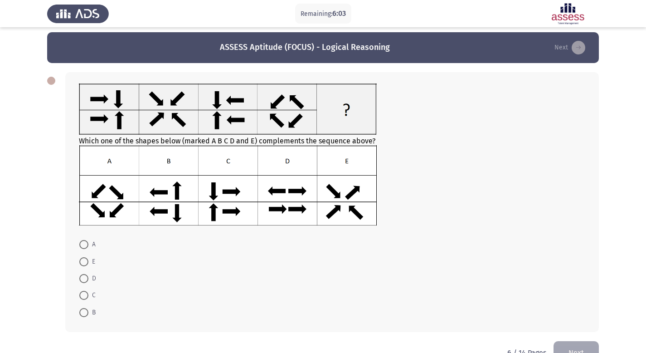
scroll to position [14, 0]
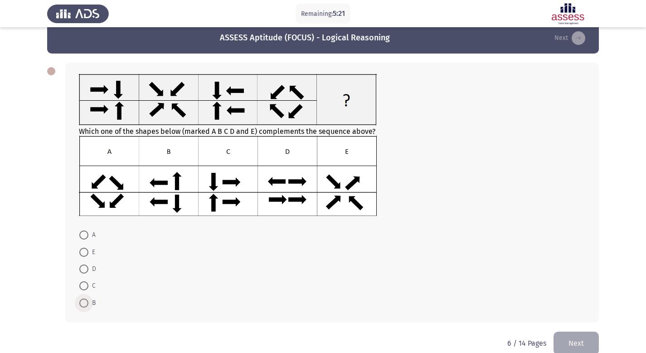
click at [84, 301] on span at bounding box center [83, 302] width 9 height 9
click at [84, 301] on input "B" at bounding box center [83, 302] width 9 height 9
radio input "true"
click at [569, 340] on button "Next" at bounding box center [576, 341] width 45 height 23
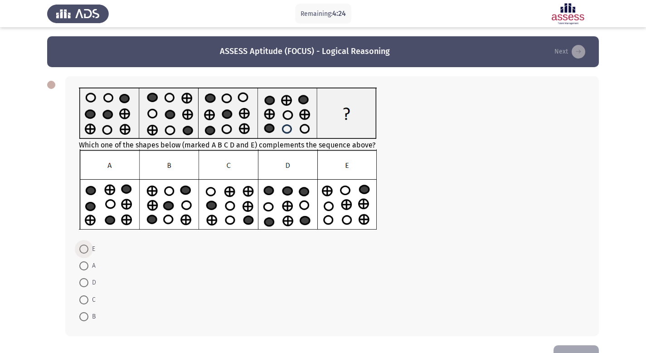
click at [90, 248] on span "E" at bounding box center [91, 248] width 7 height 11
click at [88, 248] on input "E" at bounding box center [83, 248] width 9 height 9
radio input "true"
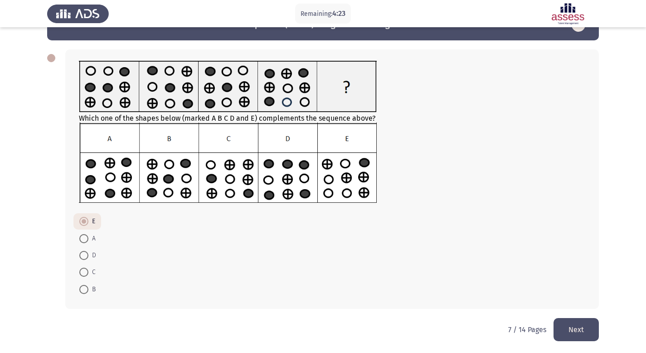
scroll to position [28, 0]
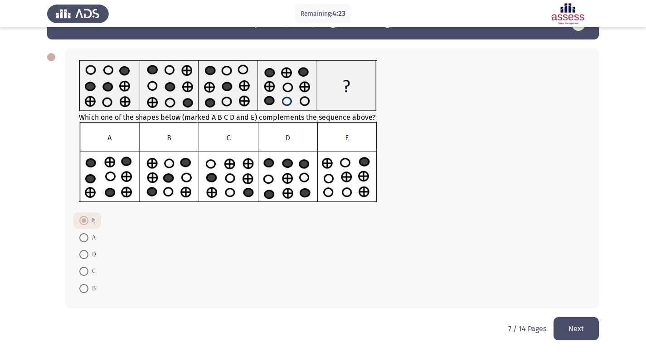
click at [578, 329] on button "Next" at bounding box center [576, 328] width 45 height 23
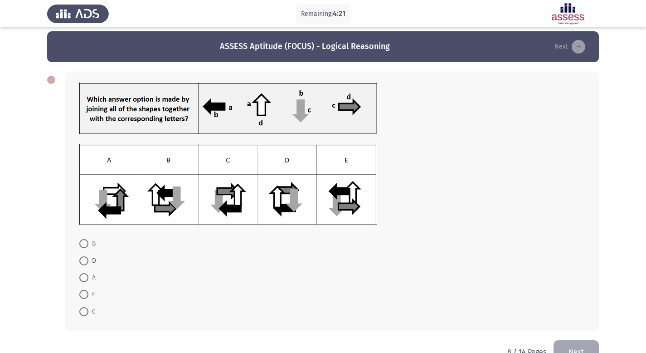
scroll to position [13, 0]
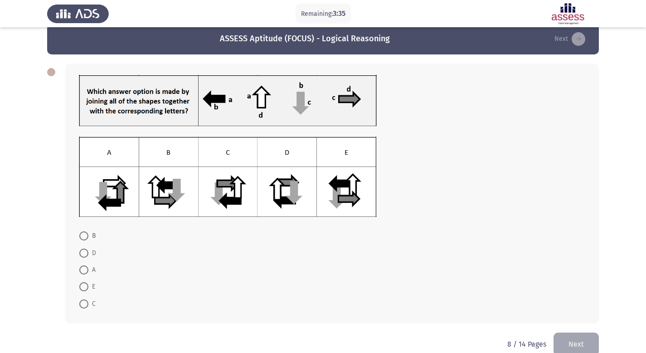
click at [85, 289] on span at bounding box center [83, 286] width 9 height 9
click at [85, 289] on input "E" at bounding box center [83, 286] width 9 height 9
radio input "true"
click at [573, 343] on button "Next" at bounding box center [576, 342] width 45 height 23
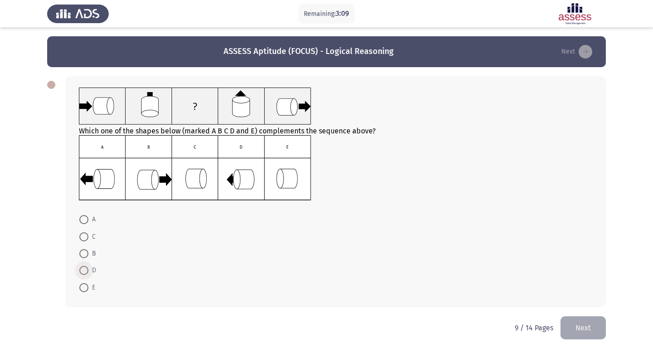
click at [85, 272] on span at bounding box center [83, 270] width 9 height 9
click at [85, 272] on input "D" at bounding box center [83, 270] width 9 height 9
radio input "true"
click at [579, 327] on button "Next" at bounding box center [582, 326] width 45 height 23
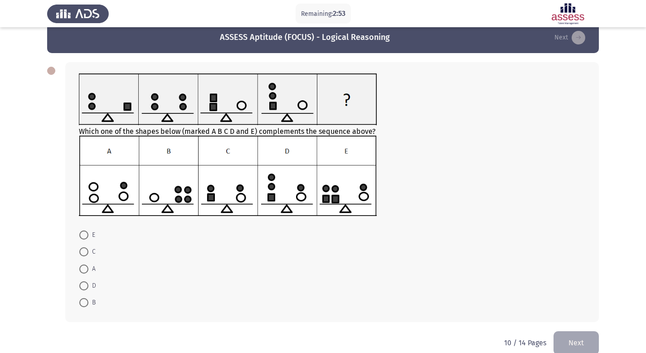
scroll to position [29, 0]
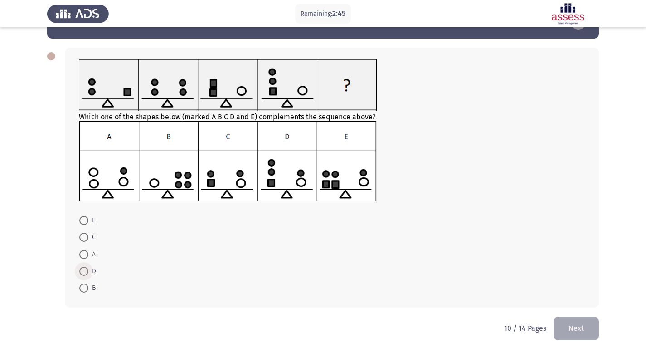
click at [85, 268] on span at bounding box center [83, 271] width 9 height 9
click at [85, 268] on input "D" at bounding box center [83, 271] width 9 height 9
radio input "true"
click at [571, 328] on button "Next" at bounding box center [576, 327] width 45 height 23
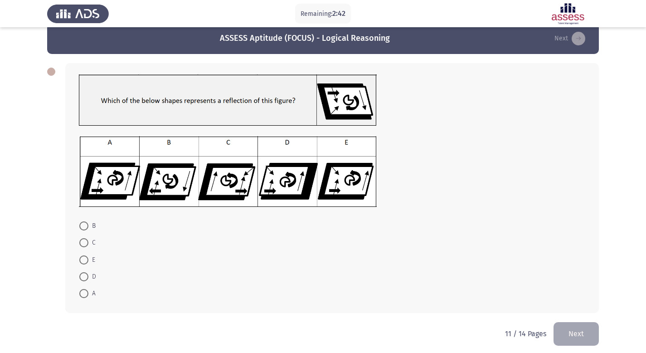
scroll to position [19, 0]
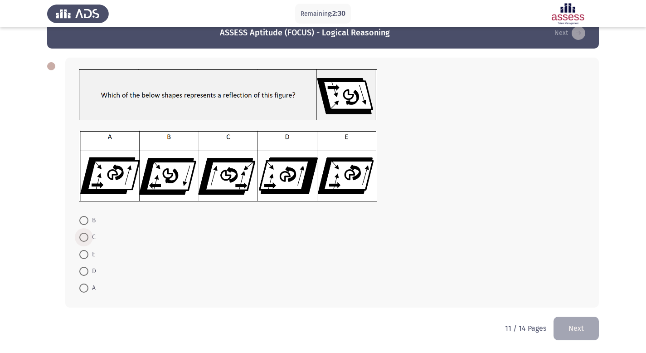
drag, startPoint x: 83, startPoint y: 237, endPoint x: 132, endPoint y: 257, distance: 53.5
click at [83, 237] on span at bounding box center [83, 237] width 9 height 9
click at [83, 237] on input "C" at bounding box center [83, 237] width 9 height 9
radio input "true"
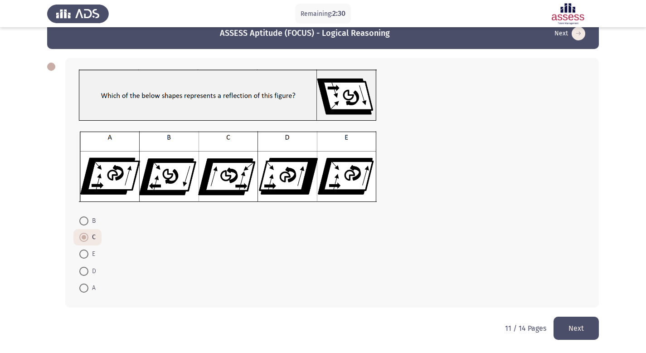
click at [573, 328] on button "Next" at bounding box center [576, 327] width 45 height 23
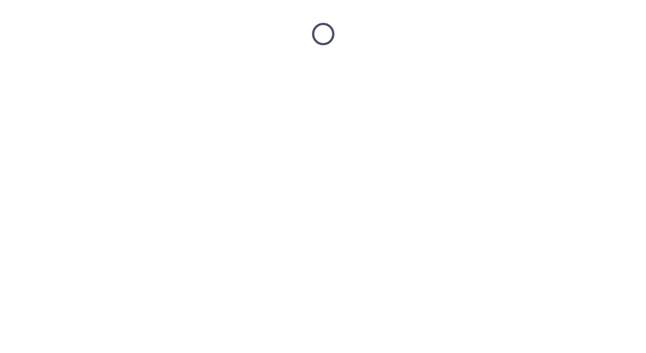
scroll to position [0, 0]
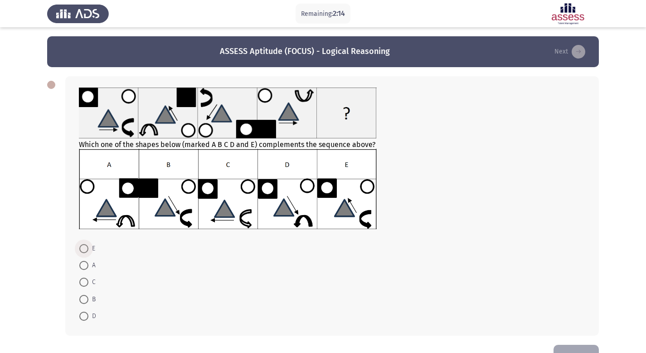
click at [85, 244] on span at bounding box center [83, 248] width 9 height 9
click at [85, 244] on input "E" at bounding box center [83, 248] width 9 height 9
radio input "true"
drag, startPoint x: 582, startPoint y: 344, endPoint x: 583, endPoint y: 350, distance: 5.9
click at [582, 344] on div "ASSESS Aptitude (FOCUS) - Logical Reasoning Next Which one of the shapes below …" at bounding box center [323, 190] width 552 height 308
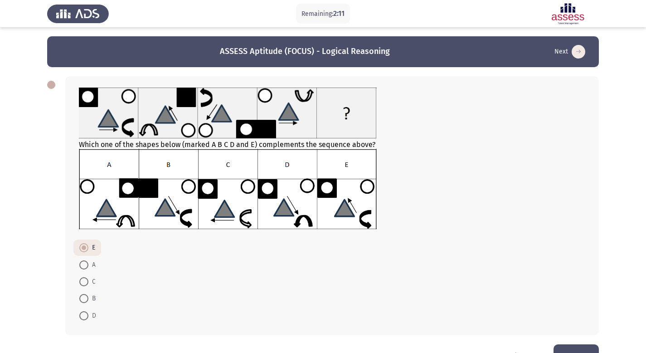
click at [583, 349] on button "Next" at bounding box center [576, 355] width 45 height 23
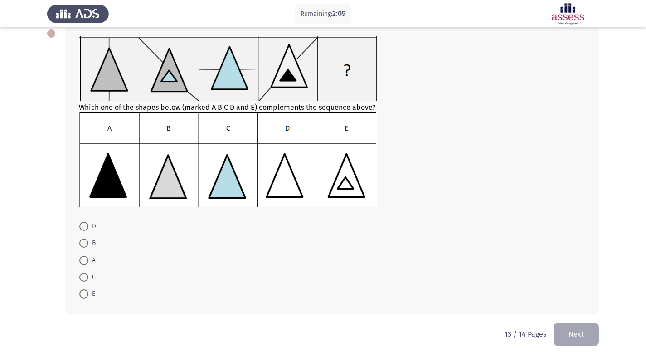
scroll to position [57, 0]
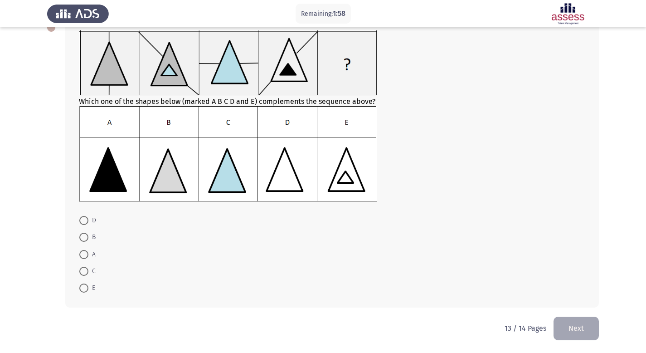
click at [86, 289] on span at bounding box center [83, 287] width 9 height 9
click at [86, 289] on input "E" at bounding box center [83, 287] width 9 height 9
radio input "true"
click at [578, 329] on button "Next" at bounding box center [576, 327] width 45 height 23
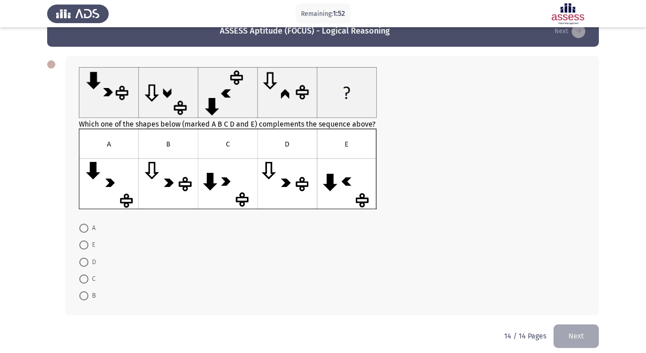
scroll to position [21, 0]
click at [87, 247] on span at bounding box center [83, 244] width 9 height 9
click at [87, 247] on input "E" at bounding box center [83, 244] width 9 height 9
radio input "true"
click at [577, 333] on button "Next" at bounding box center [576, 334] width 45 height 23
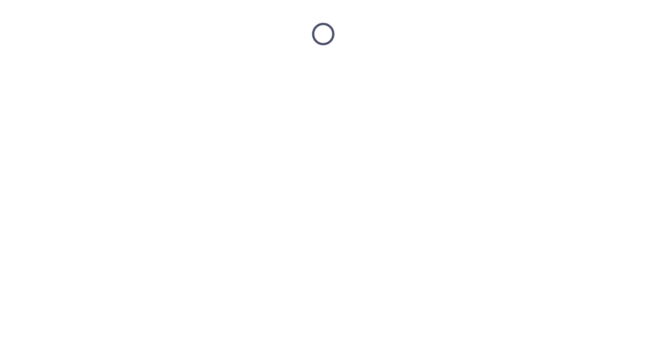
scroll to position [0, 0]
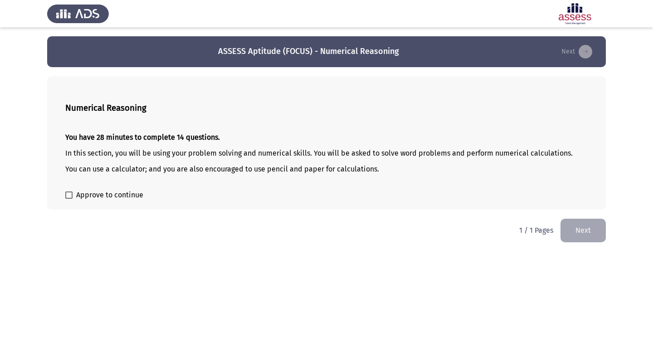
click at [126, 193] on span "Approve to continue" at bounding box center [109, 194] width 67 height 11
click at [69, 199] on input "Approve to continue" at bounding box center [68, 199] width 0 height 0
checkbox input "true"
click at [585, 235] on button "Next" at bounding box center [582, 230] width 45 height 23
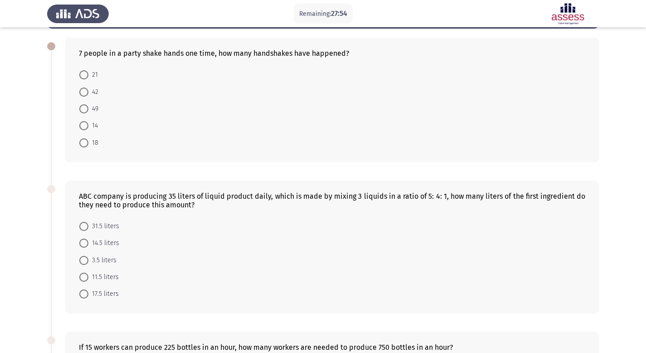
scroll to position [38, 0]
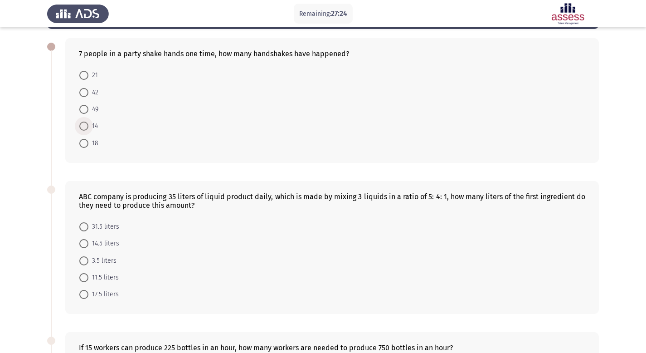
click at [86, 126] on span at bounding box center [83, 125] width 9 height 9
click at [86, 126] on input "14" at bounding box center [83, 125] width 9 height 9
radio input "true"
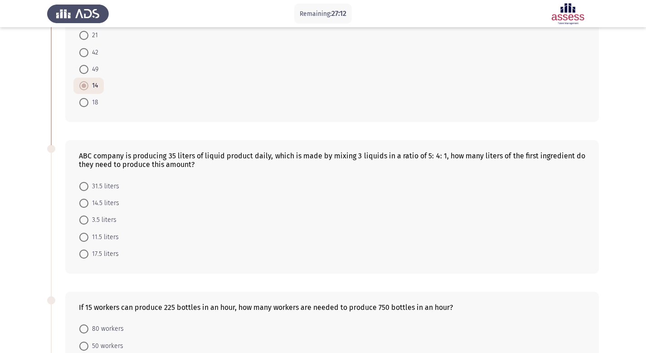
scroll to position [71, 0]
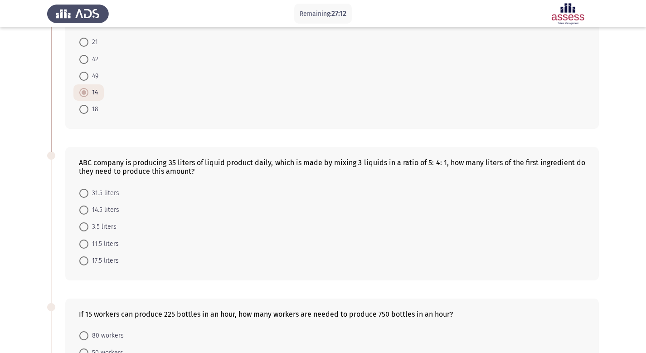
click at [76, 41] on mat-radio-button "21" at bounding box center [88, 42] width 30 height 17
click at [87, 42] on span at bounding box center [83, 42] width 9 height 9
click at [87, 42] on input "21" at bounding box center [83, 42] width 9 height 9
radio input "true"
click at [87, 230] on span at bounding box center [83, 226] width 9 height 9
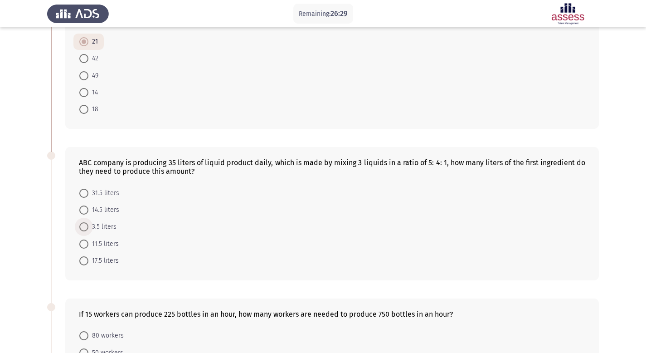
click at [87, 230] on input "3.5 liters" at bounding box center [83, 226] width 9 height 9
radio input "true"
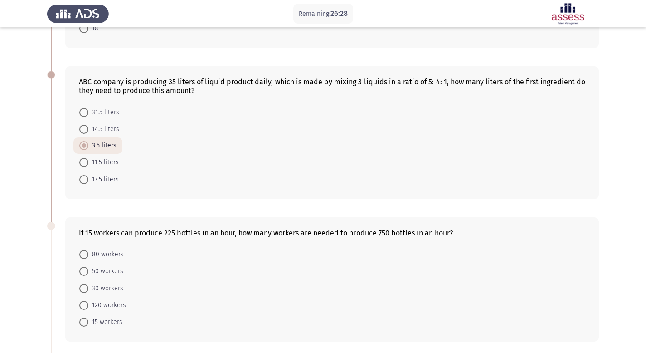
scroll to position [159, 0]
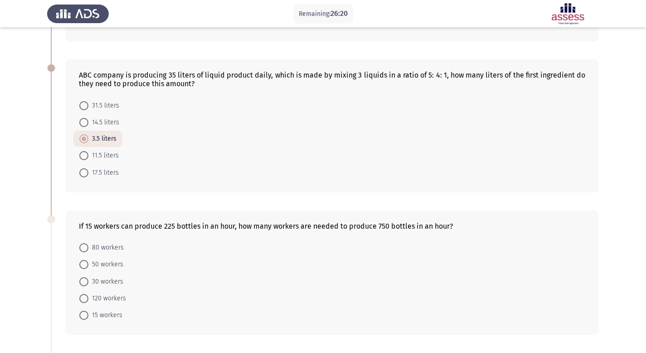
click at [94, 173] on span "17.5 liters" at bounding box center [103, 172] width 30 height 11
click at [88, 173] on input "17.5 liters" at bounding box center [83, 172] width 9 height 9
radio input "true"
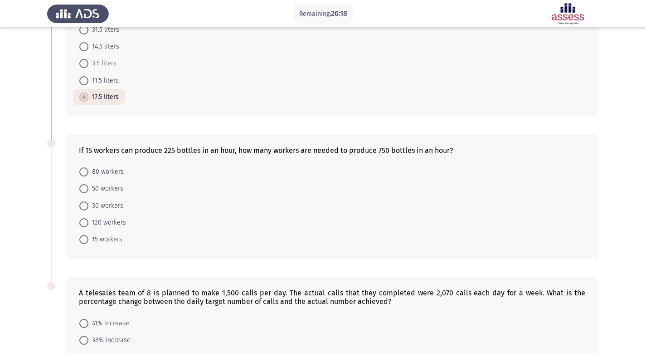
scroll to position [236, 0]
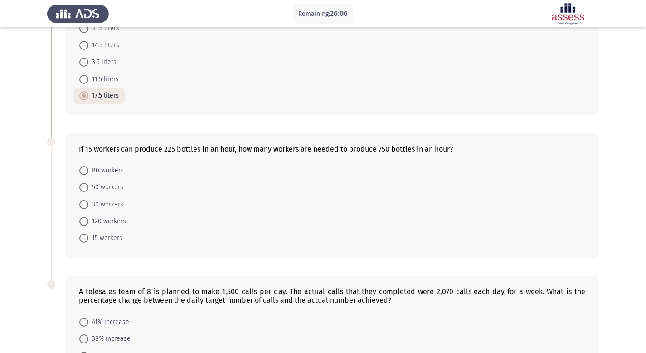
click at [102, 186] on span "50 workers" at bounding box center [105, 187] width 35 height 11
click at [88, 186] on input "50 workers" at bounding box center [83, 187] width 9 height 9
radio input "true"
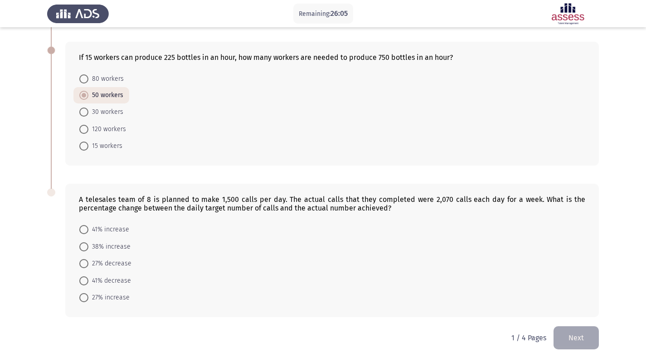
scroll to position [336, 0]
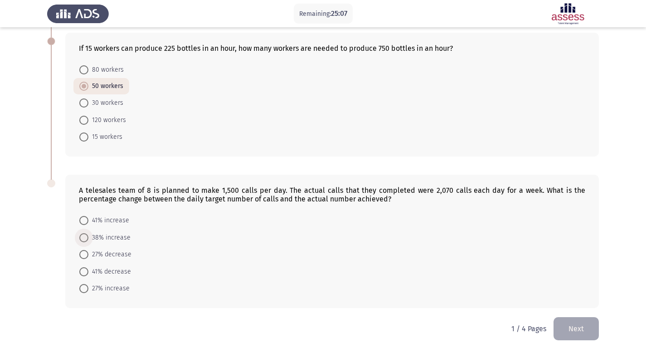
click at [91, 237] on span "38% increase" at bounding box center [109, 237] width 42 height 11
click at [88, 237] on input "38% increase" at bounding box center [83, 237] width 9 height 9
radio input "true"
click at [579, 328] on button "Next" at bounding box center [576, 328] width 45 height 23
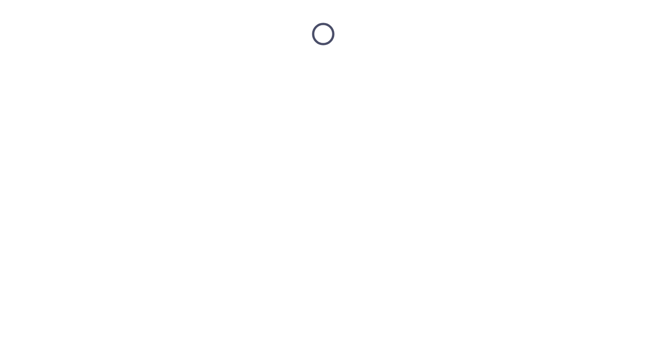
scroll to position [0, 0]
click at [578, 68] on html at bounding box center [326, 34] width 653 height 68
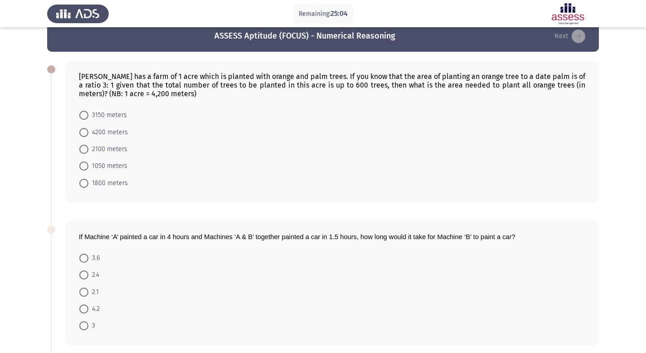
scroll to position [16, 0]
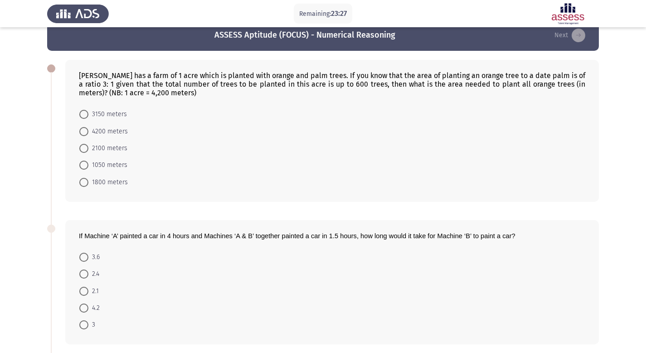
click at [96, 114] on span "3150 meters" at bounding box center [107, 114] width 39 height 11
click at [88, 114] on input "3150 meters" at bounding box center [83, 114] width 9 height 9
radio input "true"
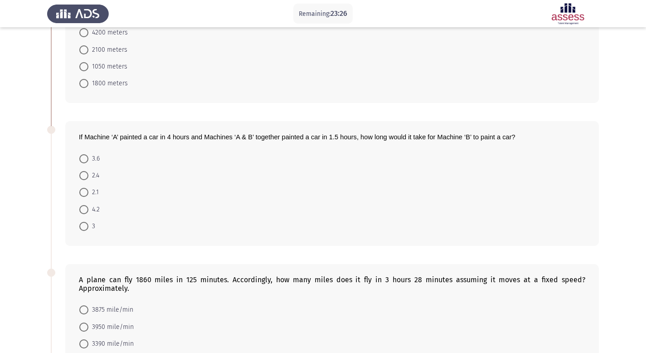
scroll to position [144, 0]
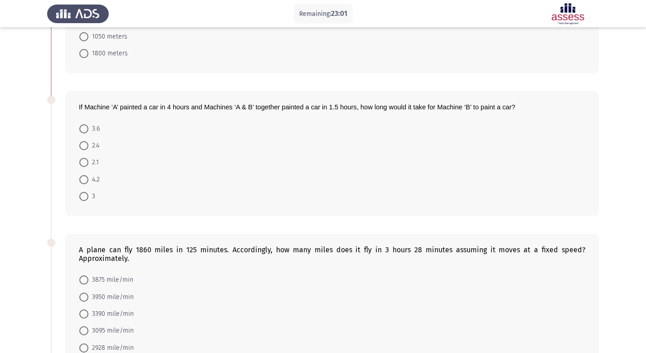
click at [101, 147] on mat-radio-button "2.4" at bounding box center [89, 145] width 32 height 17
click at [82, 144] on span at bounding box center [83, 145] width 9 height 9
click at [82, 144] on input "2.4" at bounding box center [83, 145] width 9 height 9
radio input "true"
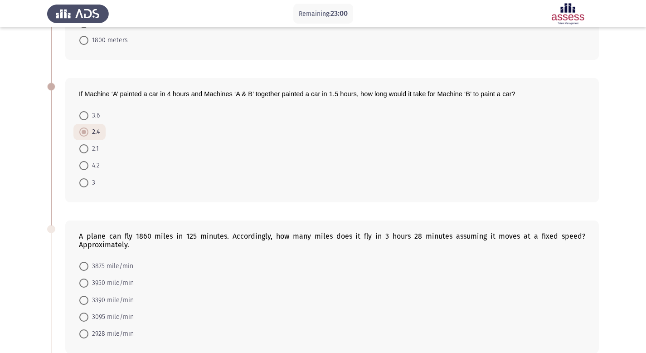
scroll to position [300, 0]
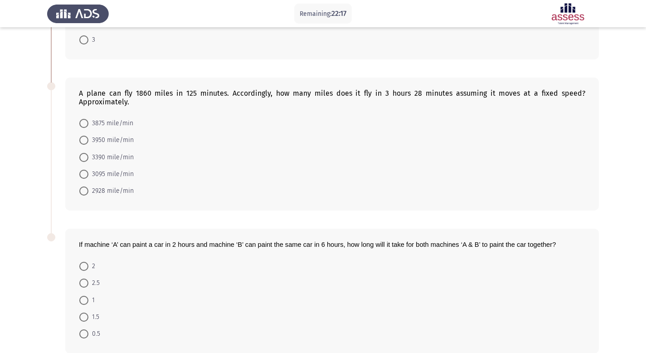
click at [110, 175] on span "3095 mile/min" at bounding box center [110, 174] width 45 height 11
click at [88, 175] on input "3095 mile/min" at bounding box center [83, 174] width 9 height 9
radio input "true"
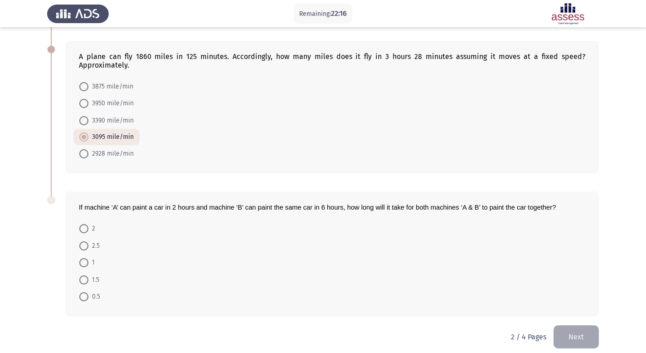
scroll to position [345, 0]
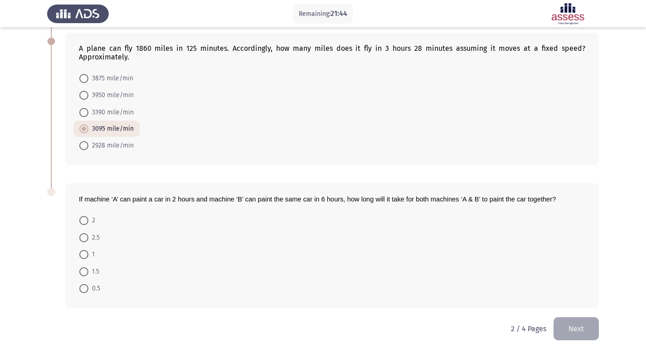
click at [88, 270] on span "1.5" at bounding box center [93, 271] width 11 height 11
click at [88, 270] on input "1.5" at bounding box center [83, 271] width 9 height 9
radio input "true"
click at [575, 329] on button "Next" at bounding box center [576, 328] width 45 height 23
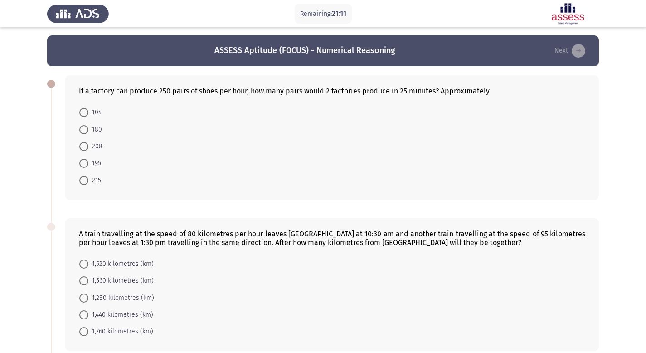
scroll to position [0, 0]
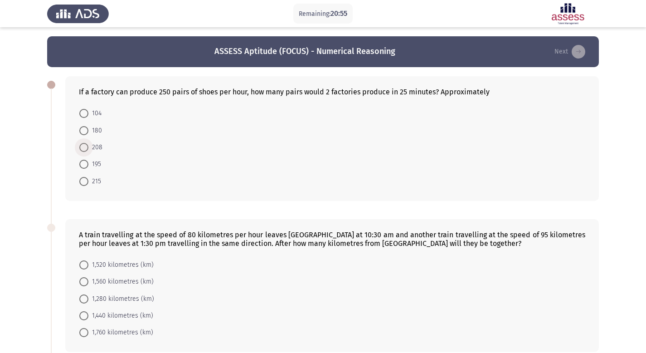
click at [92, 148] on span "208" at bounding box center [95, 147] width 14 height 11
click at [88, 148] on input "208" at bounding box center [83, 147] width 9 height 9
radio input "true"
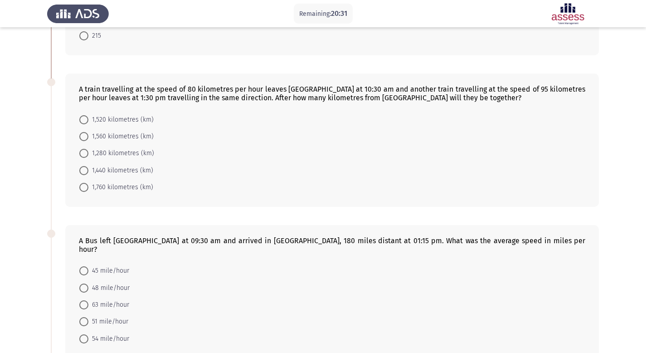
scroll to position [147, 0]
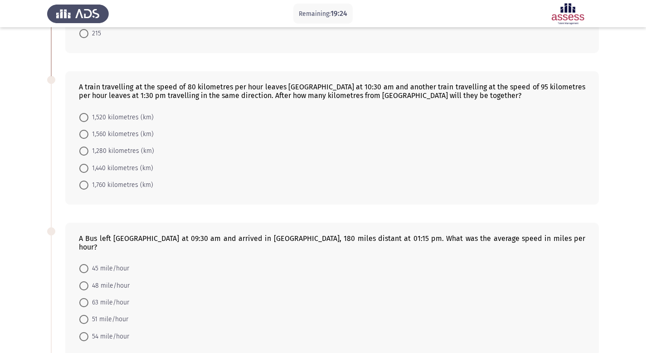
click at [110, 118] on span "1,520 kilometres (km)" at bounding box center [120, 117] width 65 height 11
click at [88, 118] on input "1,520 kilometres (km)" at bounding box center [83, 117] width 9 height 9
radio input "true"
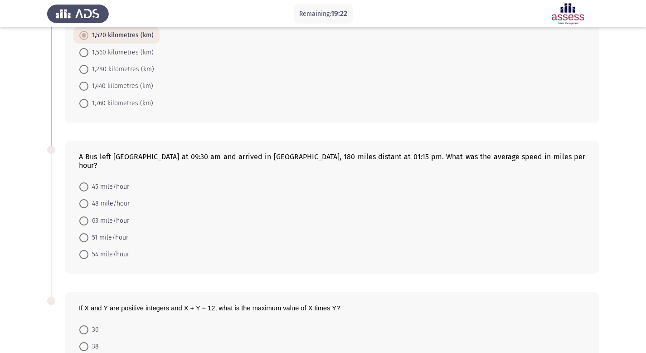
scroll to position [277, 0]
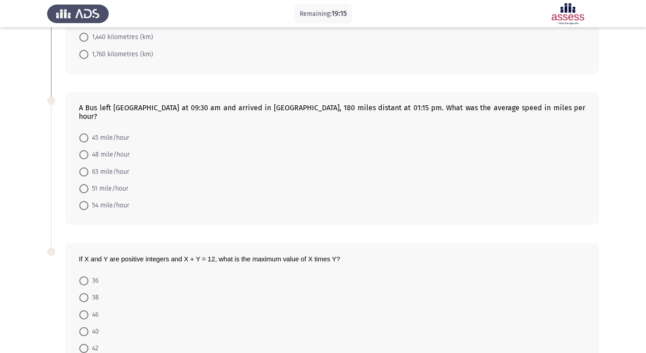
click at [94, 149] on span "48 mile/hour" at bounding box center [108, 154] width 41 height 11
click at [88, 150] on input "48 mile/hour" at bounding box center [83, 154] width 9 height 9
radio input "true"
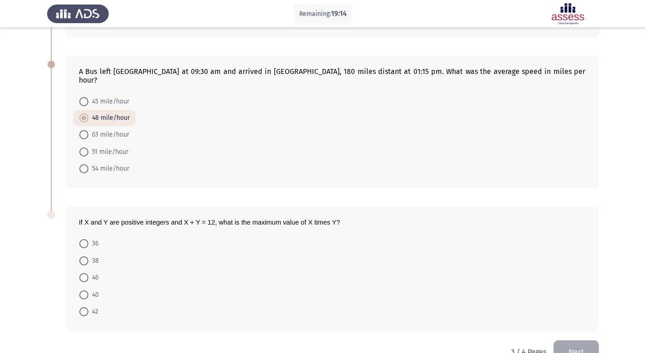
scroll to position [328, 0]
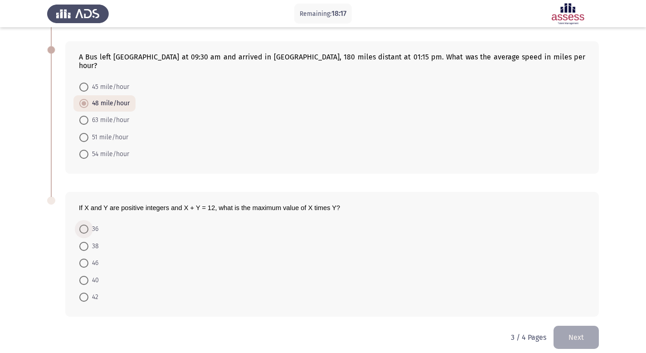
click at [85, 224] on span at bounding box center [83, 228] width 9 height 9
click at [85, 224] on input "36" at bounding box center [83, 228] width 9 height 9
radio input "true"
click at [578, 325] on button "Next" at bounding box center [576, 336] width 45 height 23
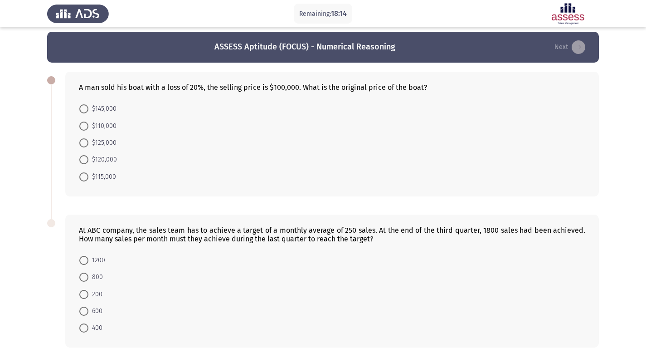
scroll to position [5, 0]
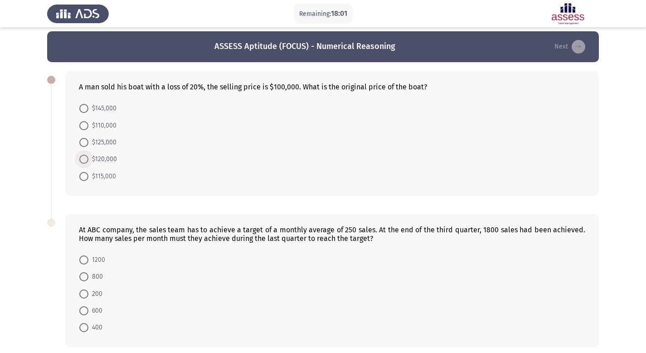
click at [86, 160] on span at bounding box center [83, 159] width 9 height 9
click at [86, 160] on input "$120,000" at bounding box center [83, 159] width 9 height 9
radio input "true"
click at [85, 139] on span at bounding box center [83, 142] width 9 height 9
click at [85, 139] on input "$125,000" at bounding box center [83, 142] width 9 height 9
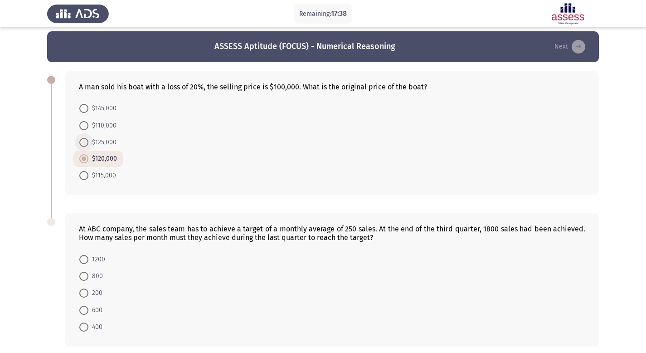
radio input "true"
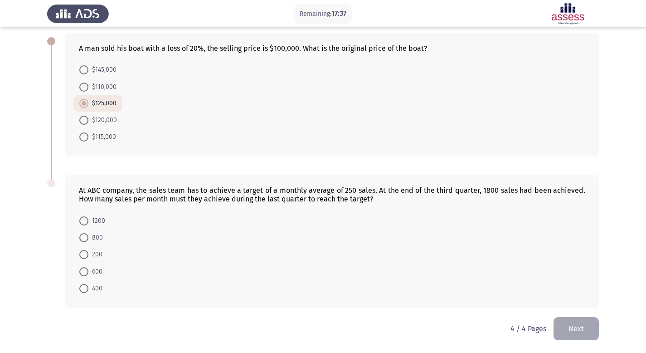
scroll to position [44, 0]
click at [98, 287] on span "400" at bounding box center [95, 287] width 14 height 11
click at [88, 287] on input "400" at bounding box center [83, 287] width 9 height 9
radio input "true"
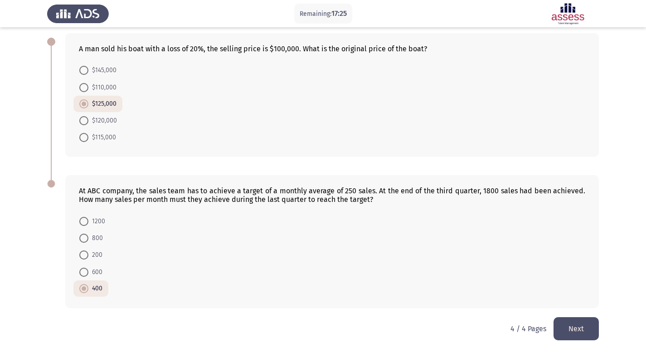
click at [578, 329] on button "Next" at bounding box center [576, 328] width 45 height 23
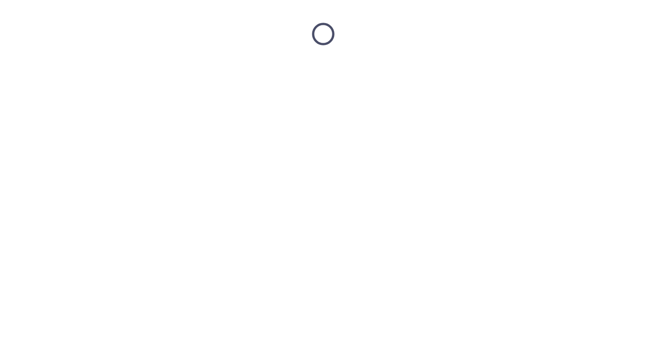
scroll to position [0, 0]
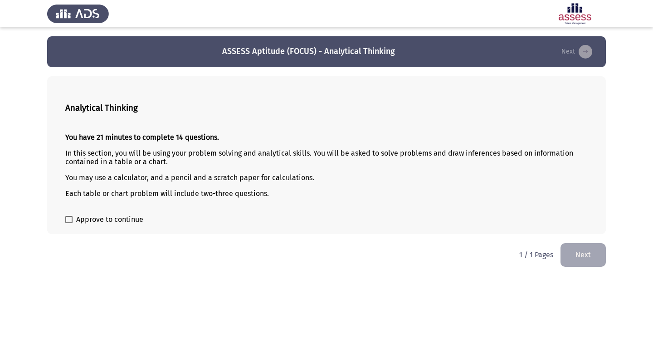
click at [109, 220] on span "Approve to continue" at bounding box center [109, 219] width 67 height 11
click at [69, 223] on input "Approve to continue" at bounding box center [68, 223] width 0 height 0
checkbox input "true"
click at [580, 251] on button "Next" at bounding box center [582, 254] width 45 height 23
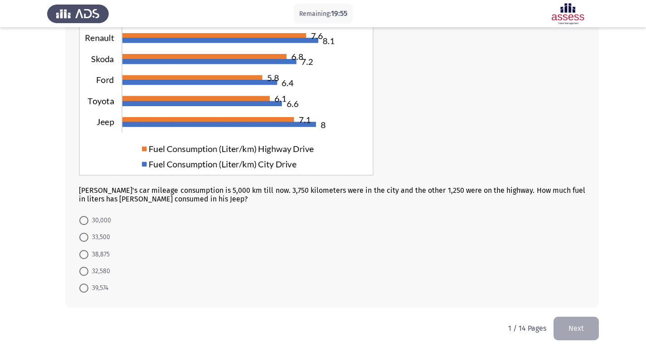
scroll to position [89, 0]
click at [81, 249] on label "38,875" at bounding box center [94, 254] width 30 height 11
click at [81, 250] on input "38,875" at bounding box center [83, 254] width 9 height 9
radio input "true"
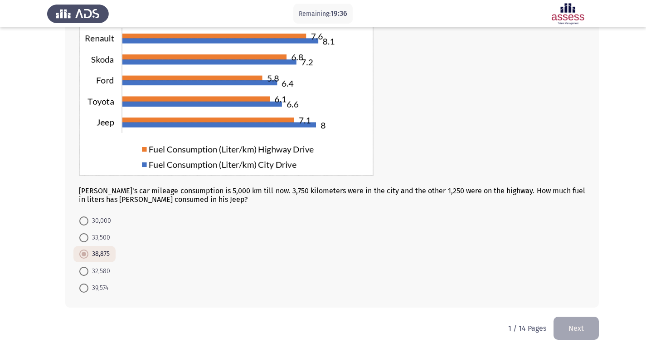
scroll to position [89, 0]
click at [561, 331] on button "Next" at bounding box center [576, 327] width 45 height 23
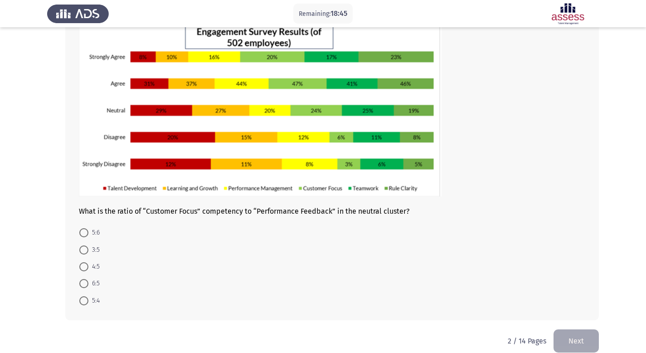
scroll to position [66, 0]
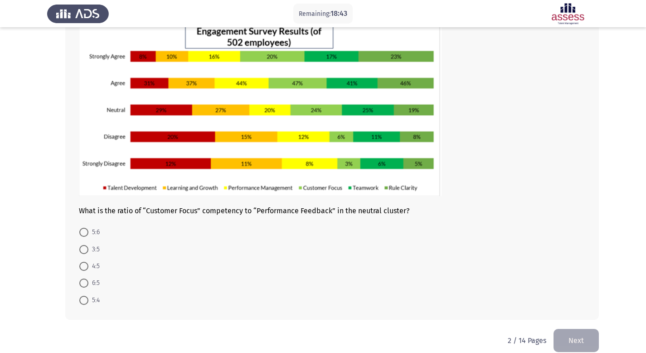
click at [81, 231] on span at bounding box center [83, 232] width 9 height 9
click at [81, 231] on input "5:6" at bounding box center [83, 232] width 9 height 9
radio input "true"
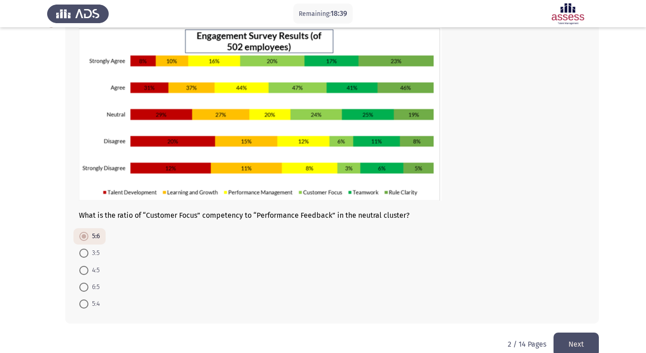
scroll to position [60, 0]
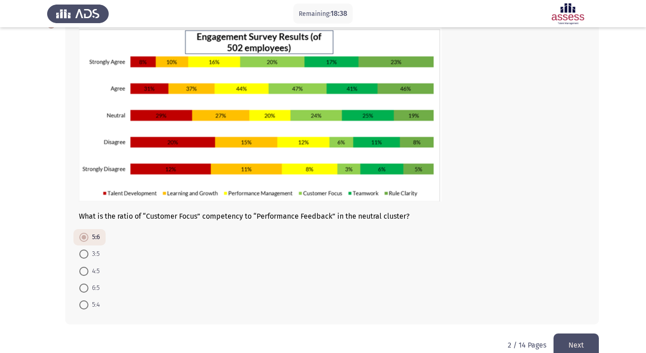
click at [573, 343] on button "Next" at bounding box center [576, 344] width 45 height 23
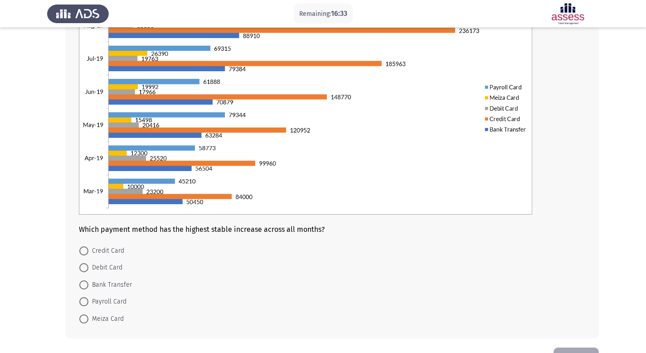
scroll to position [105, 0]
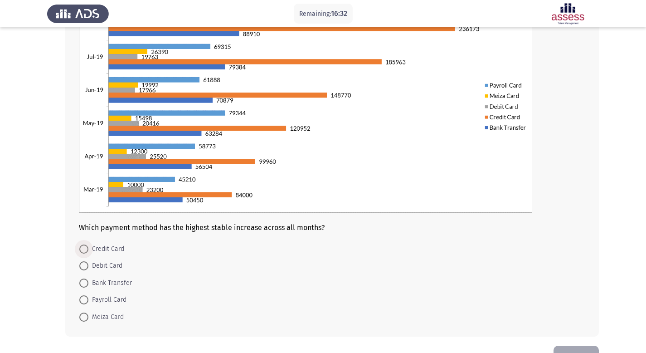
click at [113, 245] on span "Credit Card" at bounding box center [106, 248] width 36 height 11
click at [88, 245] on input "Credit Card" at bounding box center [83, 248] width 9 height 9
radio input "true"
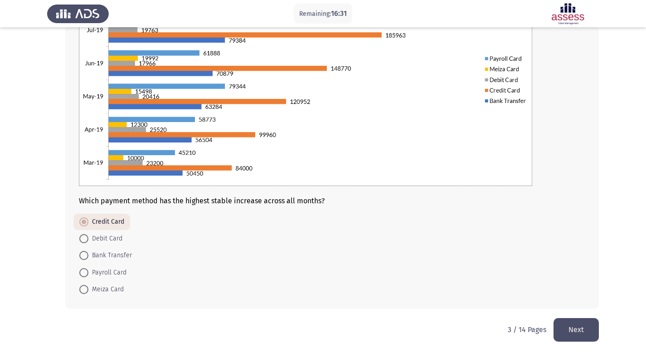
scroll to position [133, 0]
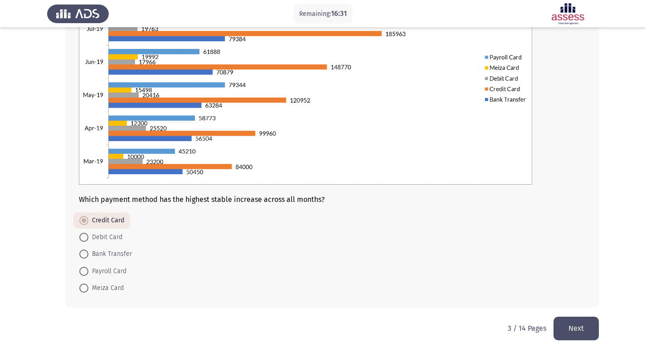
click at [575, 330] on button "Next" at bounding box center [576, 327] width 45 height 23
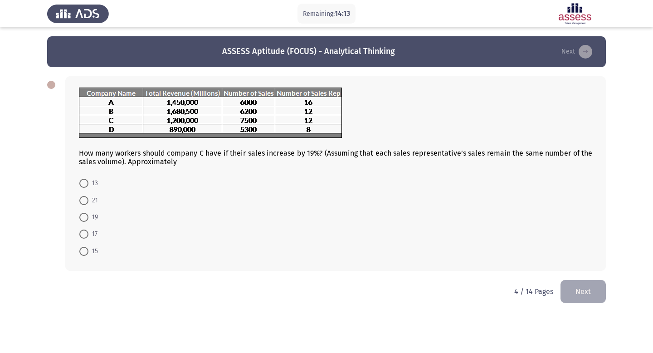
click at [100, 217] on mat-radio-button "19" at bounding box center [88, 217] width 30 height 17
click at [86, 214] on span at bounding box center [83, 217] width 9 height 9
click at [86, 214] on input "19" at bounding box center [83, 217] width 9 height 9
radio input "true"
click at [584, 288] on button "Next" at bounding box center [582, 290] width 45 height 23
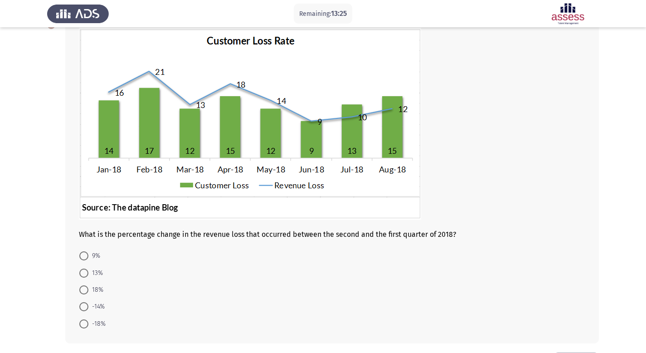
scroll to position [59, 0]
click at [86, 291] on span at bounding box center [83, 290] width 9 height 9
click at [86, 291] on input "18%" at bounding box center [83, 290] width 9 height 9
radio input "true"
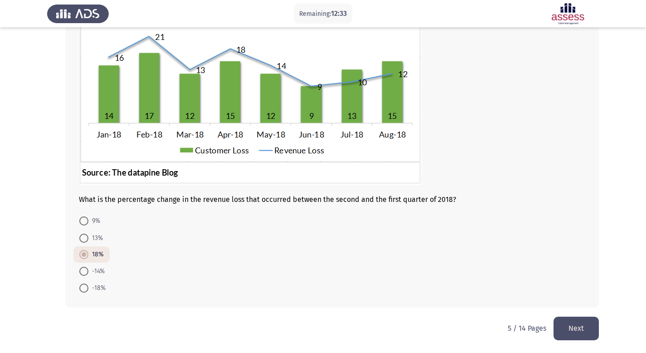
scroll to position [95, 0]
click at [574, 325] on button "Next" at bounding box center [576, 327] width 45 height 23
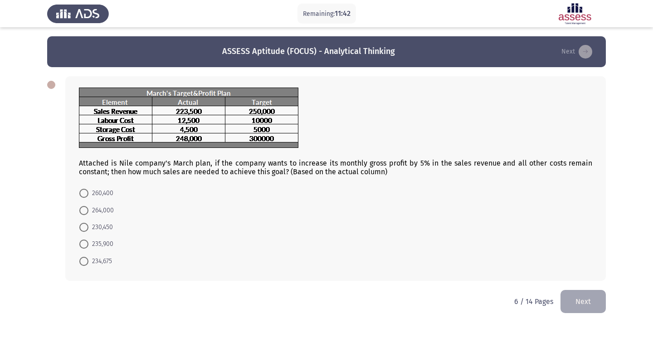
click at [96, 210] on span "264,000" at bounding box center [100, 210] width 25 height 11
click at [88, 210] on input "264,000" at bounding box center [83, 210] width 9 height 9
radio input "true"
click at [595, 301] on button "Next" at bounding box center [582, 300] width 45 height 23
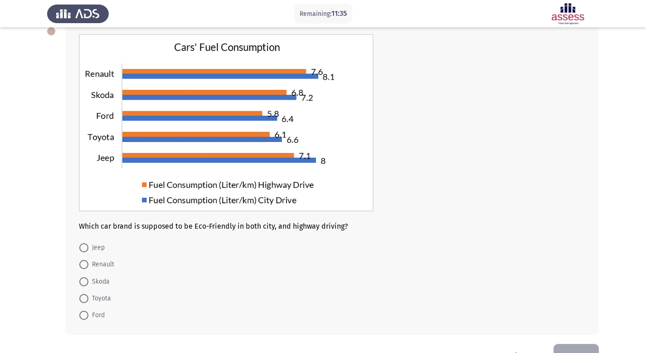
scroll to position [57, 0]
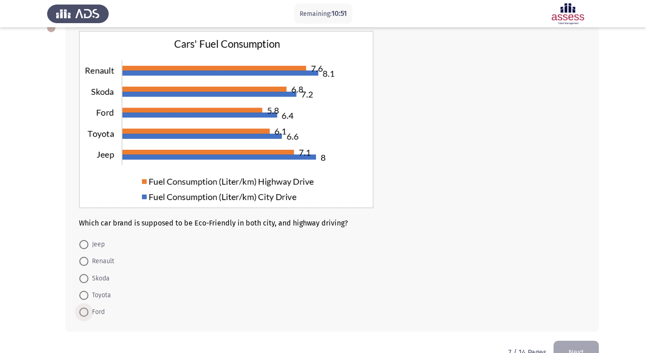
click at [84, 314] on span at bounding box center [83, 311] width 9 height 9
click at [84, 314] on input "Ford" at bounding box center [83, 311] width 9 height 9
radio input "true"
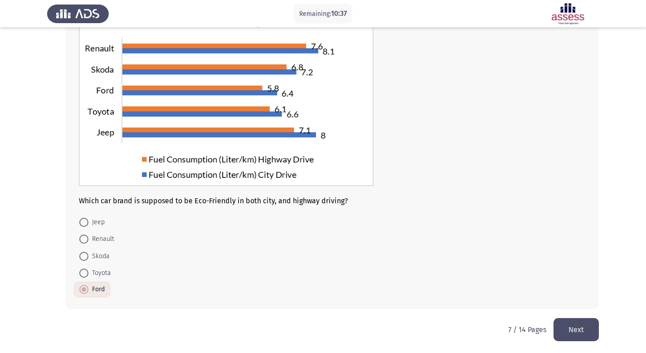
scroll to position [80, 0]
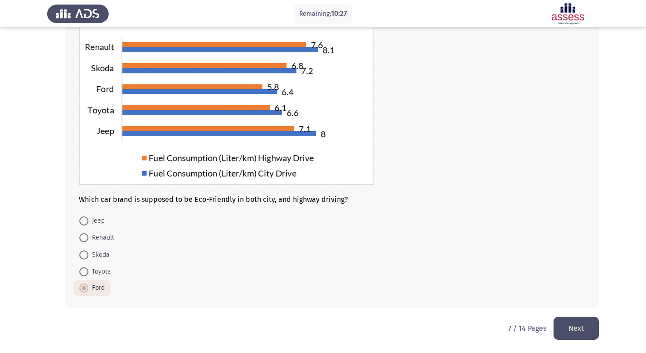
click at [579, 326] on button "Next" at bounding box center [576, 327] width 45 height 23
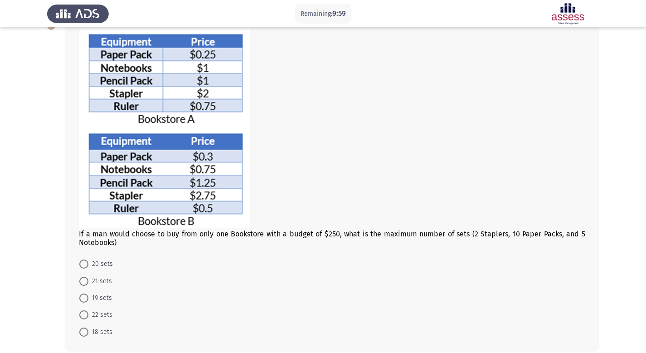
scroll to position [57, 0]
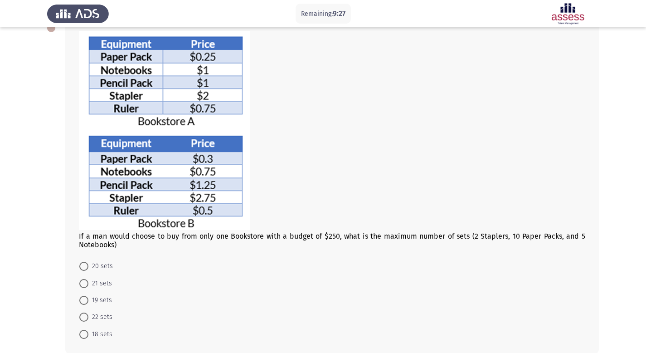
click at [92, 283] on span "21 sets" at bounding box center [100, 283] width 24 height 11
click at [88, 283] on input "21 sets" at bounding box center [83, 283] width 9 height 9
radio input "true"
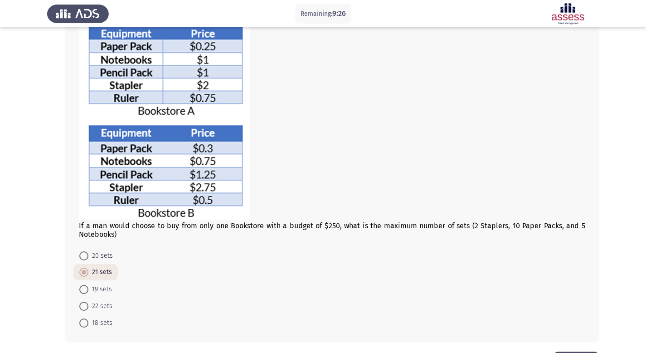
scroll to position [102, 0]
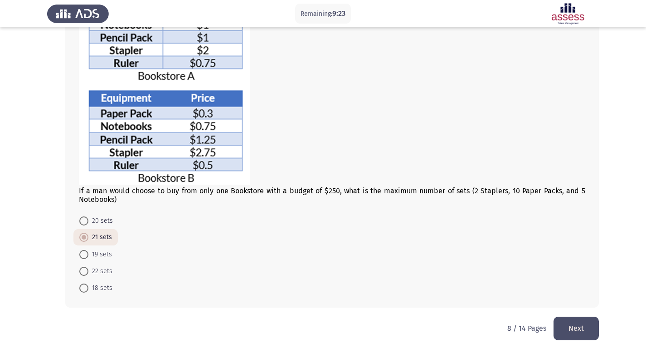
click at [580, 330] on button "Next" at bounding box center [576, 327] width 45 height 23
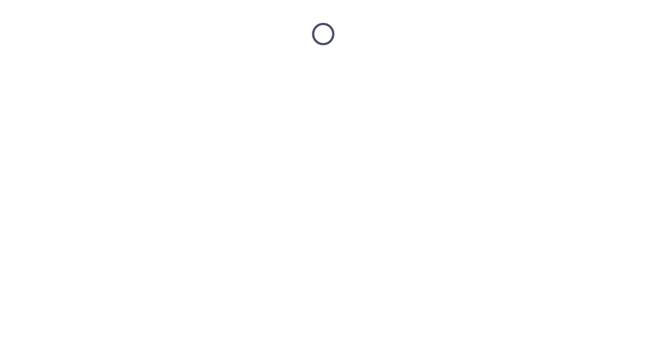
scroll to position [0, 0]
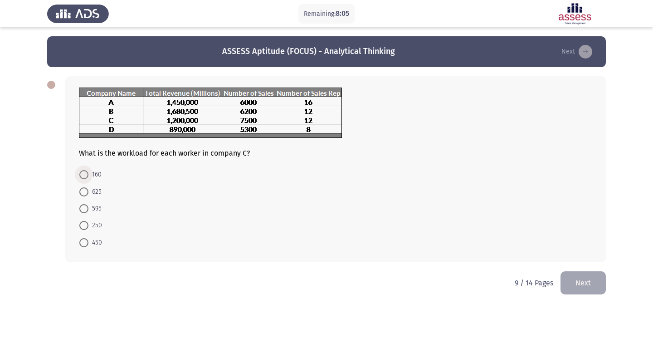
click at [91, 177] on span "160" at bounding box center [94, 174] width 13 height 11
click at [88, 177] on input "160" at bounding box center [83, 174] width 9 height 9
radio input "true"
click at [582, 279] on button "Next" at bounding box center [582, 281] width 45 height 23
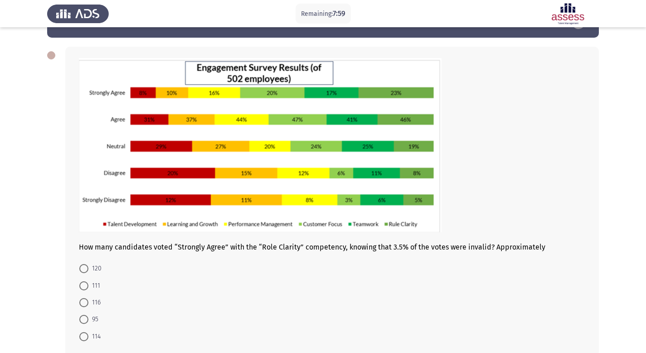
scroll to position [31, 0]
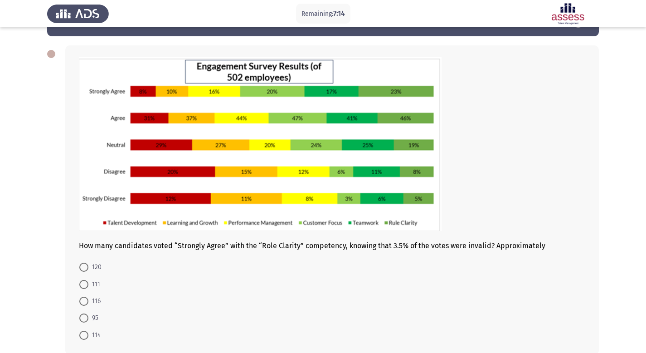
click at [96, 301] on span "116" at bounding box center [94, 301] width 12 height 11
click at [88, 301] on input "116" at bounding box center [83, 300] width 9 height 9
radio input "true"
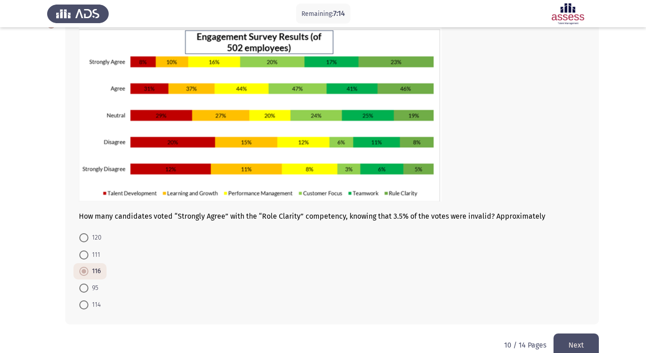
scroll to position [77, 0]
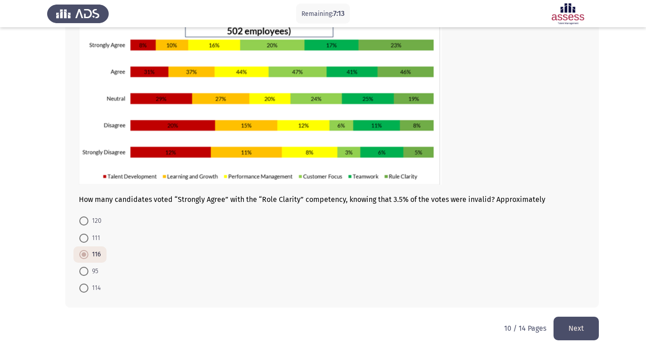
click at [570, 327] on button "Next" at bounding box center [576, 327] width 45 height 23
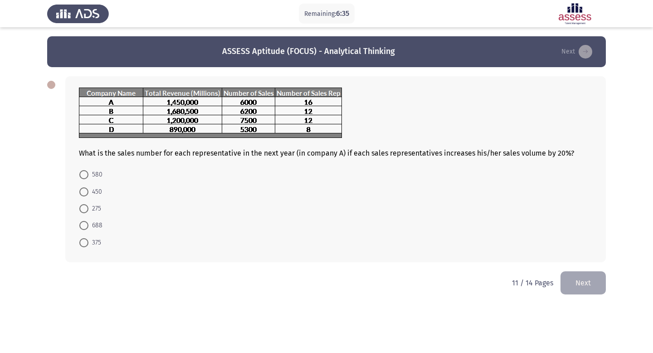
click at [100, 224] on span "688" at bounding box center [95, 225] width 14 height 11
click at [88, 224] on input "688" at bounding box center [83, 225] width 9 height 9
radio input "true"
click at [584, 281] on button "Next" at bounding box center [582, 281] width 45 height 23
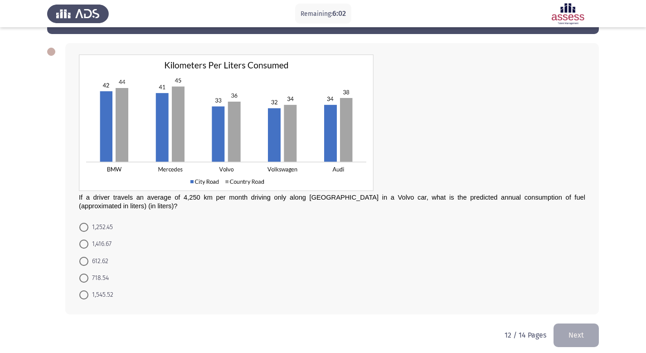
scroll to position [40, 0]
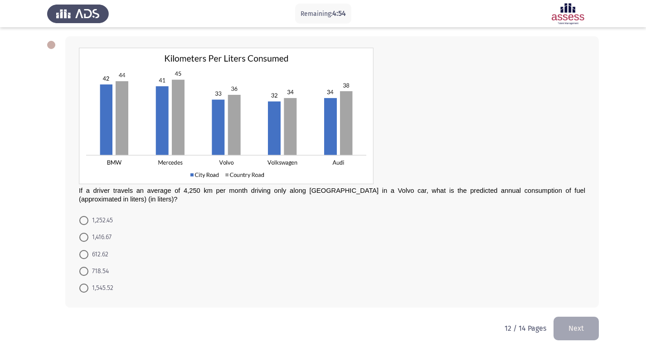
click at [86, 238] on span at bounding box center [83, 237] width 9 height 9
click at [86, 238] on input "1,416.67" at bounding box center [83, 237] width 9 height 9
radio input "true"
click at [581, 330] on button "Next" at bounding box center [576, 327] width 45 height 23
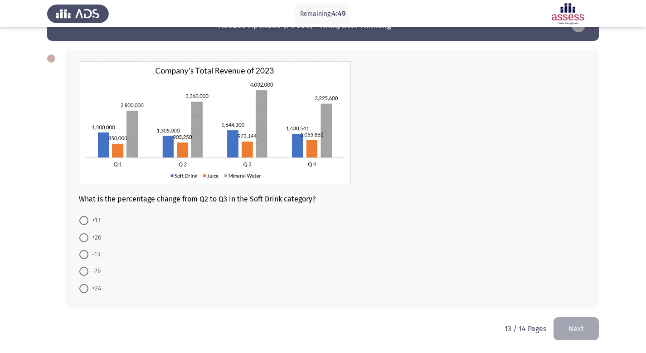
scroll to position [24, 0]
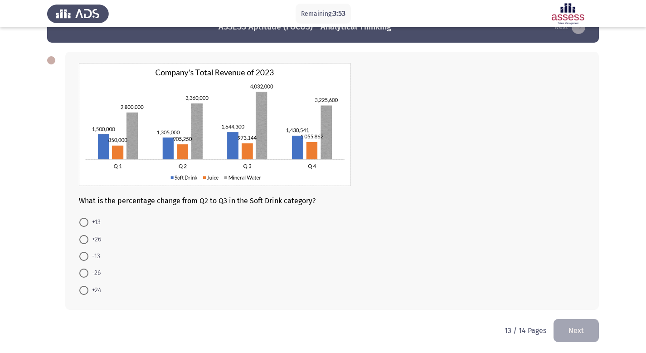
click at [85, 256] on span at bounding box center [83, 256] width 9 height 9
click at [85, 256] on input "-13" at bounding box center [83, 256] width 9 height 9
radio input "true"
click at [575, 331] on button "Next" at bounding box center [576, 329] width 45 height 23
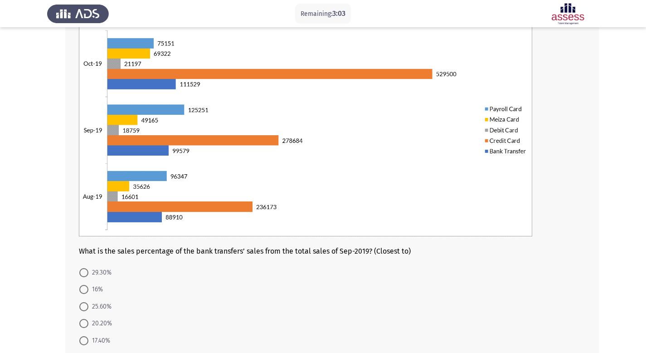
scroll to position [120, 0]
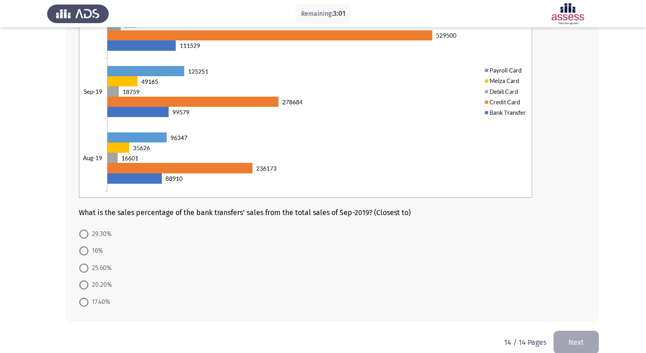
click at [85, 286] on span at bounding box center [83, 284] width 9 height 9
click at [85, 286] on input "20.20%" at bounding box center [83, 284] width 9 height 9
radio input "true"
click at [577, 344] on button "Next" at bounding box center [576, 341] width 45 height 23
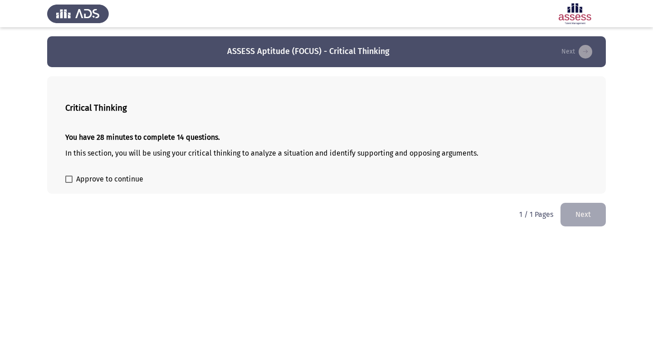
click at [72, 181] on span at bounding box center [68, 178] width 7 height 7
click at [69, 183] on input "Approve to continue" at bounding box center [68, 183] width 0 height 0
checkbox input "true"
click at [594, 218] on button "Next" at bounding box center [582, 214] width 45 height 23
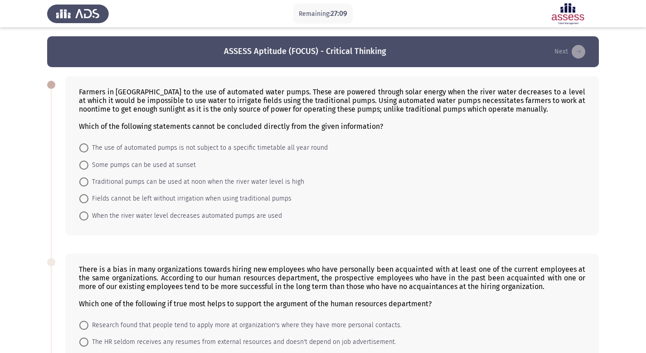
click at [89, 193] on mat-radio-button "Fields cannot be left without irrigation when using traditional pumps" at bounding box center [185, 198] width 224 height 17
click at [84, 198] on span at bounding box center [83, 198] width 9 height 9
click at [84, 198] on input "Fields cannot be left without irrigation when using traditional pumps" at bounding box center [83, 198] width 9 height 9
radio input "true"
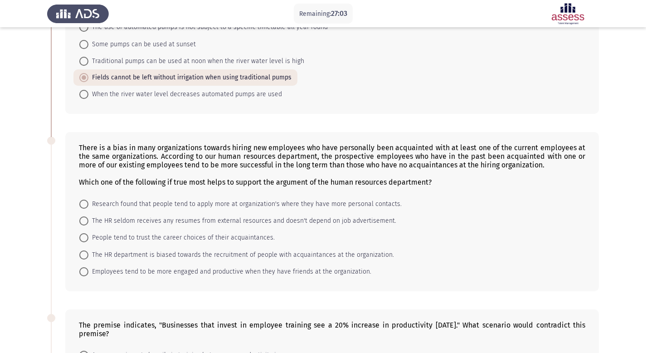
scroll to position [121, 0]
click at [87, 201] on span at bounding box center [83, 203] width 9 height 9
click at [87, 201] on input "Research found that people tend to apply more at organization's where they have…" at bounding box center [83, 203] width 9 height 9
radio input "true"
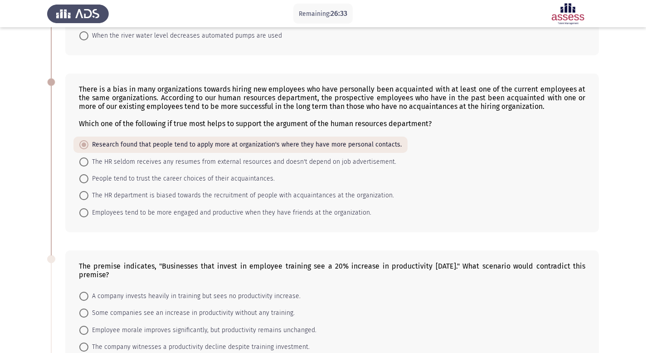
scroll to position [178, 0]
click at [150, 214] on span "Employees tend to be more engaged and productive when they have friends at the …" at bounding box center [229, 213] width 283 height 11
click at [88, 214] on input "Employees tend to be more engaged and productive when they have friends at the …" at bounding box center [83, 213] width 9 height 9
radio input "true"
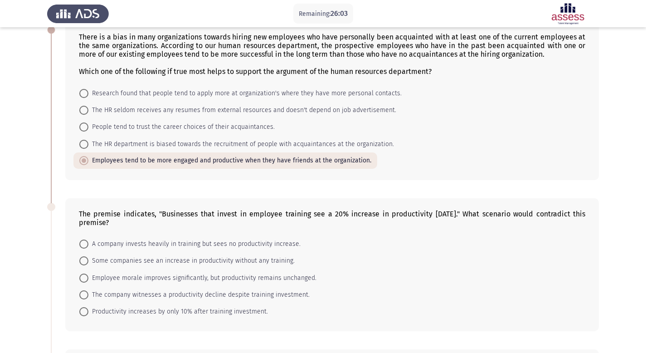
scroll to position [249, 0]
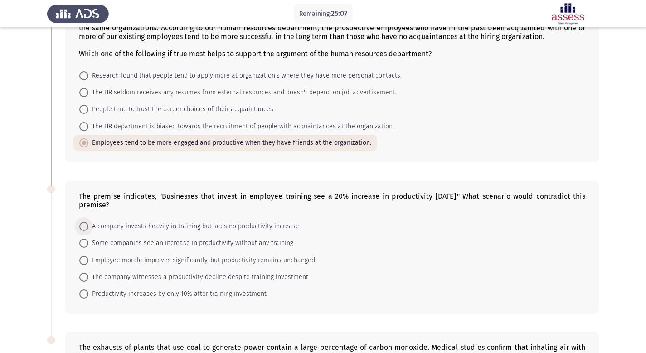
click at [83, 226] on span at bounding box center [83, 226] width 9 height 9
click at [83, 226] on input "A company invests heavily in training but sees no productivity increase." at bounding box center [83, 226] width 9 height 9
radio input "true"
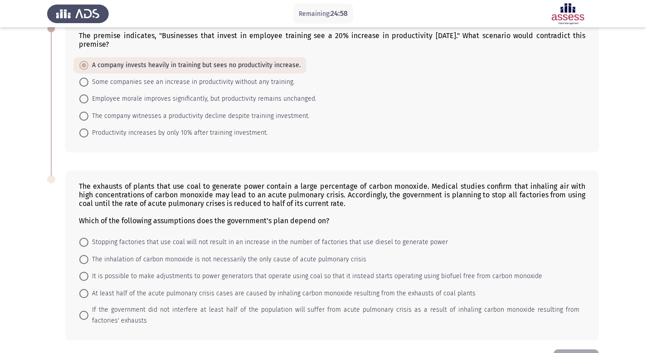
scroll to position [442, 0]
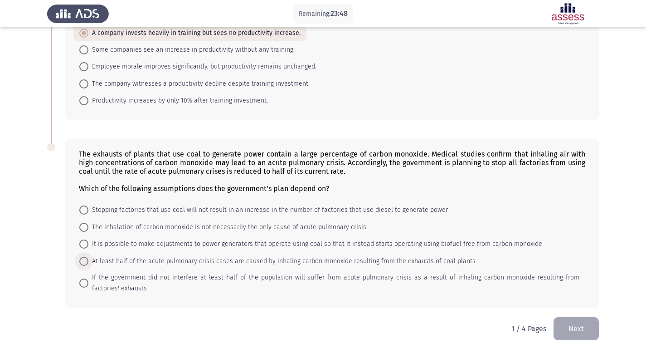
click at [365, 264] on span "At least half of the acute pulmonary crisis cases are caused by inhaling carbon…" at bounding box center [281, 261] width 387 height 11
click at [88, 264] on input "At least half of the acute pulmonary crisis cases are caused by inhaling carbon…" at bounding box center [83, 261] width 9 height 9
radio input "true"
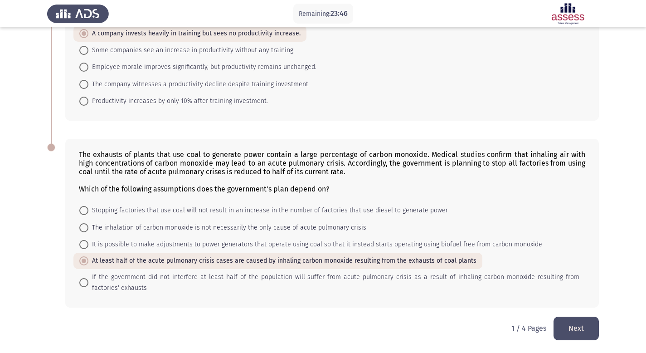
click at [596, 330] on button "Next" at bounding box center [576, 327] width 45 height 23
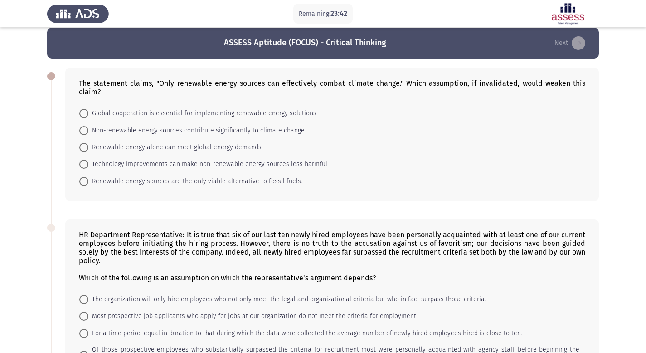
scroll to position [11, 0]
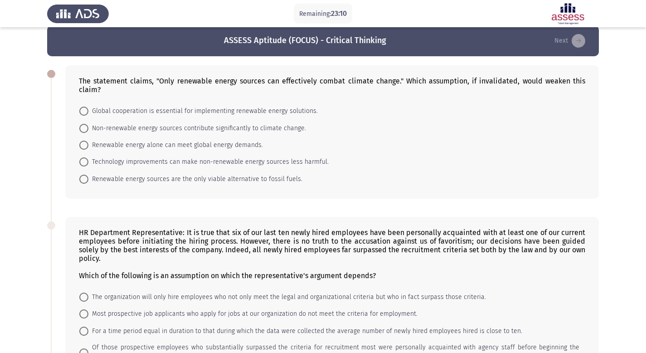
click at [88, 130] on span at bounding box center [83, 128] width 9 height 9
click at [88, 130] on input "Non-renewable energy sources contribute significantly to climate change." at bounding box center [83, 128] width 9 height 9
radio input "true"
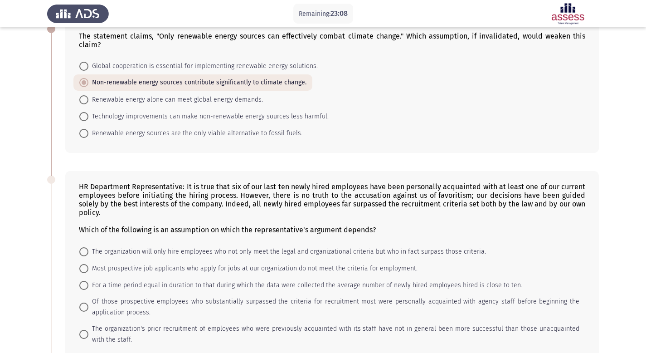
scroll to position [92, 0]
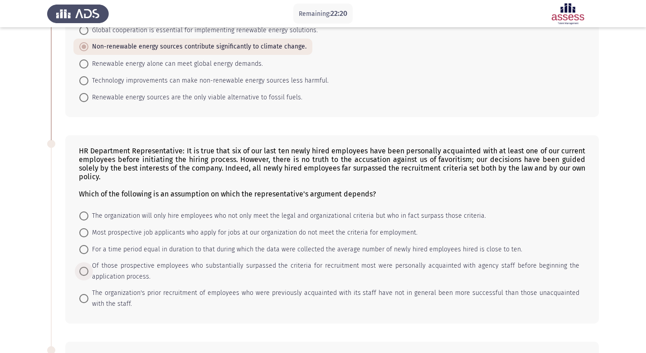
click at [107, 268] on span "Of those prospective employees who substantially surpassed the criteria for rec…" at bounding box center [333, 271] width 491 height 22
click at [88, 268] on input "Of those prospective employees who substantially surpassed the criteria for rec…" at bounding box center [83, 271] width 9 height 9
radio input "true"
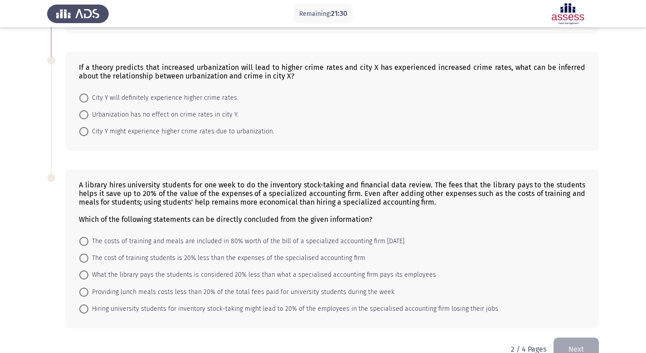
scroll to position [382, 0]
click at [85, 118] on span at bounding box center [83, 114] width 9 height 9
click at [85, 118] on input "Urbanization has no effect on crime rates in city Y." at bounding box center [83, 114] width 9 height 9
radio input "true"
click at [129, 134] on span "City Y might experience higher crime rates due to urbanization." at bounding box center [181, 130] width 186 height 11
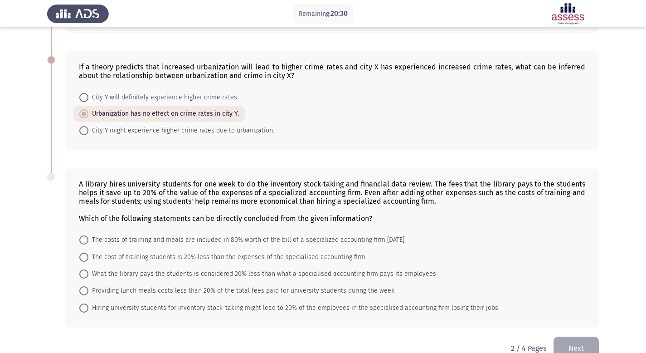
click at [88, 134] on input "City Y might experience higher crime rates due to urbanization." at bounding box center [83, 130] width 9 height 9
radio input "true"
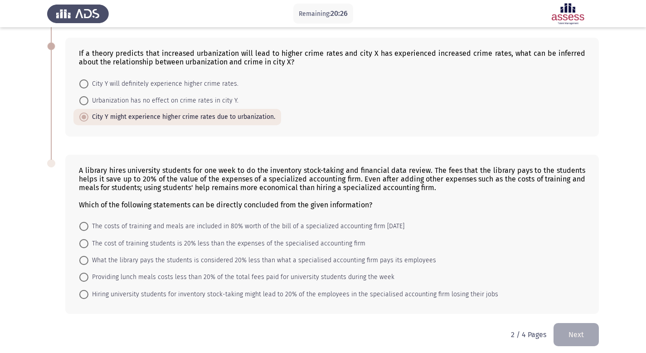
scroll to position [401, 0]
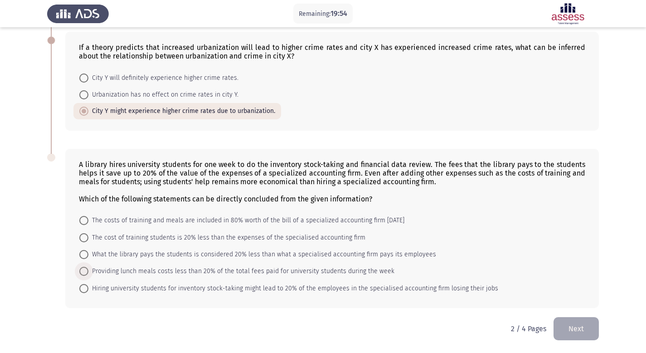
click at [97, 272] on span "Providing lunch meals costs less than 20% of the total fees paid for university…" at bounding box center [241, 271] width 306 height 11
click at [88, 272] on input "Providing lunch meals costs less than 20% of the total fees paid for university…" at bounding box center [83, 271] width 9 height 9
radio input "true"
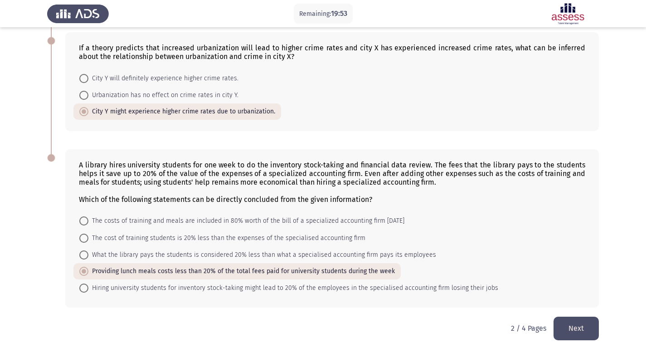
click at [579, 332] on button "Next" at bounding box center [576, 327] width 45 height 23
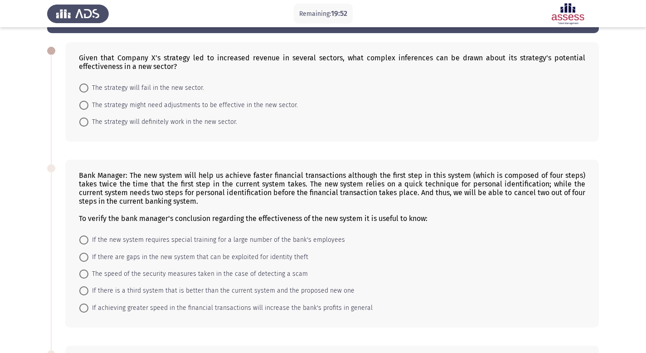
scroll to position [42, 0]
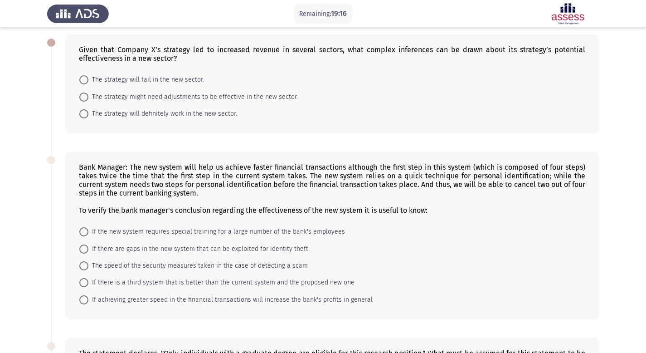
click at [107, 99] on span "The strategy might need adjustments to be effective in the new sector." at bounding box center [192, 97] width 209 height 11
click at [88, 99] on input "The strategy might need adjustments to be effective in the new sector." at bounding box center [83, 96] width 9 height 9
radio input "true"
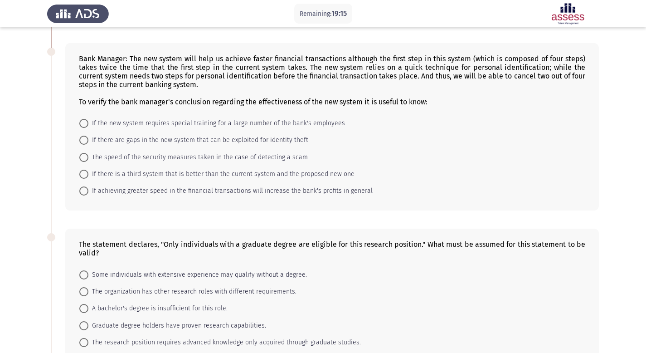
scroll to position [149, 0]
click at [170, 144] on span "If there are gaps in the new system that can be exploited for identity theft" at bounding box center [198, 141] width 220 height 11
click at [88, 144] on input "If there are gaps in the new system that can be exploited for identity theft" at bounding box center [83, 140] width 9 height 9
radio input "true"
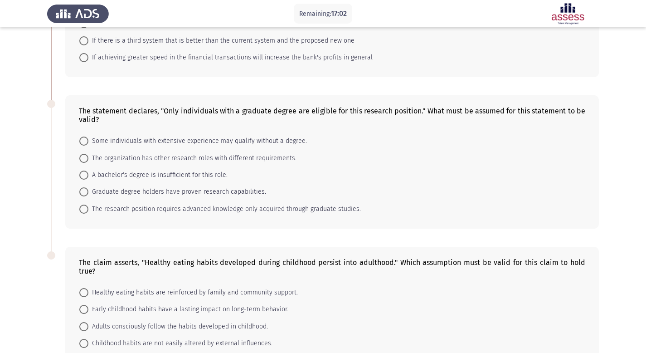
scroll to position [284, 0]
click at [228, 207] on span "The research position requires advanced knowledge only acquired through graduat…" at bounding box center [224, 207] width 272 height 11
click at [88, 207] on input "The research position requires advanced knowledge only acquired through graduat…" at bounding box center [83, 207] width 9 height 9
radio input "true"
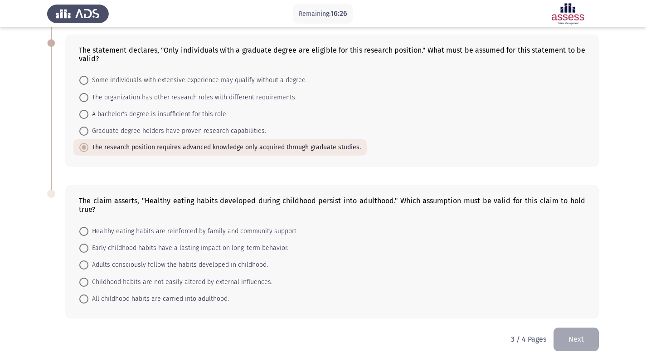
scroll to position [346, 0]
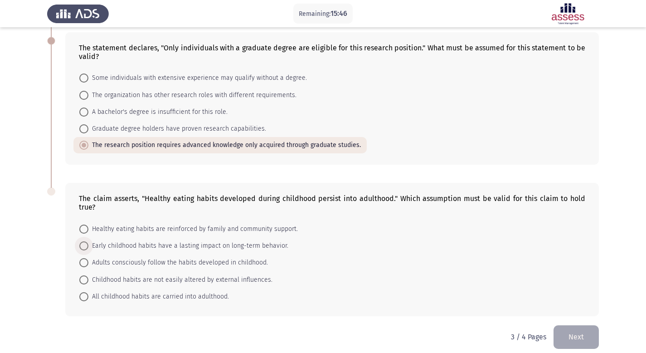
click at [154, 240] on span "Early childhood habits have a lasting impact on long-term behavior." at bounding box center [188, 245] width 200 height 11
click at [88, 241] on input "Early childhood habits have a lasting impact on long-term behavior." at bounding box center [83, 245] width 9 height 9
radio input "true"
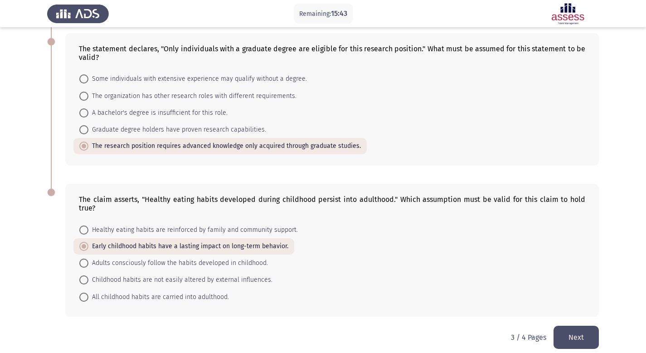
click at [583, 330] on button "Next" at bounding box center [576, 336] width 45 height 23
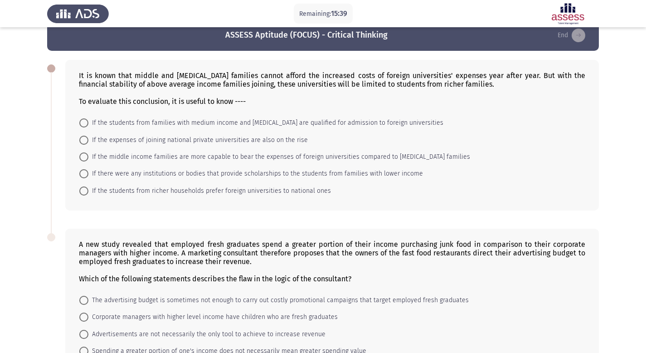
scroll to position [16, 0]
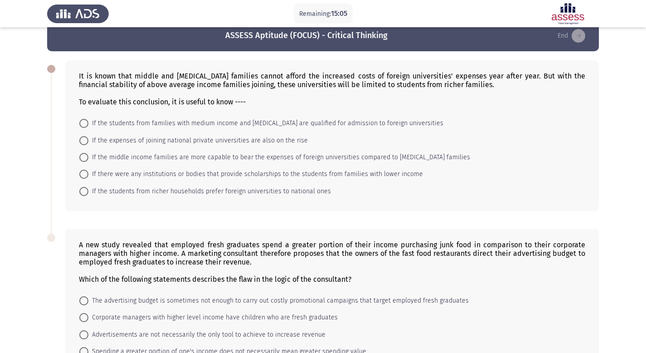
click at [85, 177] on span at bounding box center [83, 174] width 9 height 9
click at [85, 177] on input "If there were any institutions or bodies that provide scholarships to the stude…" at bounding box center [83, 174] width 9 height 9
radio input "true"
click at [86, 177] on span at bounding box center [83, 174] width 9 height 9
click at [86, 177] on input "If there were any institutions or bodies that provide scholarships to the stude…" at bounding box center [83, 174] width 9 height 9
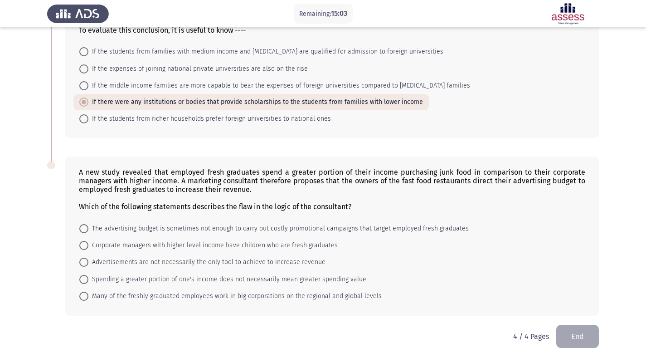
scroll to position [96, 0]
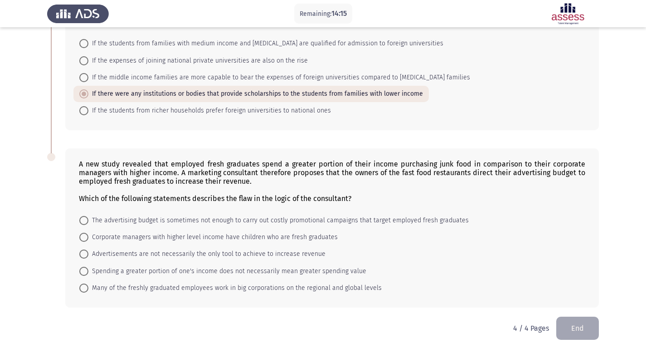
click at [154, 275] on span "Spending a greater portion of one's income does not necessarily mean greater sp…" at bounding box center [227, 271] width 278 height 11
click at [88, 275] on input "Spending a greater portion of one's income does not necessarily mean greater sp…" at bounding box center [83, 271] width 9 height 9
radio input "true"
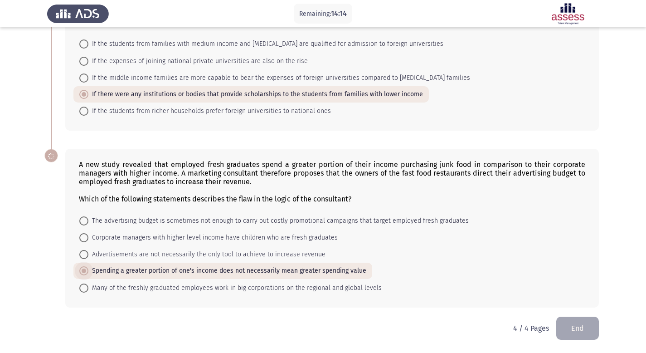
scroll to position [95, 0]
click at [588, 333] on button "End" at bounding box center [577, 328] width 43 height 23
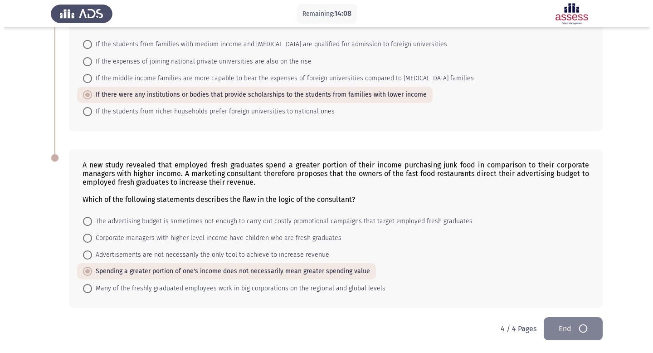
scroll to position [0, 0]
